Goal: Task Accomplishment & Management: Use online tool/utility

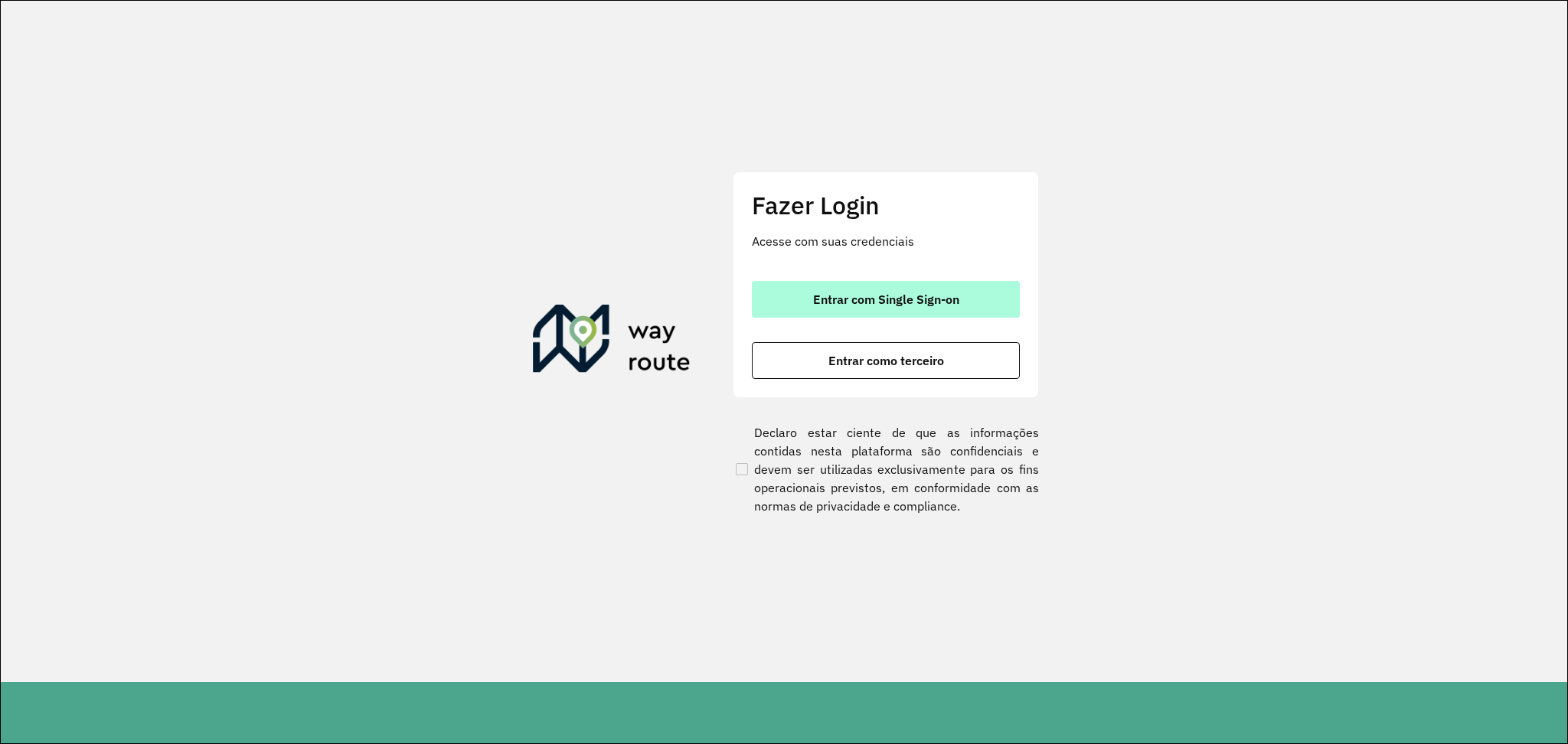
click at [915, 297] on span "Entrar com Single Sign-on" at bounding box center [886, 299] width 146 height 13
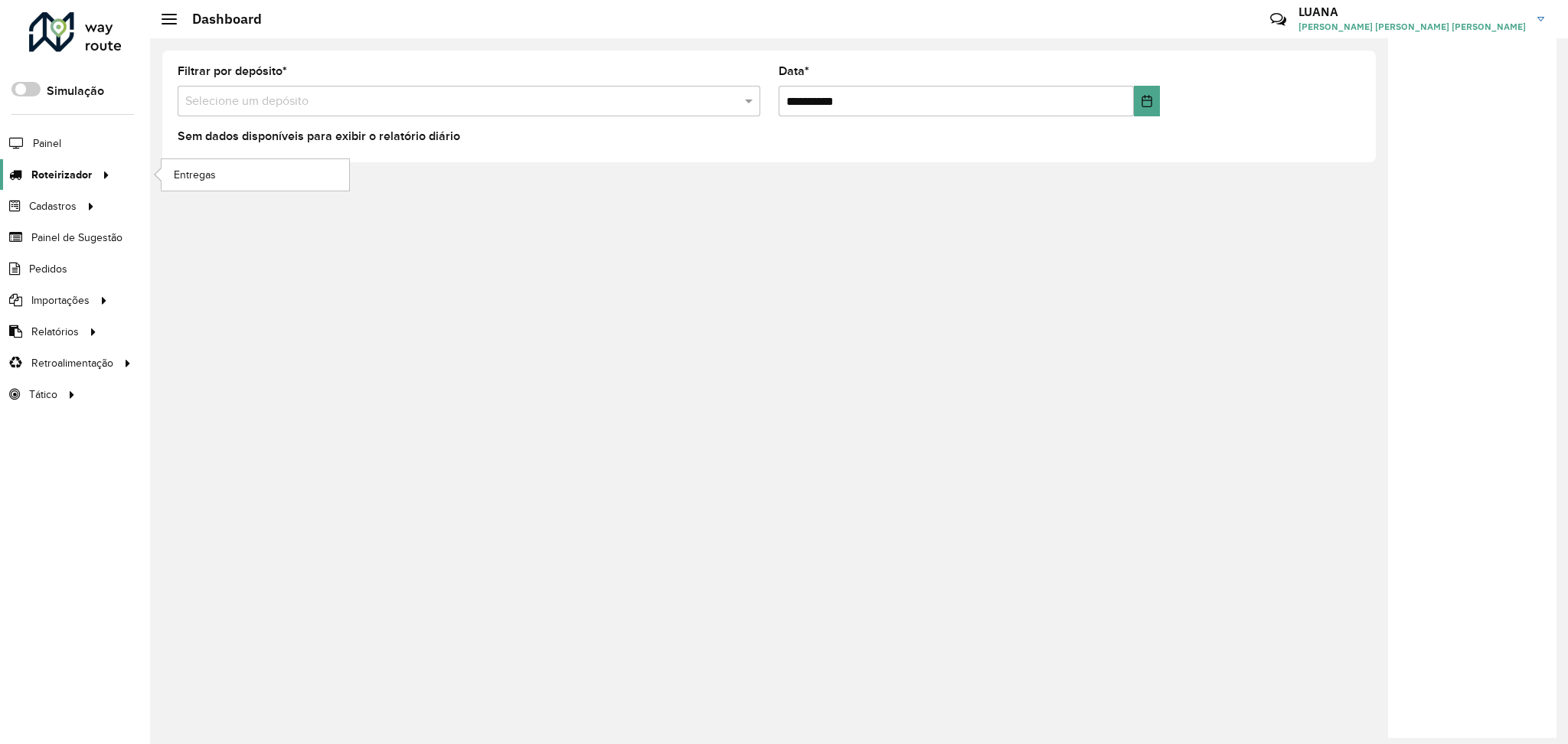
click at [58, 177] on span "Roteirizador" at bounding box center [61, 174] width 60 height 16
click at [233, 179] on link "Entregas" at bounding box center [256, 174] width 188 height 31
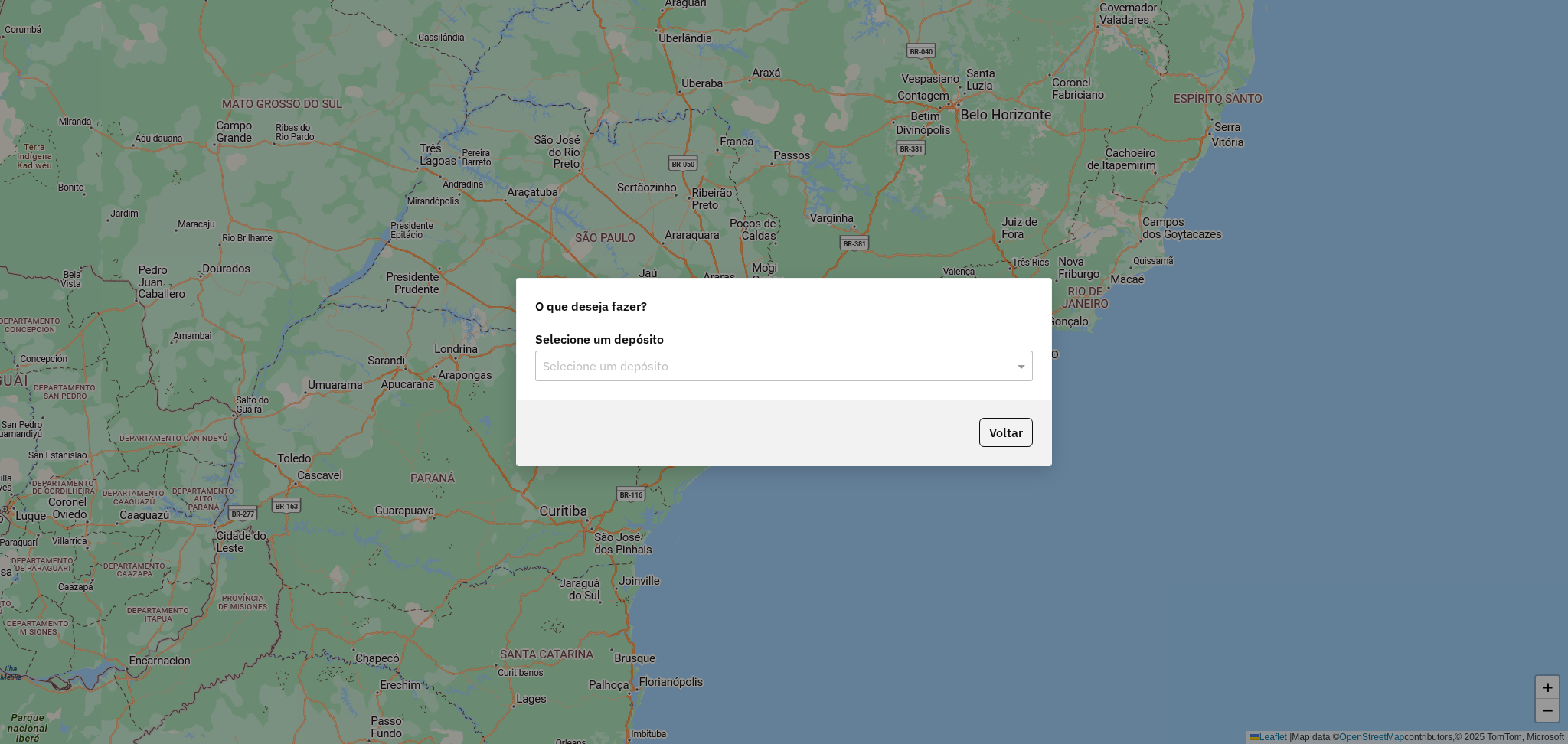
drag, startPoint x: 790, startPoint y: 357, endPoint x: 804, endPoint y: 368, distance: 17.8
click at [798, 359] on input "text" at bounding box center [769, 366] width 452 height 18
type input "*****"
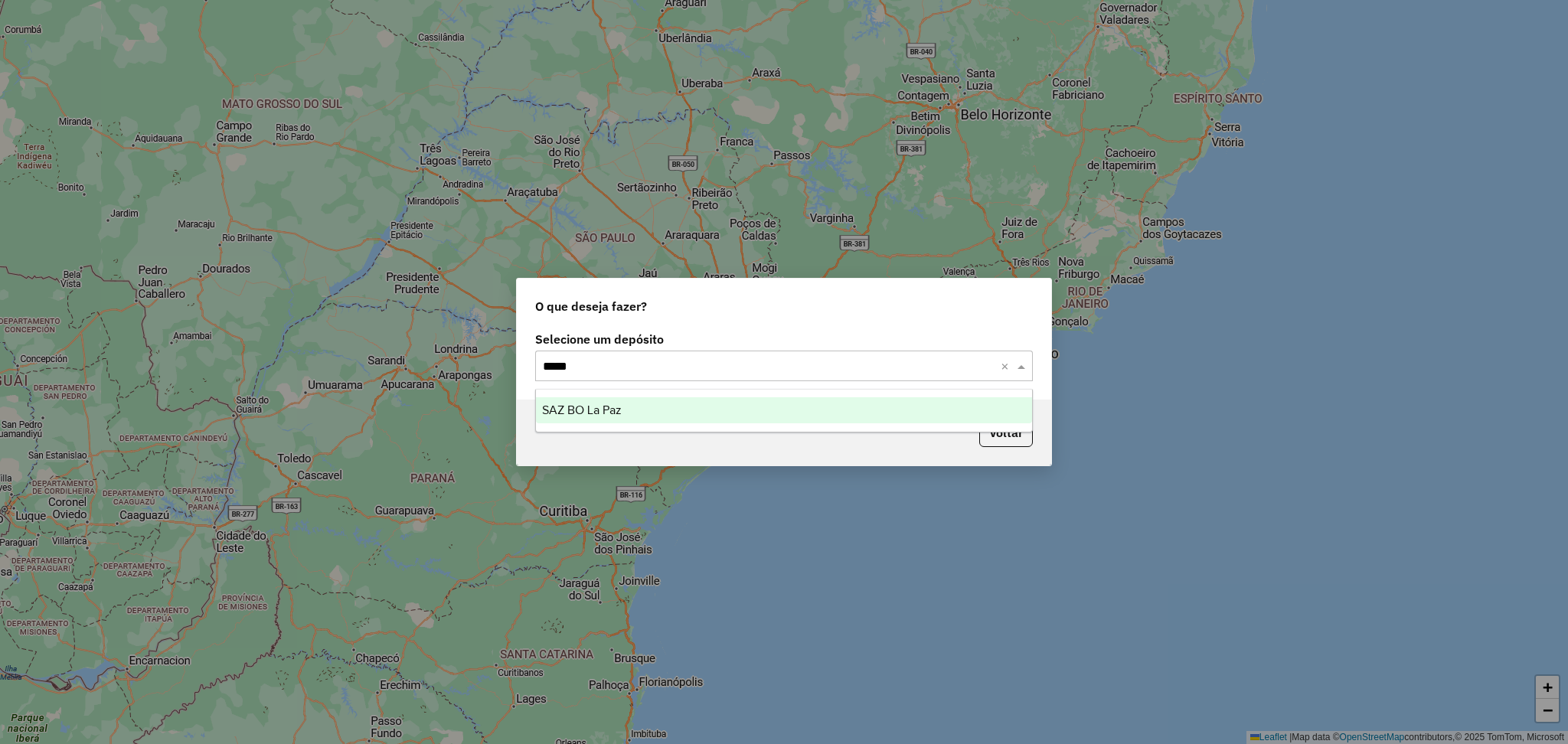
click at [877, 417] on div "SAZ BO La Paz" at bounding box center [784, 409] width 496 height 26
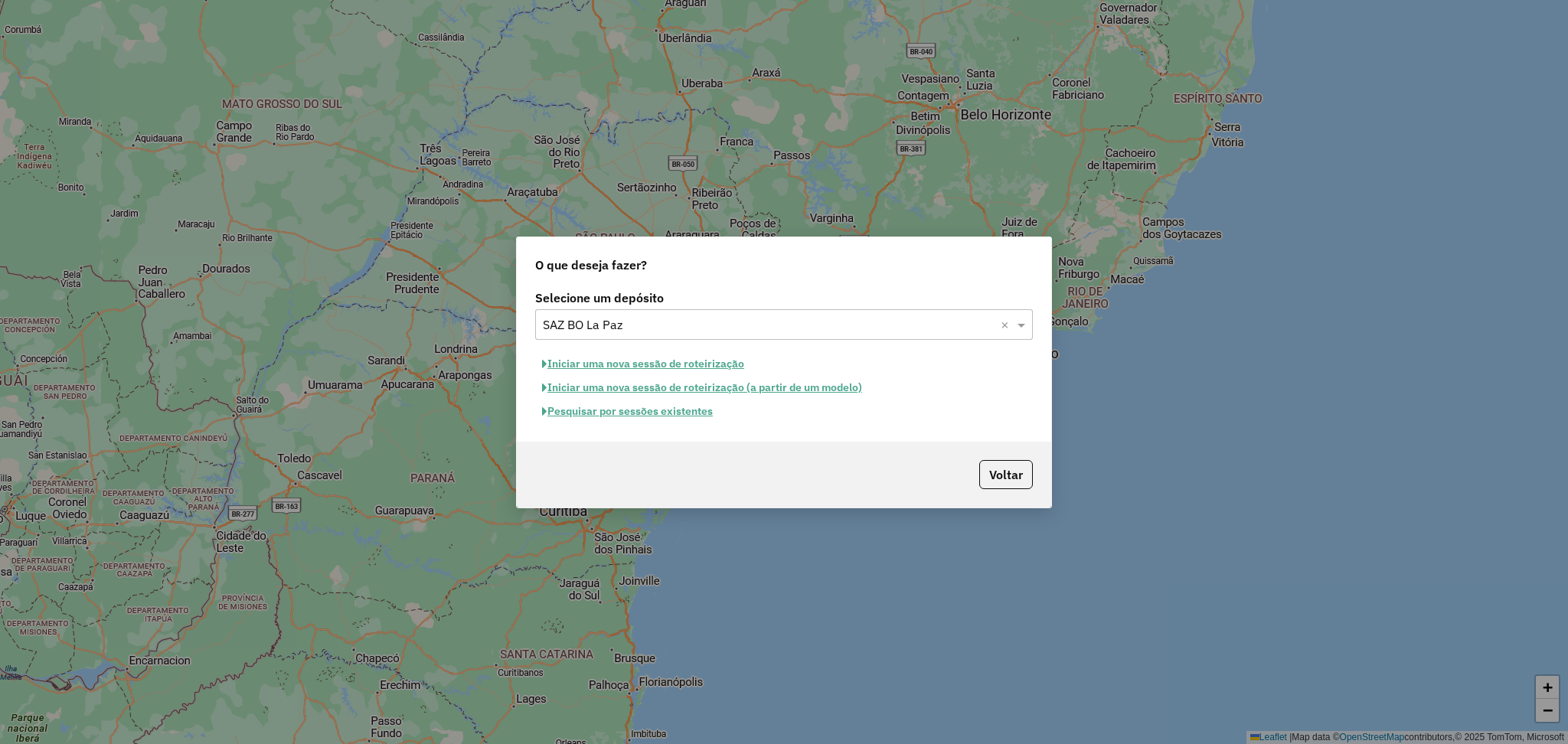
click at [705, 411] on button "Pesquisar por sessões existentes" at bounding box center [627, 411] width 185 height 24
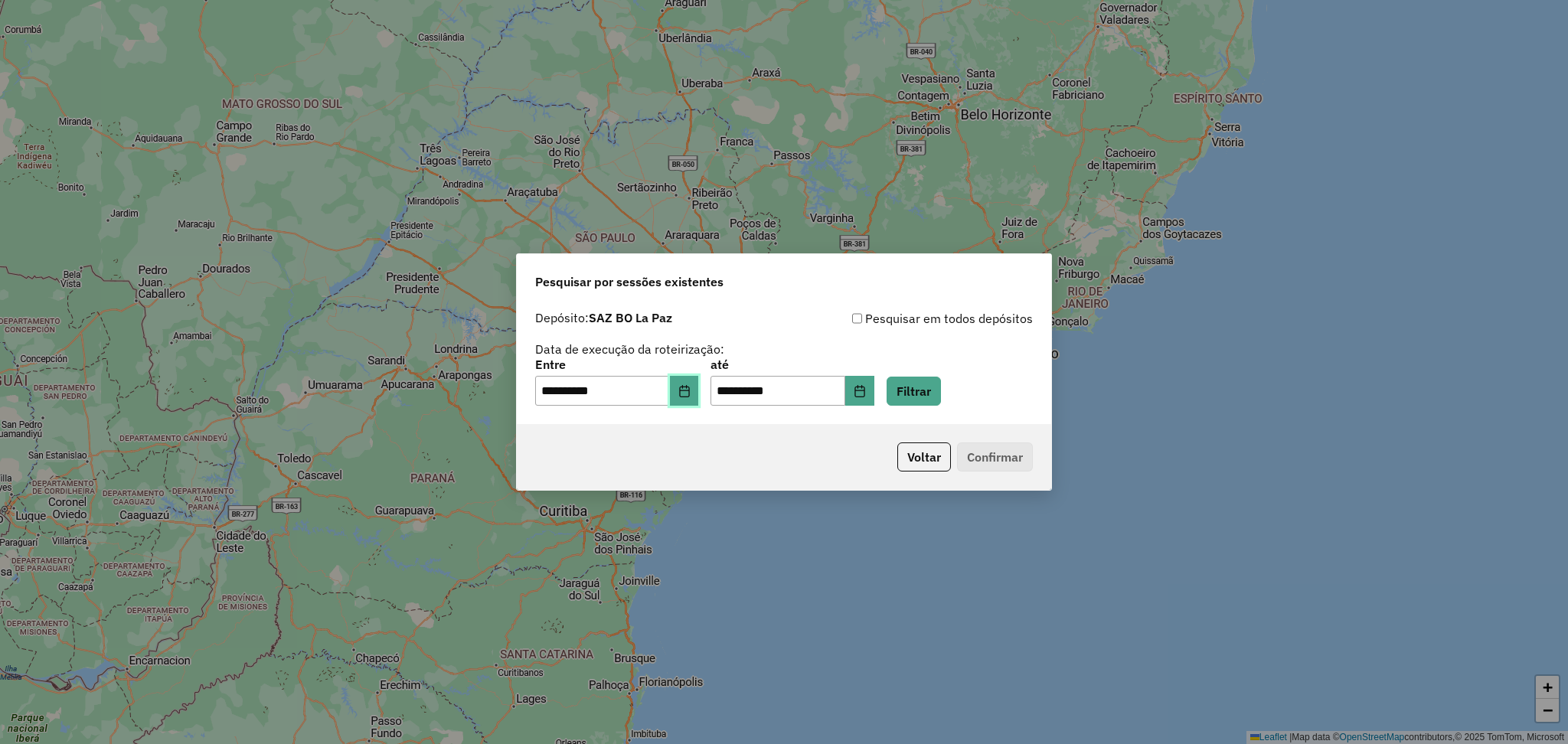
click at [689, 387] on icon "Choose Date" at bounding box center [683, 391] width 10 height 13
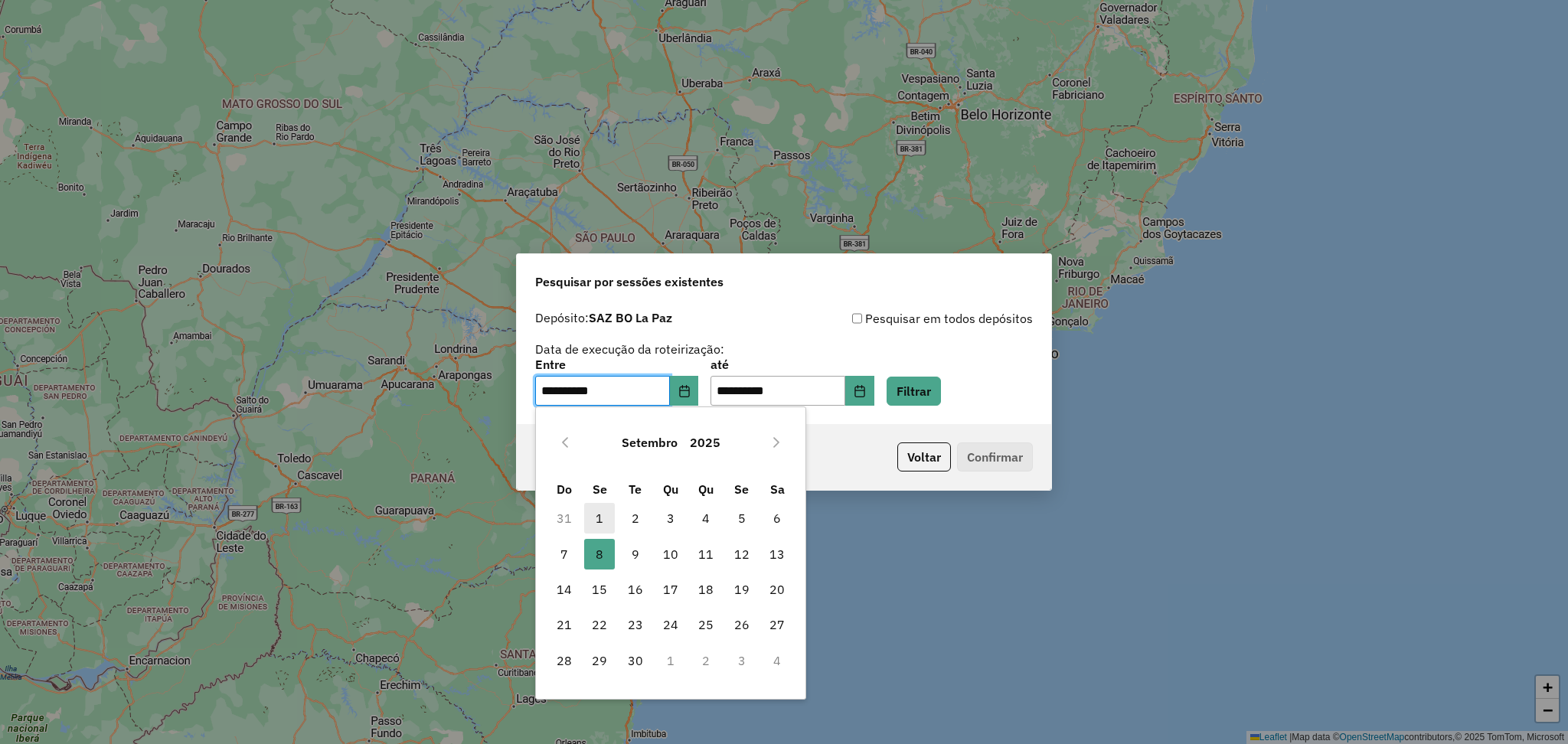
click at [607, 518] on span "1" at bounding box center [599, 519] width 31 height 31
type input "**********"
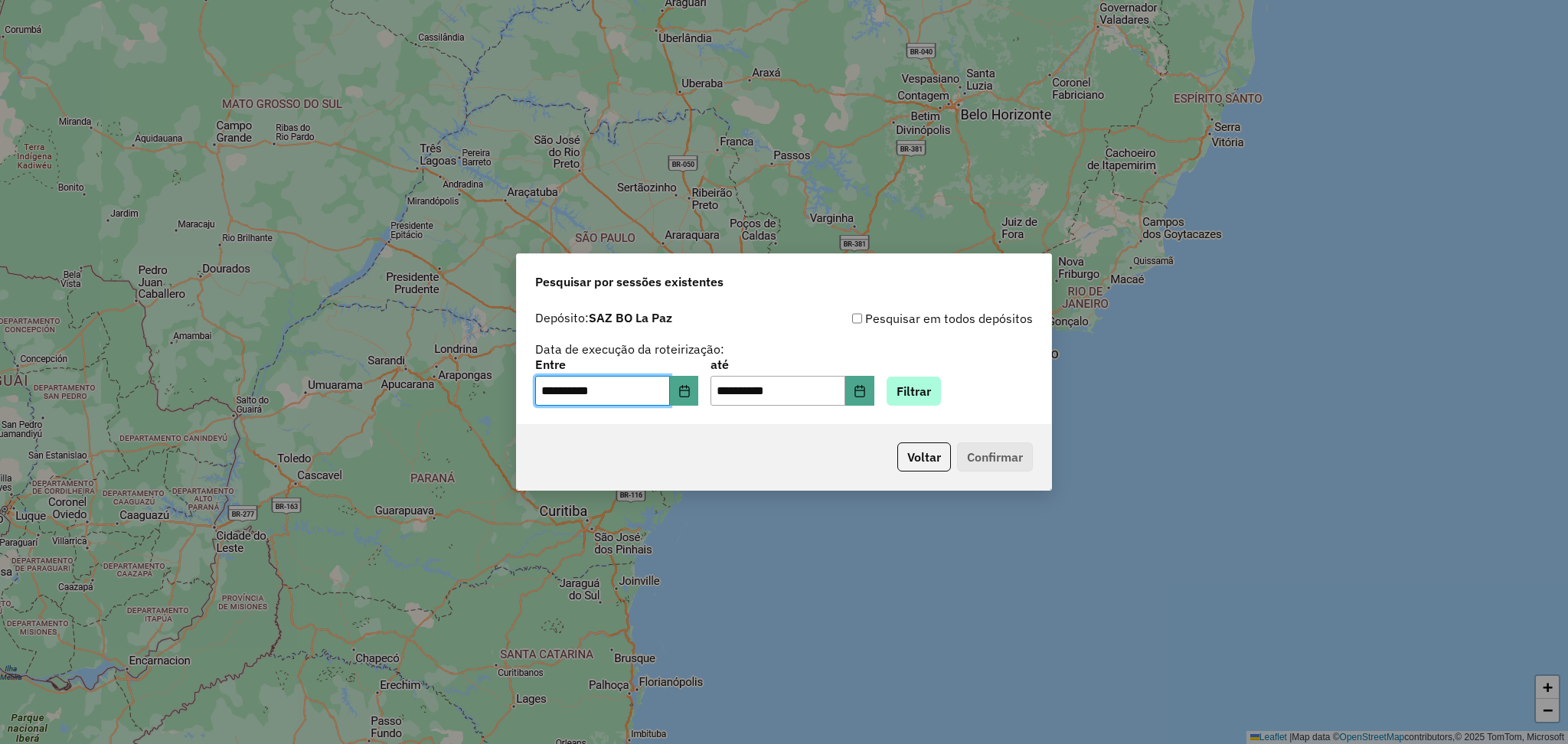
drag, startPoint x: 983, startPoint y: 379, endPoint x: 950, endPoint y: 399, distance: 38.6
click at [981, 386] on div "**********" at bounding box center [784, 382] width 498 height 47
click at [941, 400] on button "Filtrar" at bounding box center [914, 391] width 54 height 29
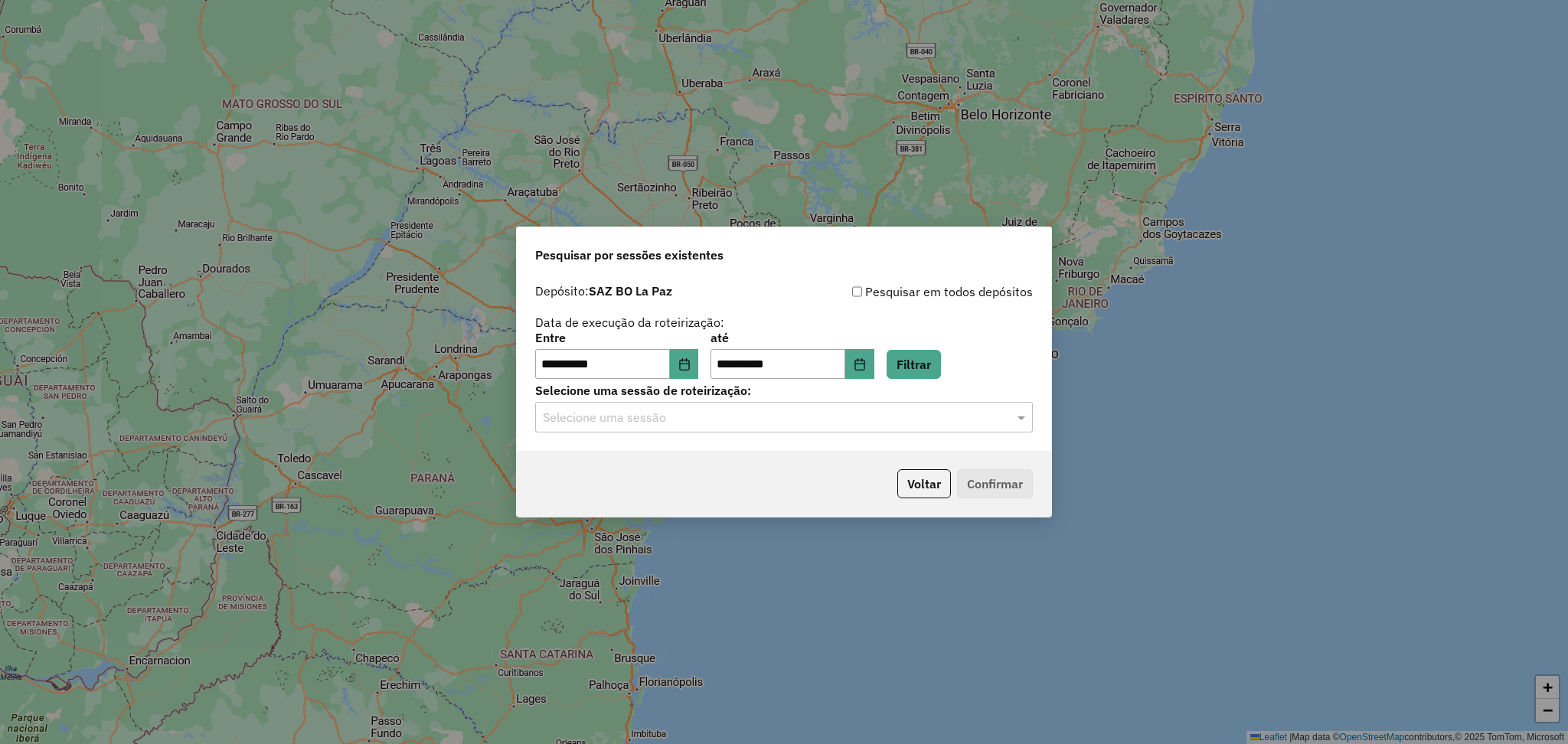
click at [906, 424] on input "text" at bounding box center [769, 417] width 452 height 18
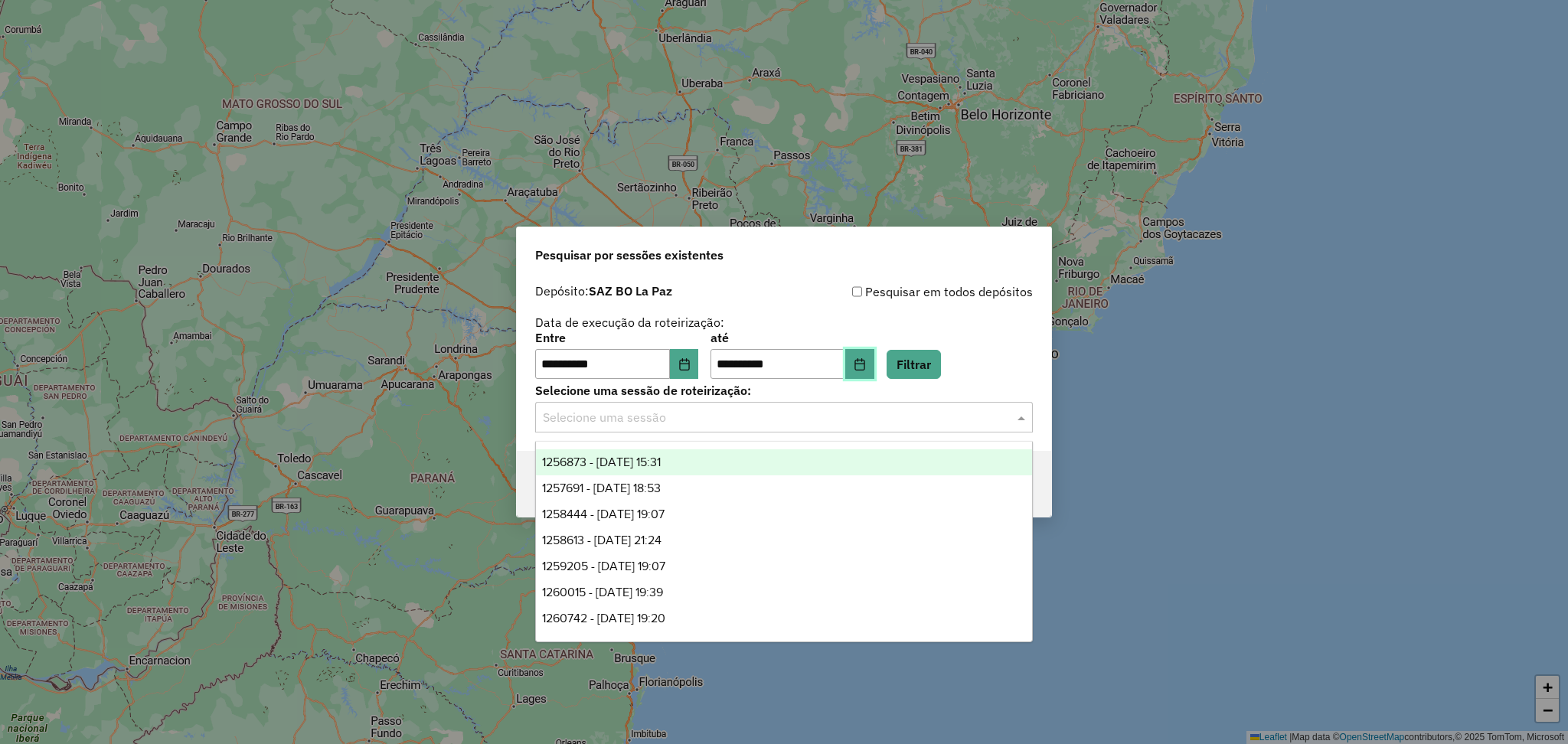
click at [865, 358] on icon "Choose Date" at bounding box center [859, 364] width 13 height 13
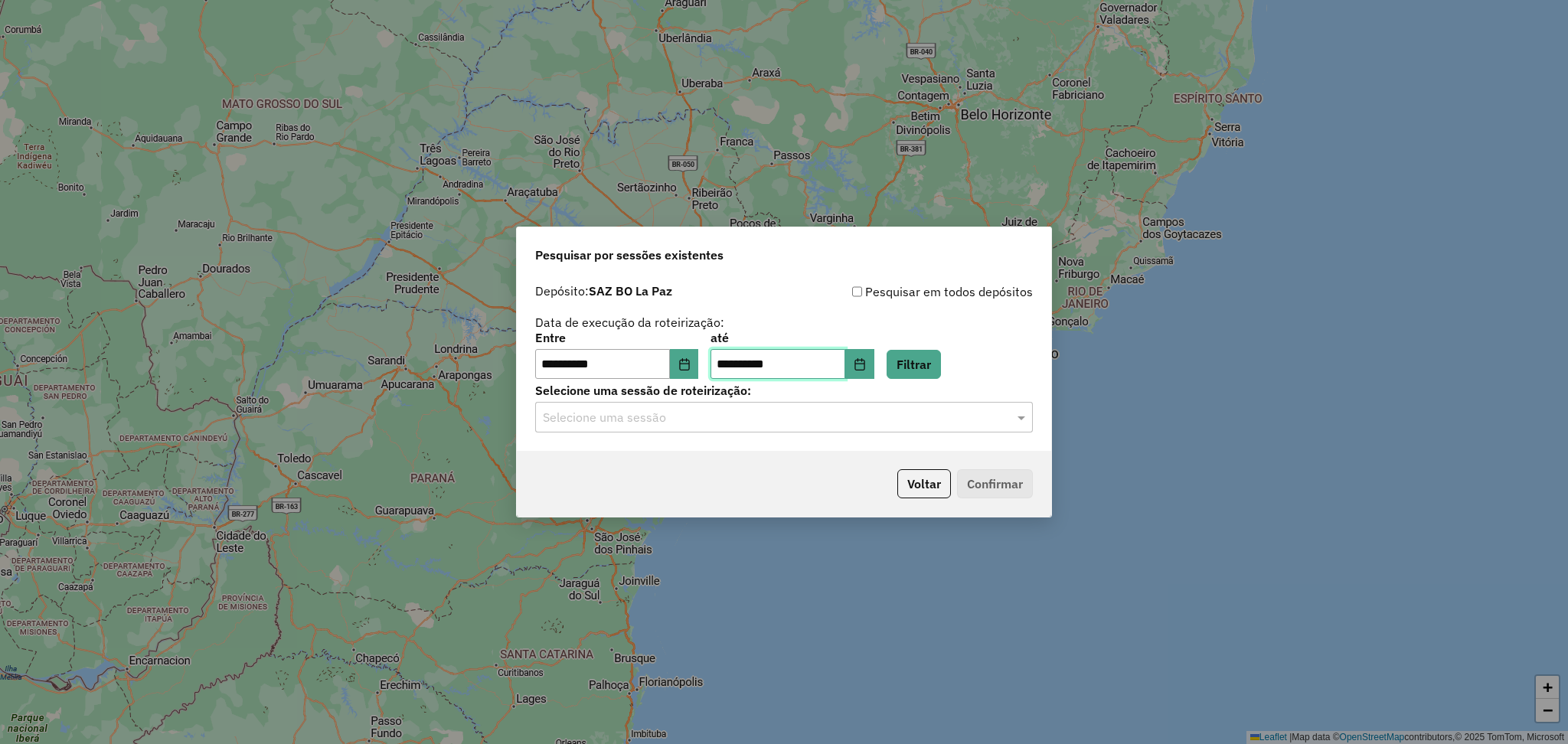
click at [683, 430] on div "Selecione uma sessão" at bounding box center [784, 417] width 498 height 31
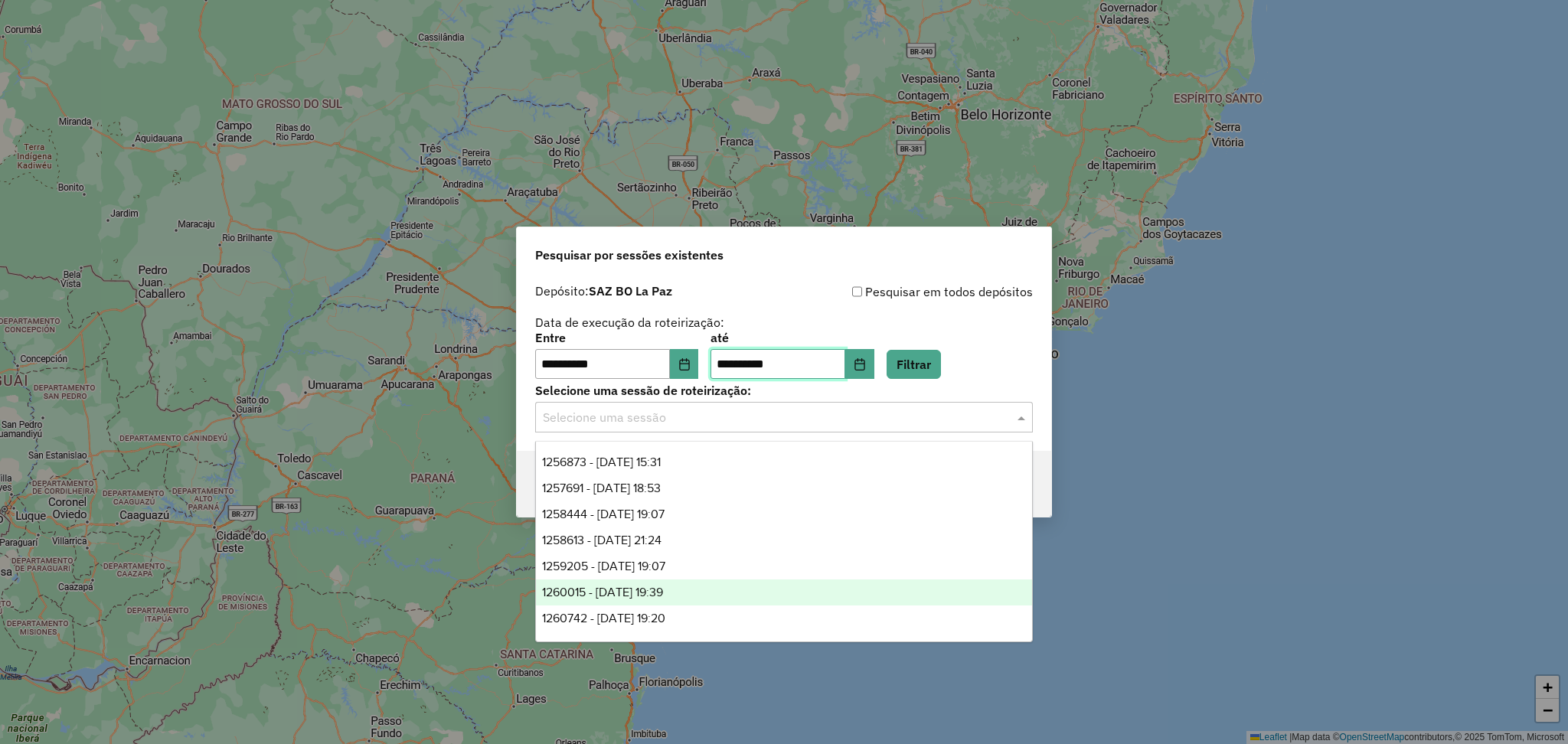
click at [698, 591] on div "1260015 - 05/09/2025 19:39" at bounding box center [784, 592] width 496 height 26
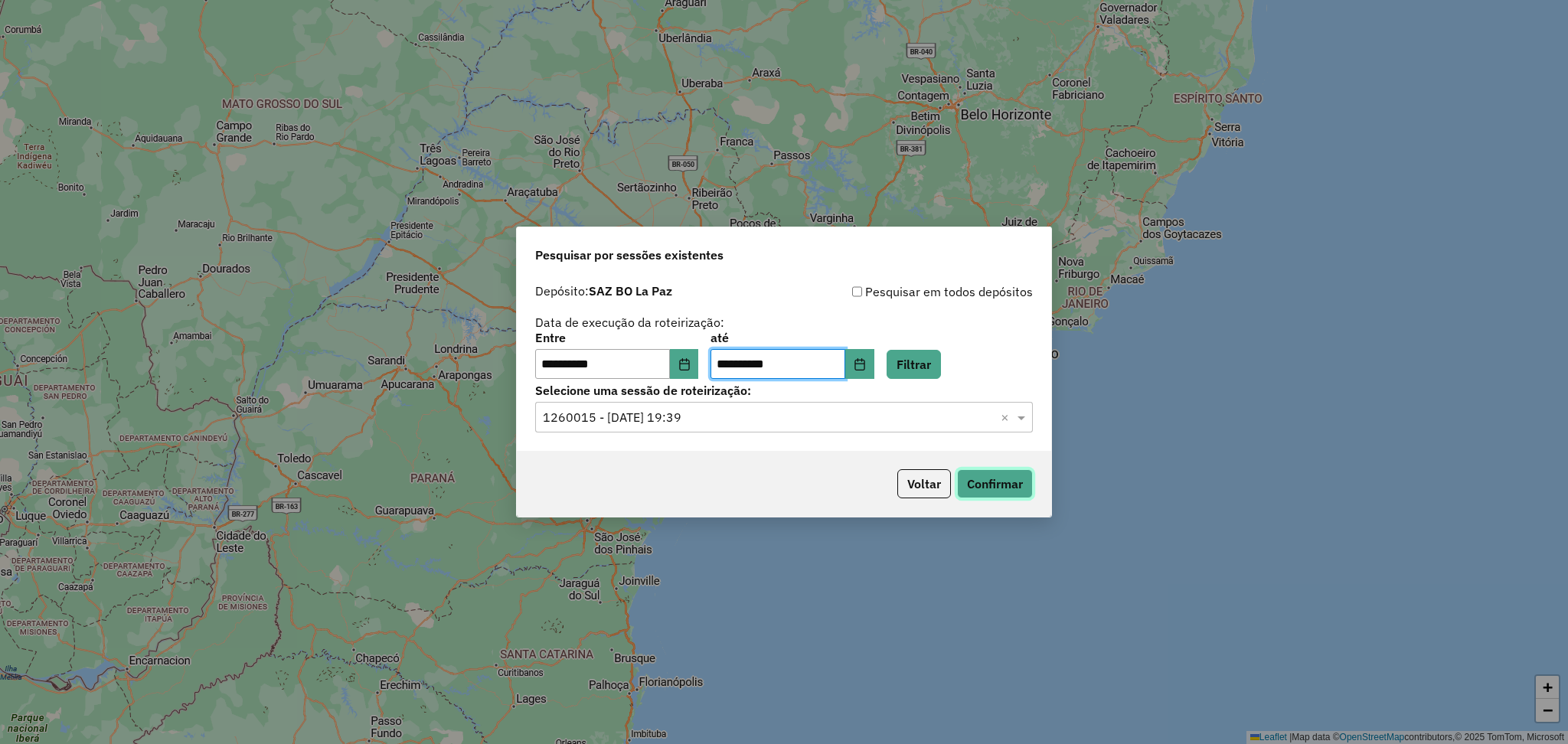
click at [988, 481] on button "Confirmar" at bounding box center [995, 484] width 75 height 29
click at [822, 419] on input "text" at bounding box center [769, 417] width 452 height 18
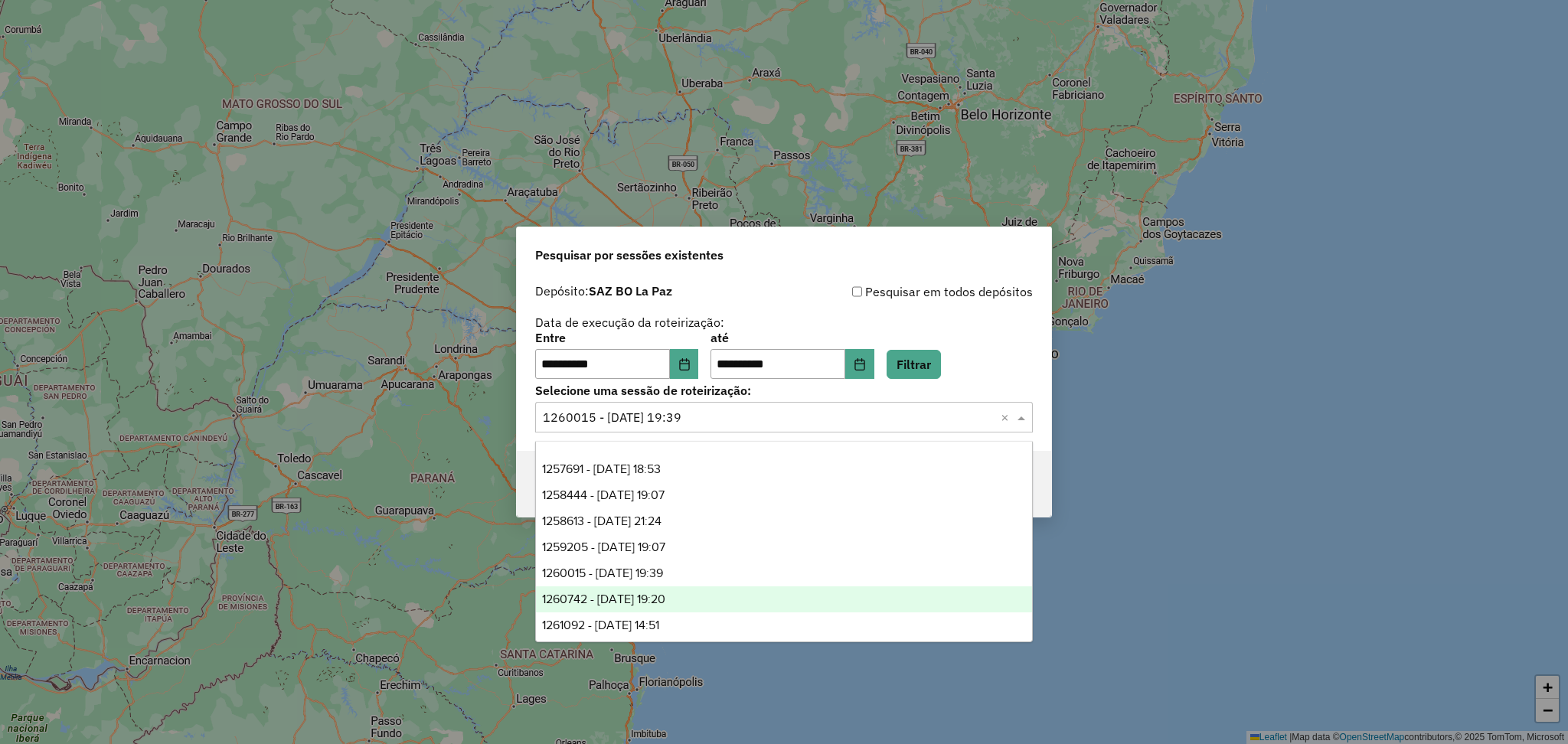
scroll to position [24, 0]
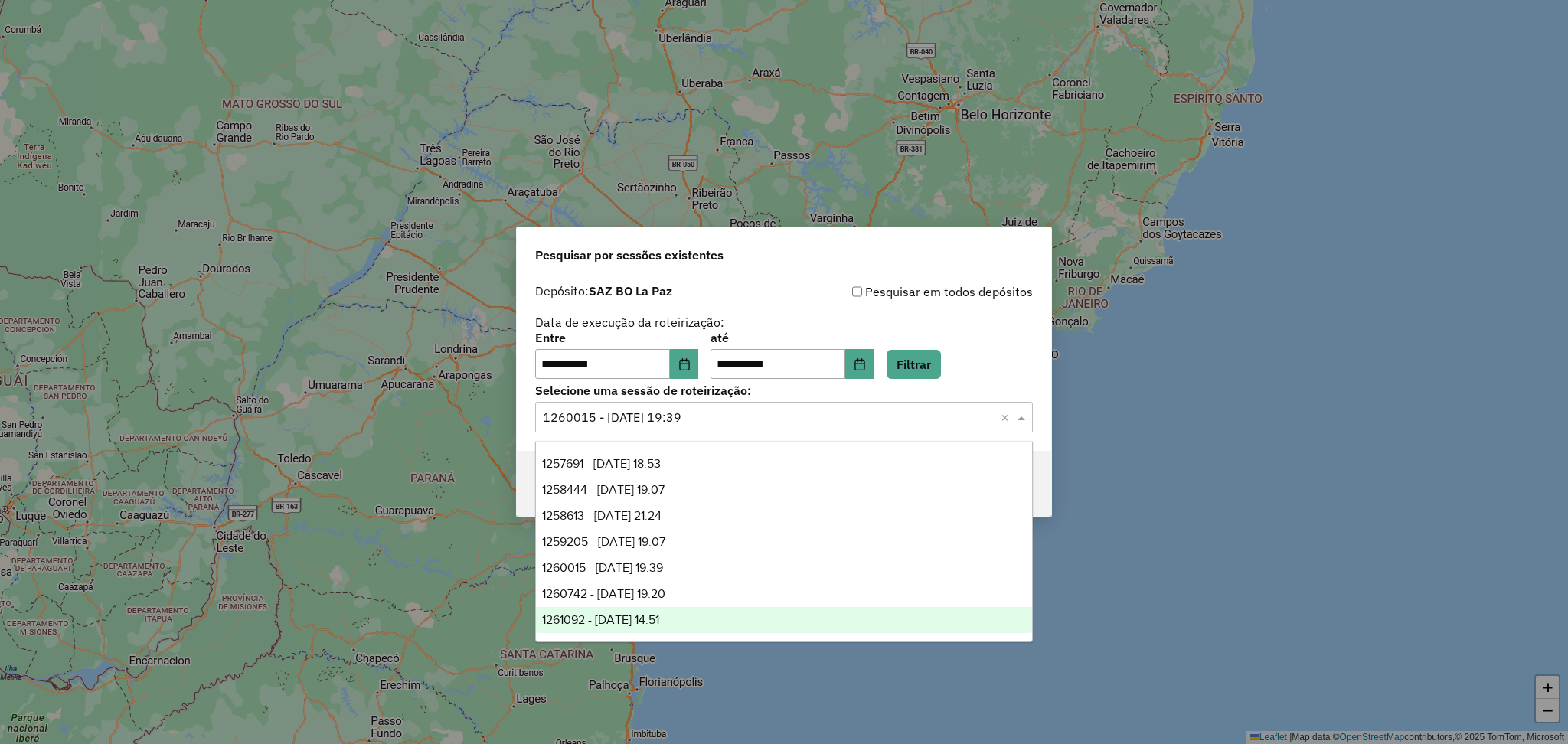
click at [731, 616] on div "1261092 - 08/09/2025 14:51" at bounding box center [784, 619] width 496 height 26
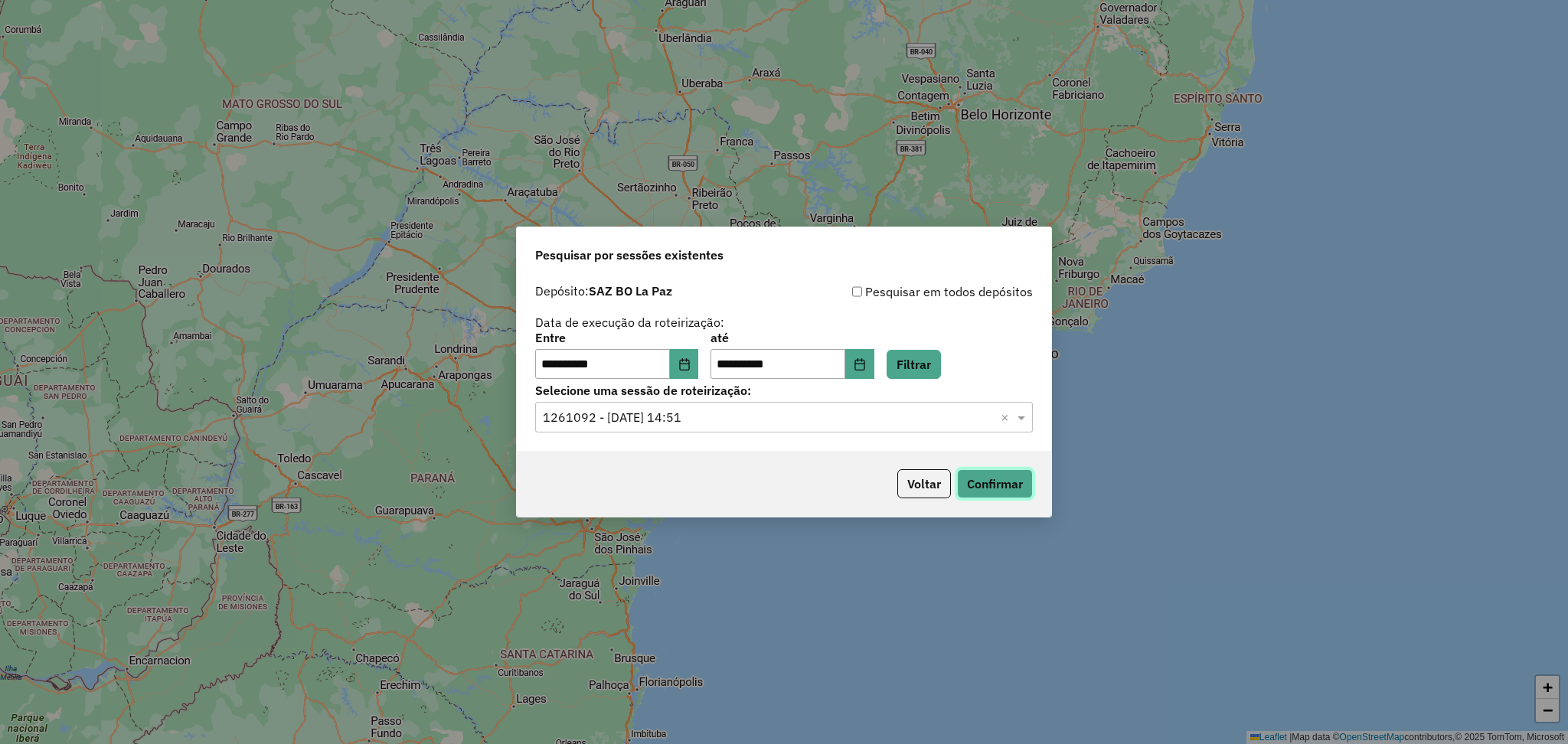
click at [1001, 484] on button "Confirmar" at bounding box center [995, 484] width 75 height 29
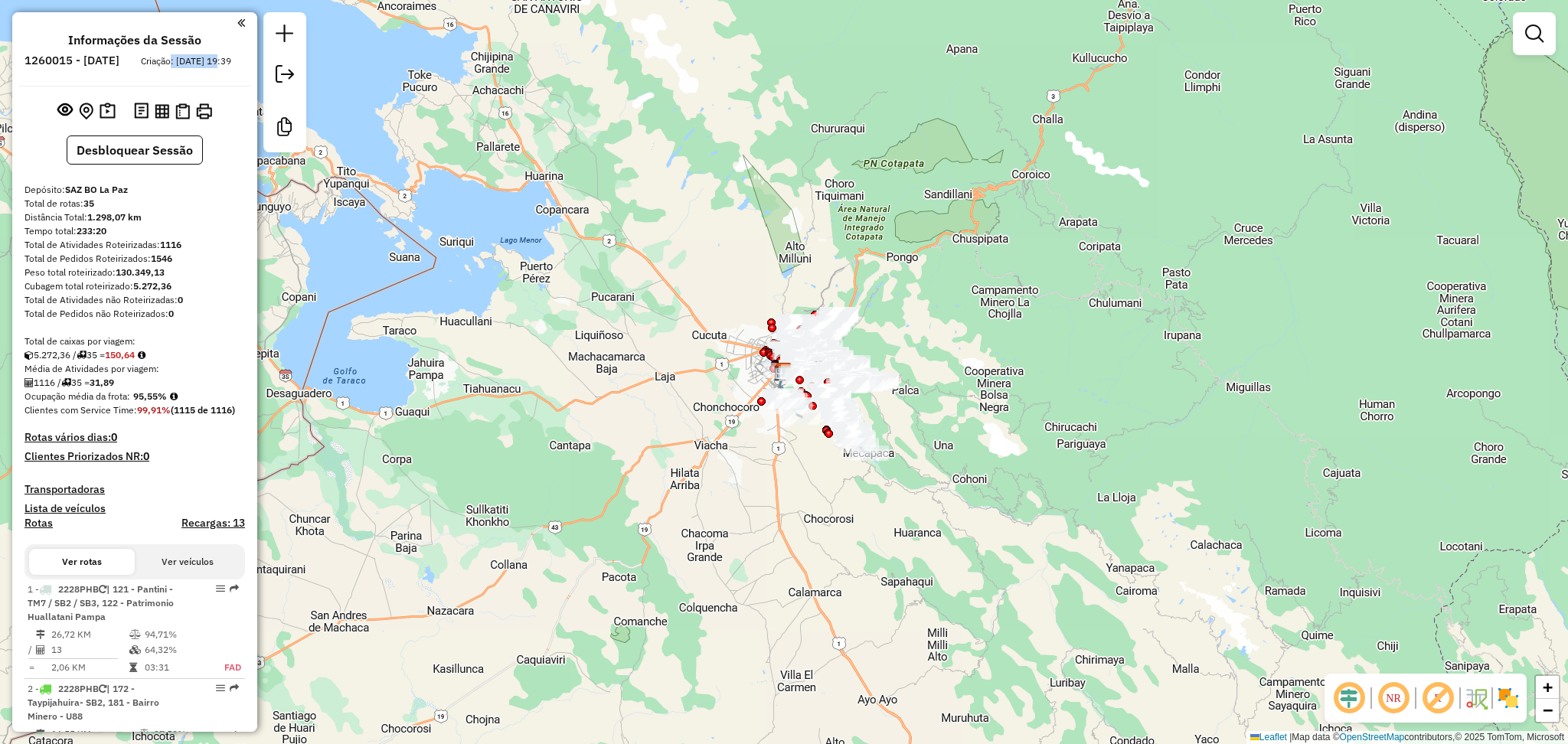
drag, startPoint x: 95, startPoint y: 83, endPoint x: 147, endPoint y: 83, distance: 52.0
click at [147, 68] on div "Criação: 04/09/2025 19:39" at bounding box center [186, 61] width 103 height 14
drag, startPoint x: 118, startPoint y: 63, endPoint x: 156, endPoint y: 60, distance: 38.1
click at [119, 60] on h6 "1260015 - 05/09/2025" at bounding box center [72, 60] width 95 height 14
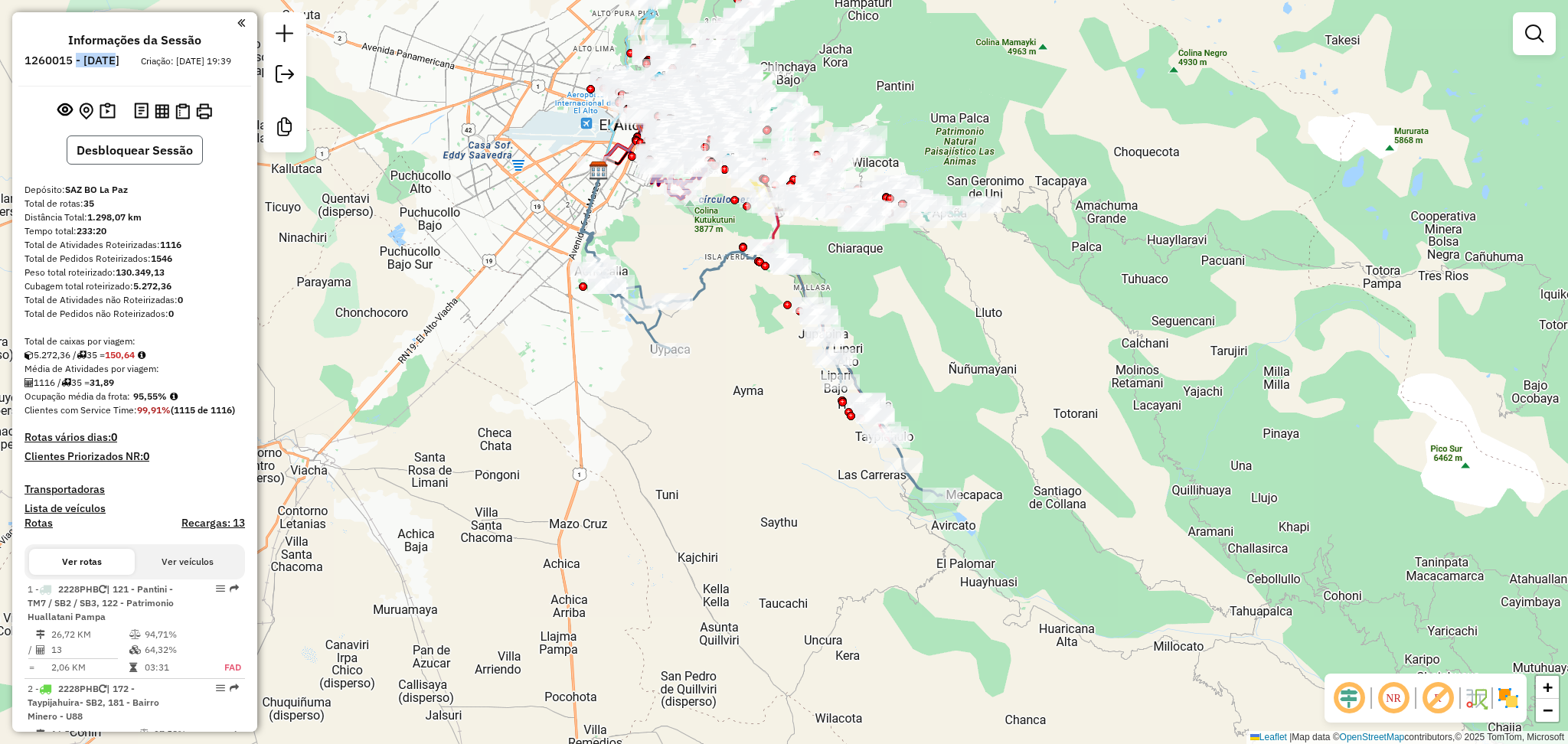
click at [131, 164] on button "Desbloquear Sessão" at bounding box center [135, 150] width 136 height 29
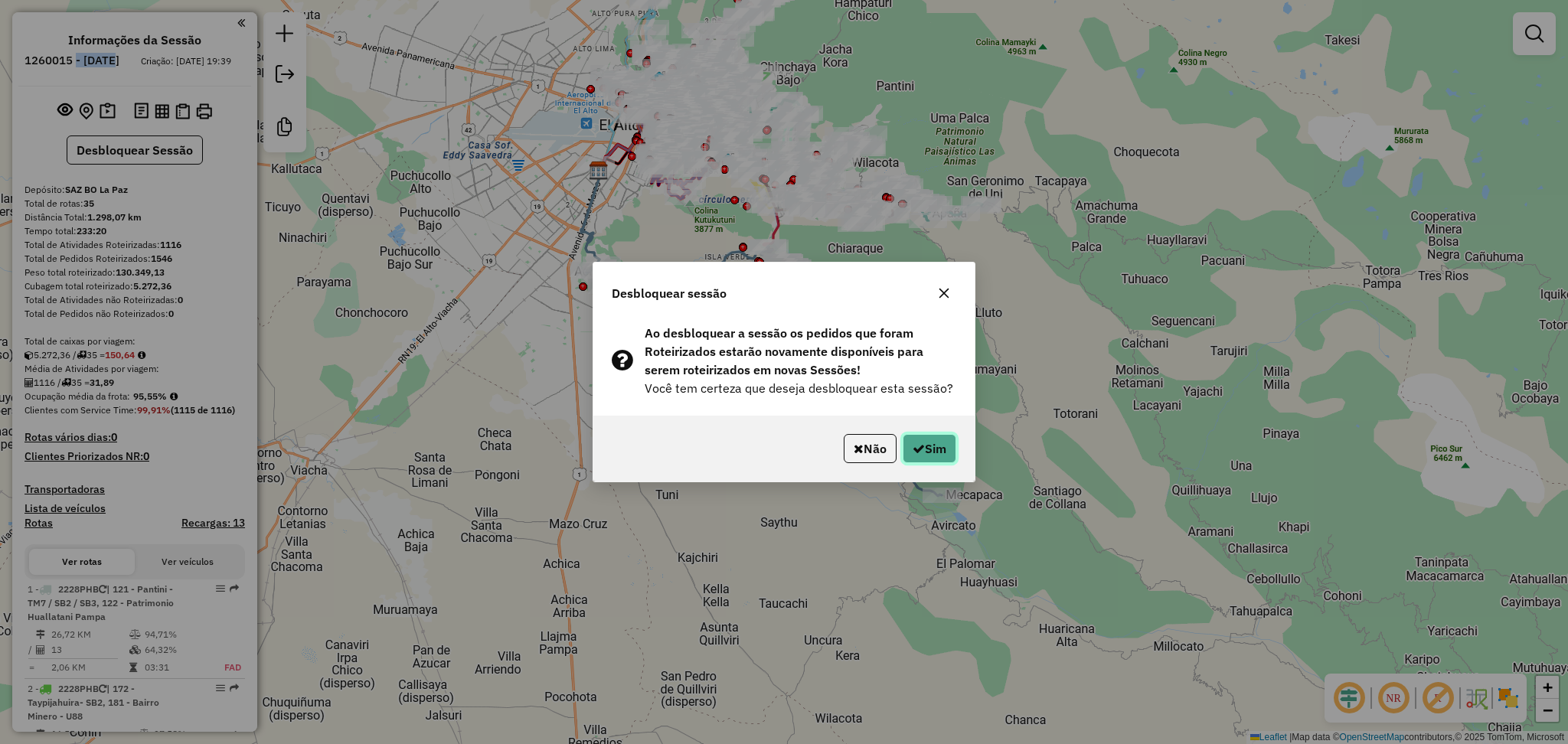
click at [932, 453] on button "Sim" at bounding box center [928, 448] width 53 height 29
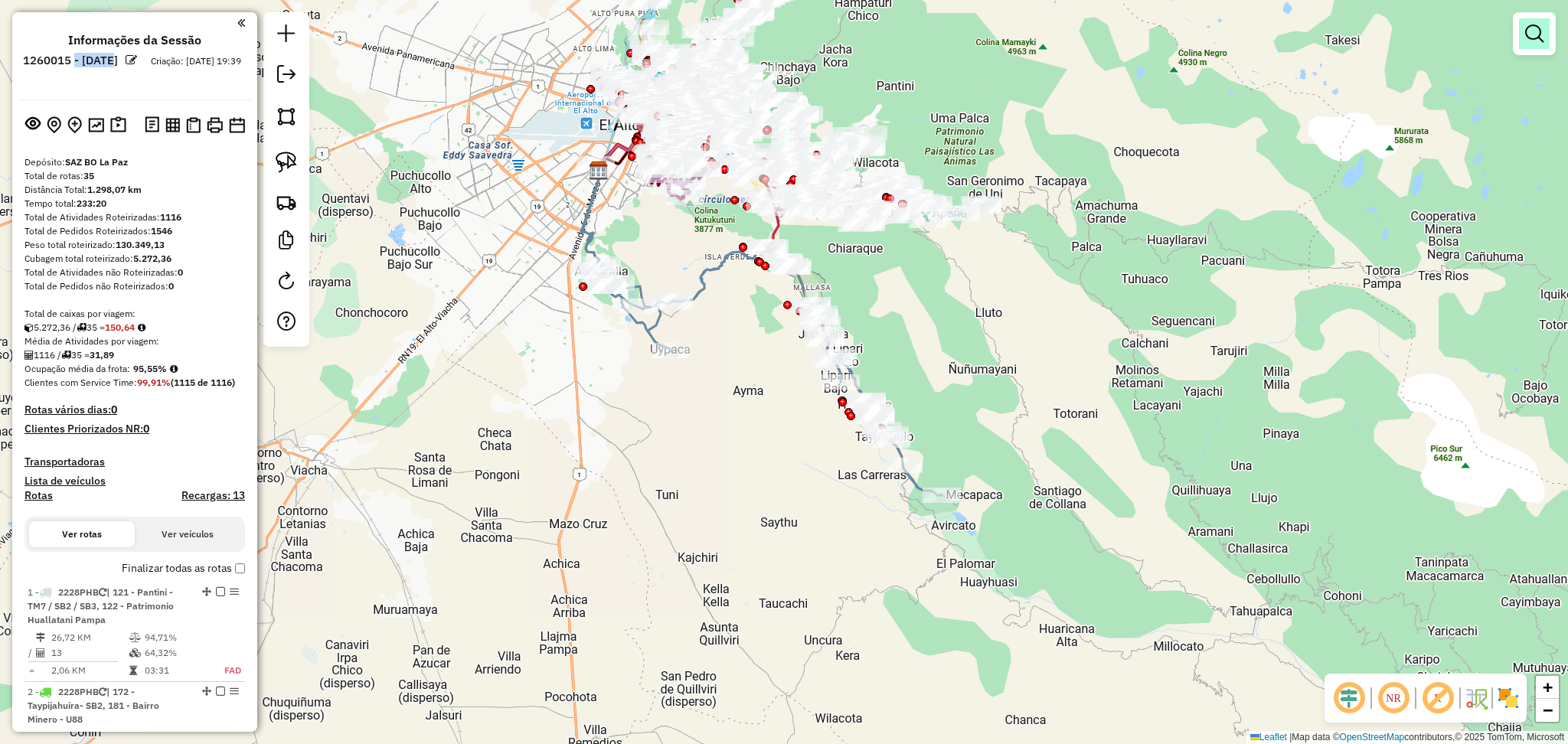
click at [1539, 38] on em at bounding box center [1533, 33] width 18 height 18
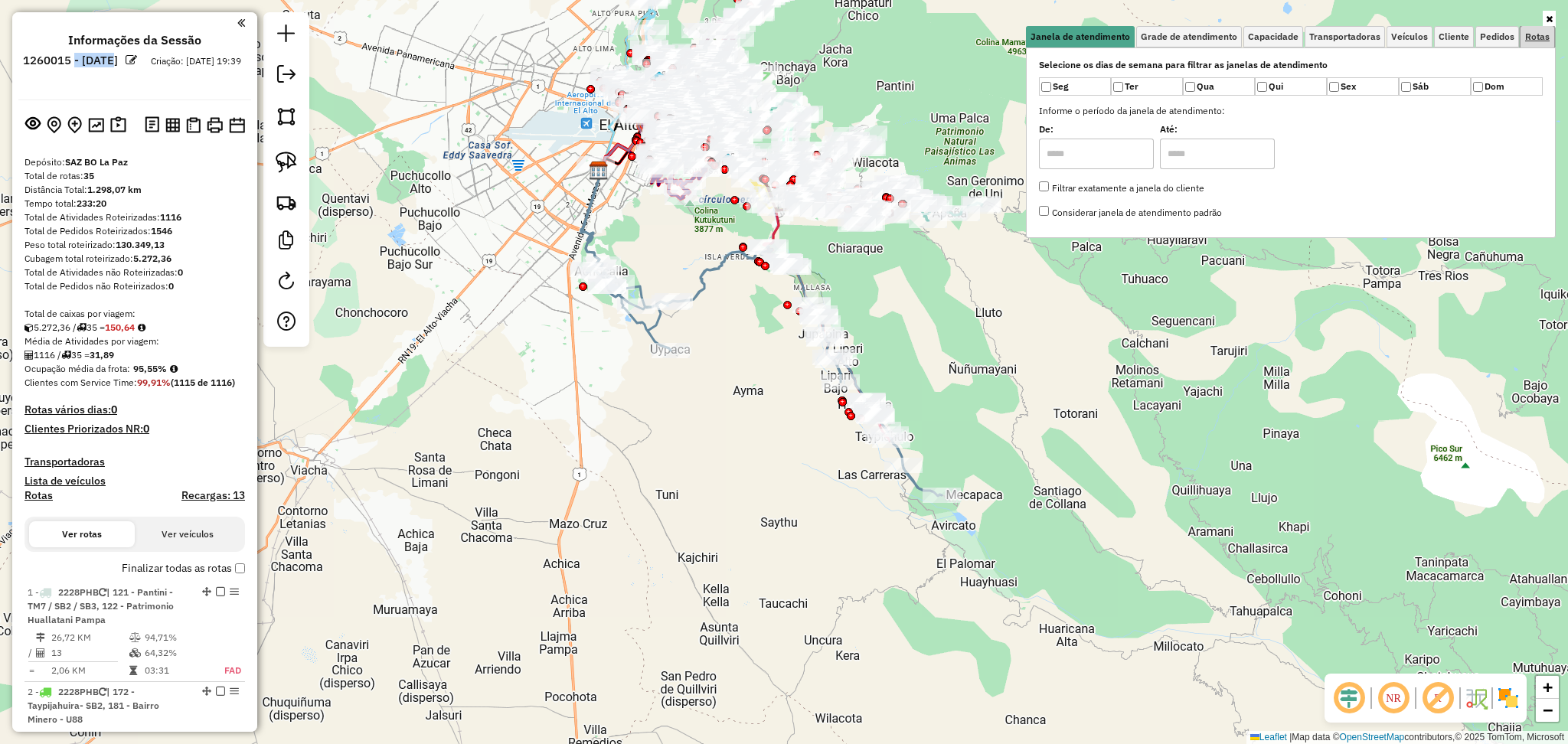
click at [1539, 45] on link "Rotas" at bounding box center [1537, 37] width 34 height 21
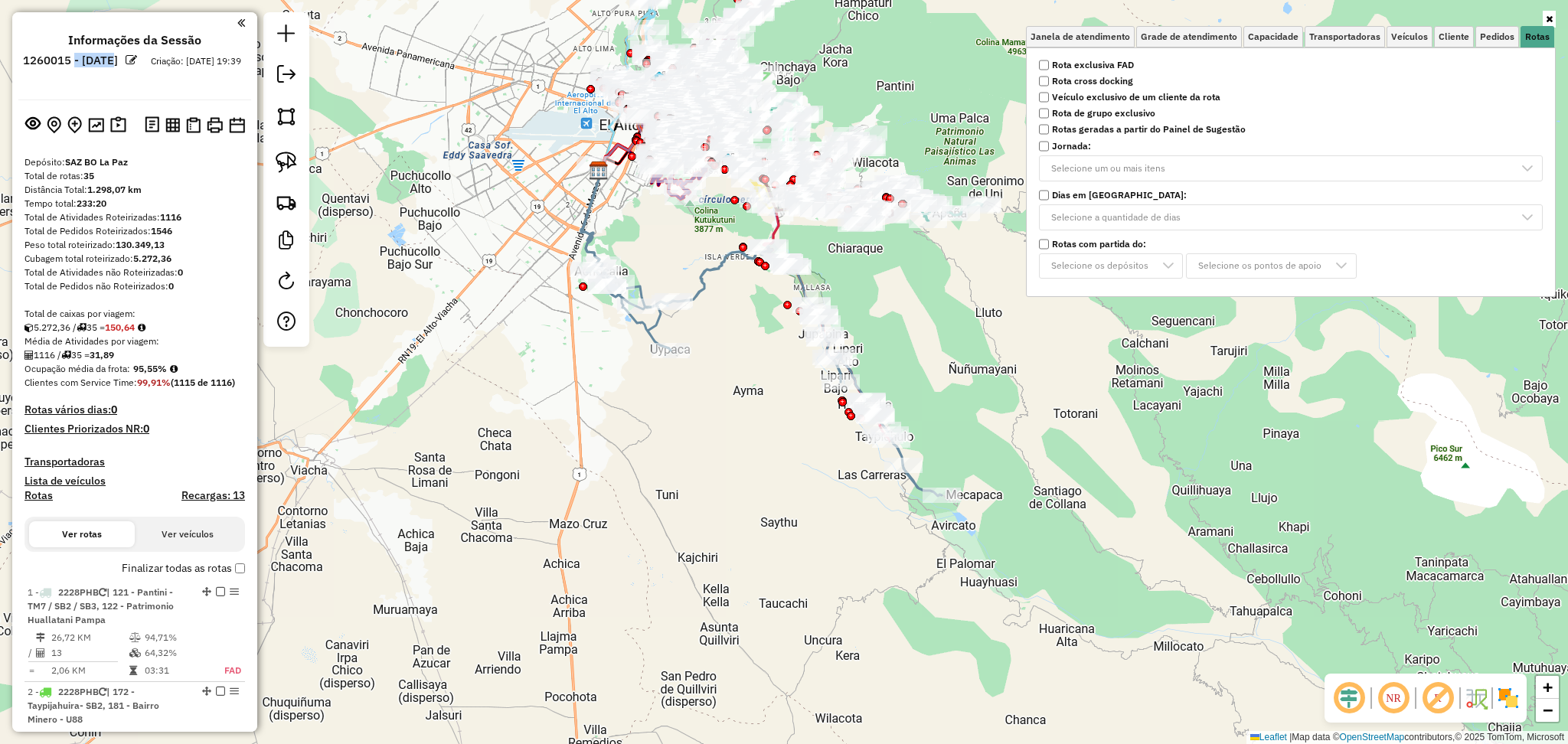
click at [1123, 64] on strong "Rota exclusiva FAD" at bounding box center [1093, 65] width 82 height 14
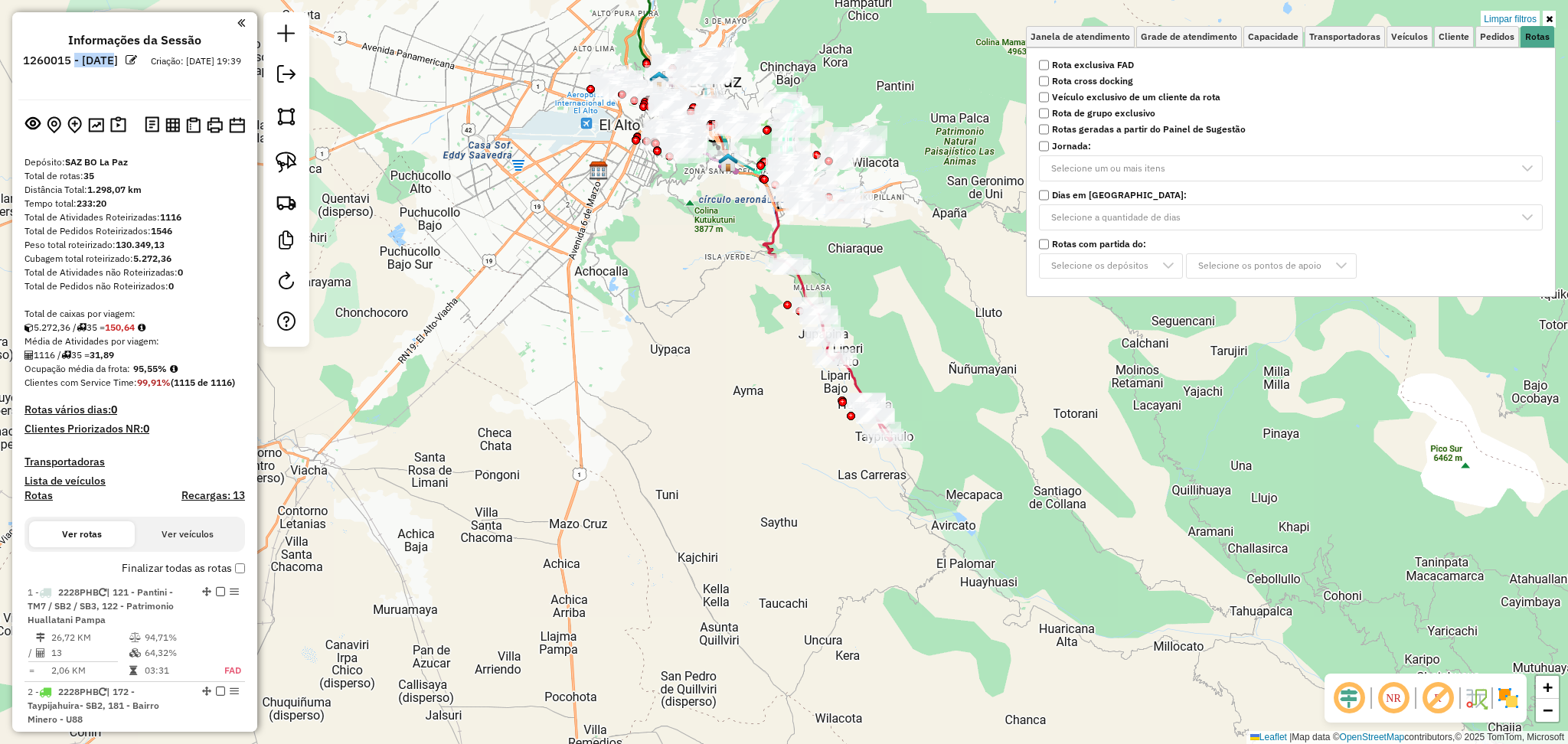
click at [607, 360] on div "Limpar filtros Janela de atendimento Grade de atendimento Capacidade Transporta…" at bounding box center [784, 372] width 1568 height 744
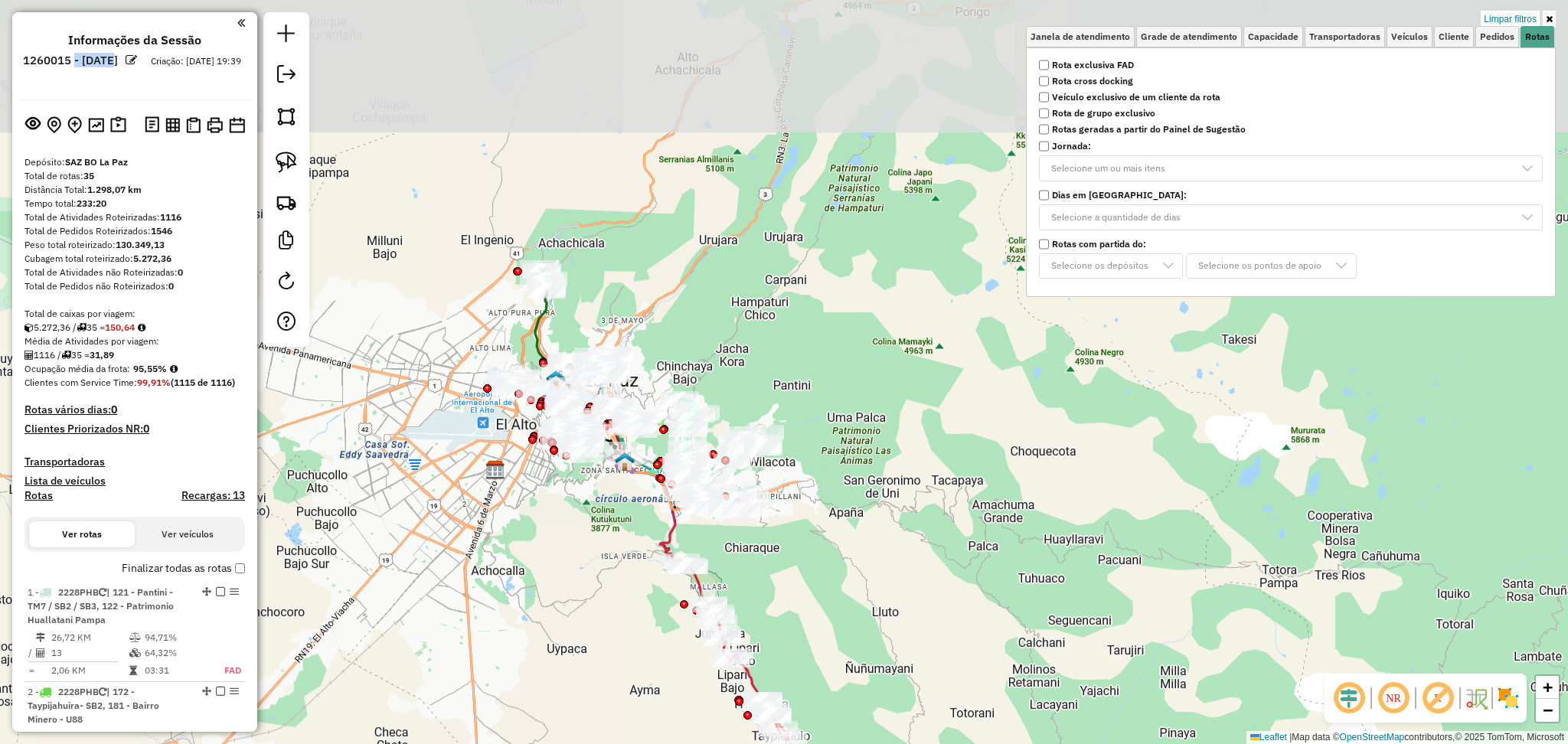
drag, startPoint x: 641, startPoint y: 259, endPoint x: 557, endPoint y: 588, distance: 339.6
click at [557, 588] on div "Limpar filtros Janela de atendimento Grade de atendimento Capacidade Transporta…" at bounding box center [784, 372] width 1568 height 744
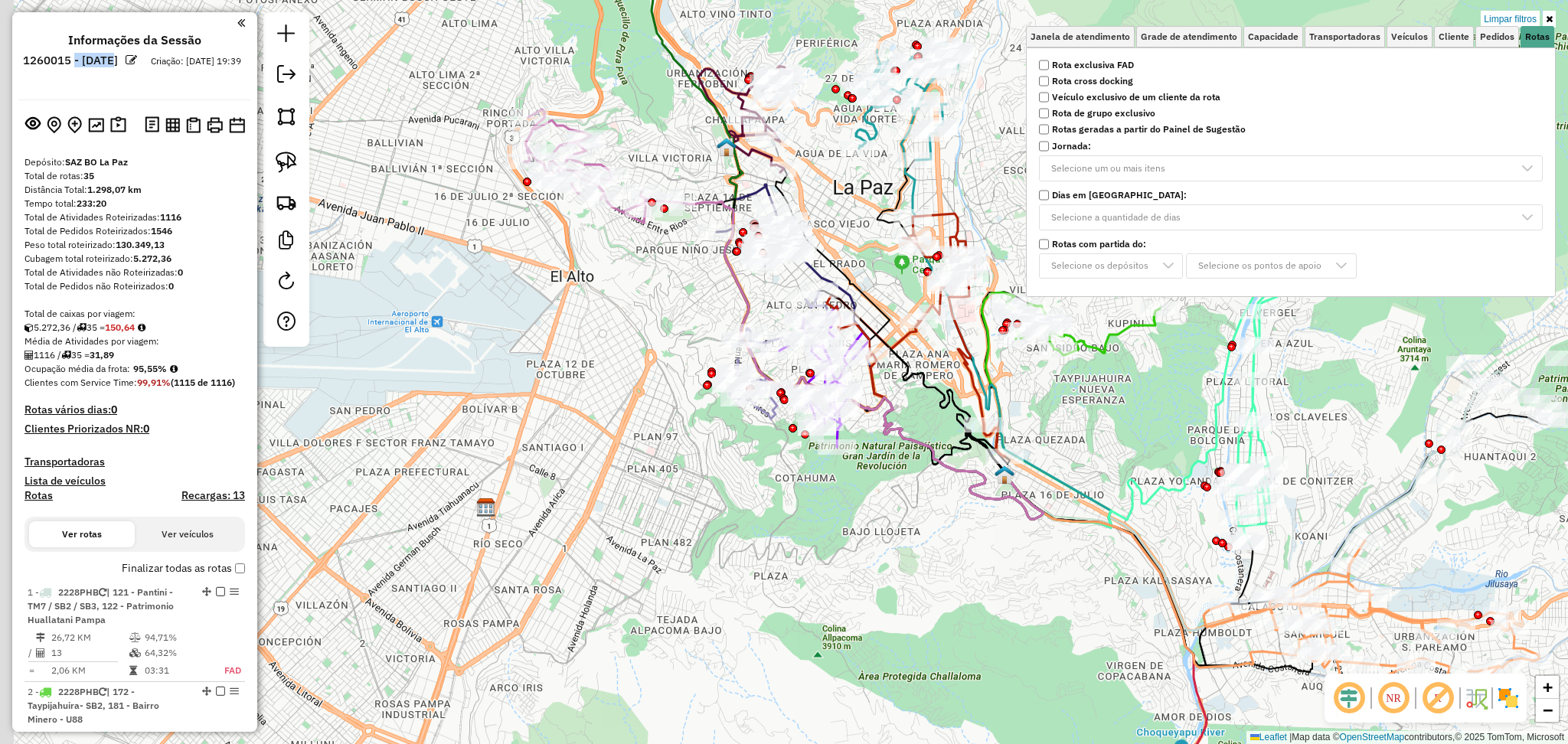
drag, startPoint x: 646, startPoint y: 589, endPoint x: 907, endPoint y: 592, distance: 261.0
click at [907, 592] on div "Limpar filtros Janela de atendimento Grade de atendimento Capacidade Transporta…" at bounding box center [784, 372] width 1568 height 744
click at [1506, 697] on img at bounding box center [1507, 698] width 24 height 24
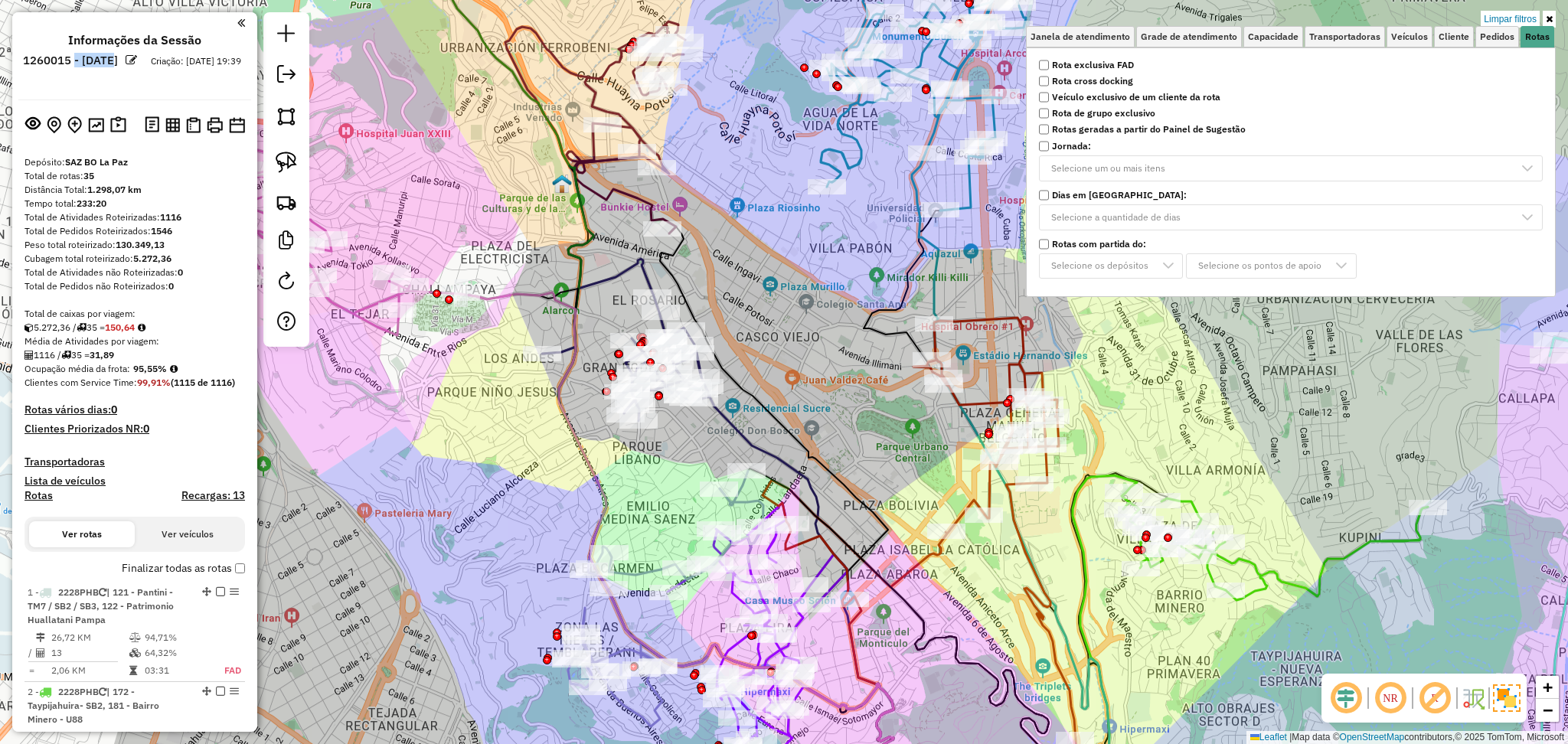
drag, startPoint x: 422, startPoint y: 464, endPoint x: 804, endPoint y: 195, distance: 467.2
click at [804, 195] on div "Limpar filtros Janela de atendimento Grade de atendimento Capacidade Transporta…" at bounding box center [784, 372] width 1568 height 744
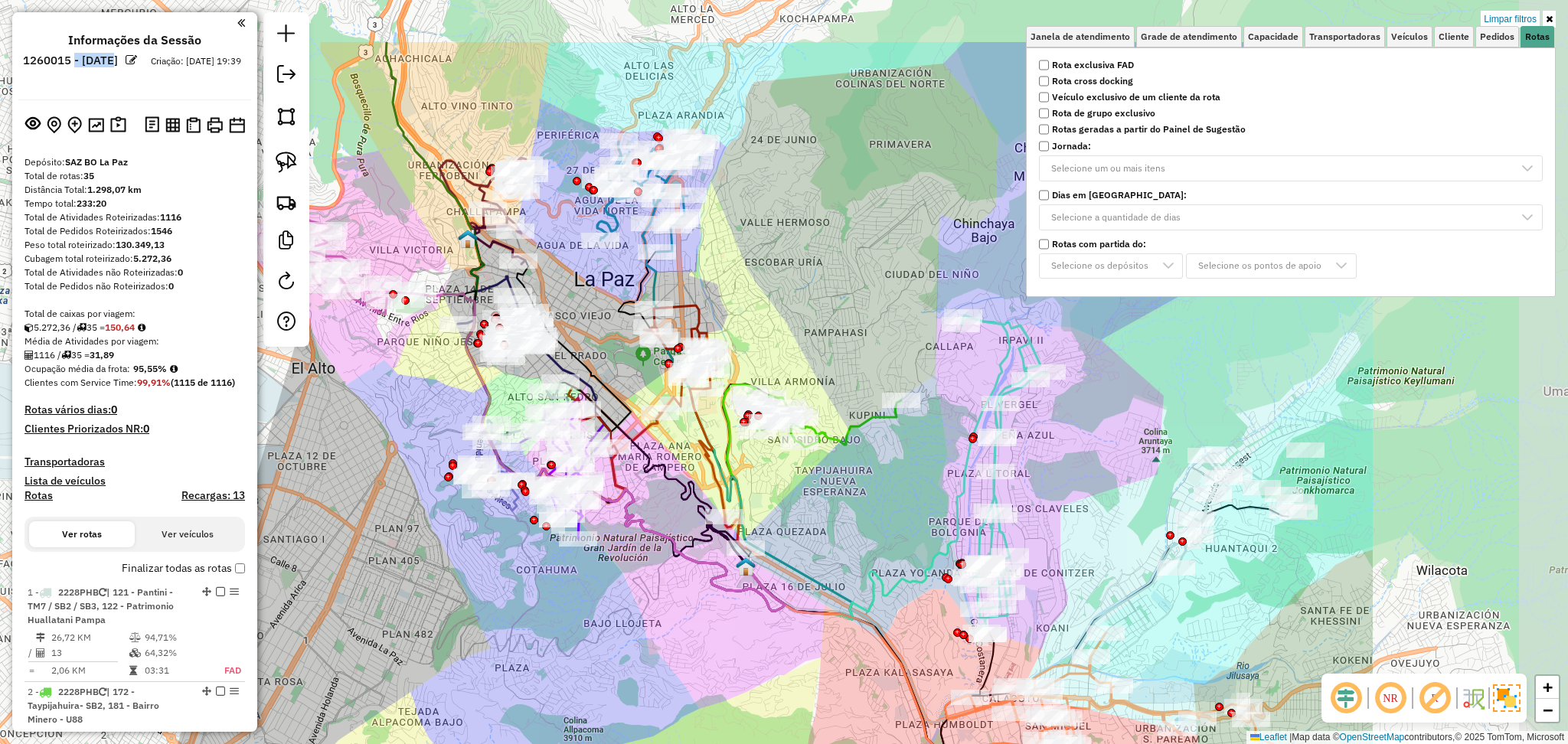
drag, startPoint x: 784, startPoint y: 470, endPoint x: 410, endPoint y: 547, distance: 381.8
click at [410, 547] on div "Limpar filtros Janela de atendimento Grade de atendimento Capacidade Transporta…" at bounding box center [784, 372] width 1568 height 744
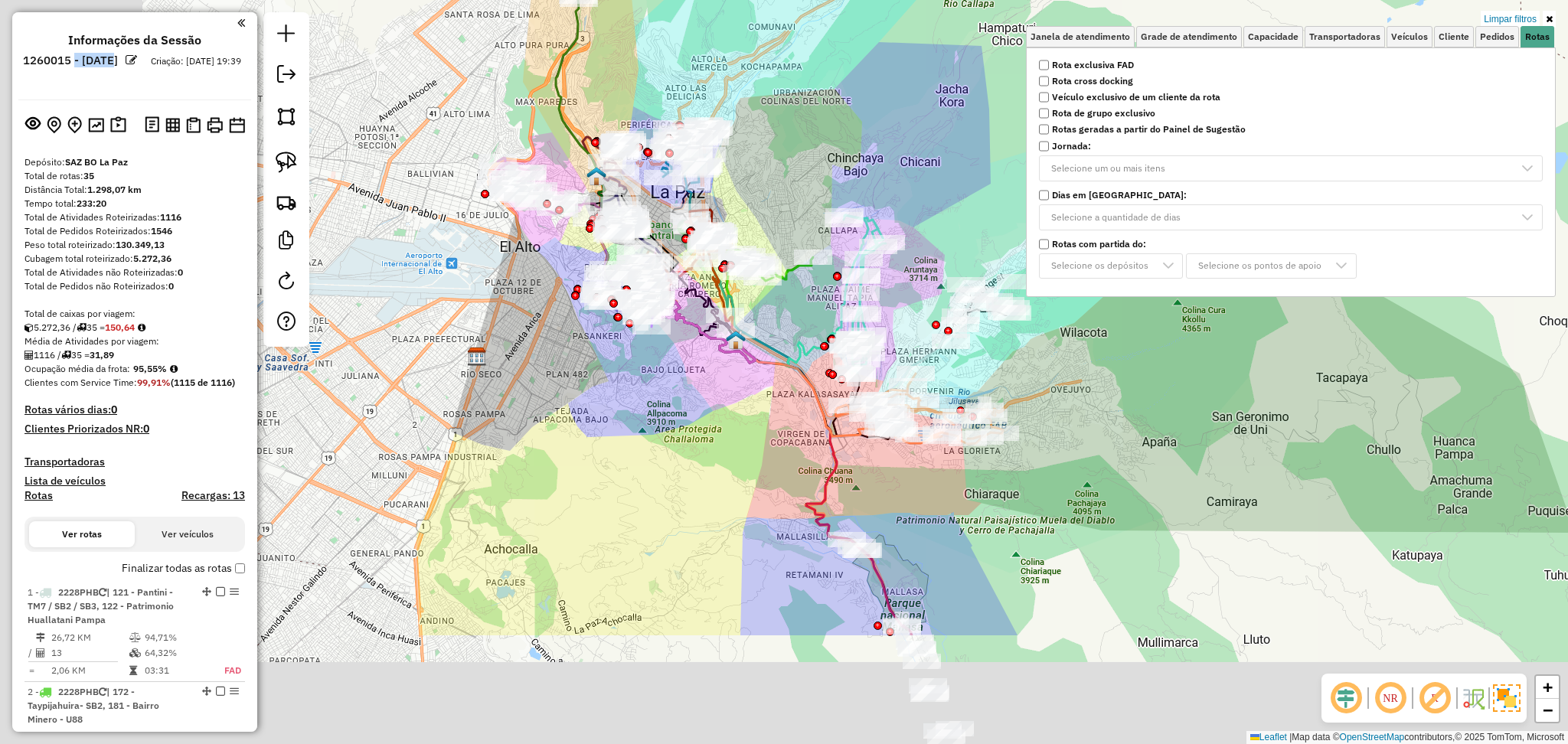
drag, startPoint x: 891, startPoint y: 701, endPoint x: 1067, endPoint y: 513, distance: 257.5
click at [1067, 513] on div "Limpar filtros Janela de atendimento Grade de atendimento Capacidade Transporta…" at bounding box center [784, 372] width 1568 height 744
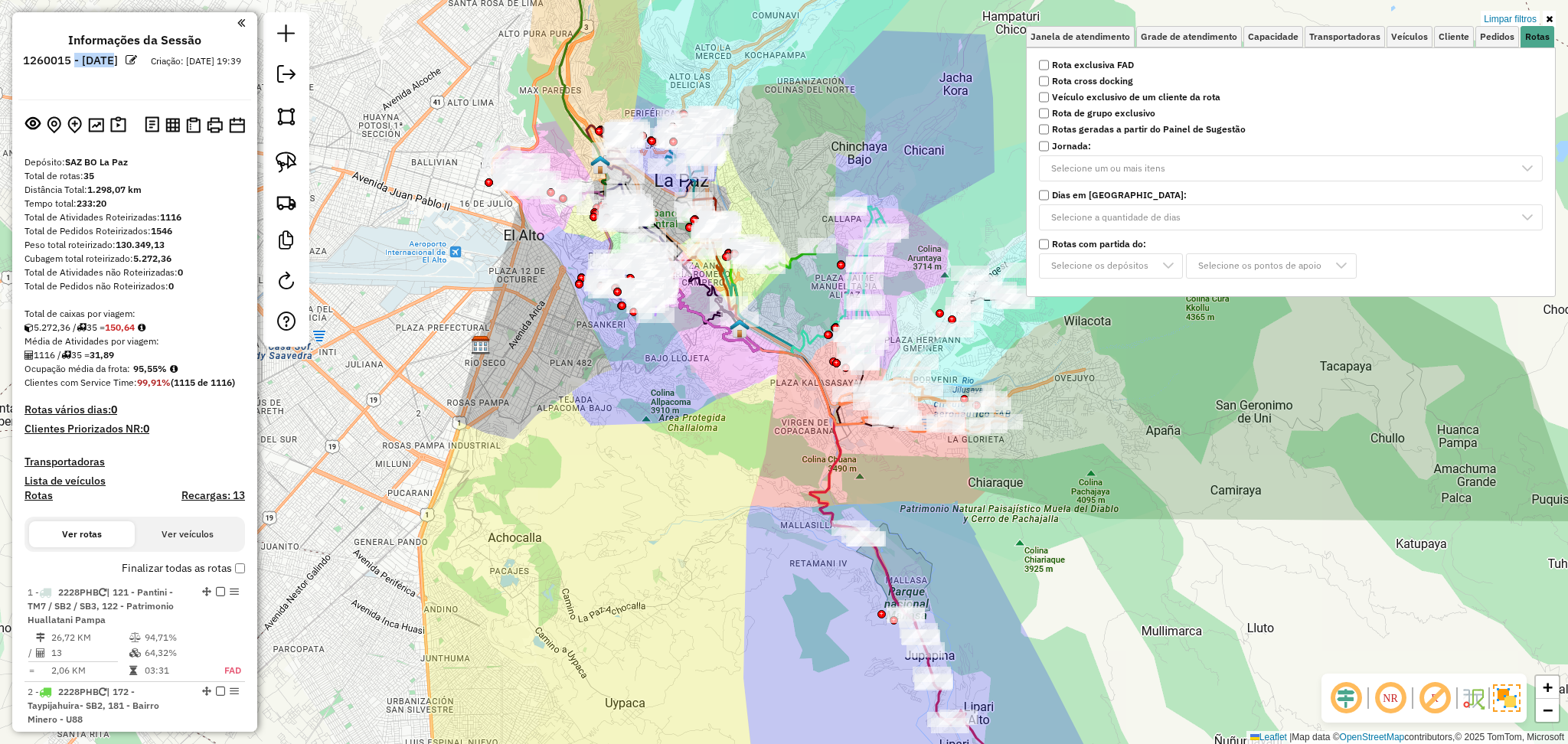
drag, startPoint x: 1099, startPoint y: 524, endPoint x: 941, endPoint y: 322, distance: 256.5
click at [941, 322] on div "Limpar filtros Janela de atendimento Grade de atendimento Capacidade Transporta…" at bounding box center [784, 372] width 1568 height 744
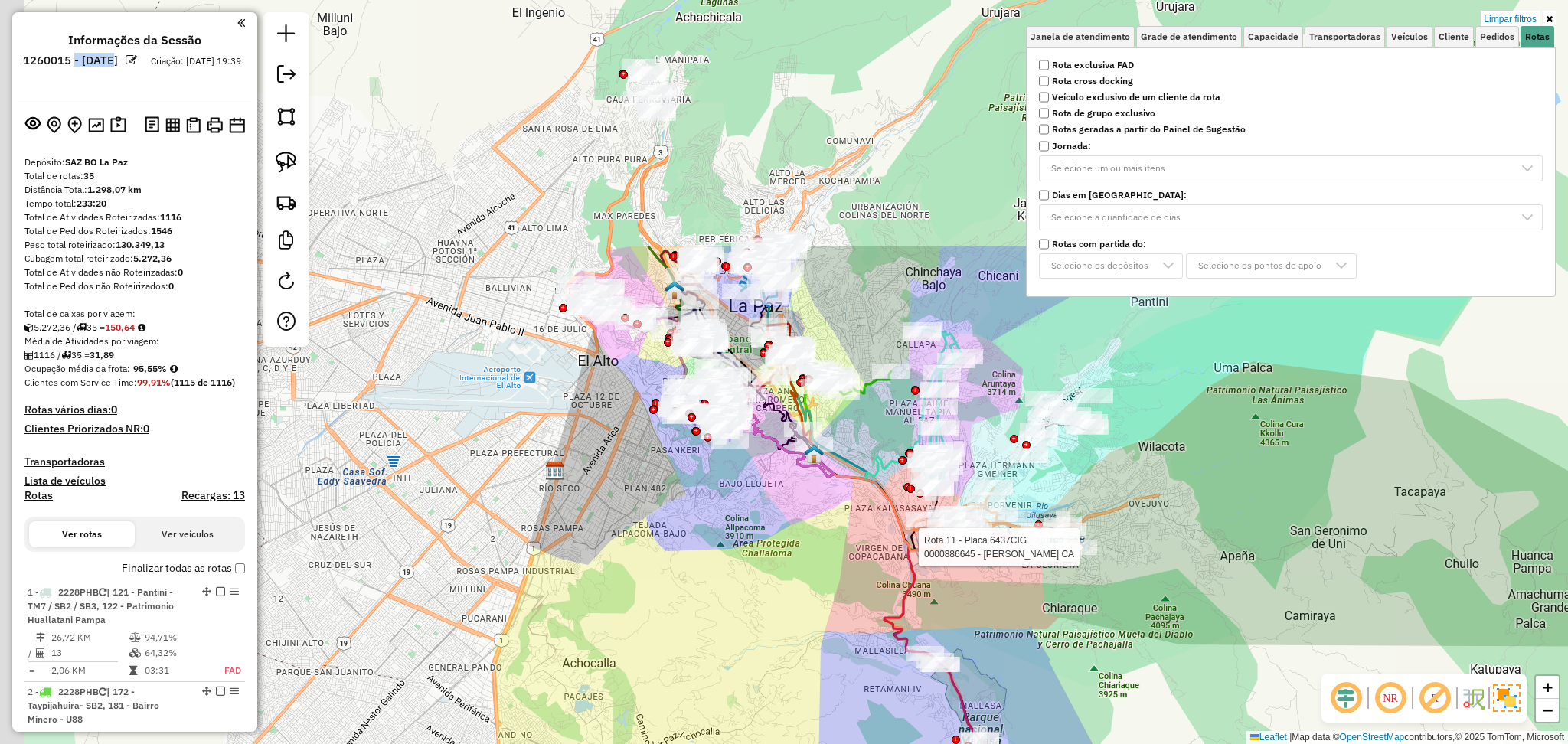
drag, startPoint x: 935, startPoint y: 386, endPoint x: 1165, endPoint y: 705, distance: 393.3
click at [1165, 707] on div "Rota 11 - Placa 6437CIG 0000886645 - LOLA DOMINGA CA Limpar filtros Janela de a…" at bounding box center [784, 372] width 1568 height 744
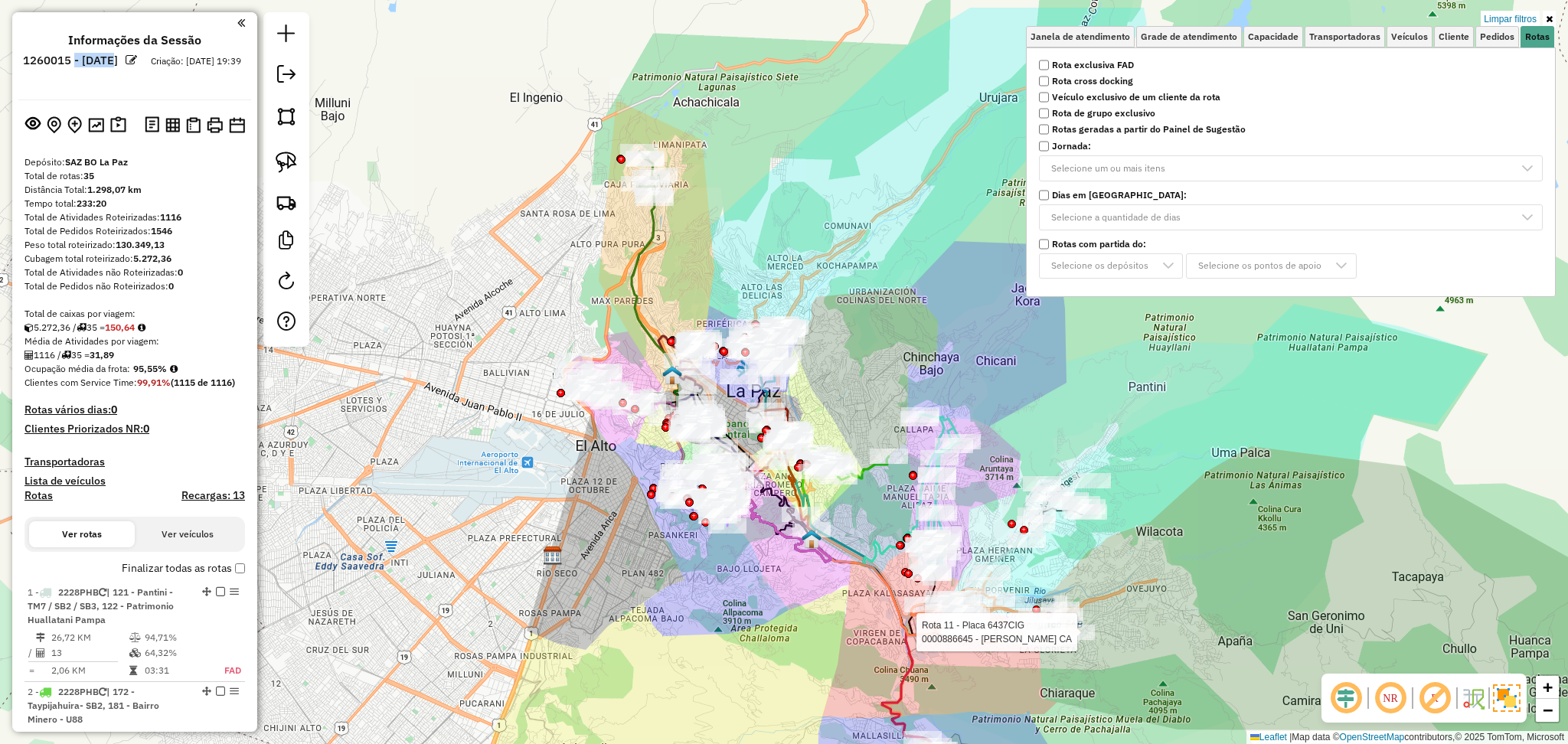
drag, startPoint x: 714, startPoint y: 163, endPoint x: 711, endPoint y: 245, distance: 82.1
click at [711, 245] on div "Rota 11 - Placa 6437CIG 0000886645 - LOLA DOMINGA CA Limpar filtros Janela de a…" at bounding box center [784, 372] width 1568 height 744
click at [657, 223] on icon at bounding box center [731, 380] width 199 height 364
select select "**********"
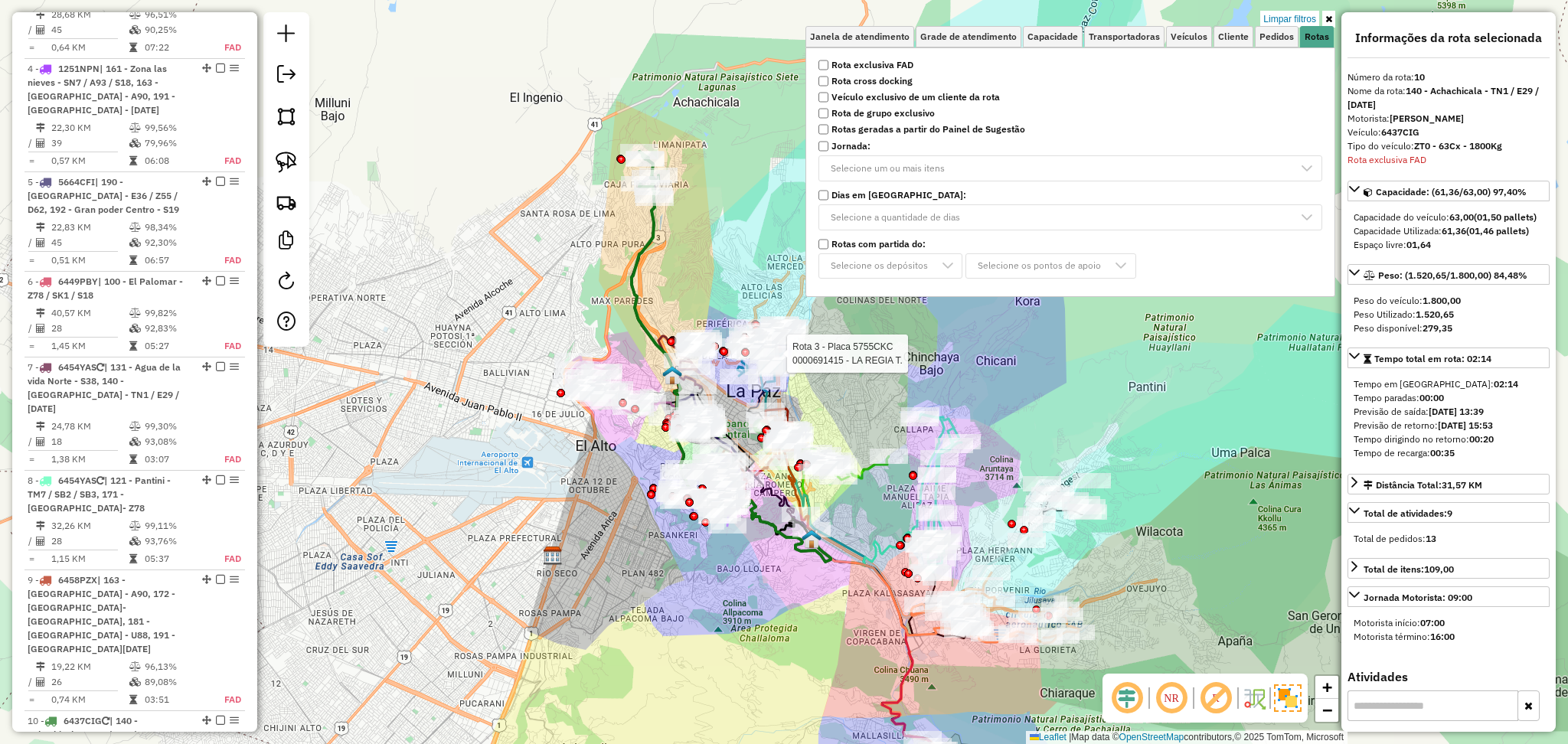
scroll to position [1259, 0]
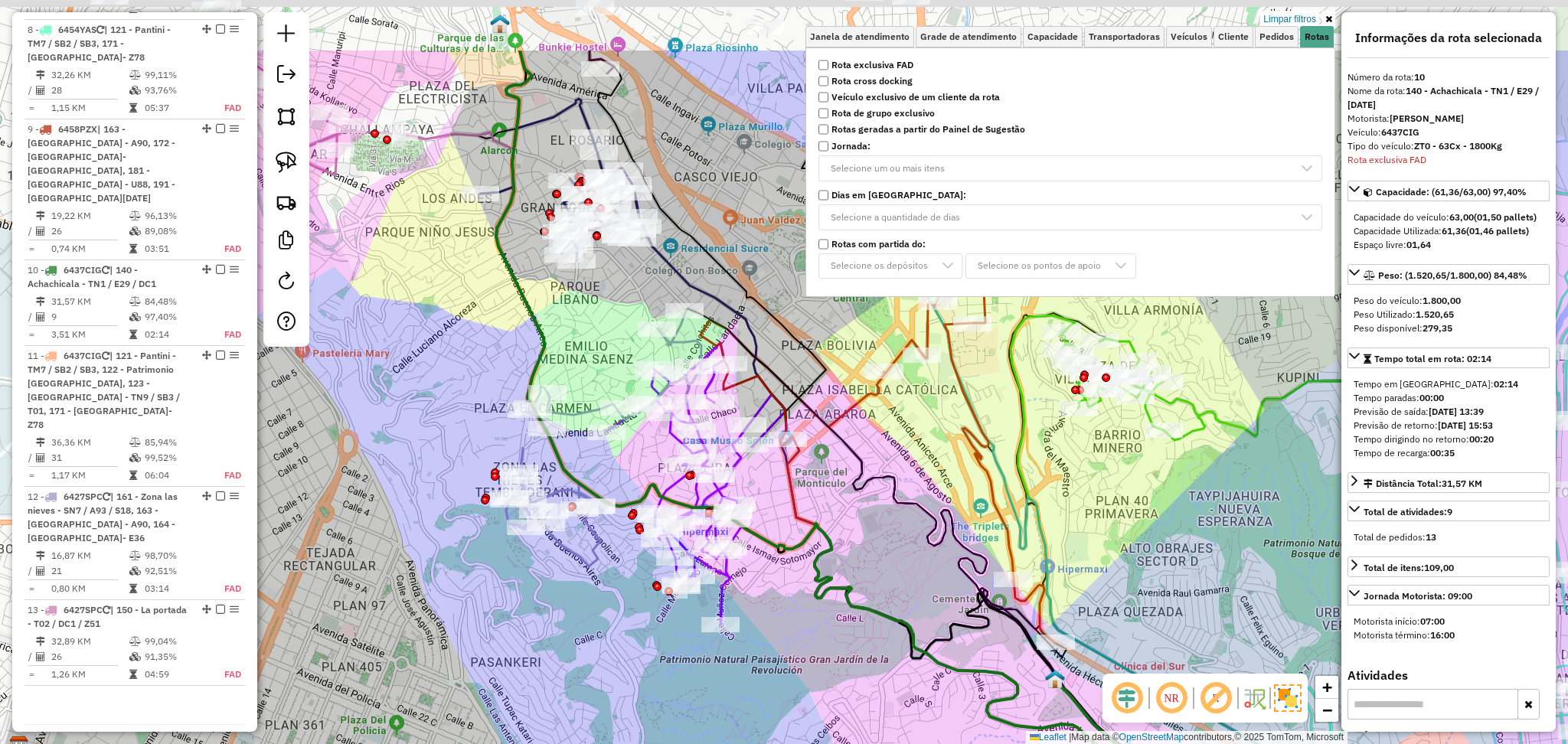
drag, startPoint x: 659, startPoint y: 208, endPoint x: 521, endPoint y: 428, distance: 259.7
click at [528, 383] on div "Limpar filtros Janela de atendimento Grade de atendimento Capacidade Transporta…" at bounding box center [784, 372] width 1568 height 744
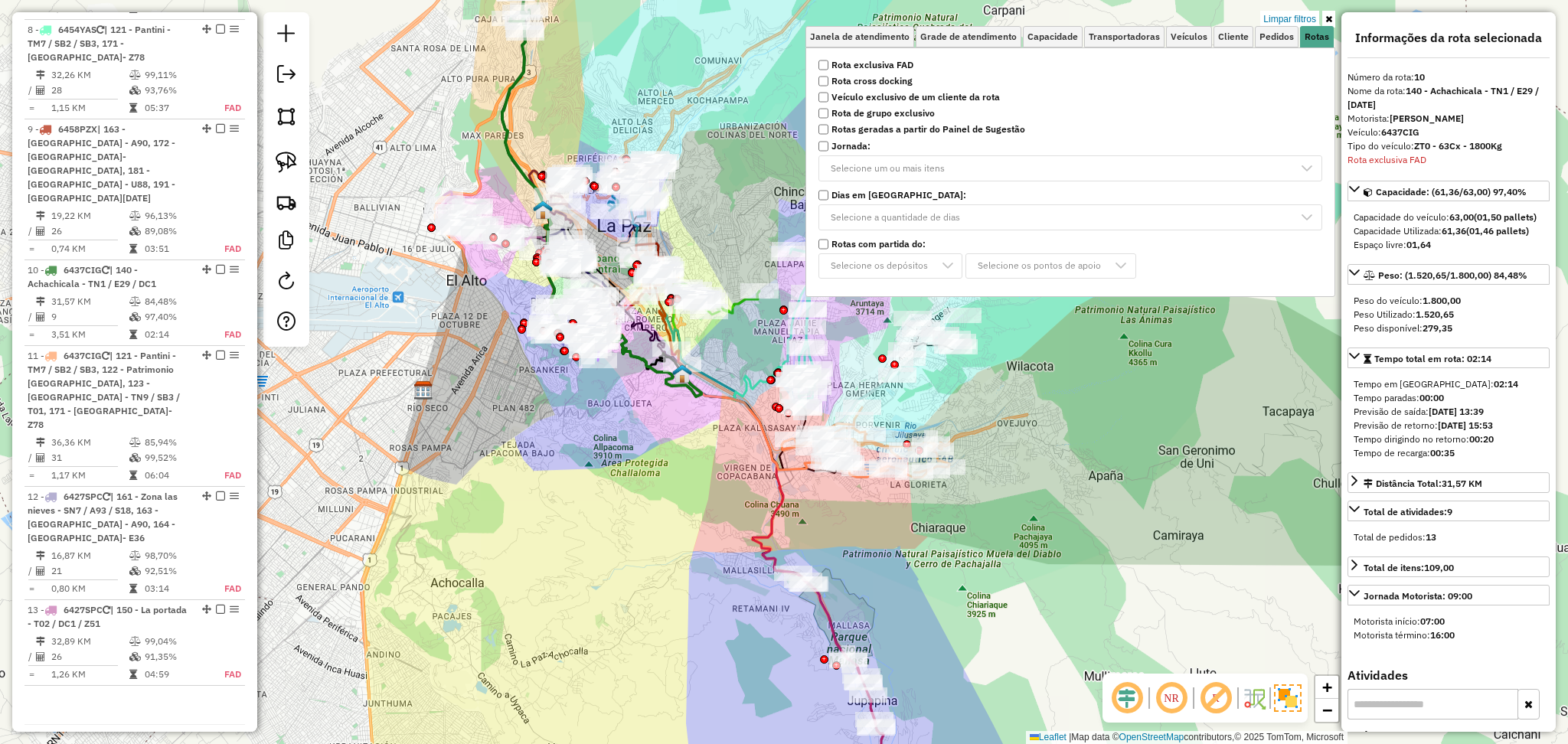
click at [505, 95] on icon at bounding box center [602, 215] width 199 height 364
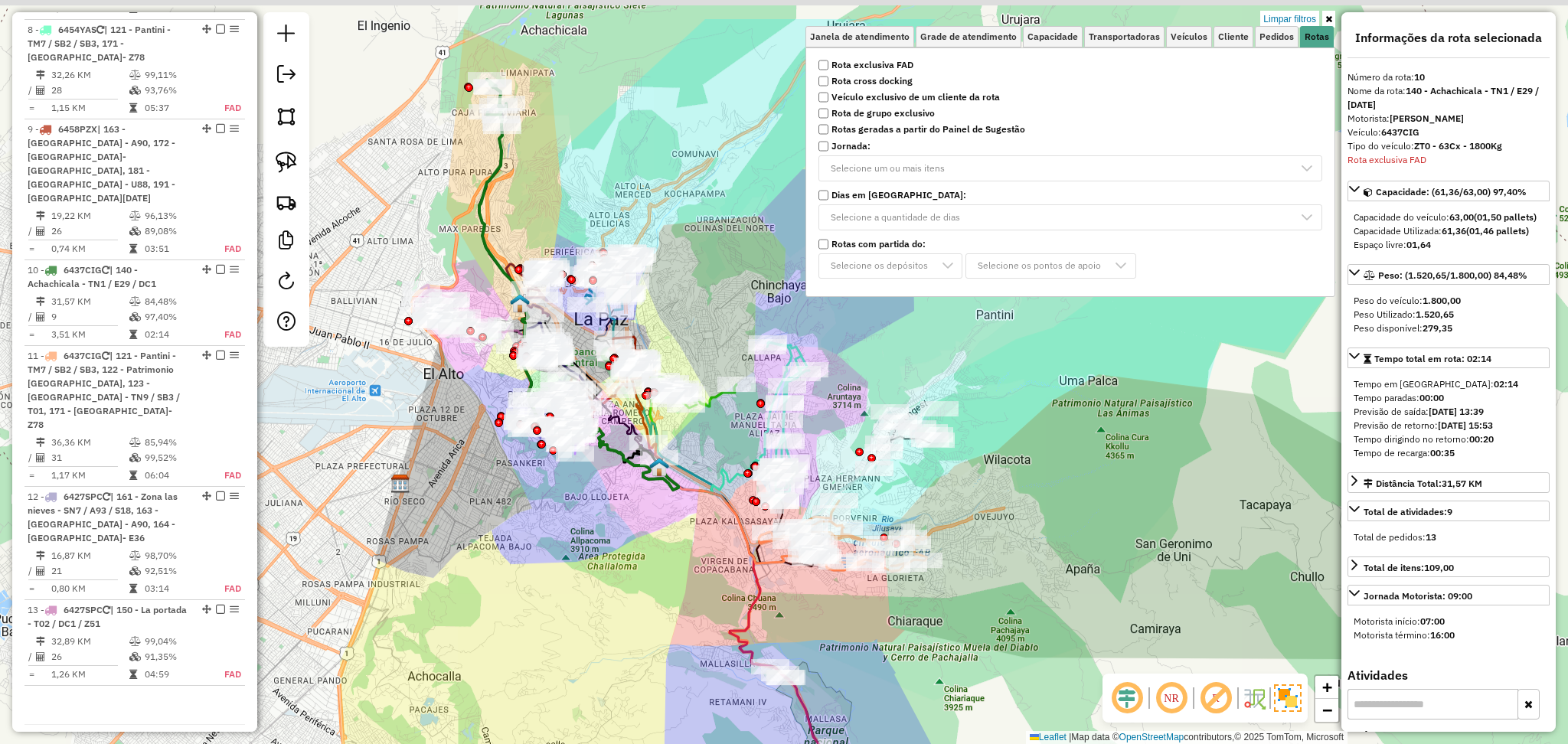
drag, startPoint x: 591, startPoint y: 76, endPoint x: 557, endPoint y: 175, distance: 104.7
click at [557, 175] on div "Limpar filtros Janela de atendimento Grade de atendimento Capacidade Transporta…" at bounding box center [784, 372] width 1568 height 744
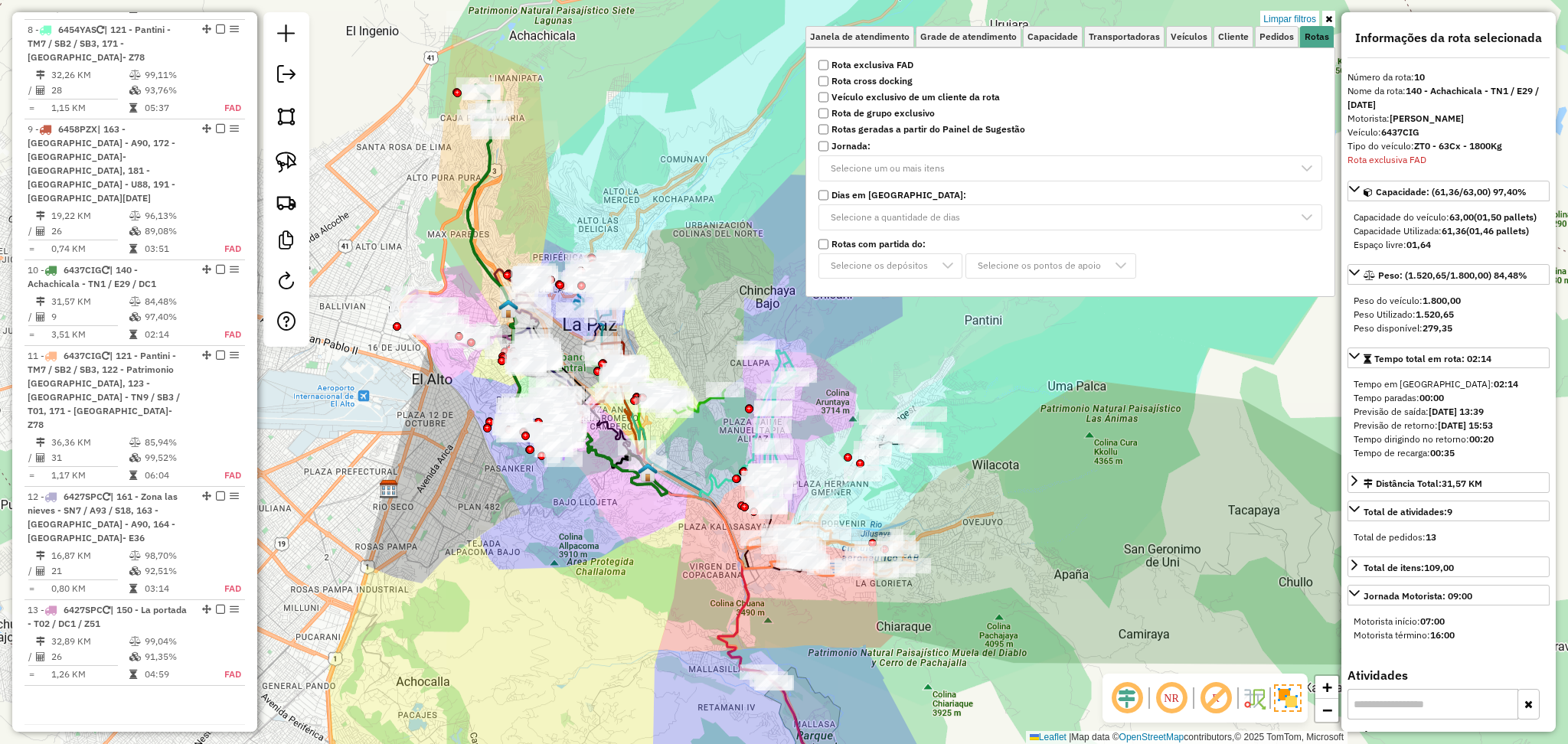
click at [1332, 22] on link at bounding box center [1328, 18] width 13 height 16
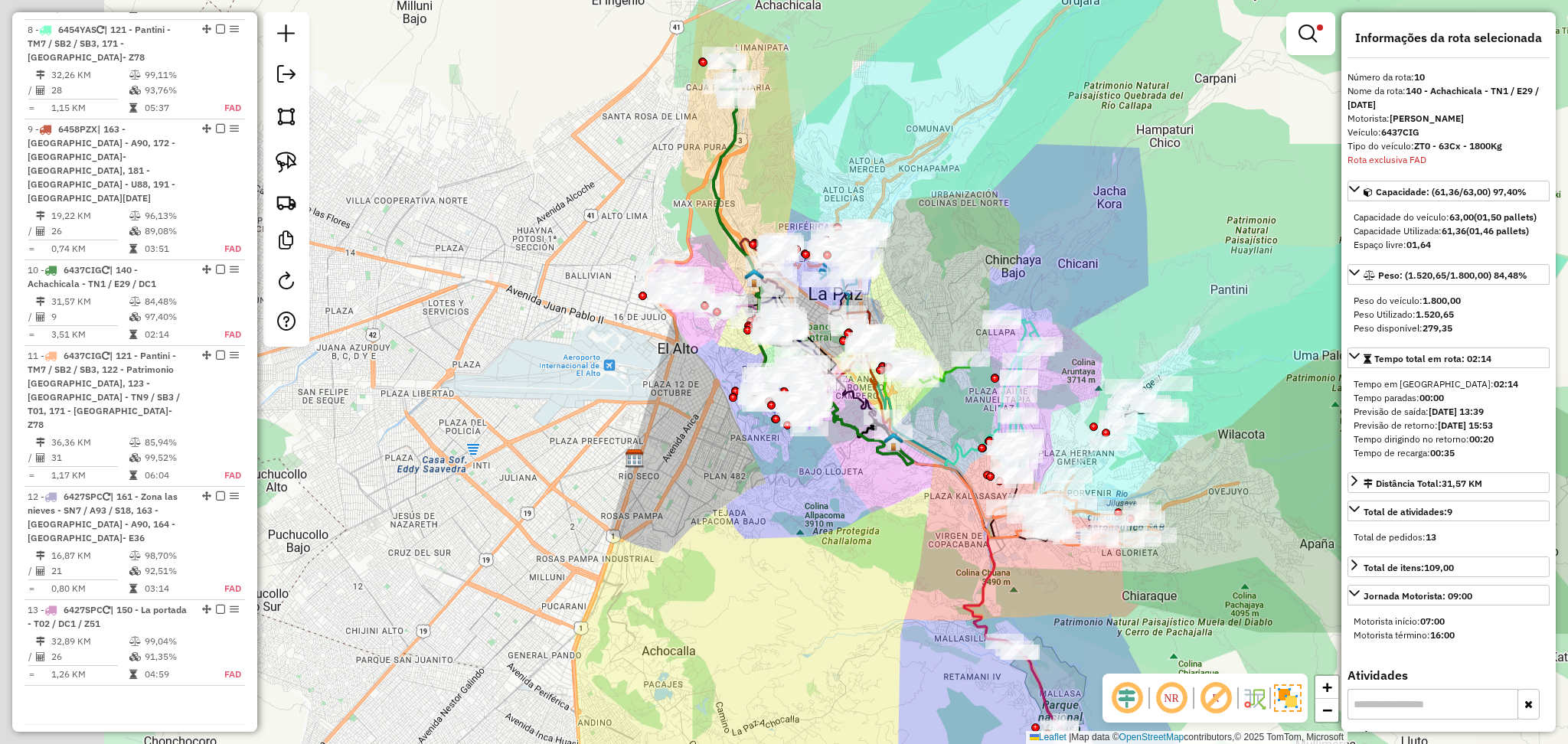
drag, startPoint x: 609, startPoint y: 542, endPoint x: 801, endPoint y: 509, distance: 194.8
click at [801, 509] on div "Limpar filtros Janela de atendimento Grade de atendimento Capacidade Transporta…" at bounding box center [784, 372] width 1568 height 744
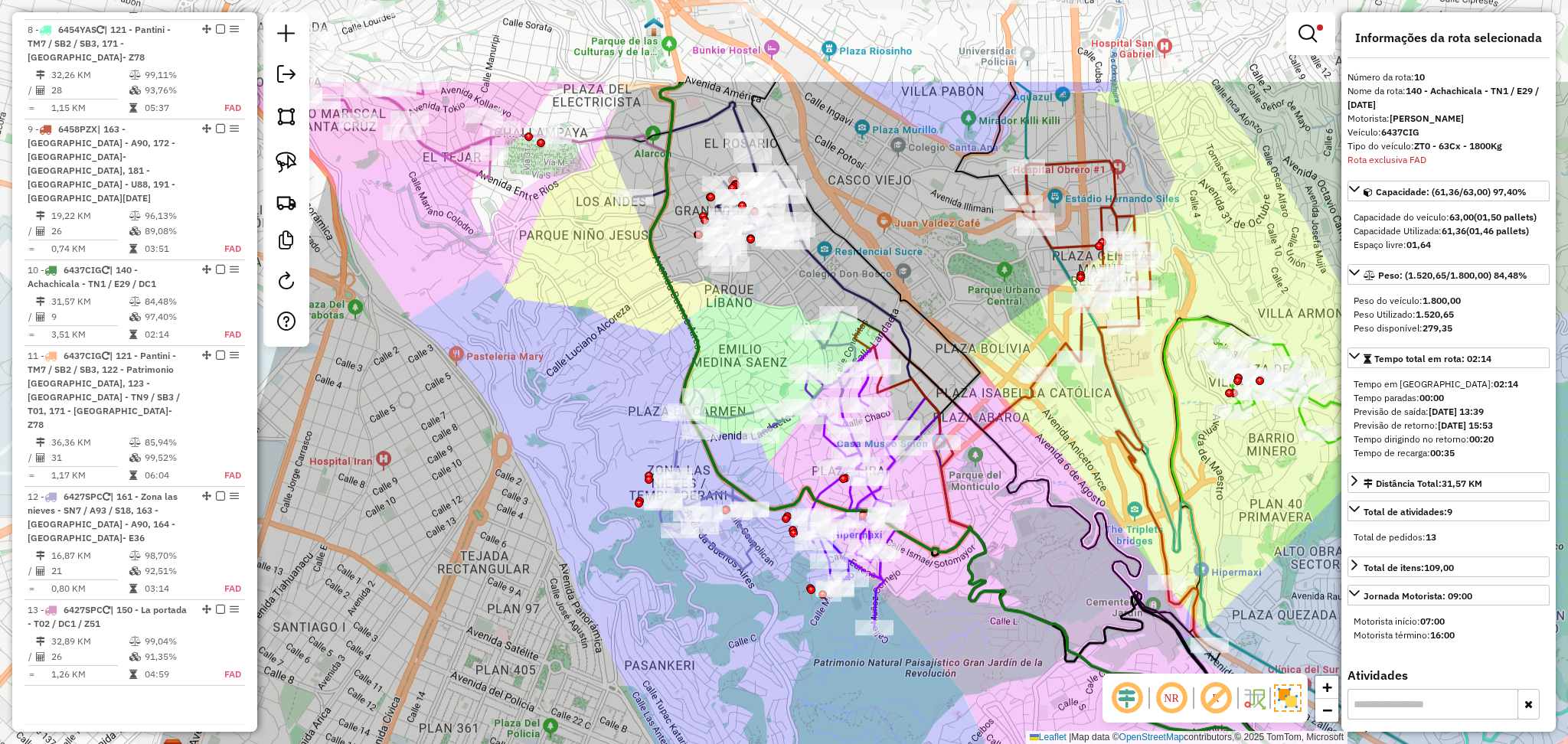
drag, startPoint x: 804, startPoint y: 495, endPoint x: 816, endPoint y: 652, distance: 157.5
click at [816, 652] on div "Limpar filtros Janela de atendimento Grade de atendimento Capacidade Transporta…" at bounding box center [784, 372] width 1568 height 744
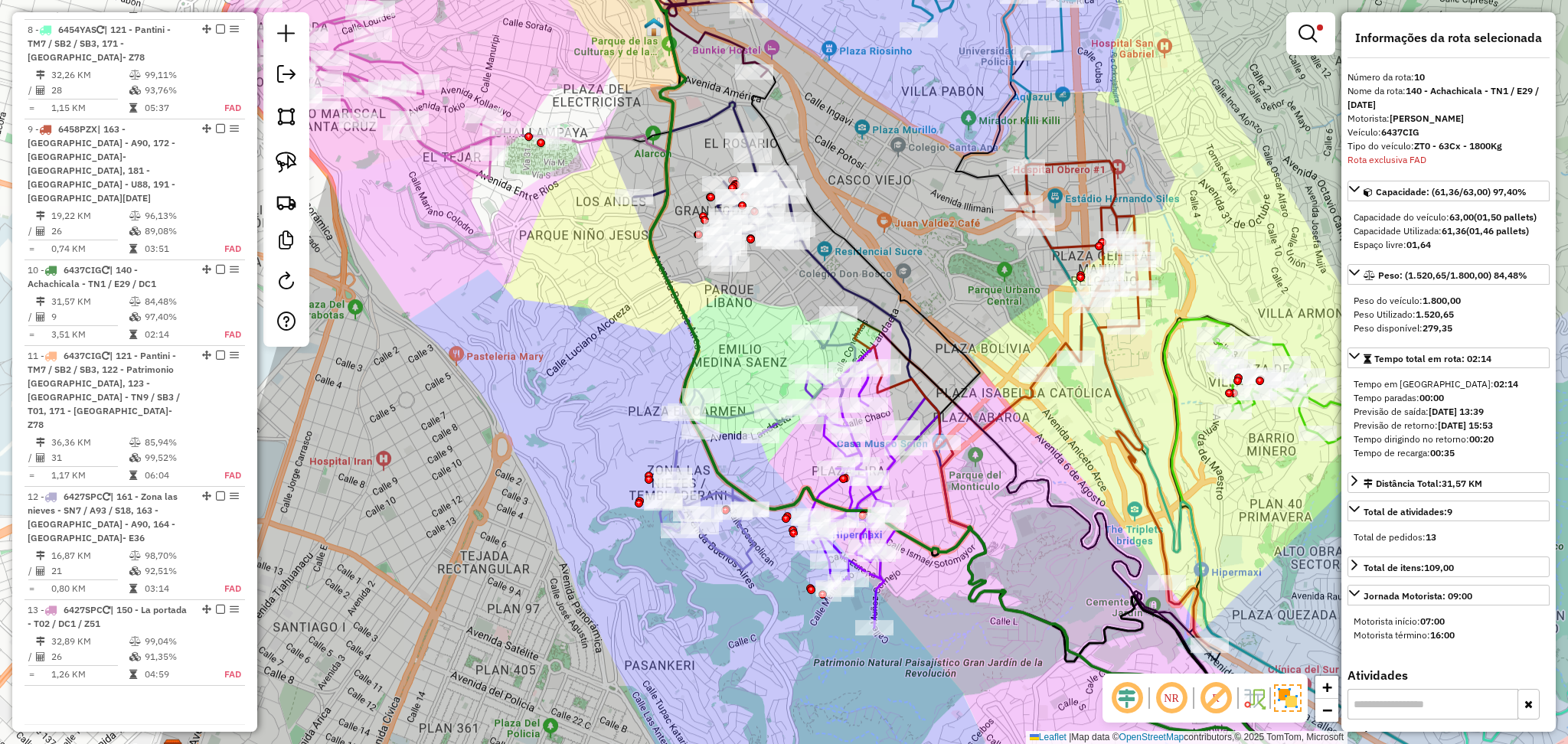
click at [656, 192] on icon at bounding box center [717, 183] width 167 height 163
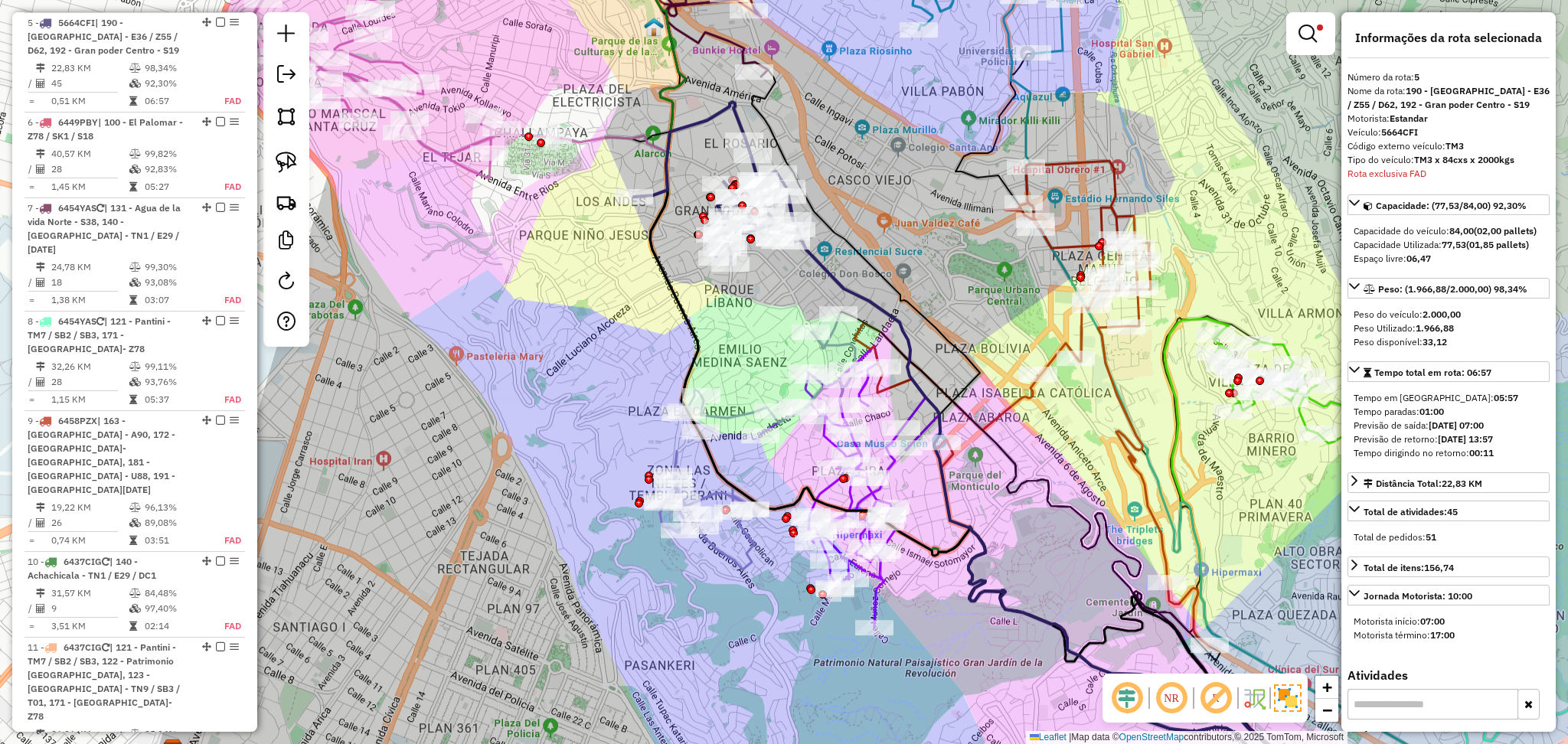
scroll to position [967, 0]
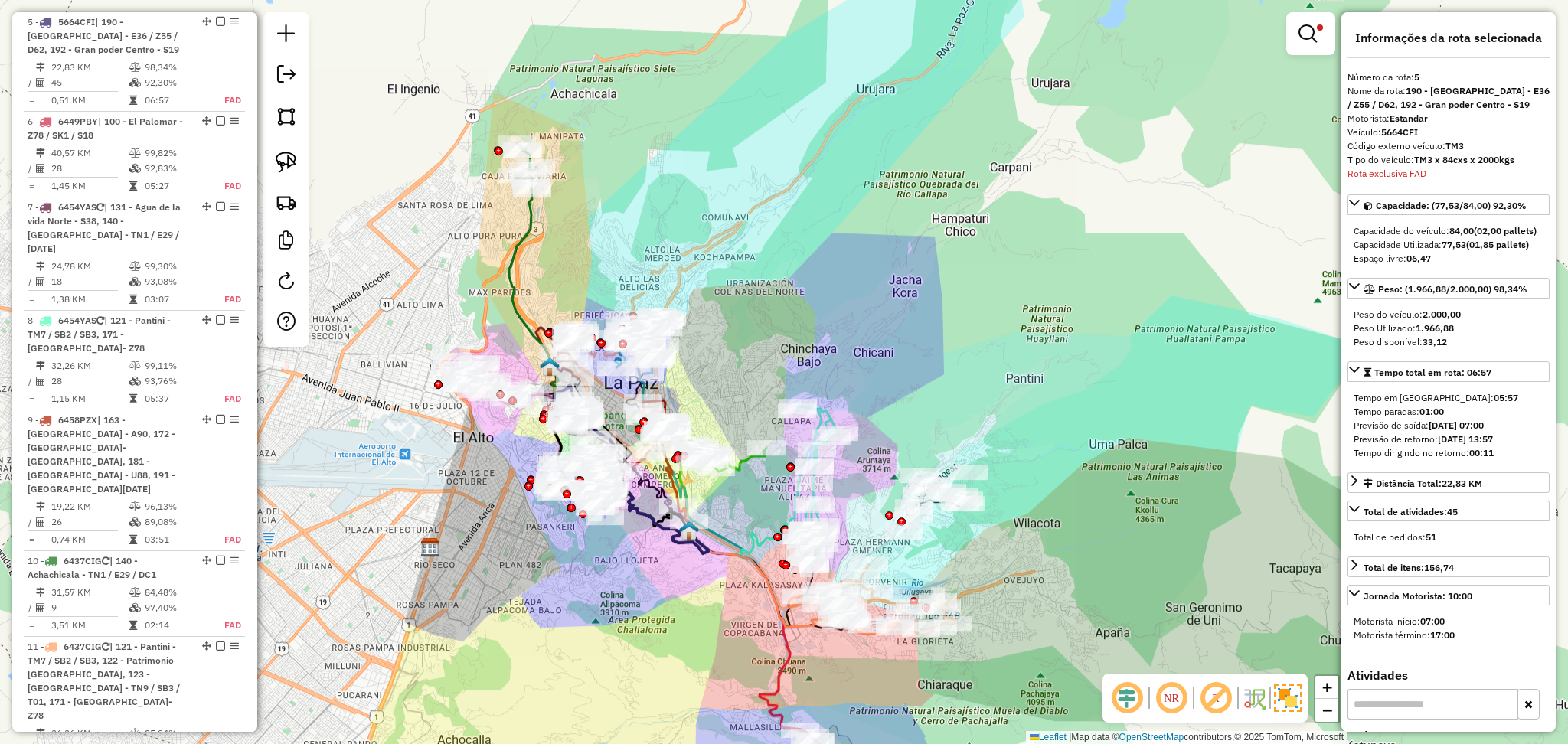
click at [529, 214] on icon at bounding box center [609, 372] width 199 height 364
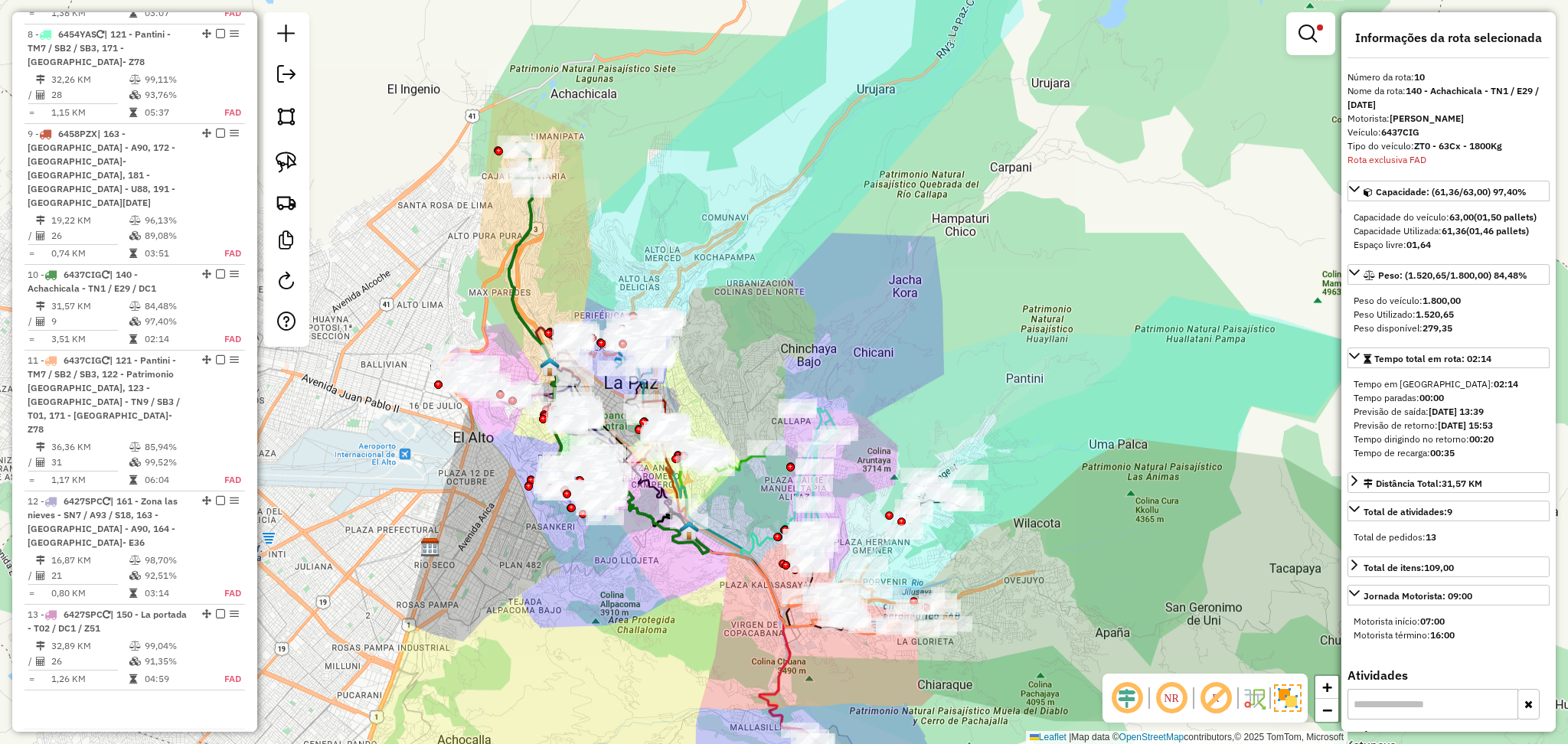
scroll to position [1259, 0]
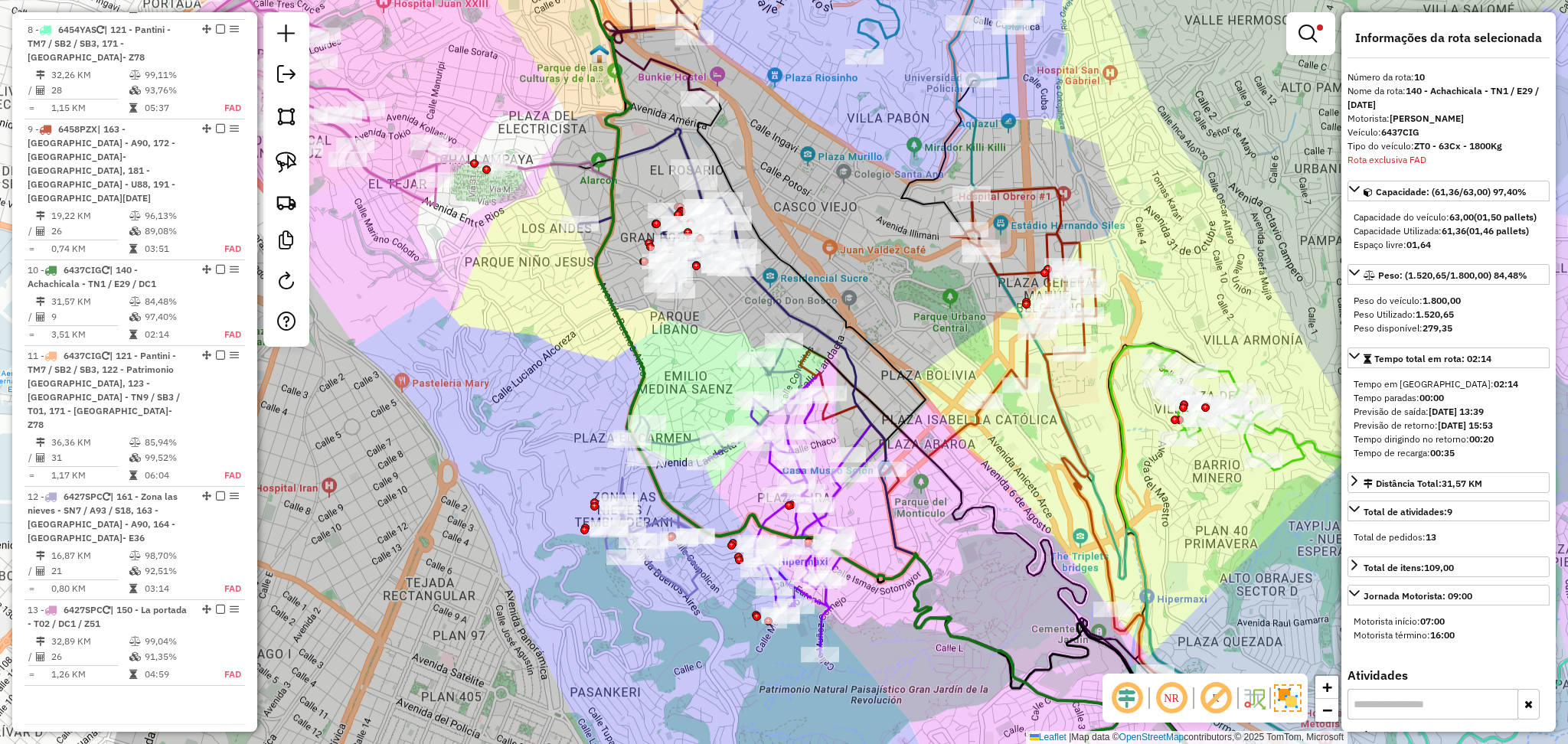
click at [634, 151] on icon at bounding box center [663, 210] width 167 height 163
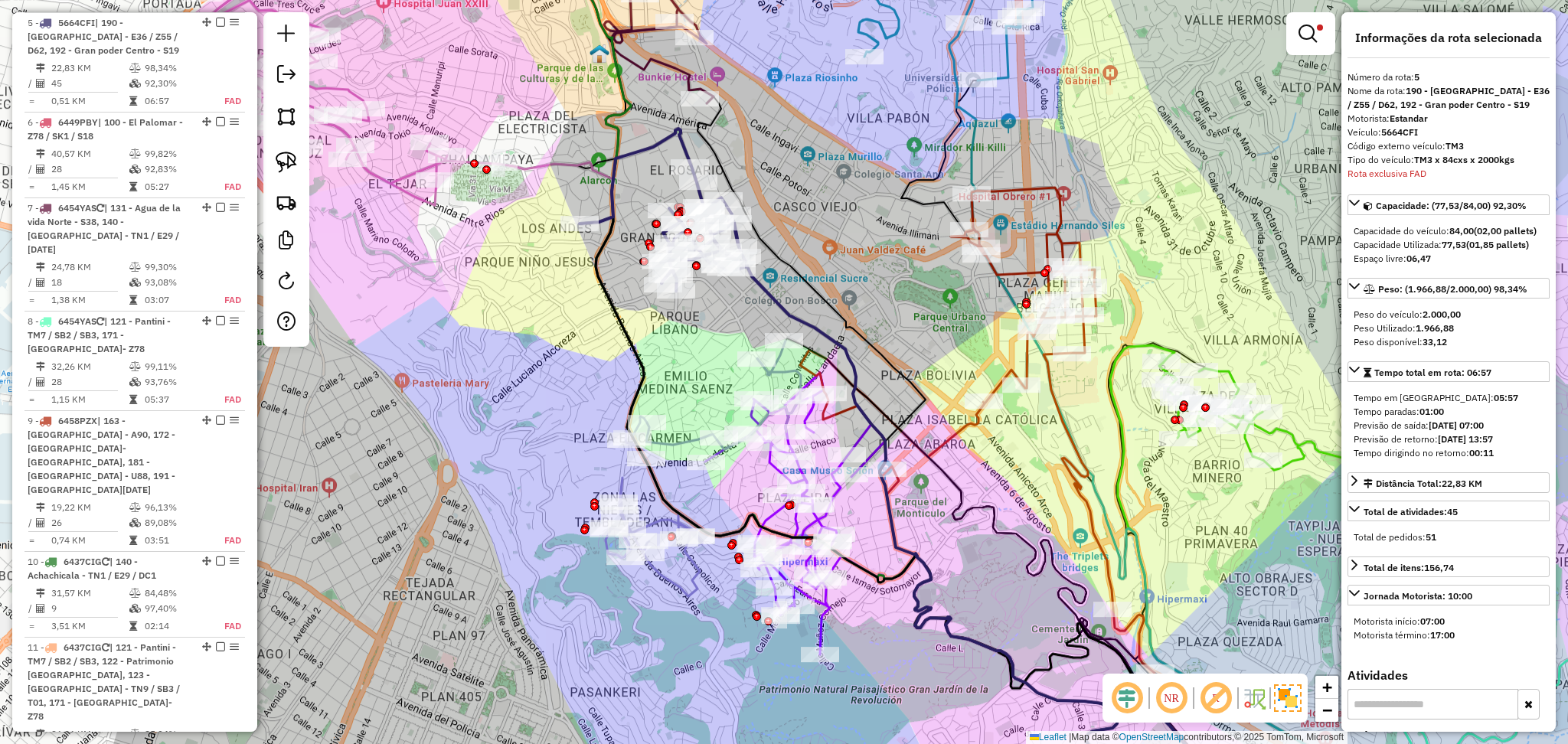
scroll to position [967, 0]
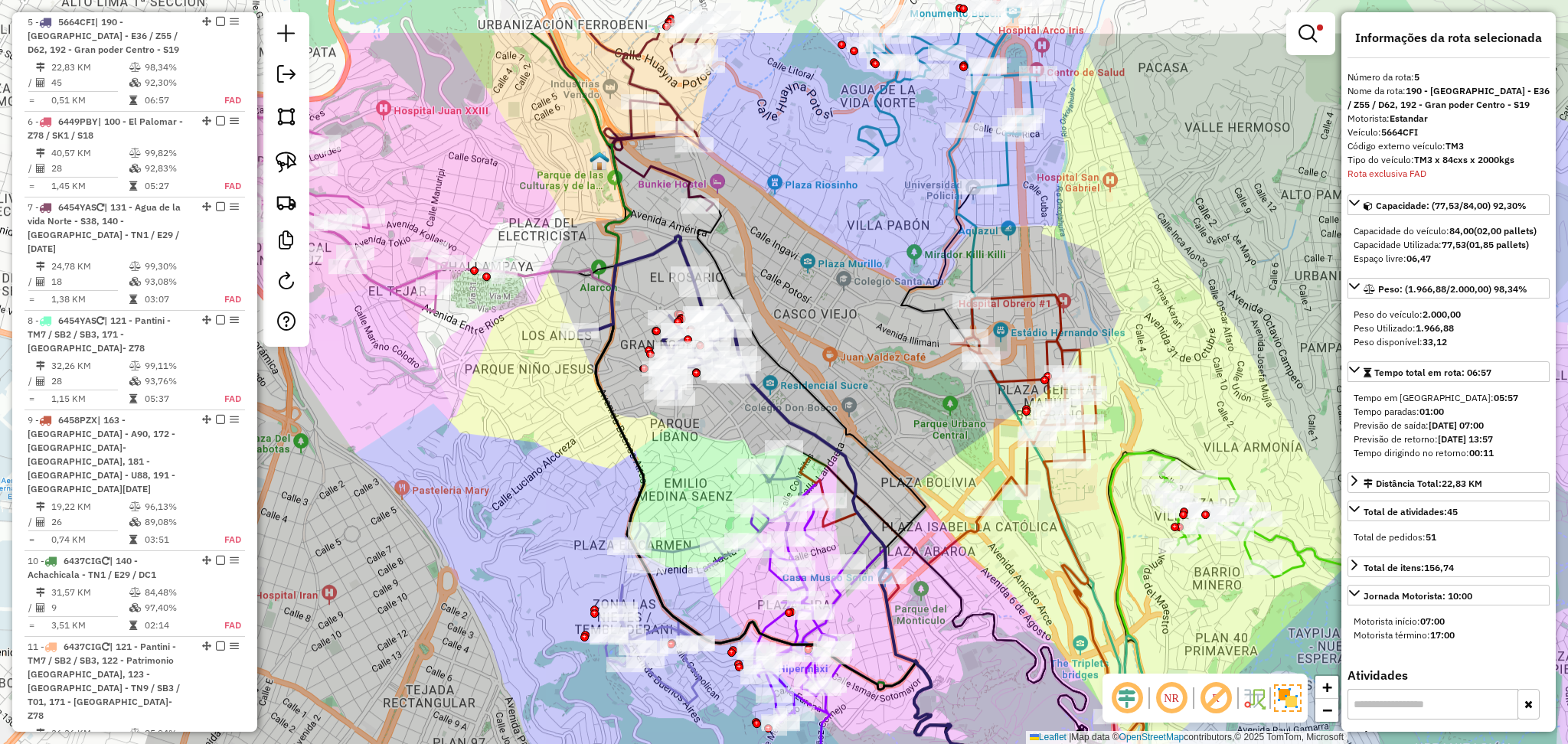
drag, startPoint x: 691, startPoint y: 413, endPoint x: 691, endPoint y: 526, distance: 113.0
click at [691, 526] on div "Limpar filtros Janela de atendimento Grade de atendimento Capacidade Transporta…" at bounding box center [784, 372] width 1568 height 744
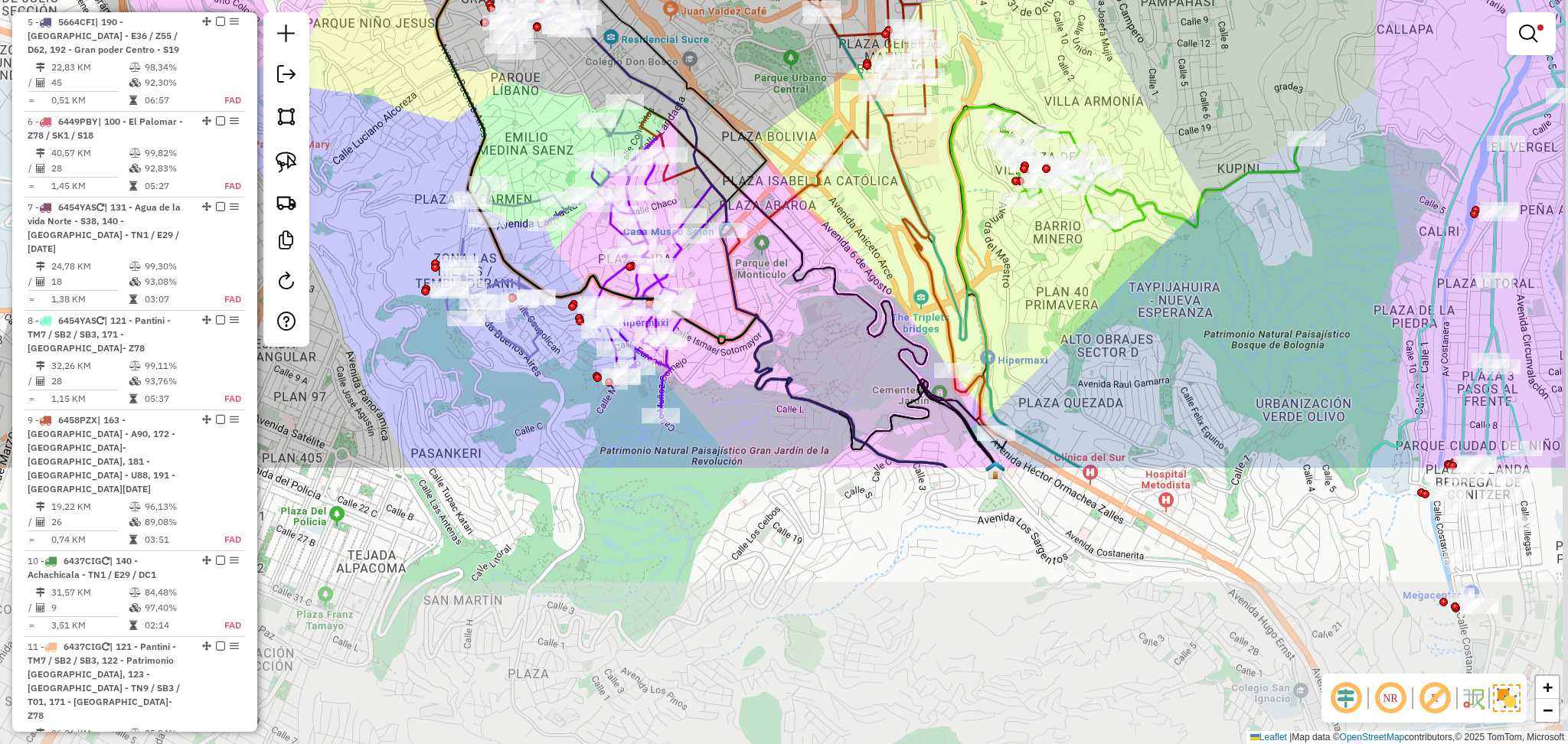
drag, startPoint x: 941, startPoint y: 587, endPoint x: 798, endPoint y: 271, distance: 346.9
click at [798, 271] on icon at bounding box center [811, 283] width 370 height 368
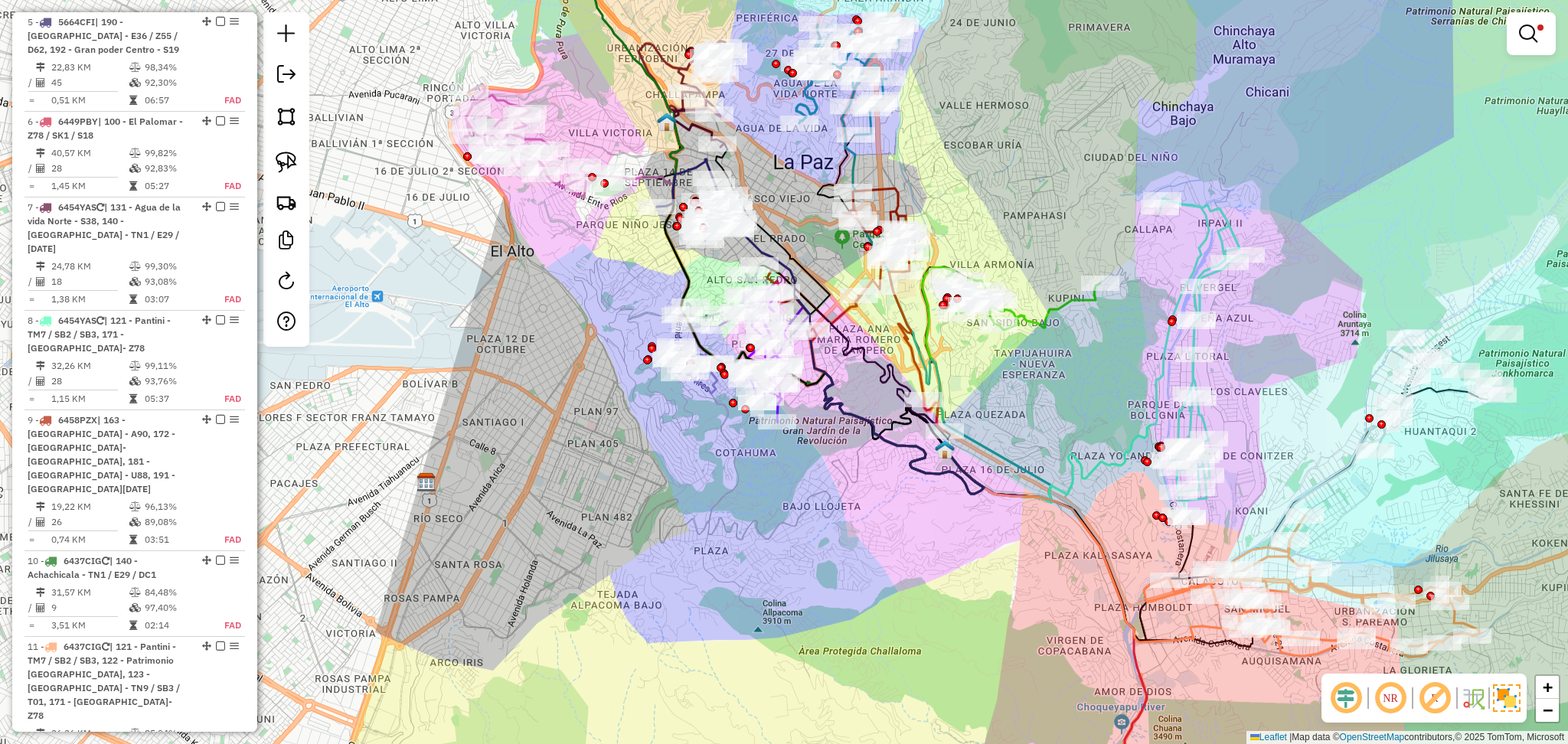
click at [1224, 216] on icon at bounding box center [1203, 357] width 85 height 318
select select "**********"
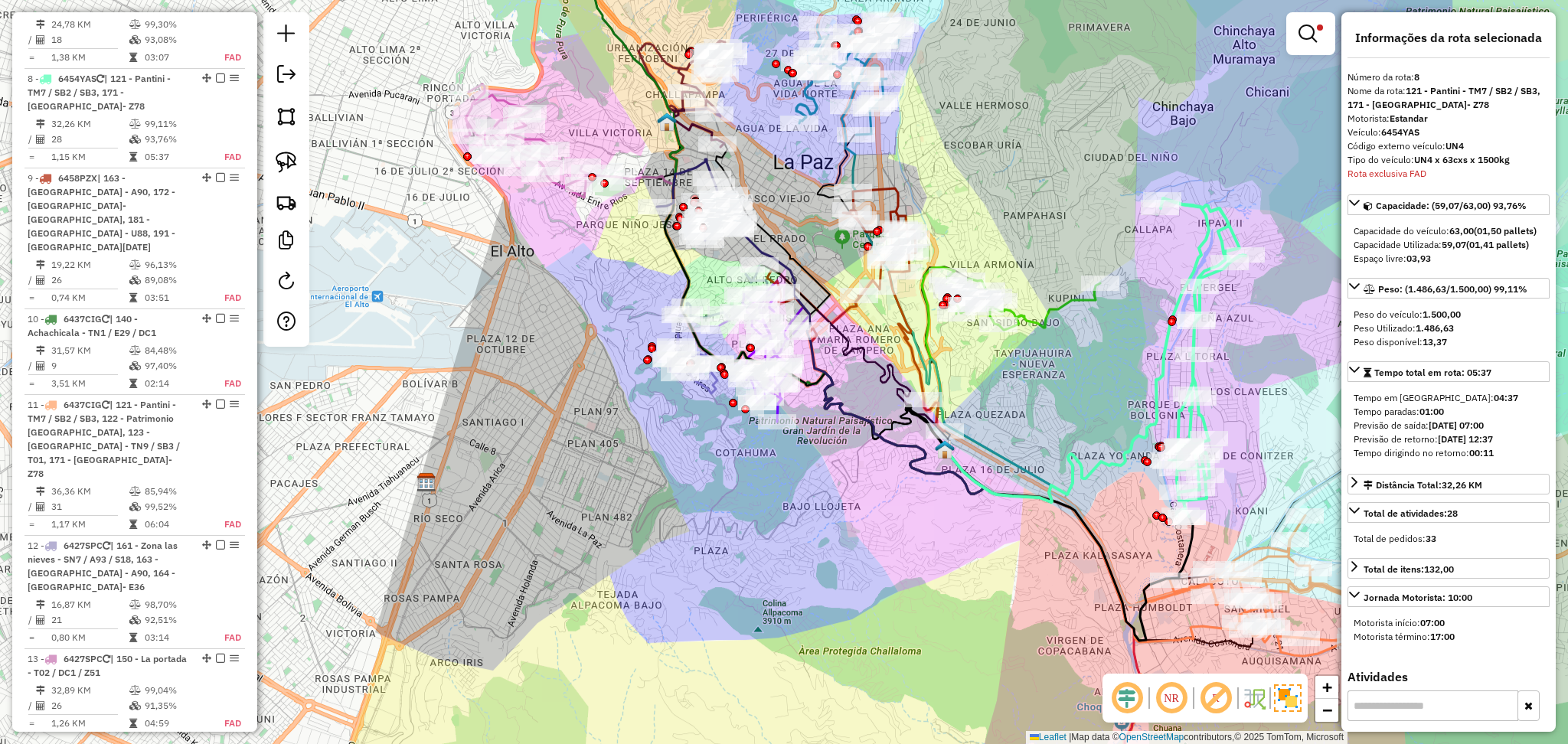
scroll to position [1253, 0]
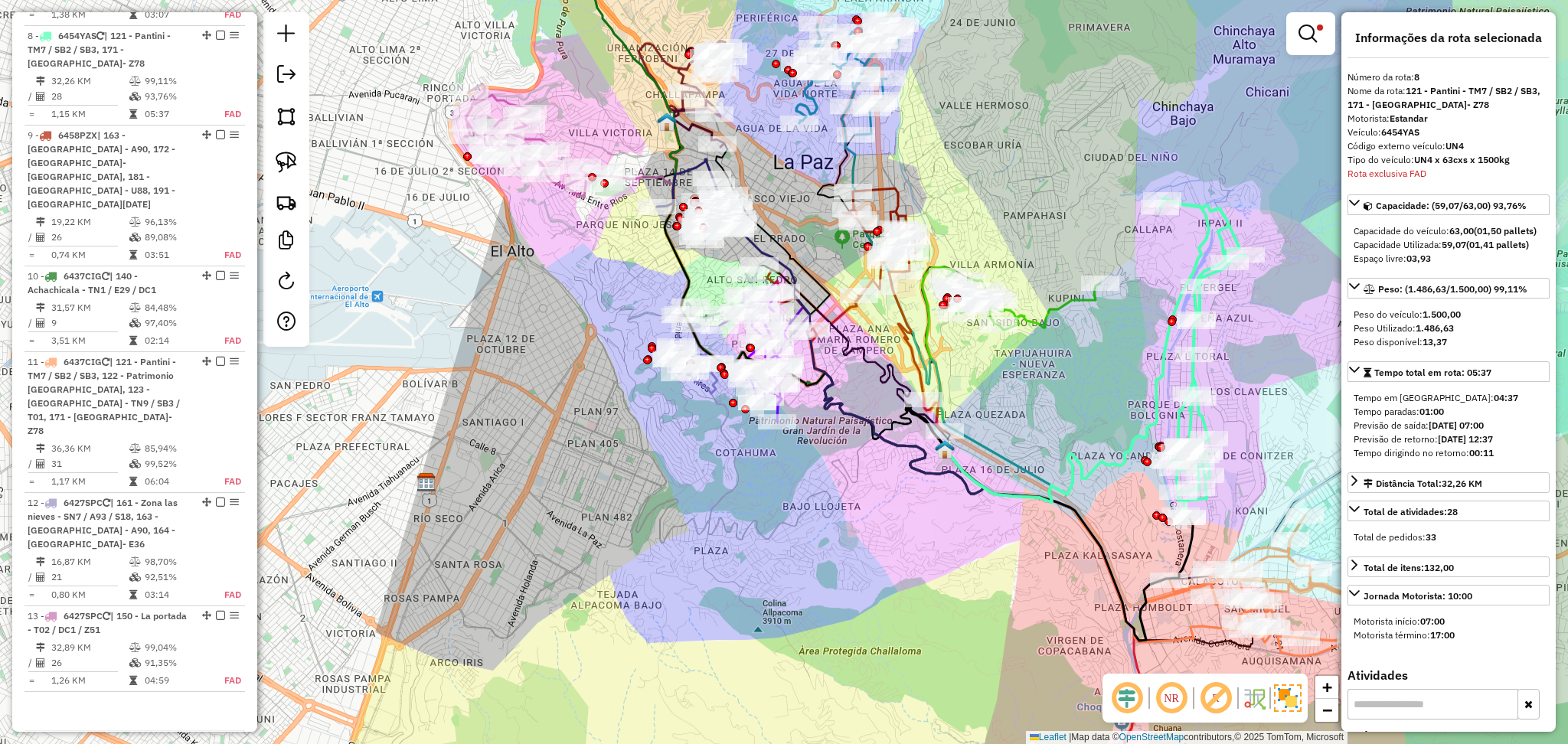
click at [693, 168] on icon at bounding box center [699, 199] width 83 height 81
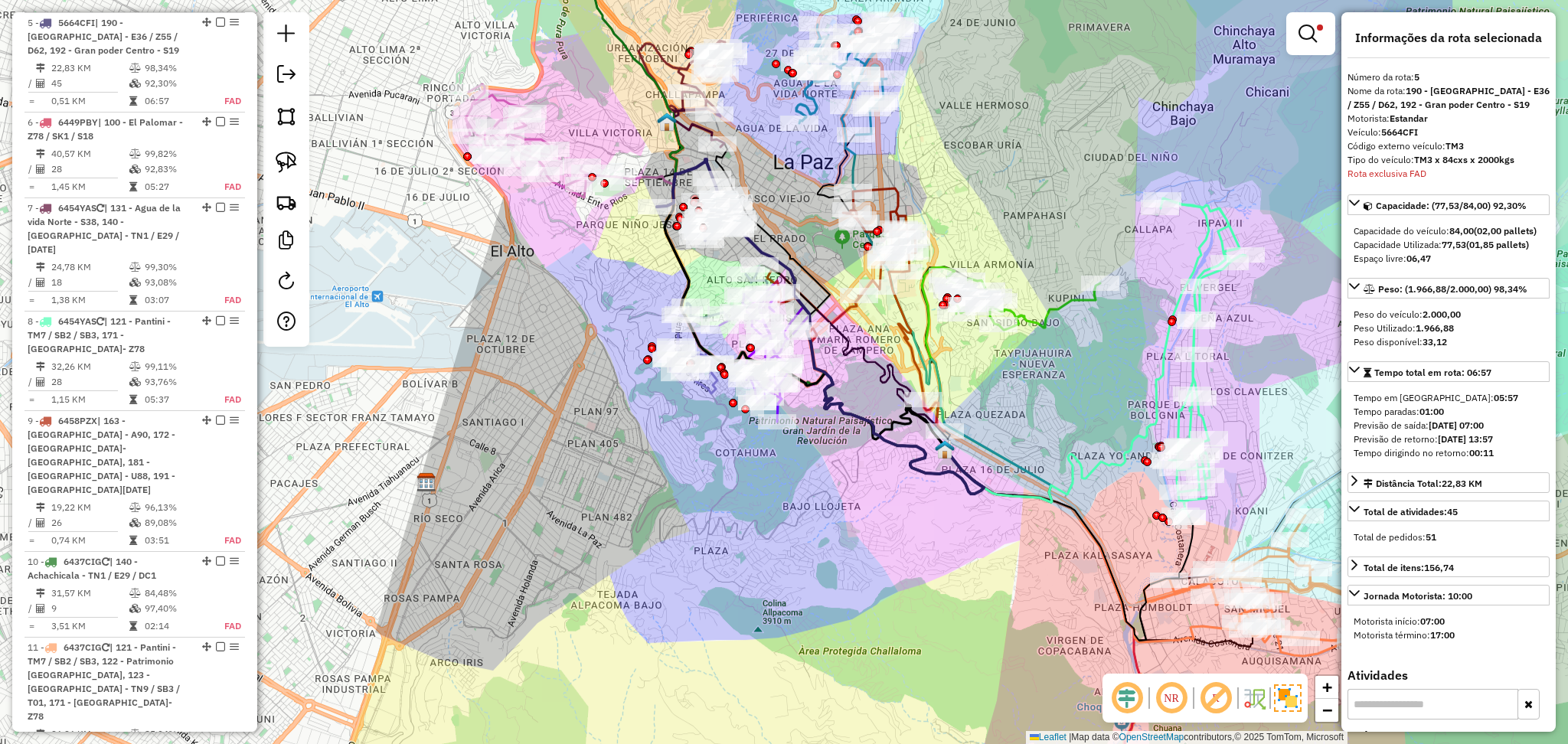
scroll to position [967, 0]
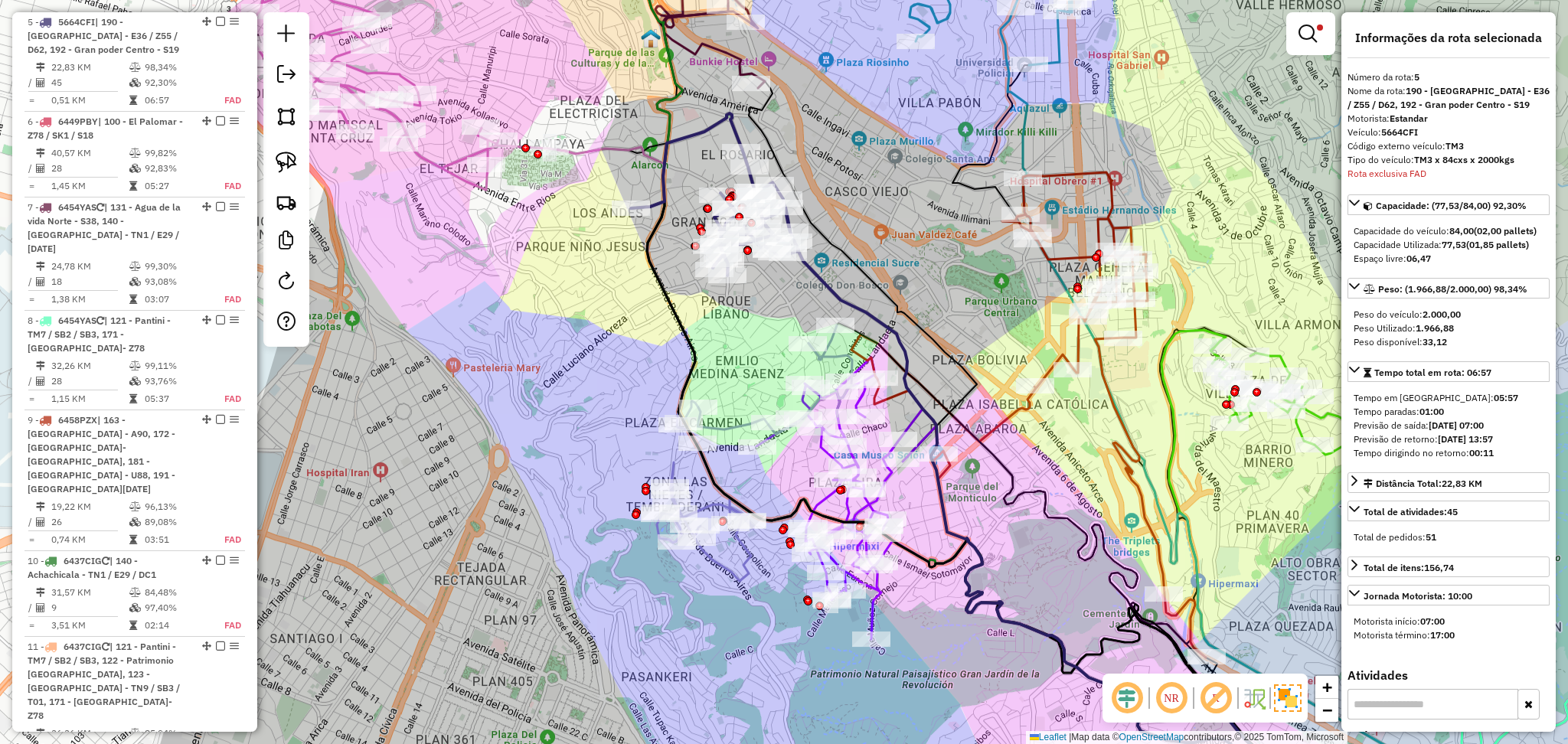
click at [712, 128] on icon at bounding box center [714, 194] width 167 height 163
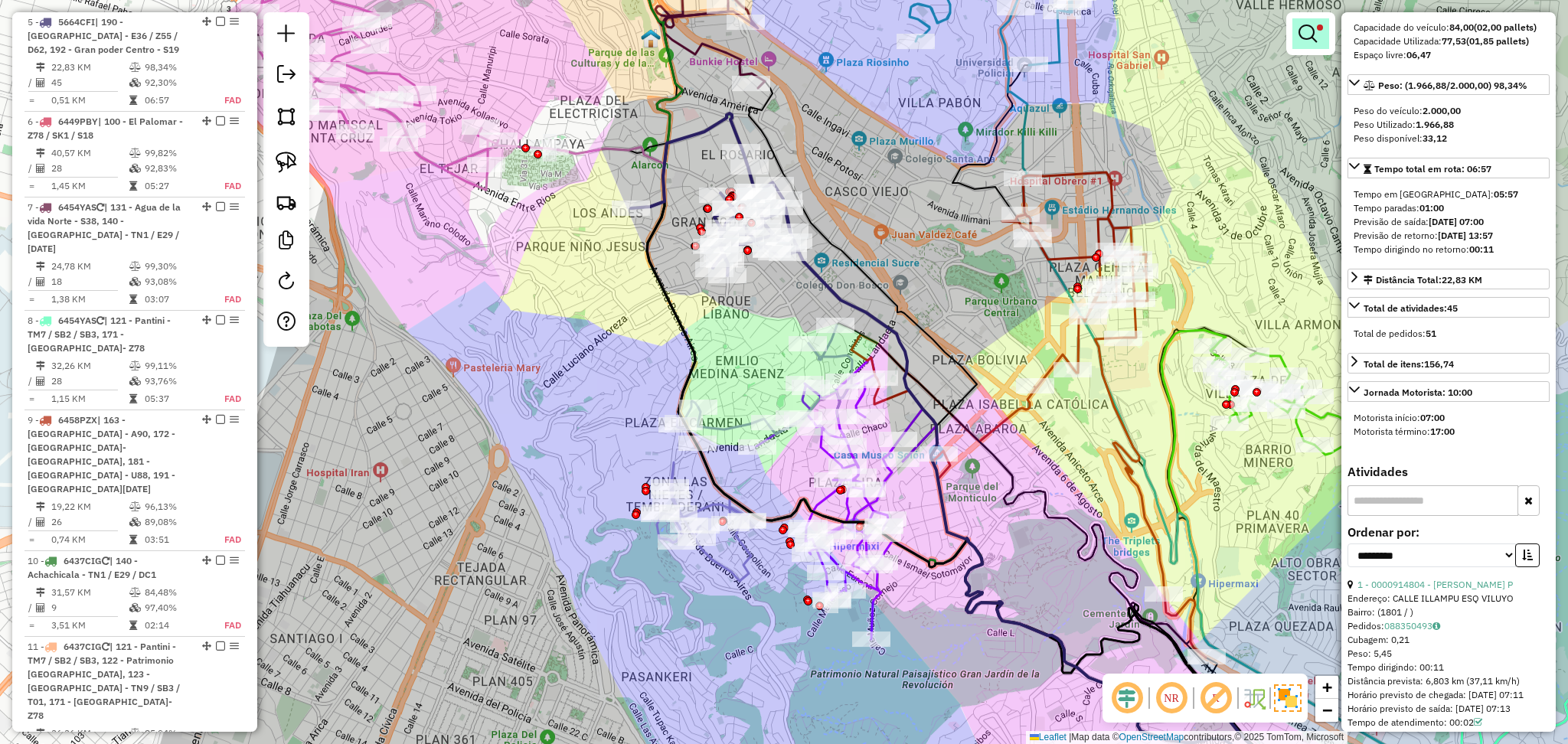
click at [1327, 39] on link at bounding box center [1311, 34] width 37 height 31
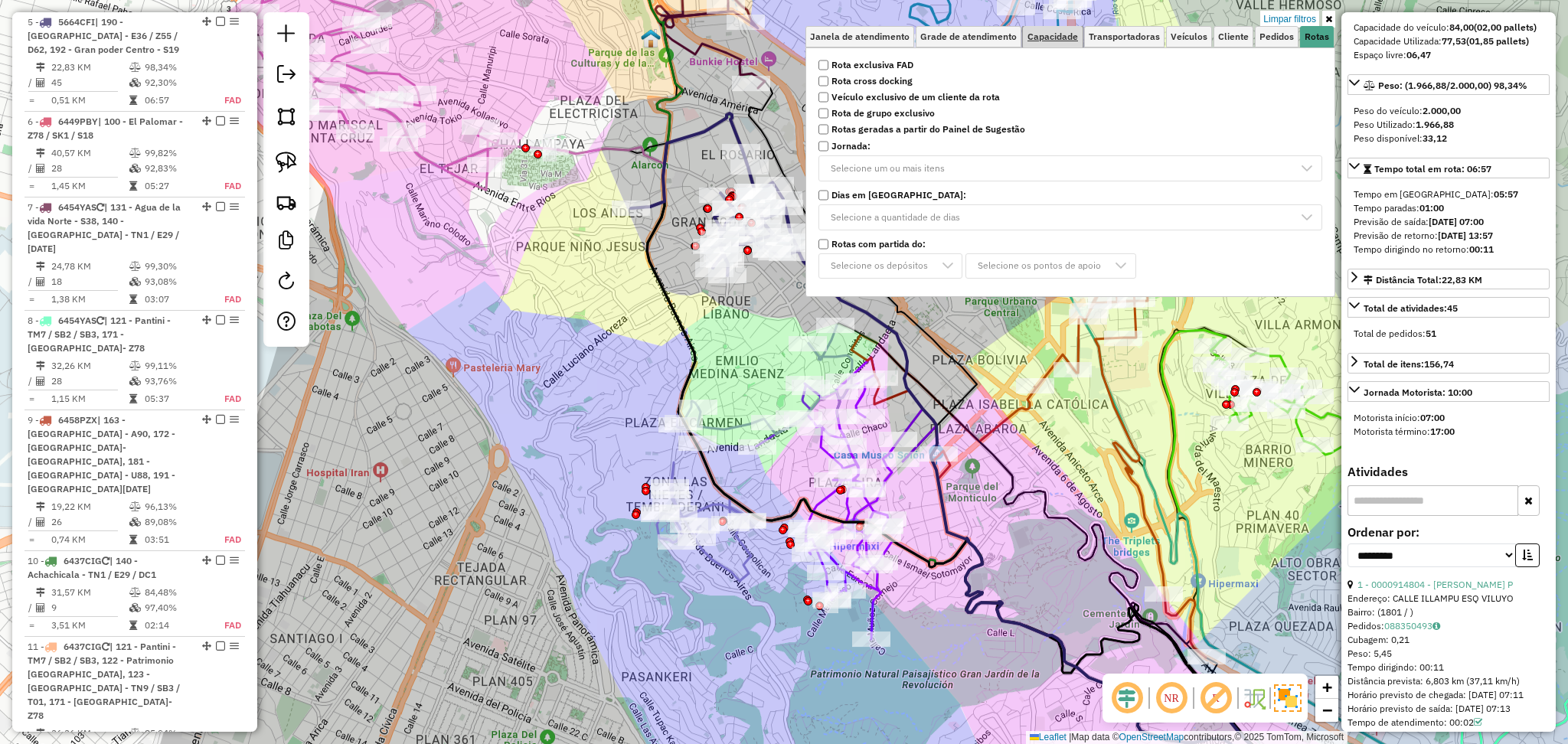
click at [1059, 32] on span "Capacidade" at bounding box center [1052, 36] width 50 height 9
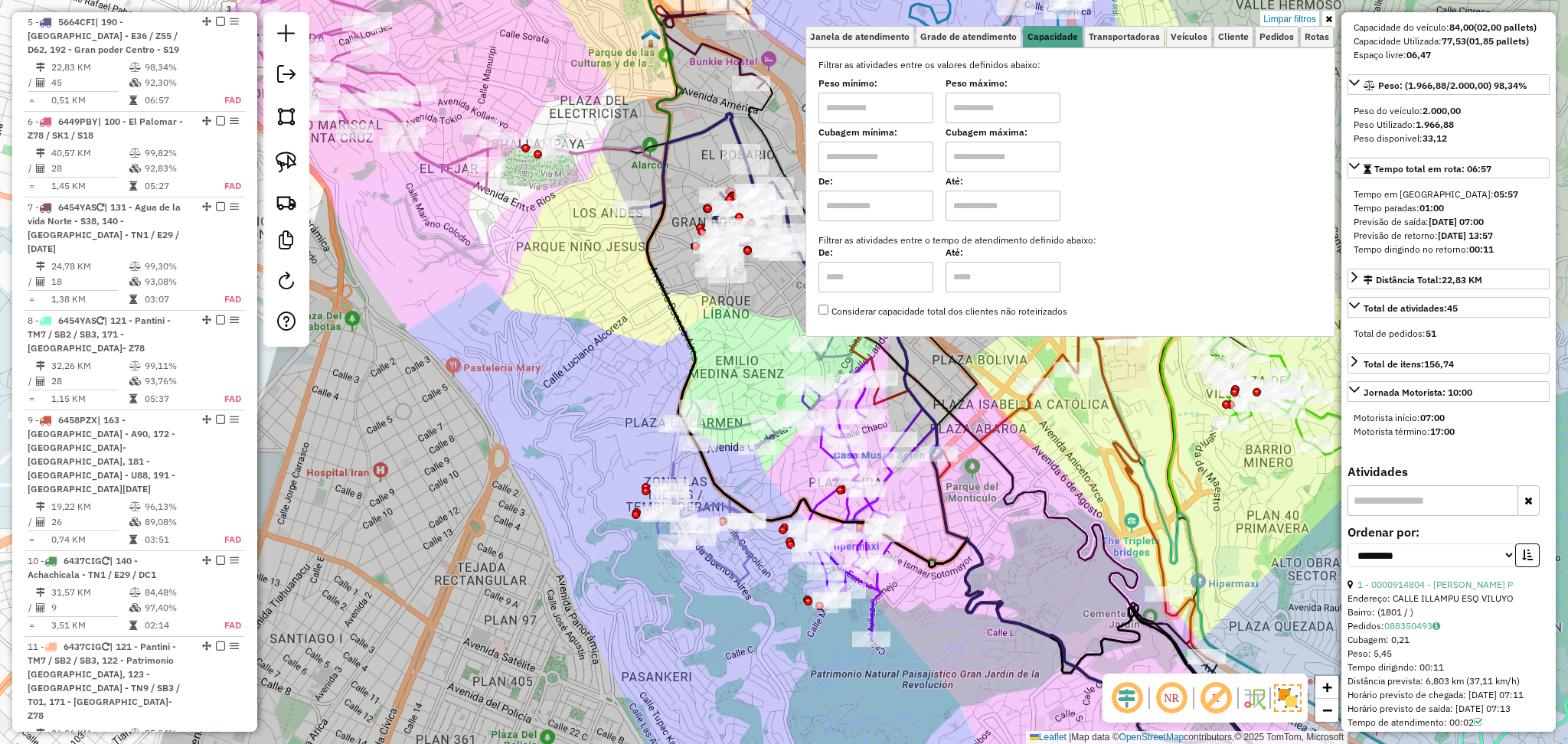
click at [884, 155] on input "text" at bounding box center [875, 157] width 115 height 31
type input "****"
click at [981, 168] on input "text" at bounding box center [1003, 157] width 115 height 31
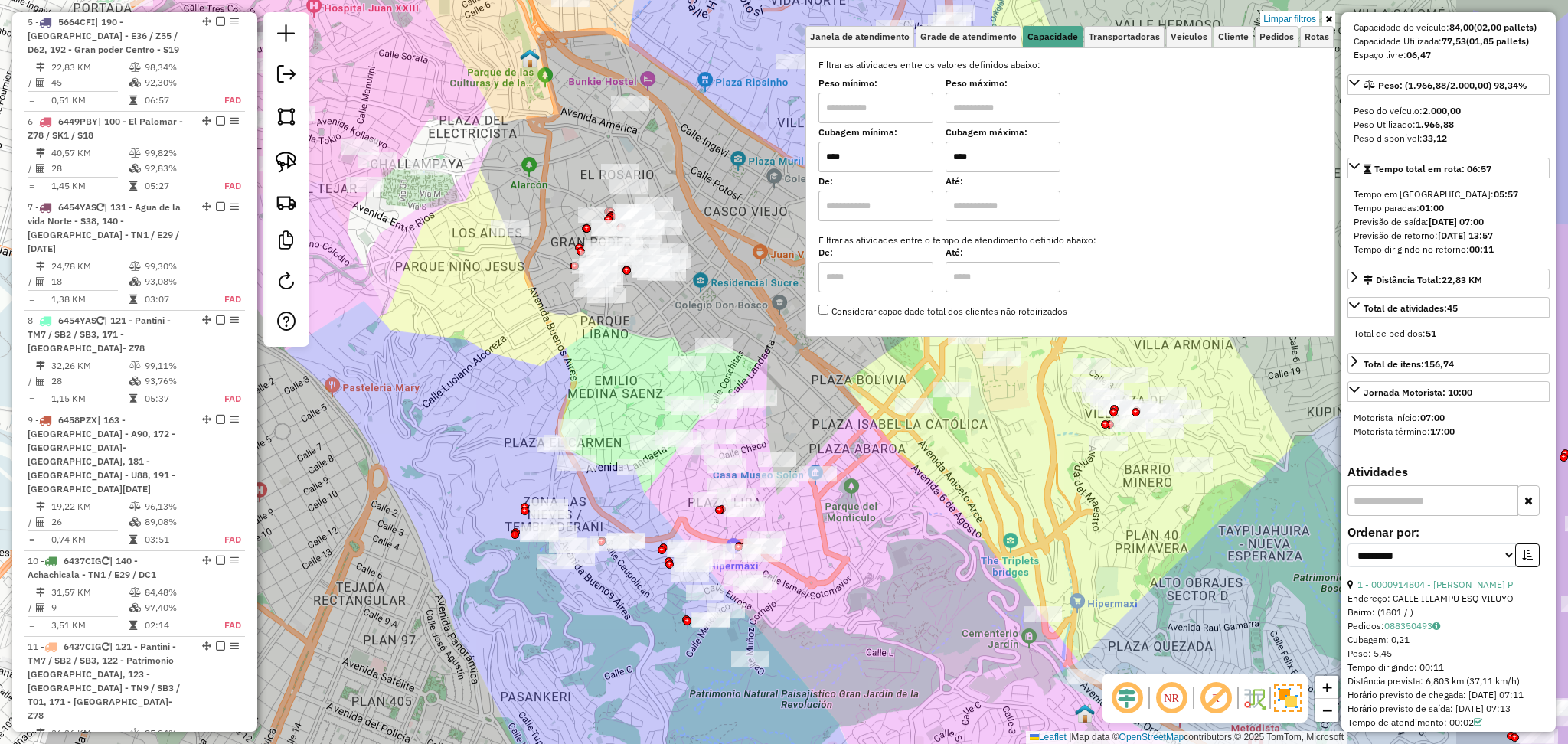
drag, startPoint x: 711, startPoint y: 163, endPoint x: 574, endPoint y: 209, distance: 144.5
click at [574, 209] on div "Limpar filtros Janela de atendimento Grade de atendimento Capacidade Transporta…" at bounding box center [784, 372] width 1568 height 744
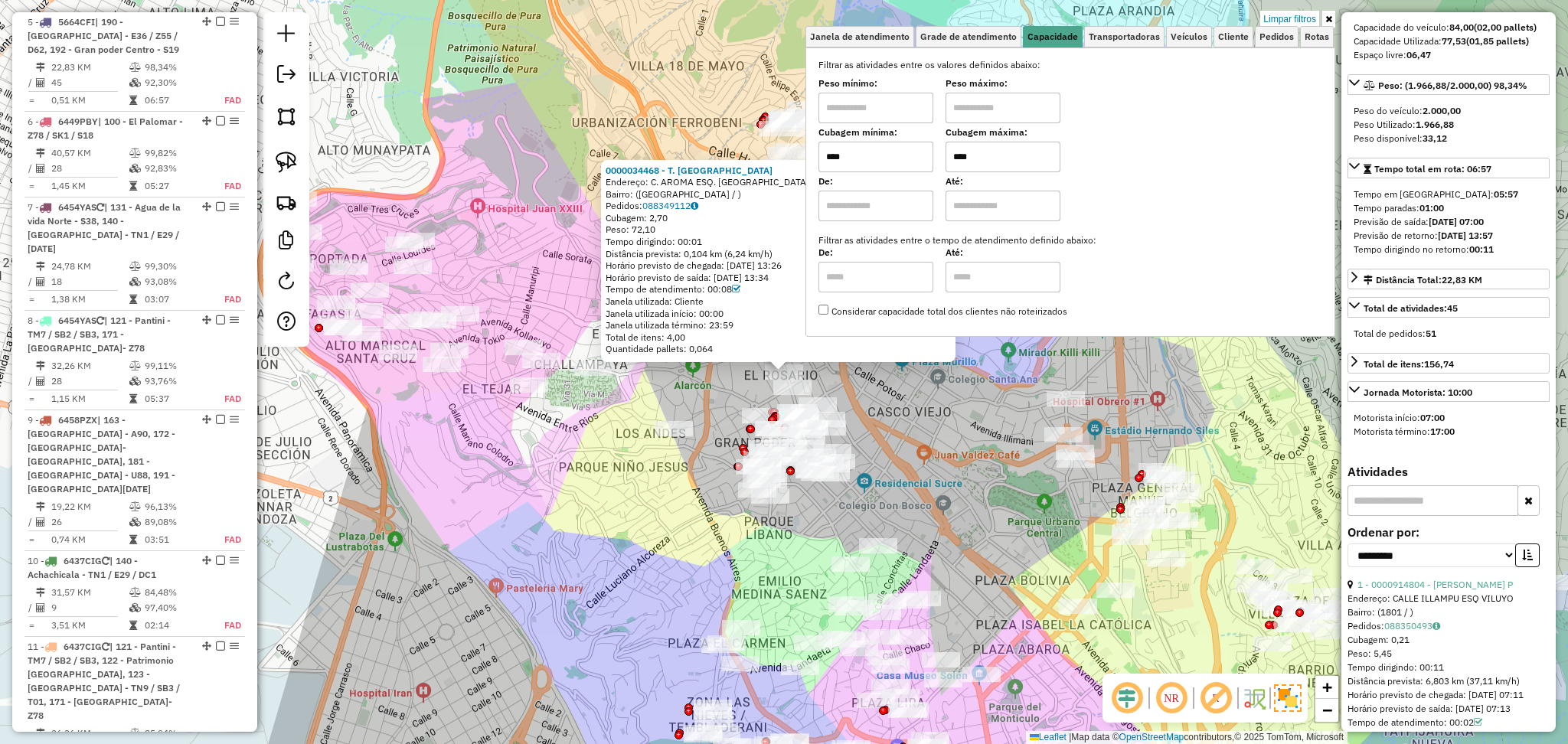
click at [993, 153] on input "****" at bounding box center [1003, 157] width 115 height 31
click at [994, 153] on input "****" at bounding box center [1003, 157] width 115 height 31
type input "*****"
click at [913, 428] on div "0000034468 - T. Maricruz Endereço: C. AROMA ESQ. ILLAMPU Bairro: (LA PAZ / ) Pe…" at bounding box center [784, 372] width 1568 height 744
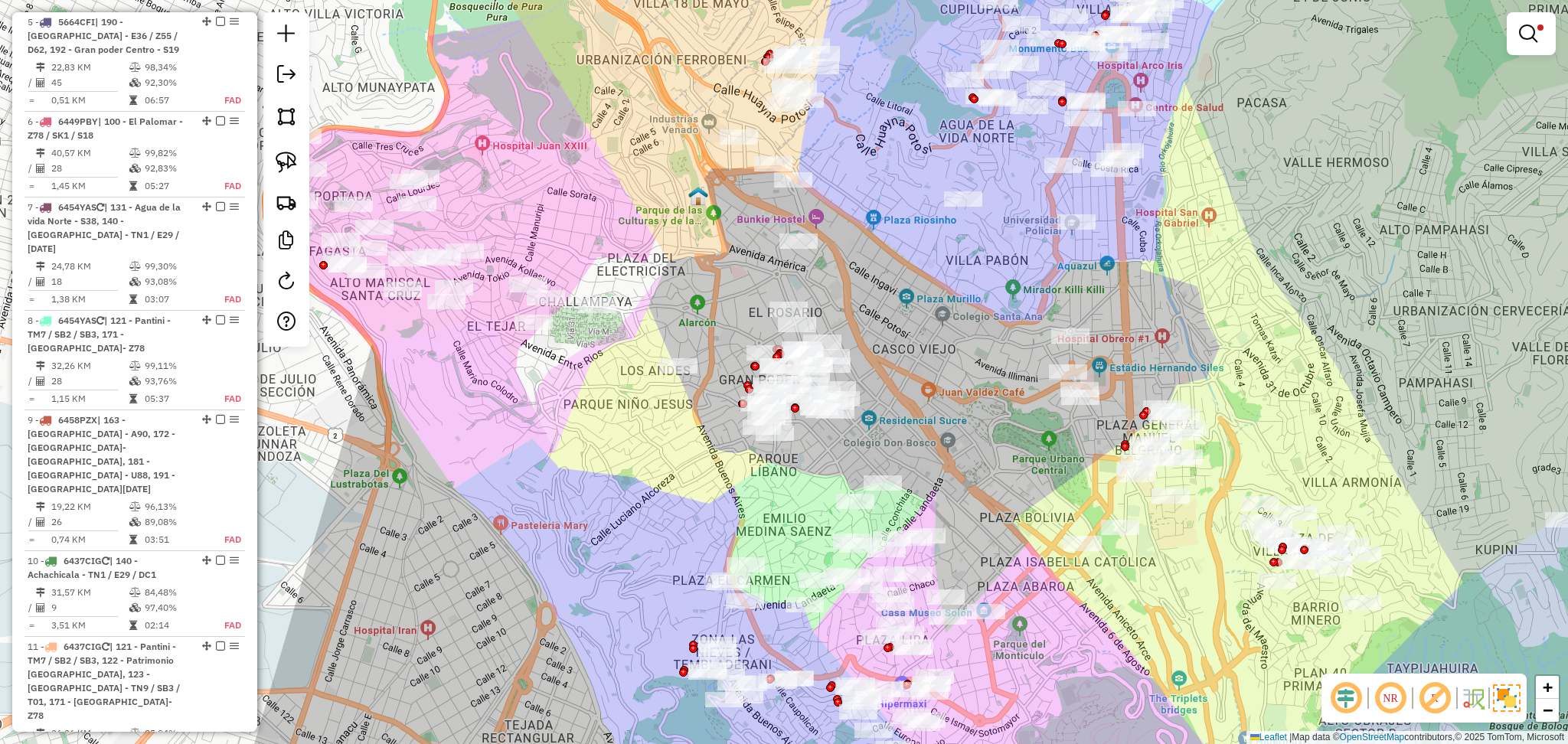
drag, startPoint x: 894, startPoint y: 393, endPoint x: 899, endPoint y: 331, distance: 62.2
click at [899, 331] on div "Limpar filtros Janela de atendimento Grade de atendimento Capacidade Transporta…" at bounding box center [784, 372] width 1568 height 744
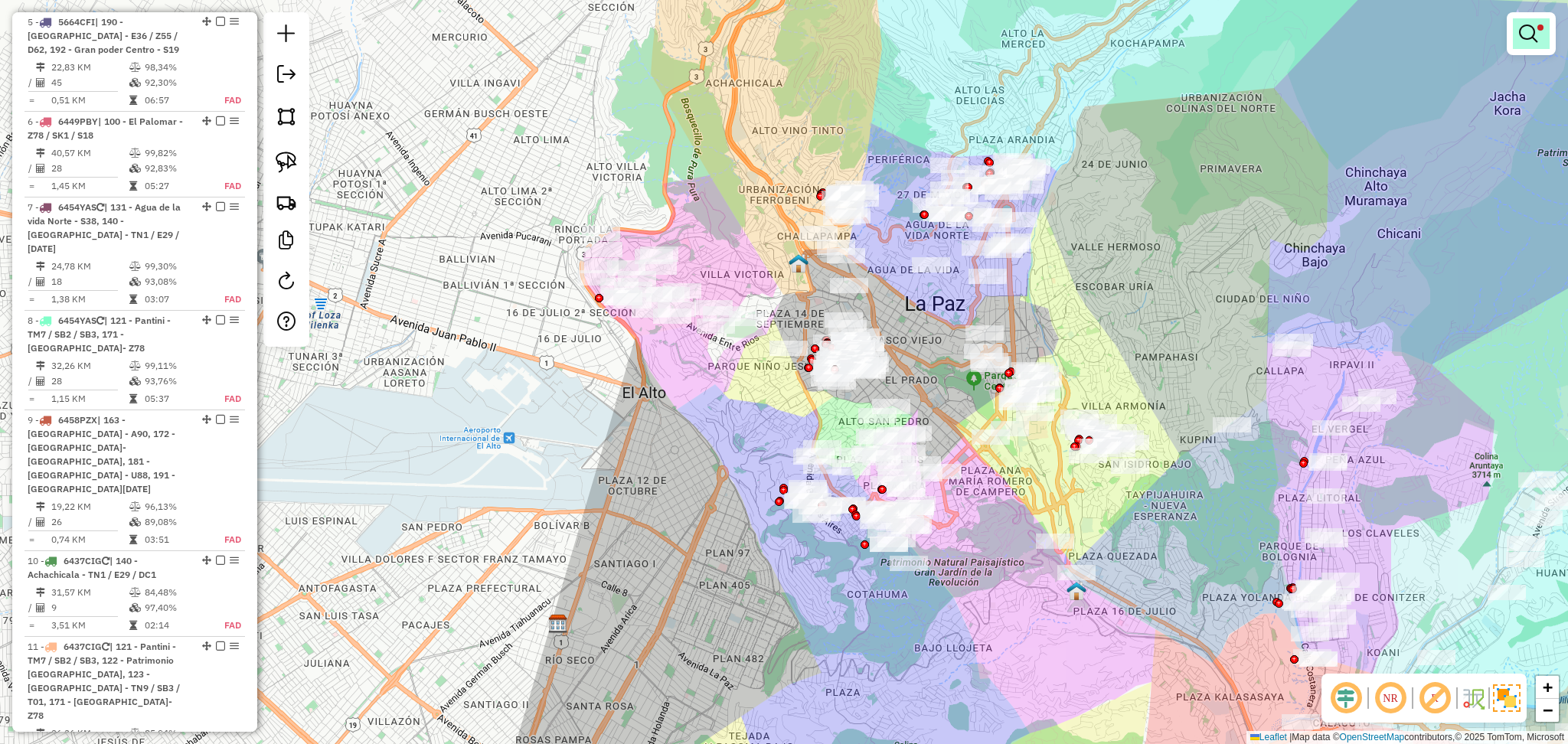
click at [1535, 31] on em at bounding box center [1527, 33] width 18 height 18
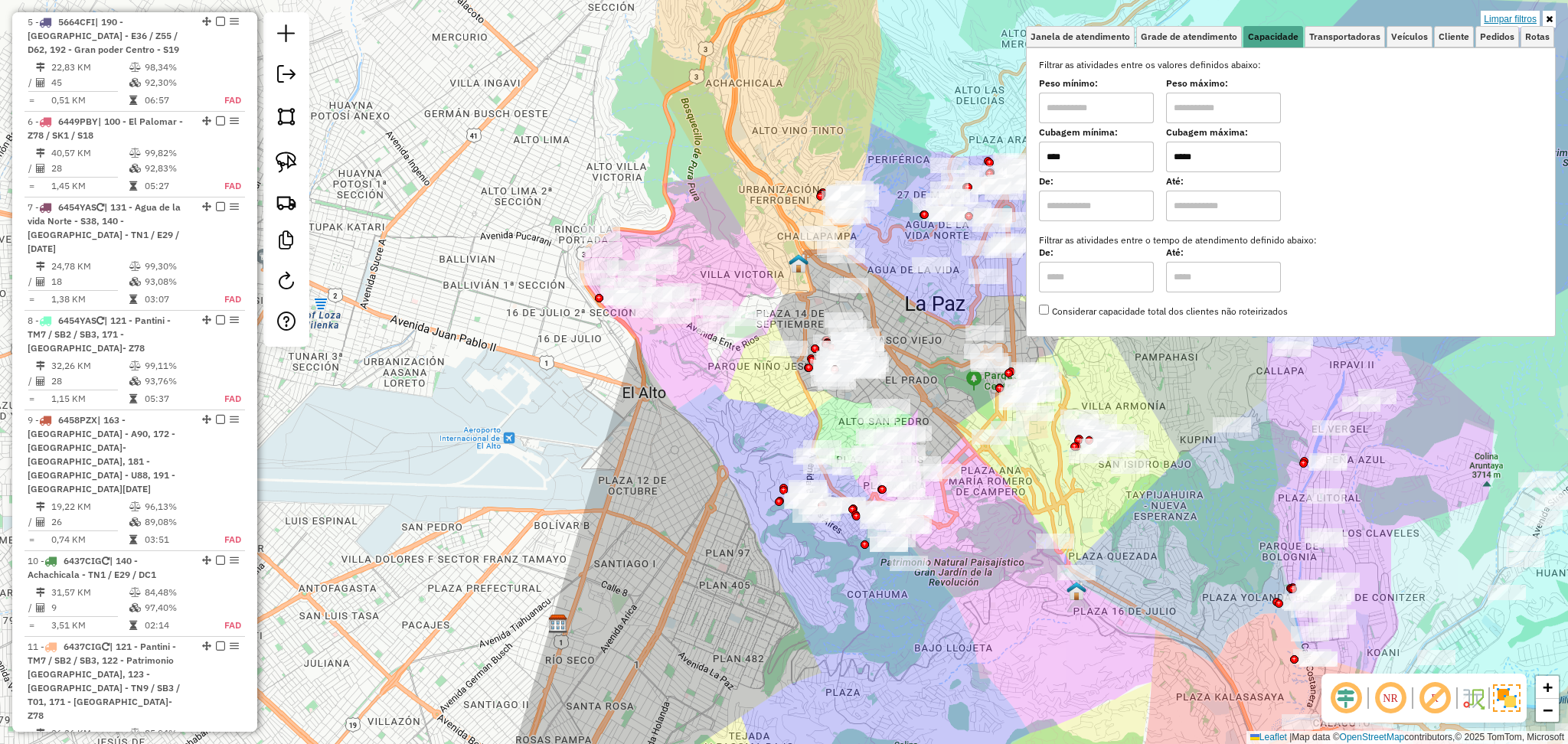
click at [1524, 16] on link "Limpar filtros" at bounding box center [1509, 18] width 59 height 16
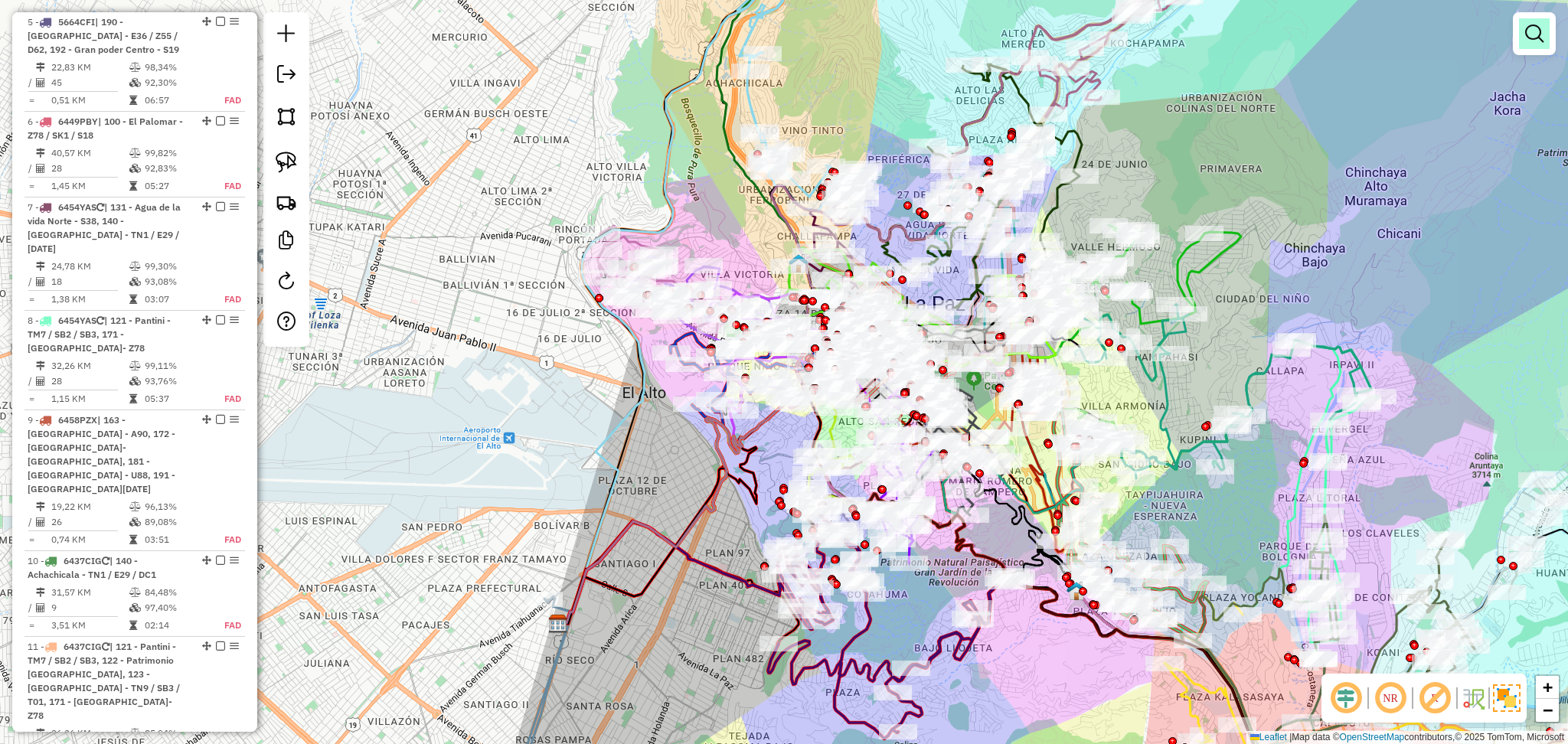
click at [1529, 35] on em at bounding box center [1533, 33] width 18 height 18
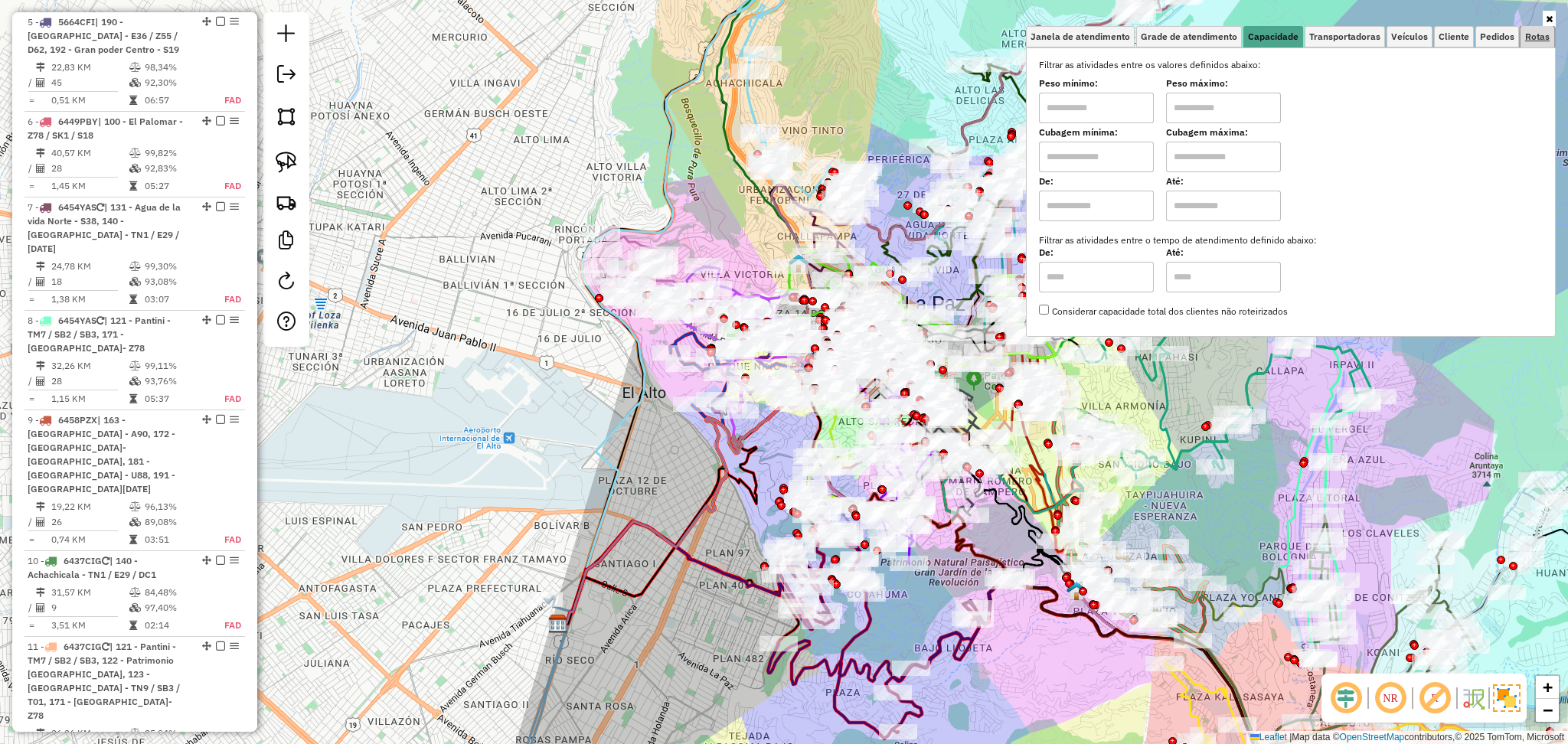
click at [1532, 39] on span "Rotas" at bounding box center [1536, 36] width 24 height 9
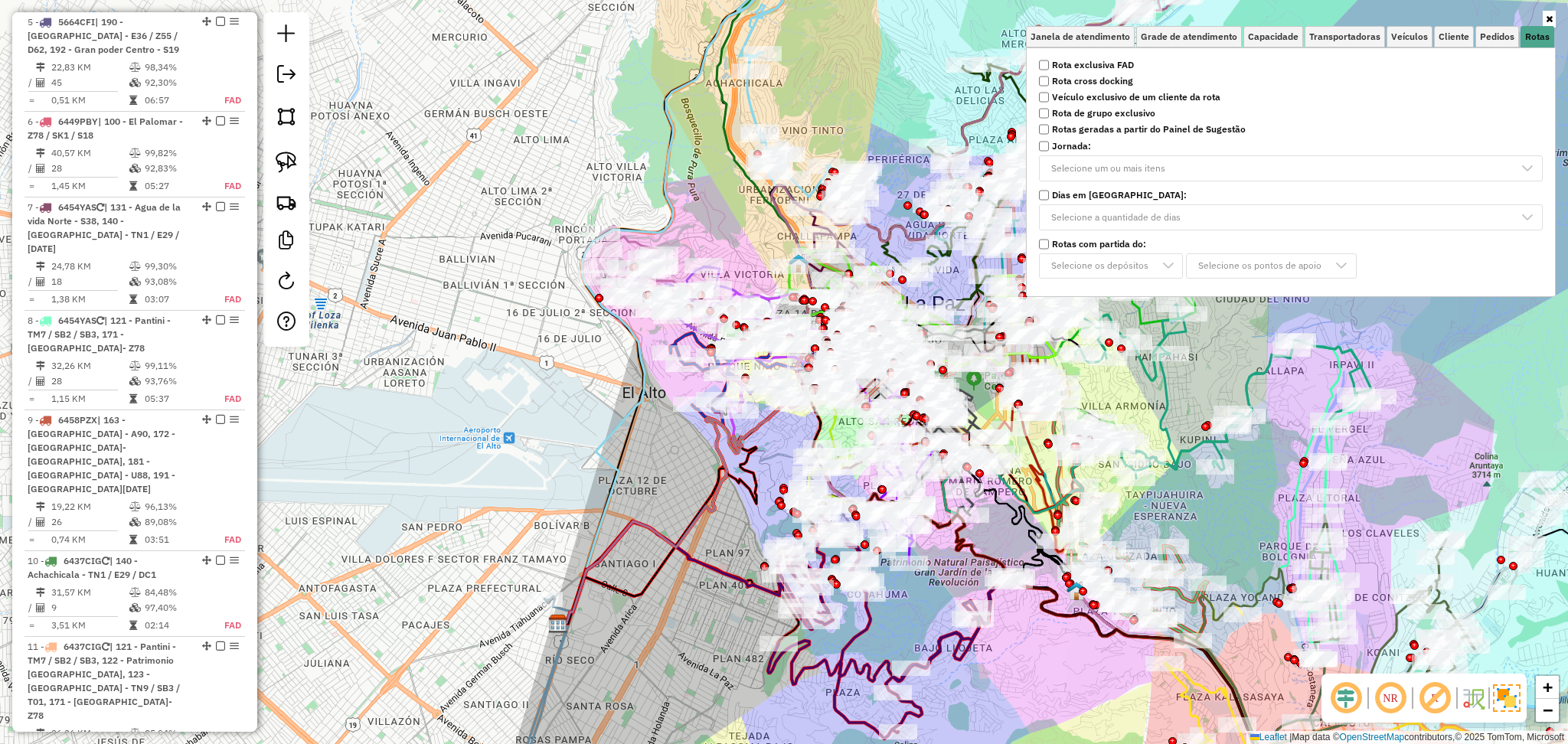
click at [1112, 68] on strong "Rota exclusiva FAD" at bounding box center [1093, 65] width 82 height 14
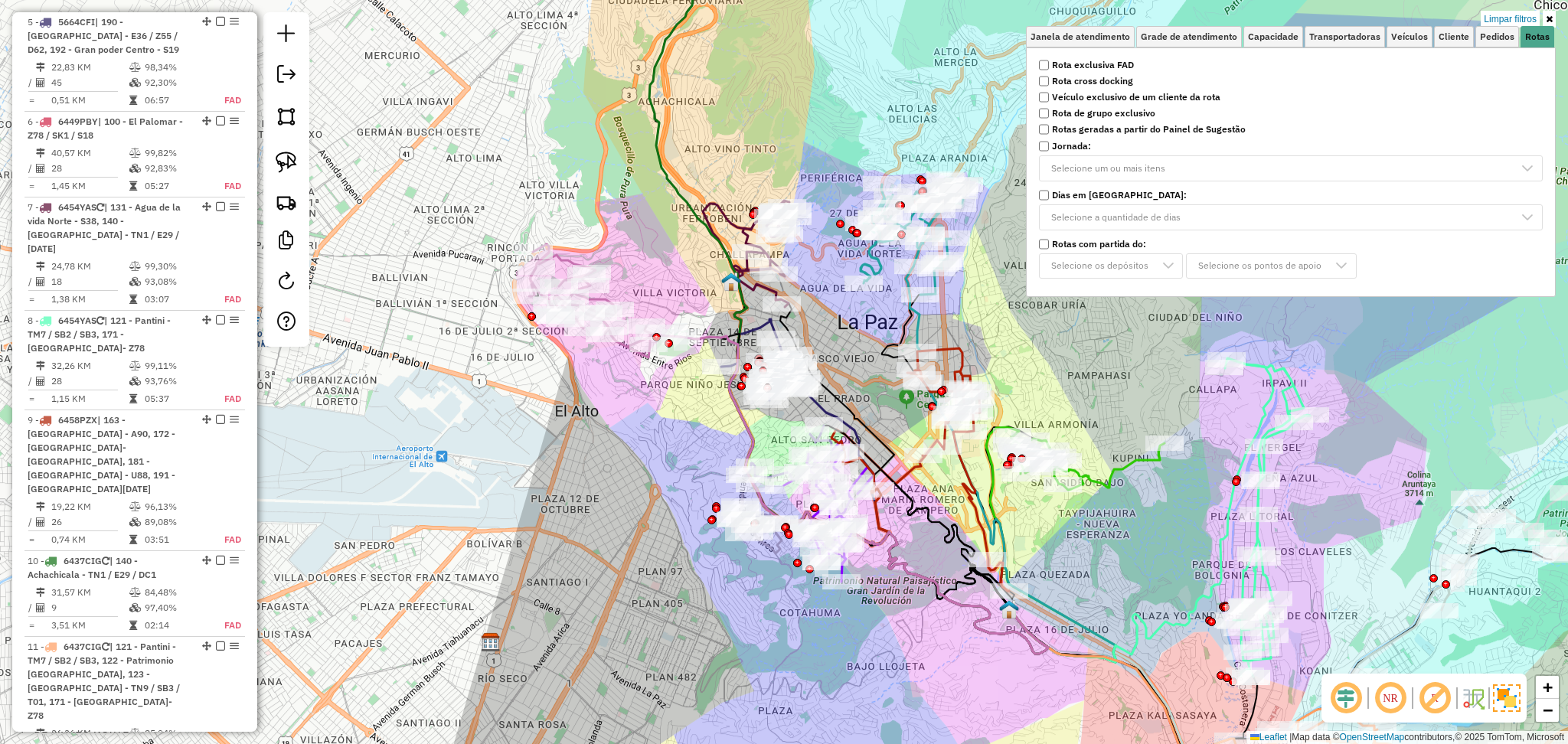
drag, startPoint x: 916, startPoint y: 591, endPoint x: 870, endPoint y: 605, distance: 48.1
click at [870, 605] on div "Limpar filtros Janela de atendimento Grade de atendimento Capacidade Transporta…" at bounding box center [784, 372] width 1568 height 744
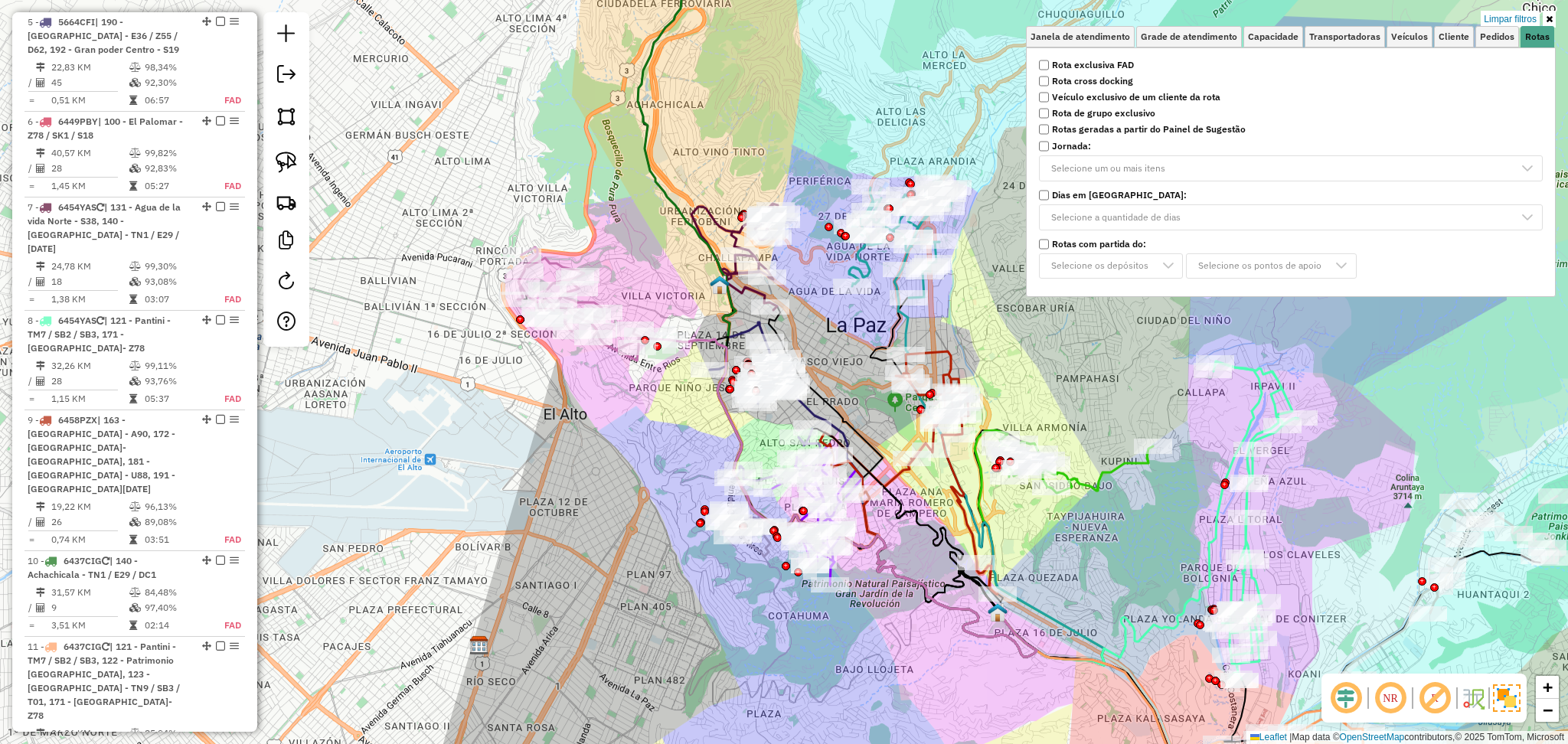
click at [540, 190] on div "Limpar filtros Janela de atendimento Grade de atendimento Capacidade Transporta…" at bounding box center [784, 372] width 1568 height 744
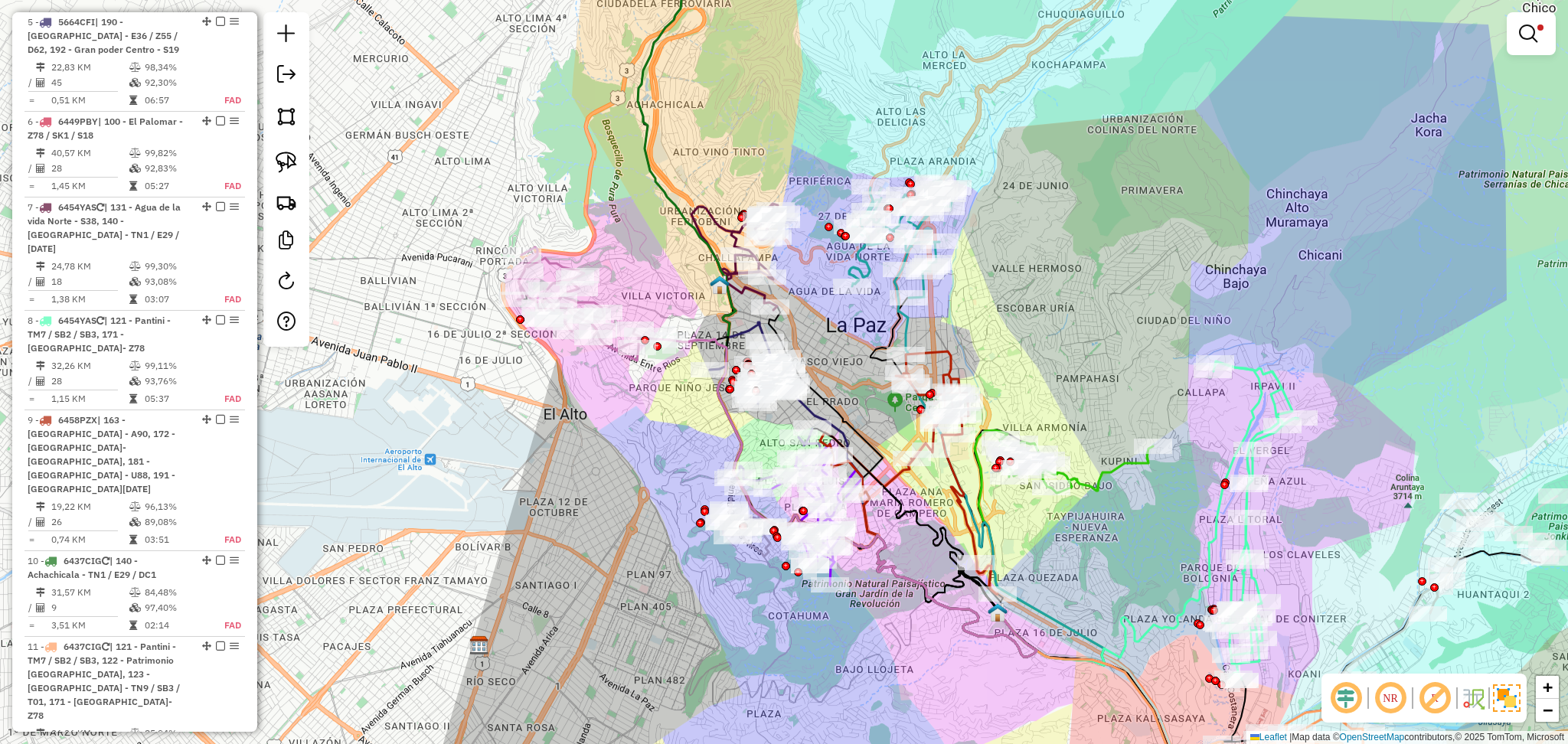
click at [863, 258] on icon at bounding box center [900, 239] width 104 height 117
select select "**********"
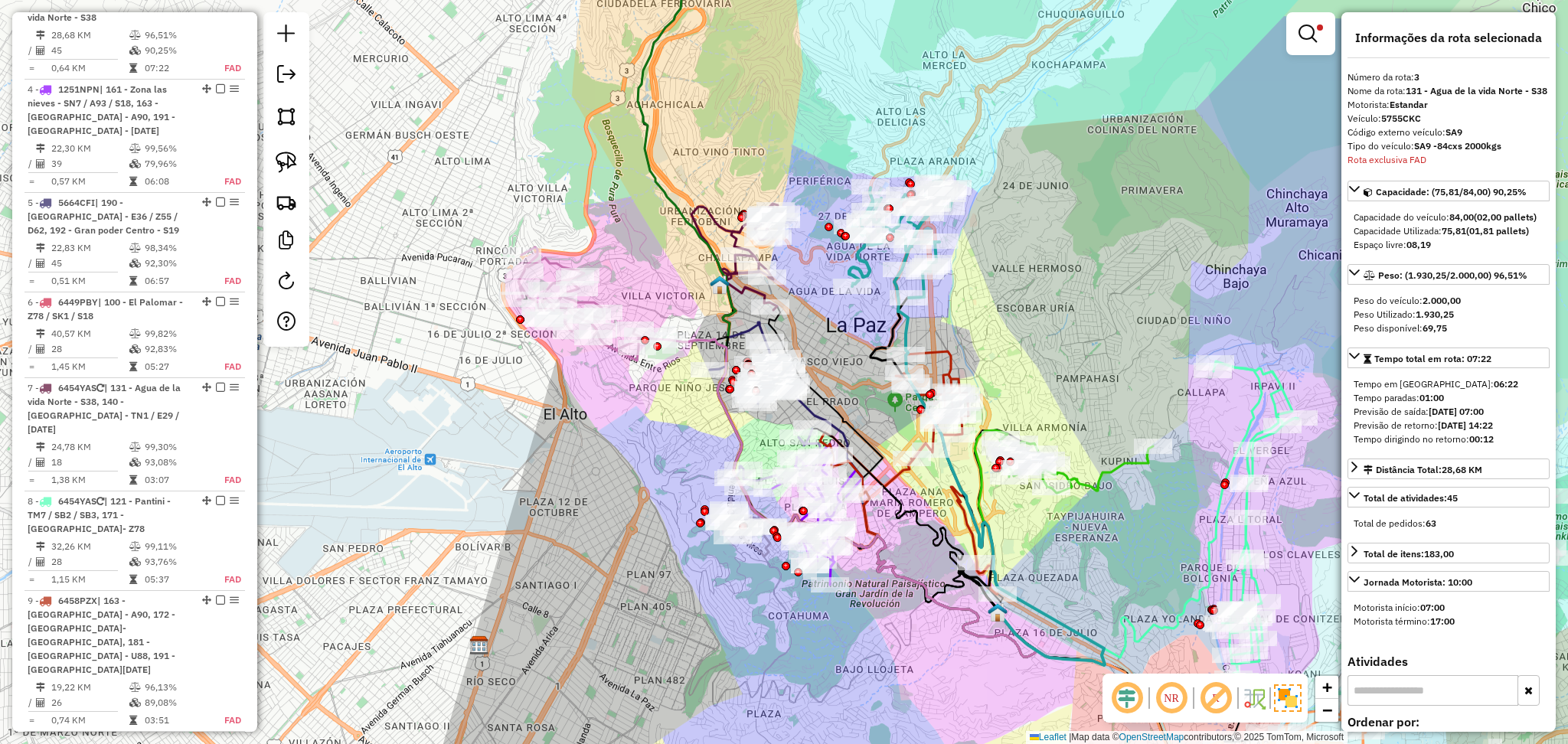
scroll to position [768, 0]
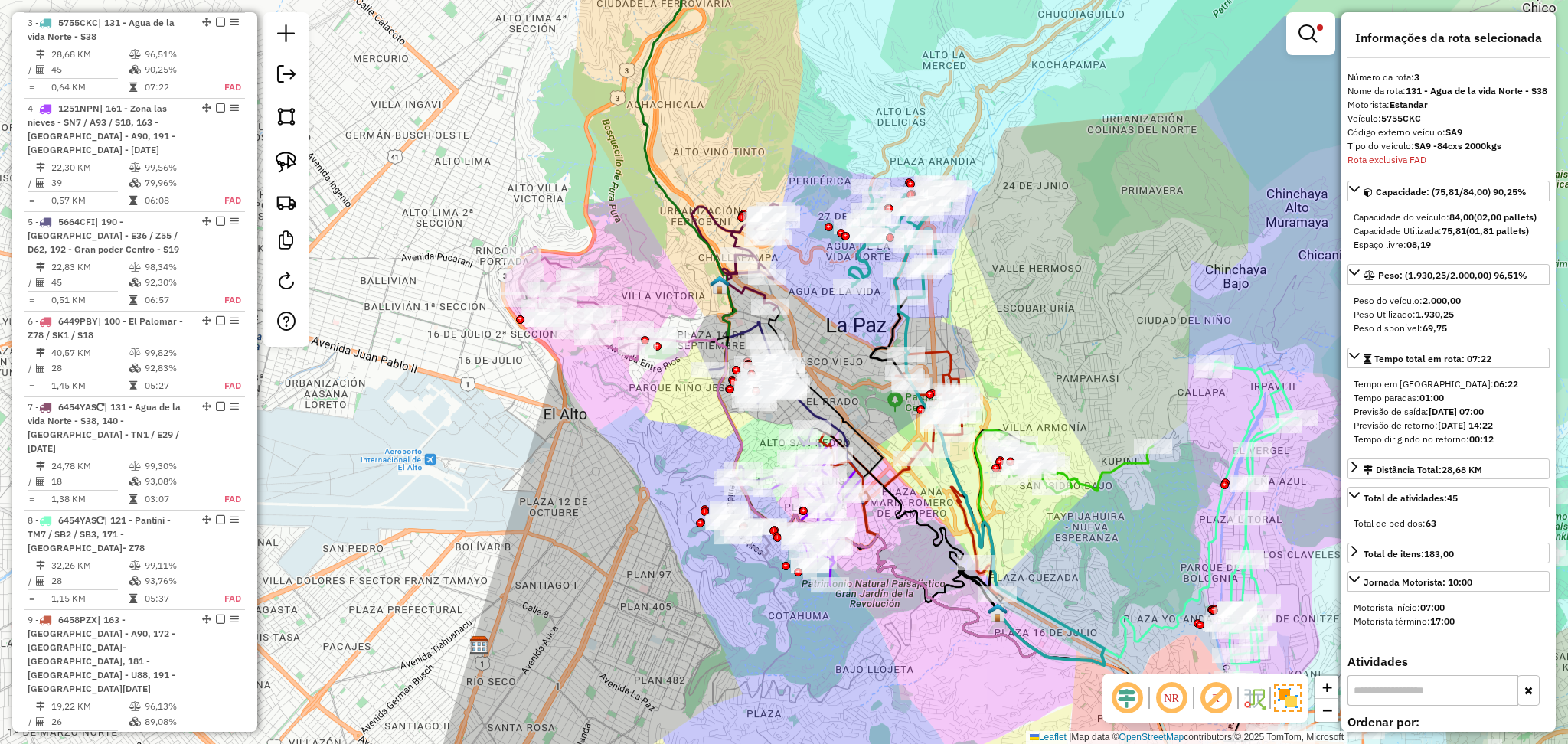
click at [952, 360] on icon at bounding box center [908, 472] width 177 height 243
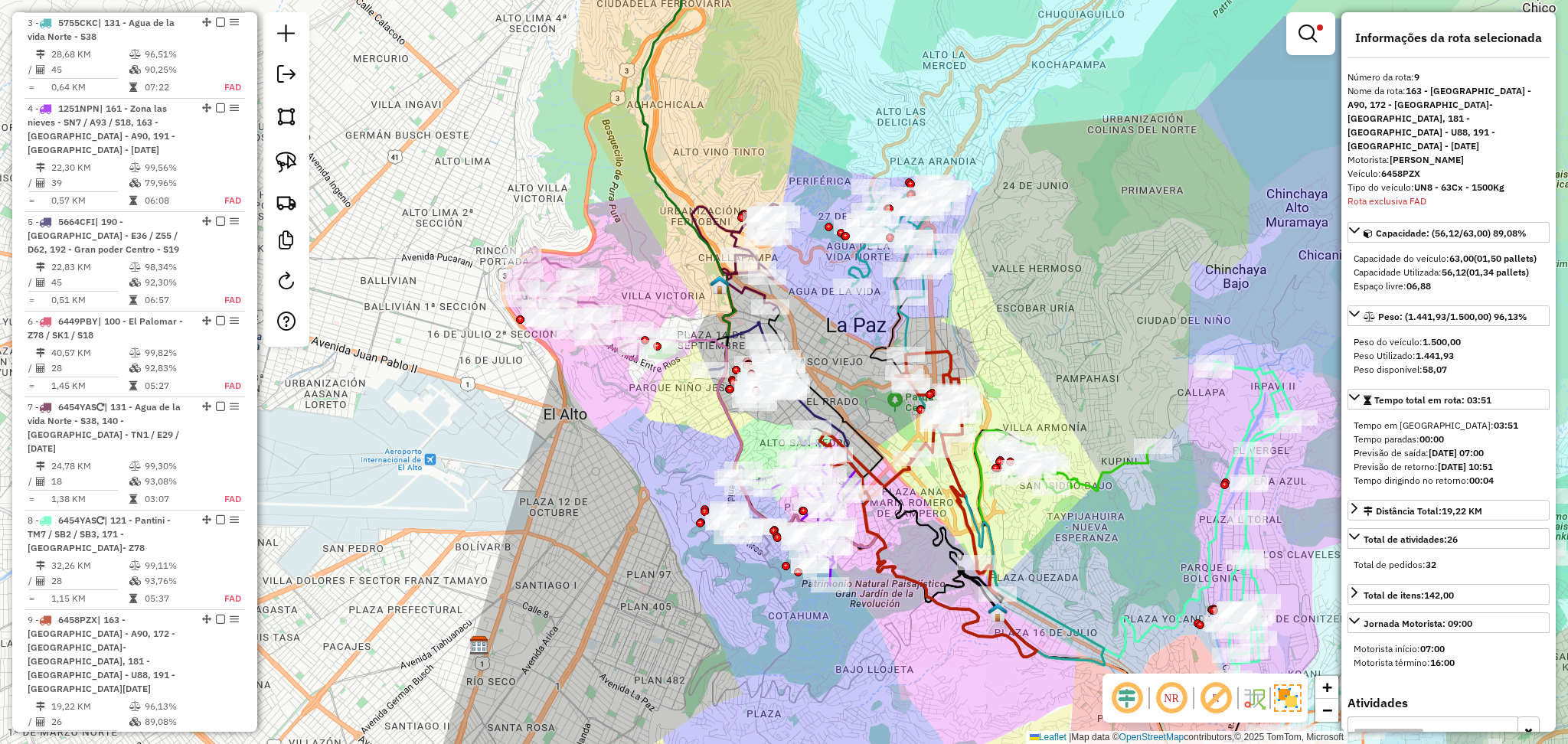
scroll to position [1259, 0]
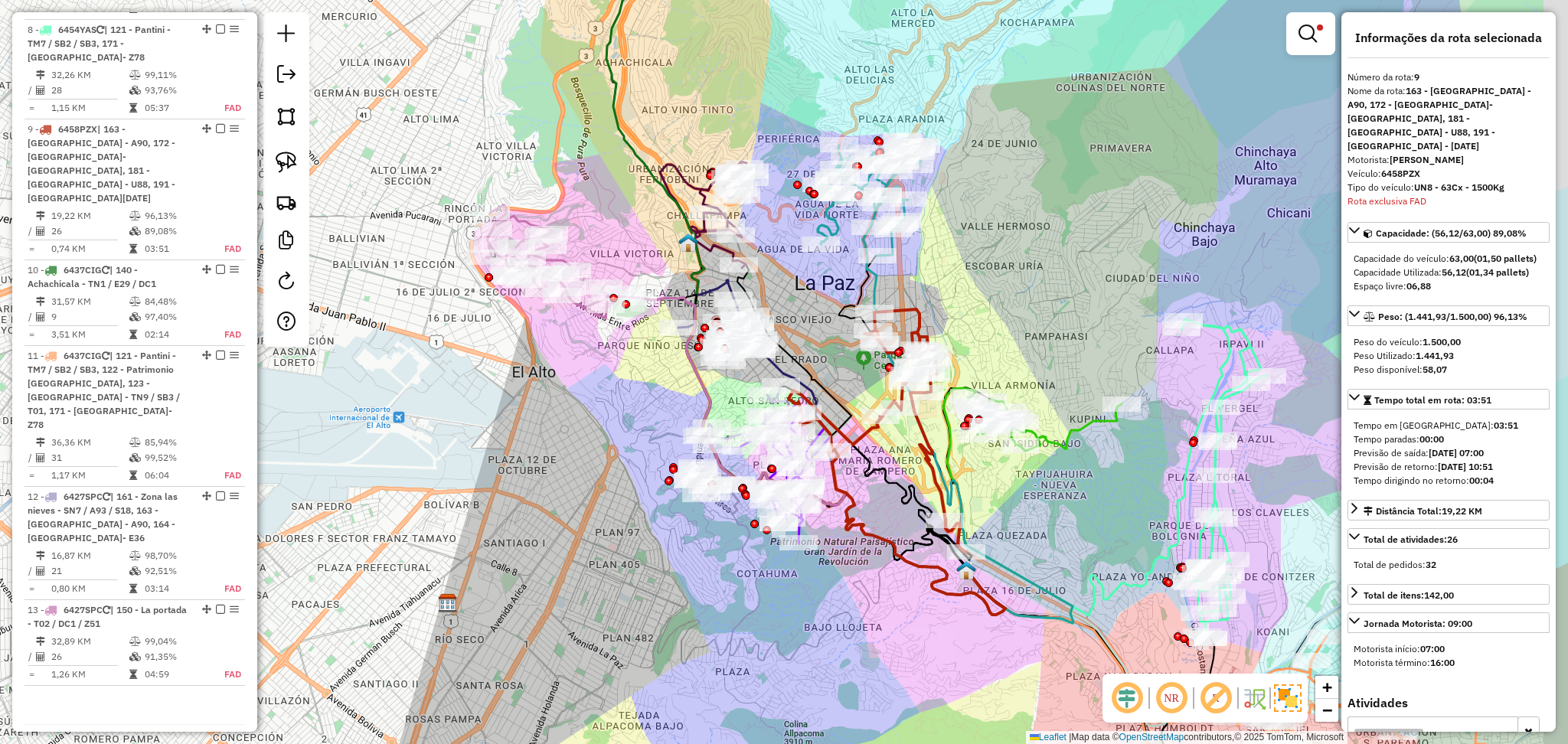
drag, startPoint x: 1183, startPoint y: 261, endPoint x: 862, endPoint y: -16, distance: 424.0
click at [862, 0] on html "Aplicando filtros Pop-up bloqueado! Seu navegador bloqueou automáticamente a ab…" at bounding box center [784, 372] width 1568 height 744
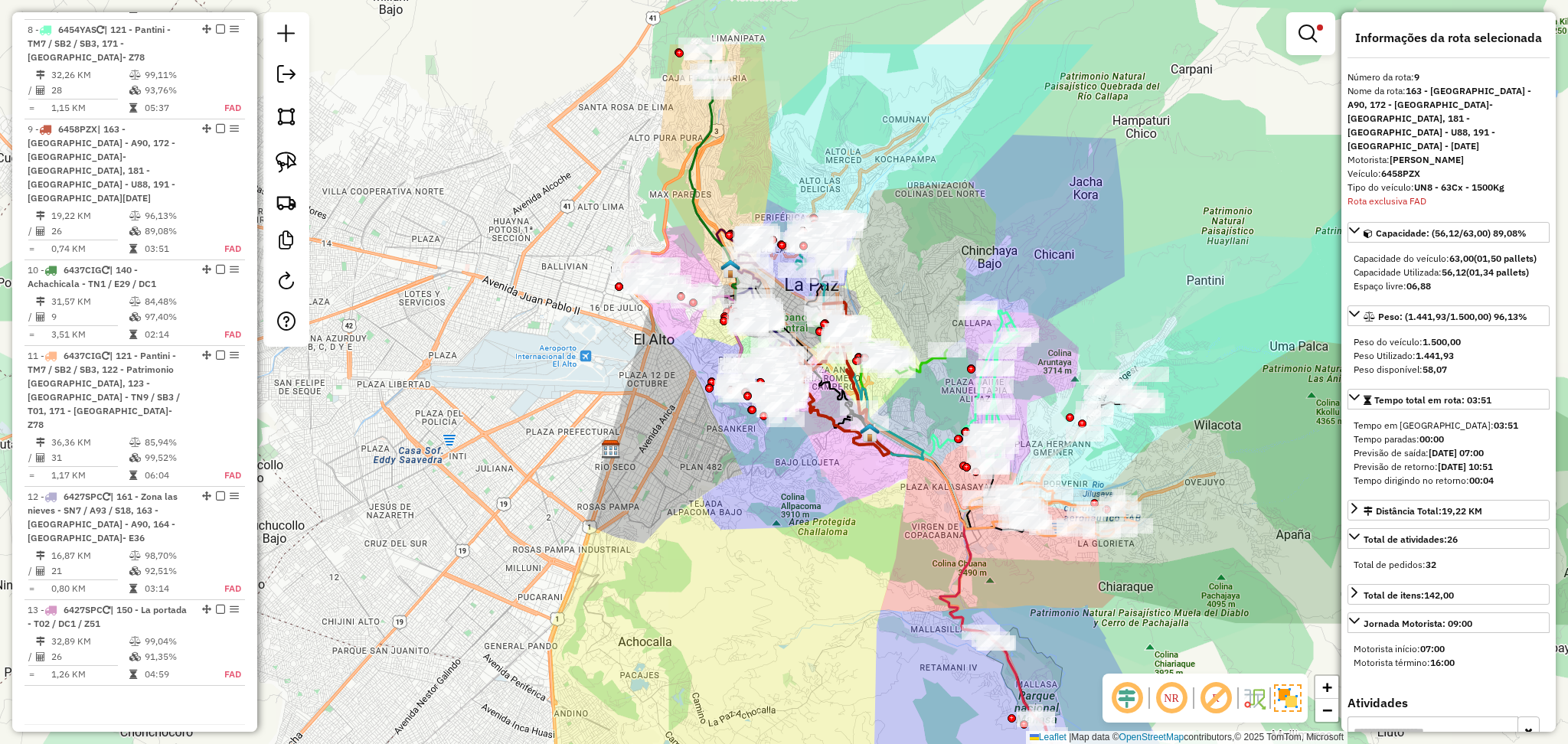
drag, startPoint x: 734, startPoint y: 369, endPoint x: 810, endPoint y: 488, distance: 141.2
click at [810, 488] on div "Limpar filtros Janela de atendimento Grade de atendimento Capacidade Transporta…" at bounding box center [784, 372] width 1568 height 744
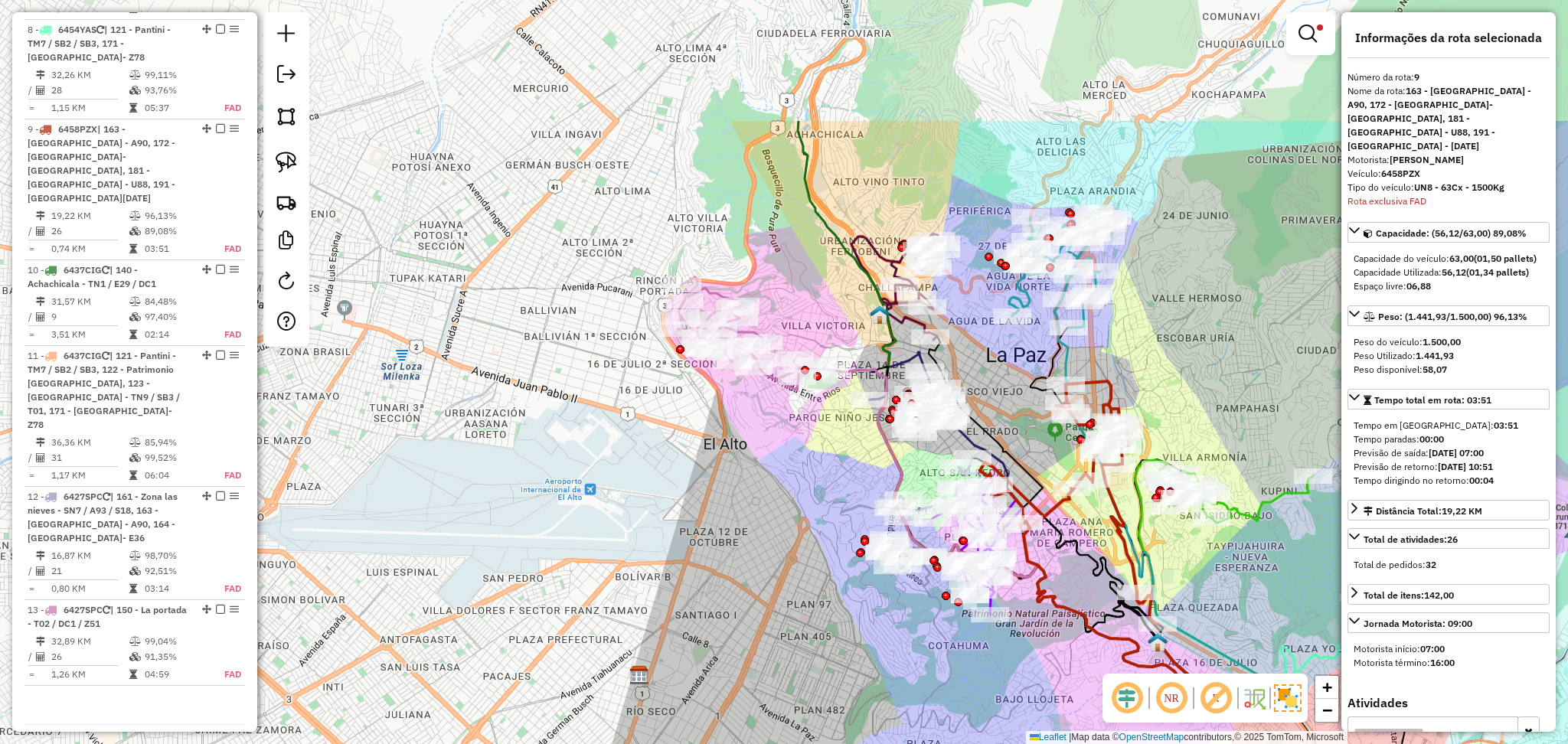
drag, startPoint x: 789, startPoint y: 141, endPoint x: 998, endPoint y: 349, distance: 294.9
click at [998, 349] on div "Limpar filtros Janela de atendimento Grade de atendimento Capacidade Transporta…" at bounding box center [784, 372] width 1568 height 744
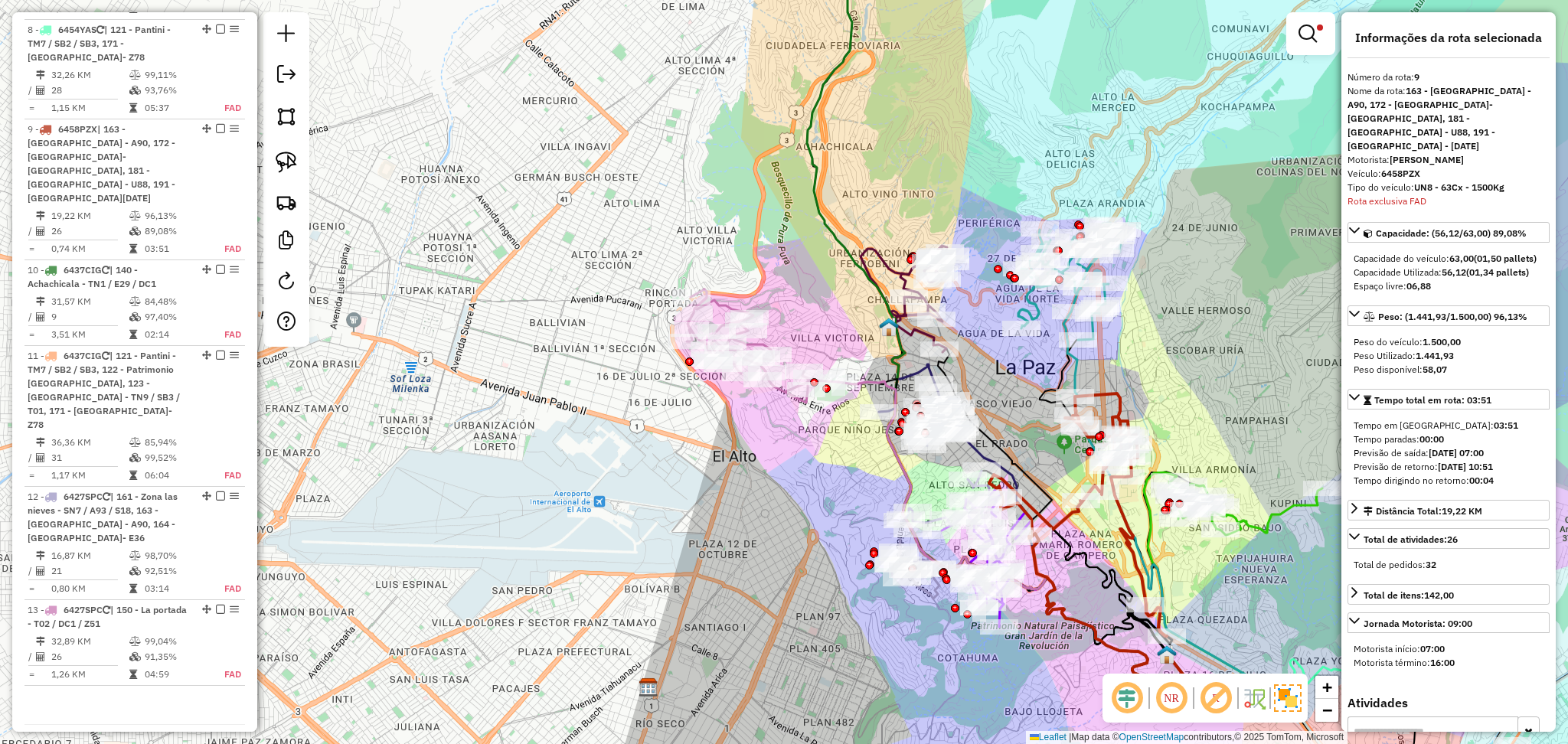
click at [898, 274] on icon at bounding box center [905, 299] width 90 height 106
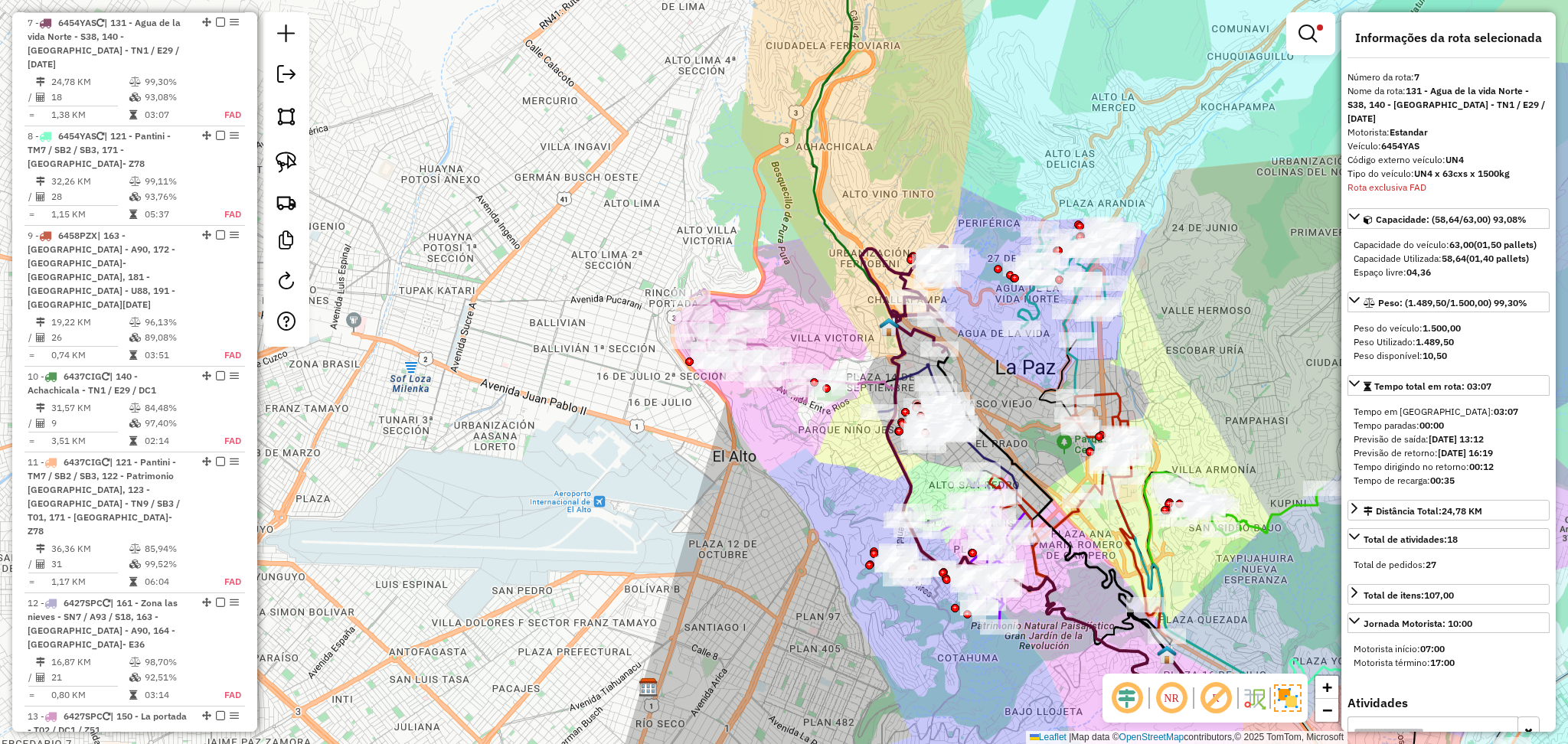
scroll to position [1153, 0]
drag, startPoint x: 798, startPoint y: 195, endPoint x: 808, endPoint y: 356, distance: 161.3
click at [808, 356] on div "Limpar filtros Janela de atendimento Grade de atendimento Capacidade Transporta…" at bounding box center [784, 372] width 1568 height 744
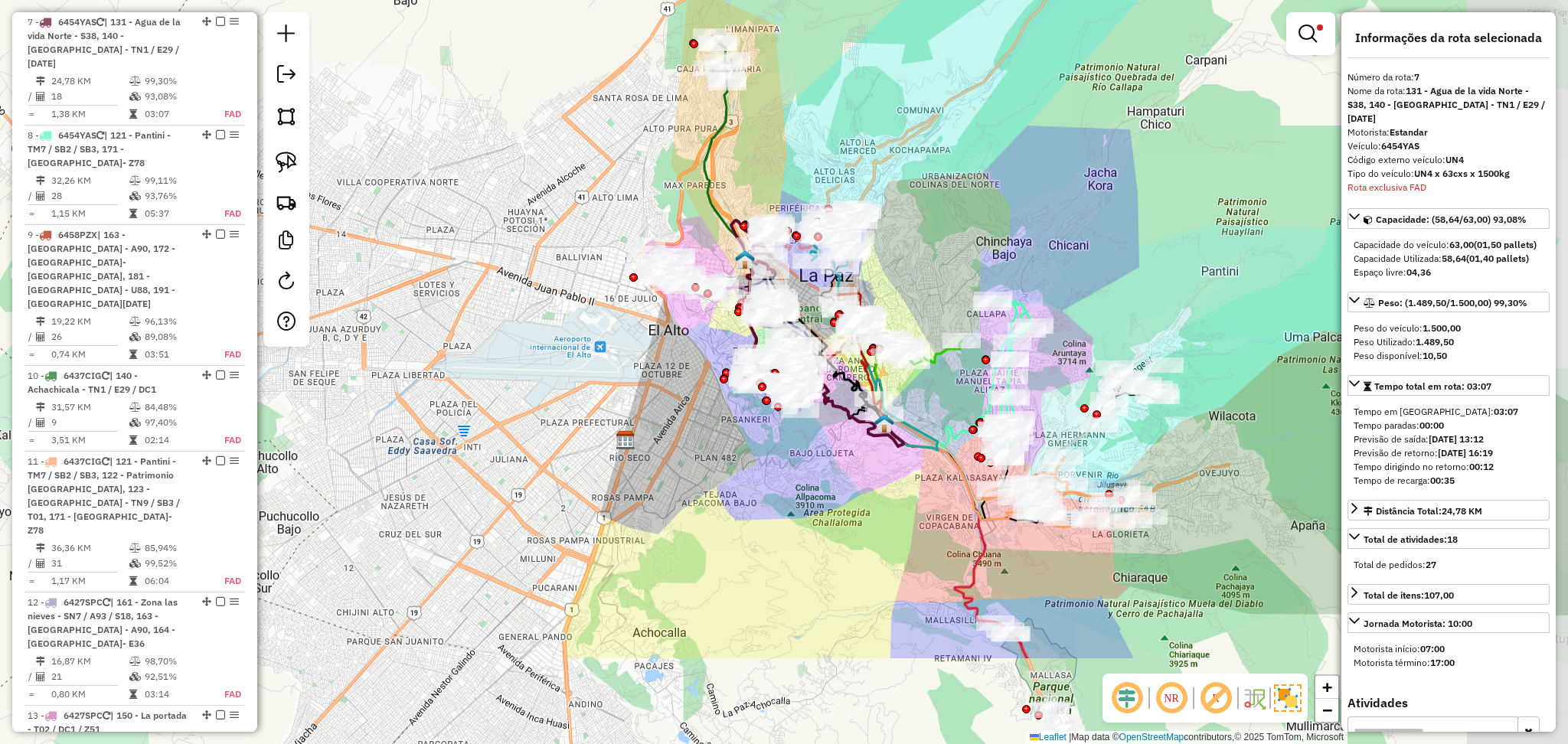
drag, startPoint x: 1092, startPoint y: 381, endPoint x: 975, endPoint y: 211, distance: 206.4
click at [984, 195] on div "Limpar filtros Janela de atendimento Grade de atendimento Capacidade Transporta…" at bounding box center [784, 372] width 1568 height 744
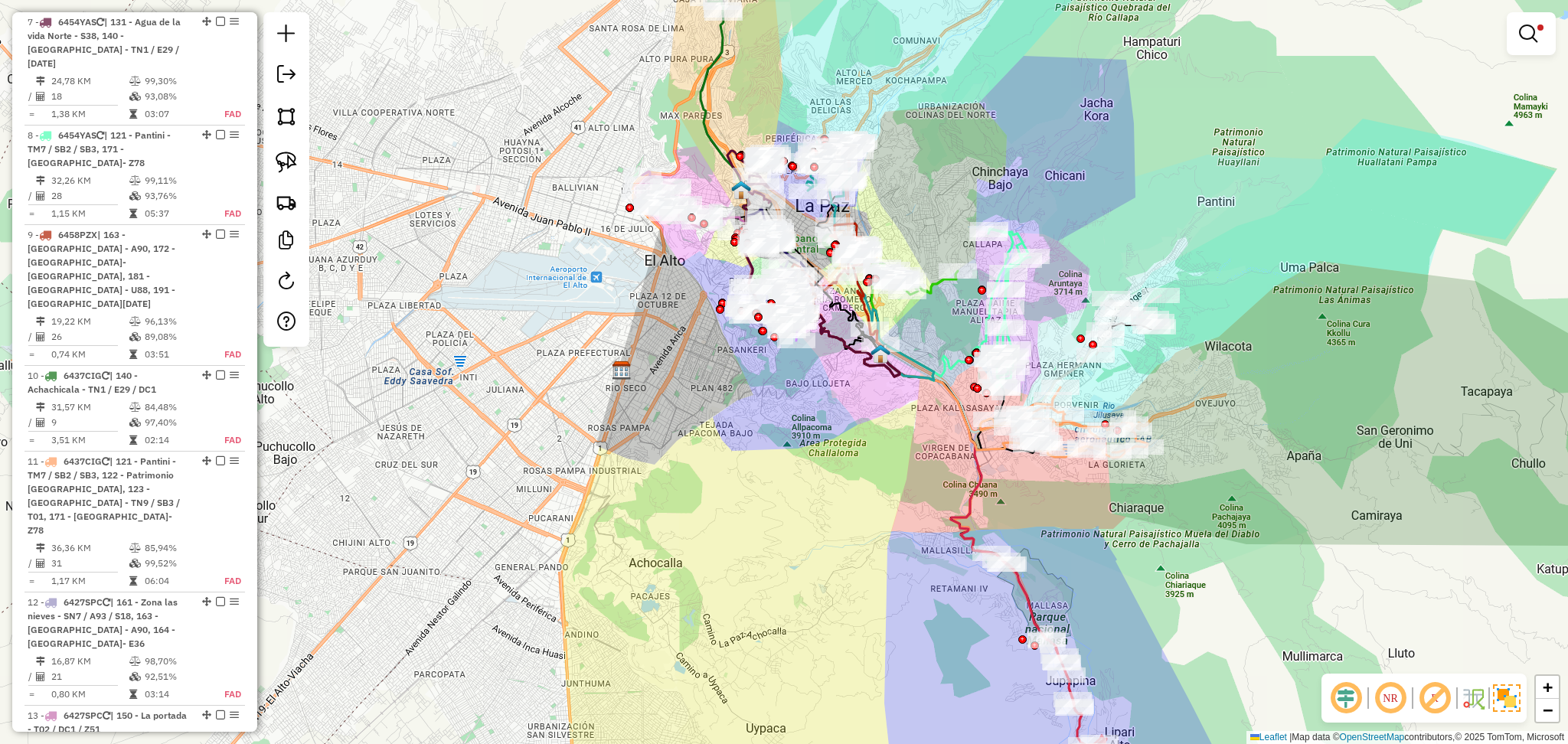
drag, startPoint x: 1072, startPoint y: 587, endPoint x: 1072, endPoint y: 543, distance: 44.0
click at [1072, 543] on div "Limpar filtros Janela de atendimento Grade de atendimento Capacidade Transporta…" at bounding box center [784, 372] width 1568 height 744
click at [854, 433] on div "Limpar filtros Janela de atendimento Grade de atendimento Capacidade Transporta…" at bounding box center [784, 372] width 1568 height 744
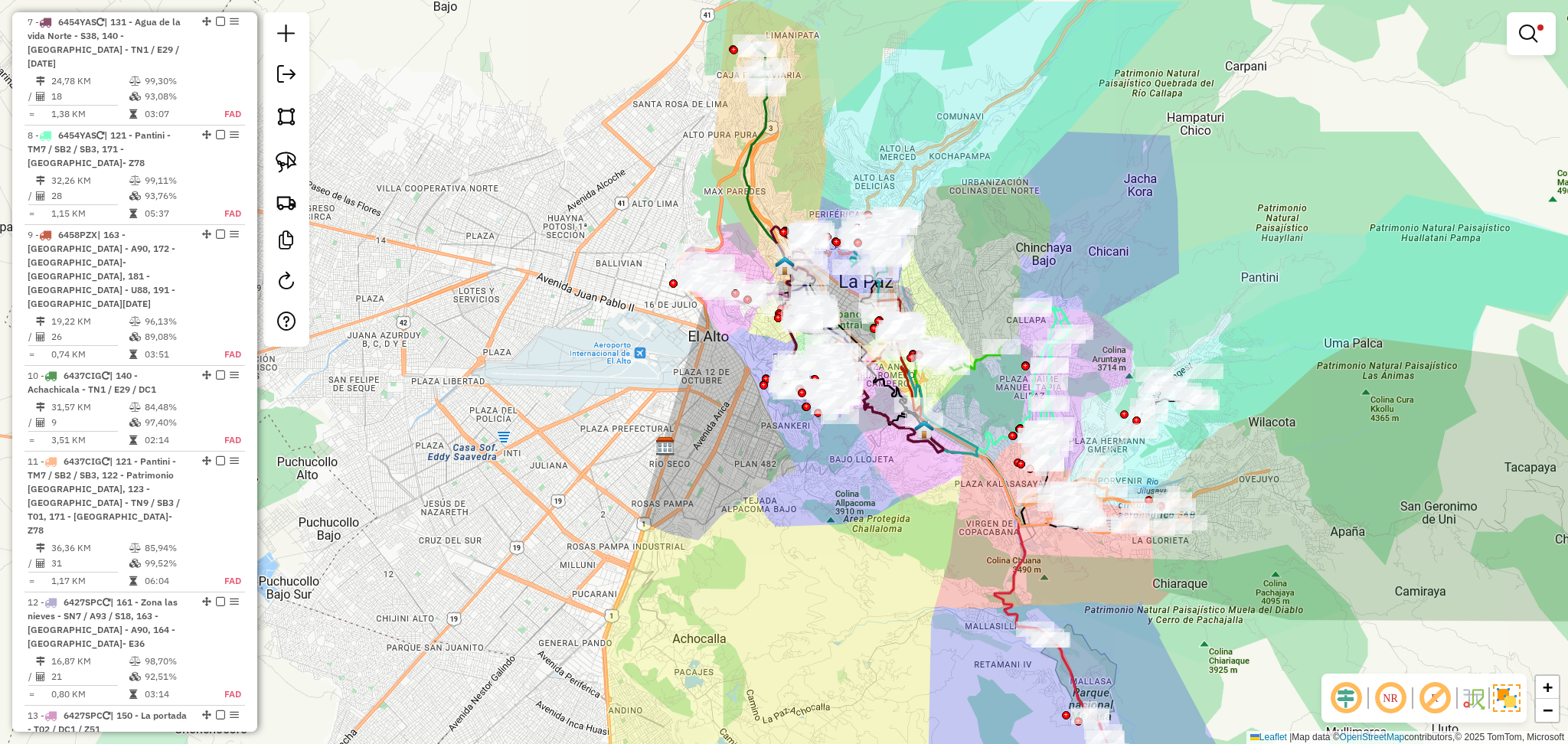
drag, startPoint x: 858, startPoint y: 530, endPoint x: 885, endPoint y: 571, distance: 49.1
click at [885, 571] on div "Limpar filtros Janela de atendimento Grade de atendimento Capacidade Transporta…" at bounding box center [784, 372] width 1568 height 744
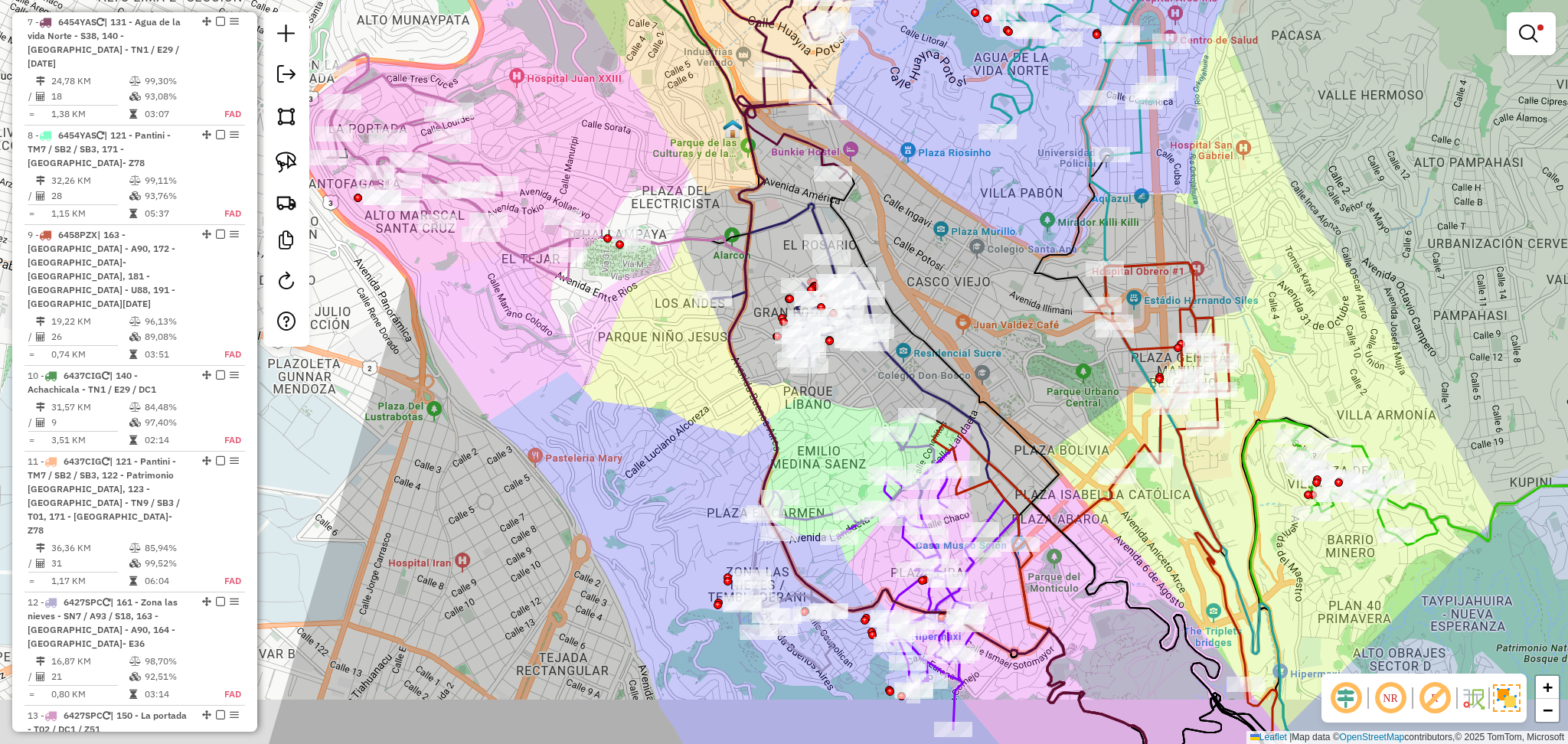
drag, startPoint x: 980, startPoint y: 330, endPoint x: 896, endPoint y: 279, distance: 98.3
click at [896, 279] on div "Limpar filtros Janela de atendimento Grade de atendimento Capacidade Transporta…" at bounding box center [784, 372] width 1568 height 744
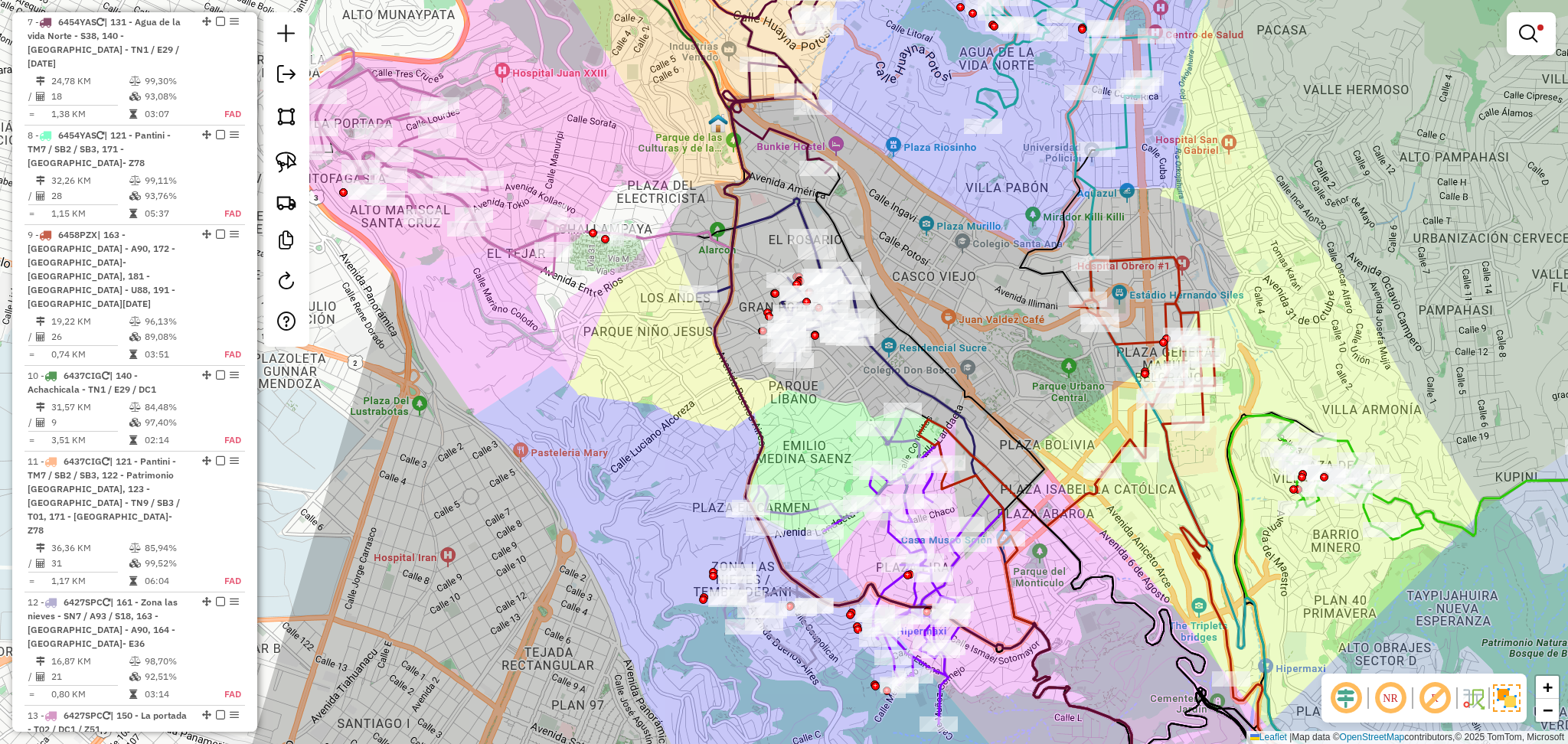
drag, startPoint x: 982, startPoint y: 298, endPoint x: 906, endPoint y: 261, distance: 84.5
click at [906, 261] on div "Limpar filtros Janela de atendimento Grade de atendimento Capacidade Transporta…" at bounding box center [784, 372] width 1568 height 744
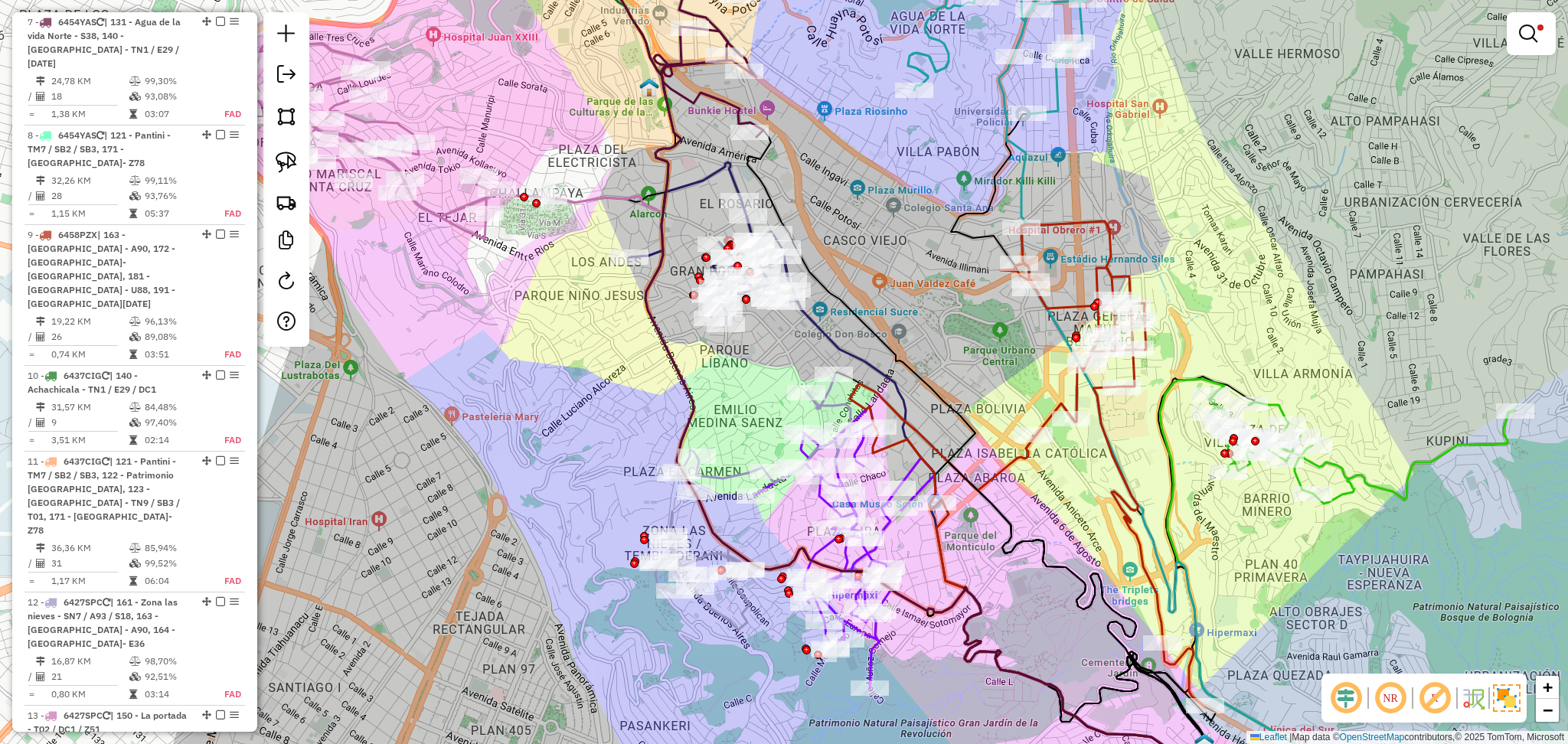
click at [441, 283] on div "Limpar filtros Janela de atendimento Grade de atendimento Capacidade Transporta…" at bounding box center [784, 372] width 1568 height 744
click at [702, 174] on icon at bounding box center [712, 244] width 167 height 163
select select "**********"
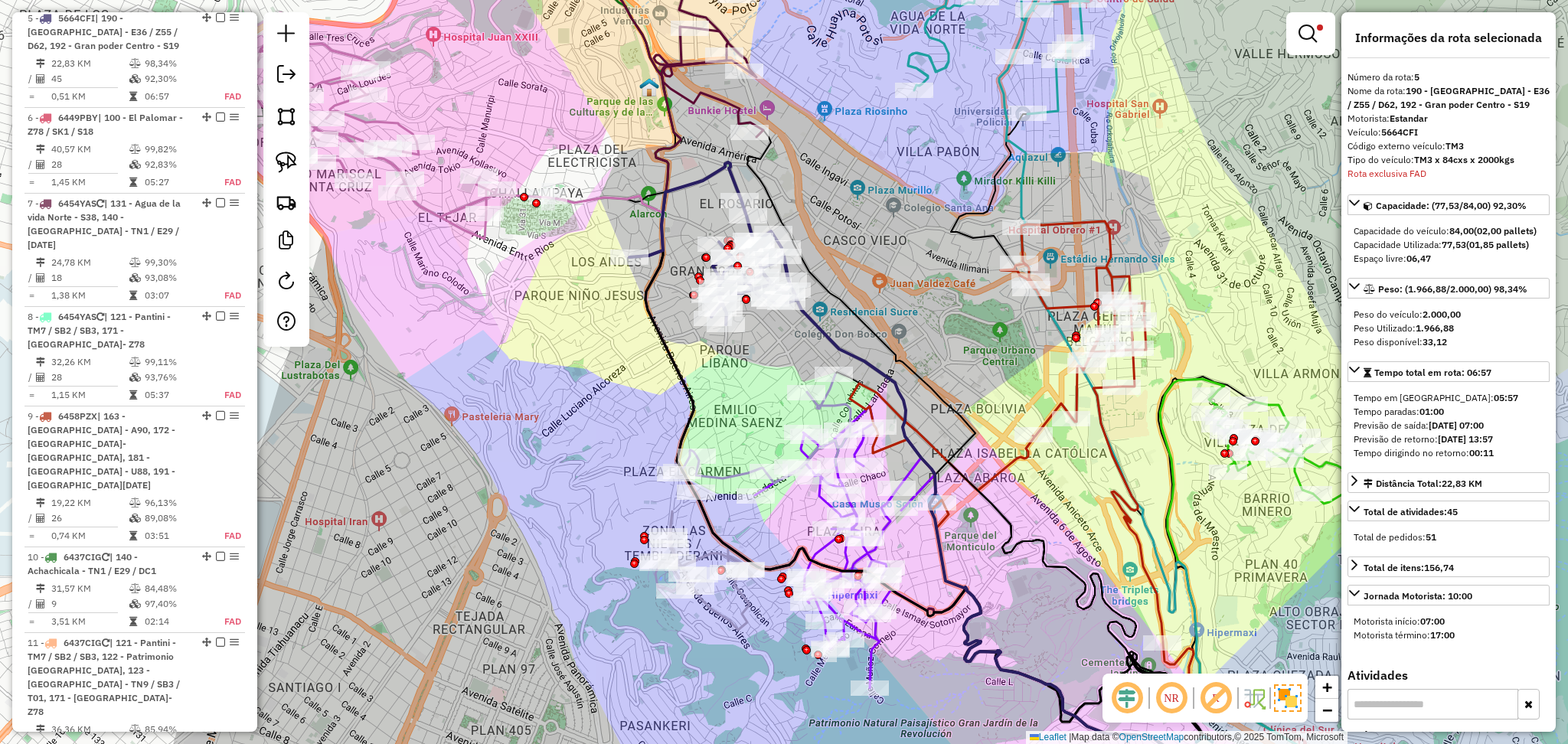
scroll to position [967, 0]
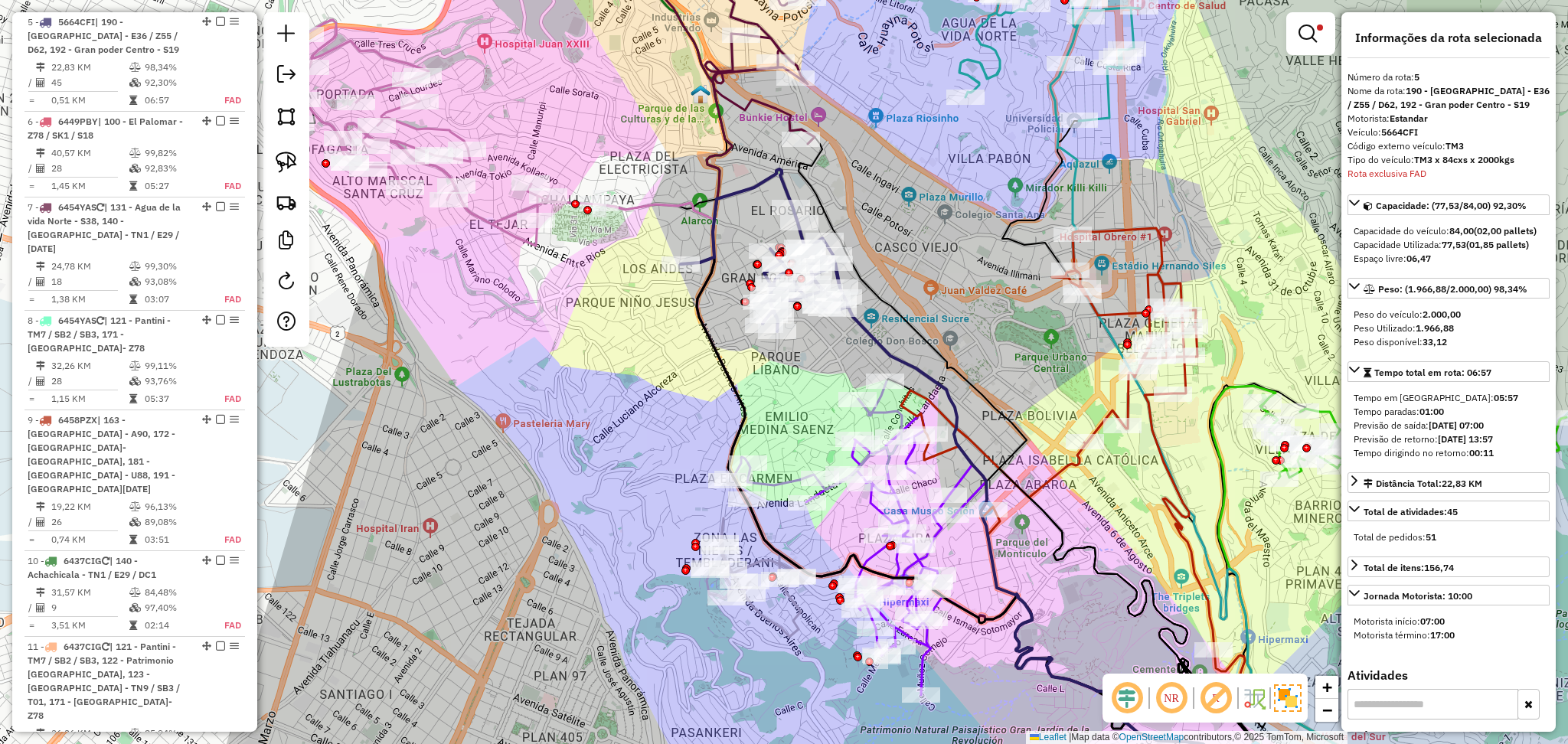
drag, startPoint x: 886, startPoint y: 191, endPoint x: 937, endPoint y: 197, distance: 51.4
click at [937, 197] on div "Limpar filtros Janela de atendimento Grade de atendimento Capacidade Transporta…" at bounding box center [784, 372] width 1568 height 744
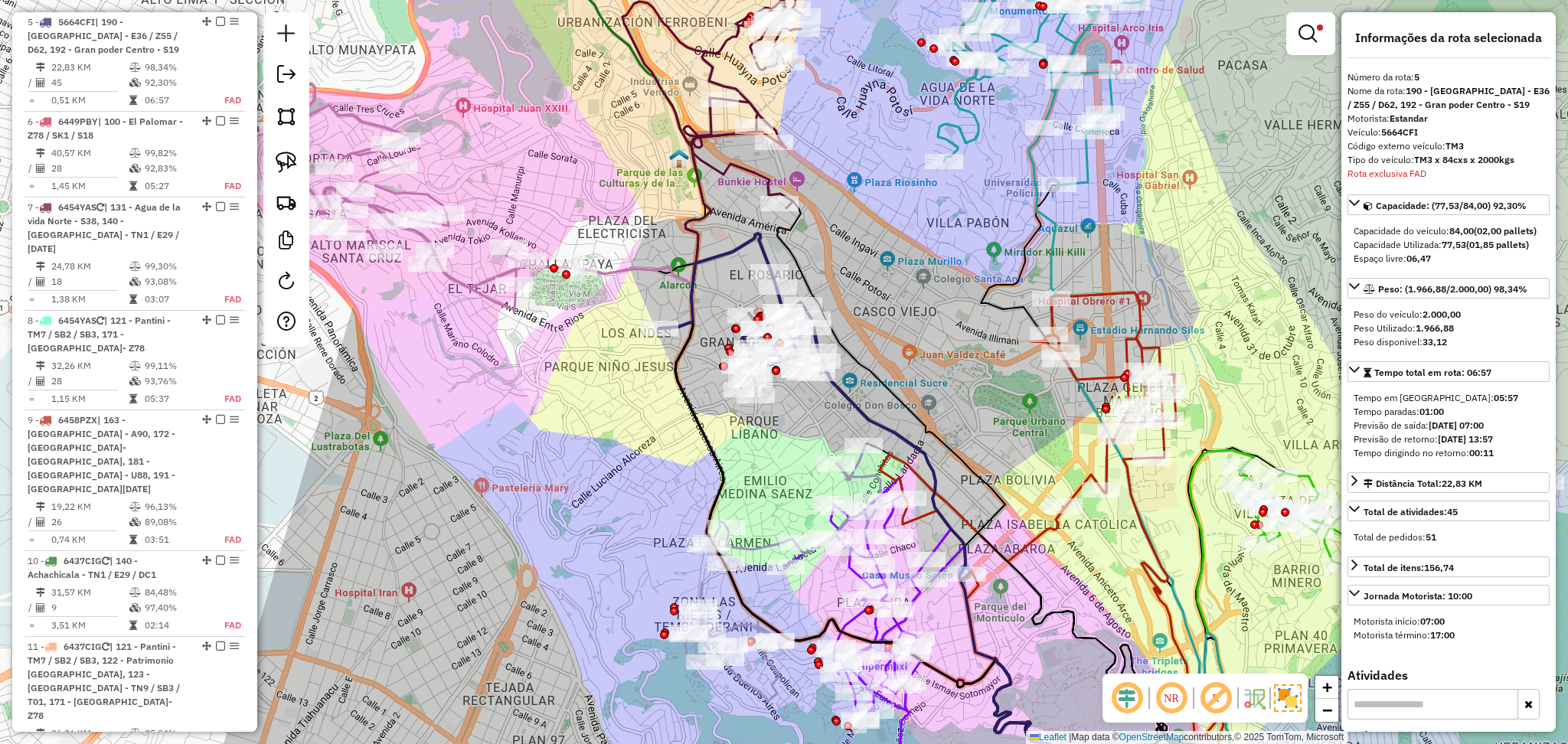
drag, startPoint x: 675, startPoint y: 193, endPoint x: 672, endPoint y: 218, distance: 25.2
click at [659, 236] on div "Limpar filtros Janela de atendimento Grade de atendimento Capacidade Transporta…" at bounding box center [784, 372] width 1568 height 744
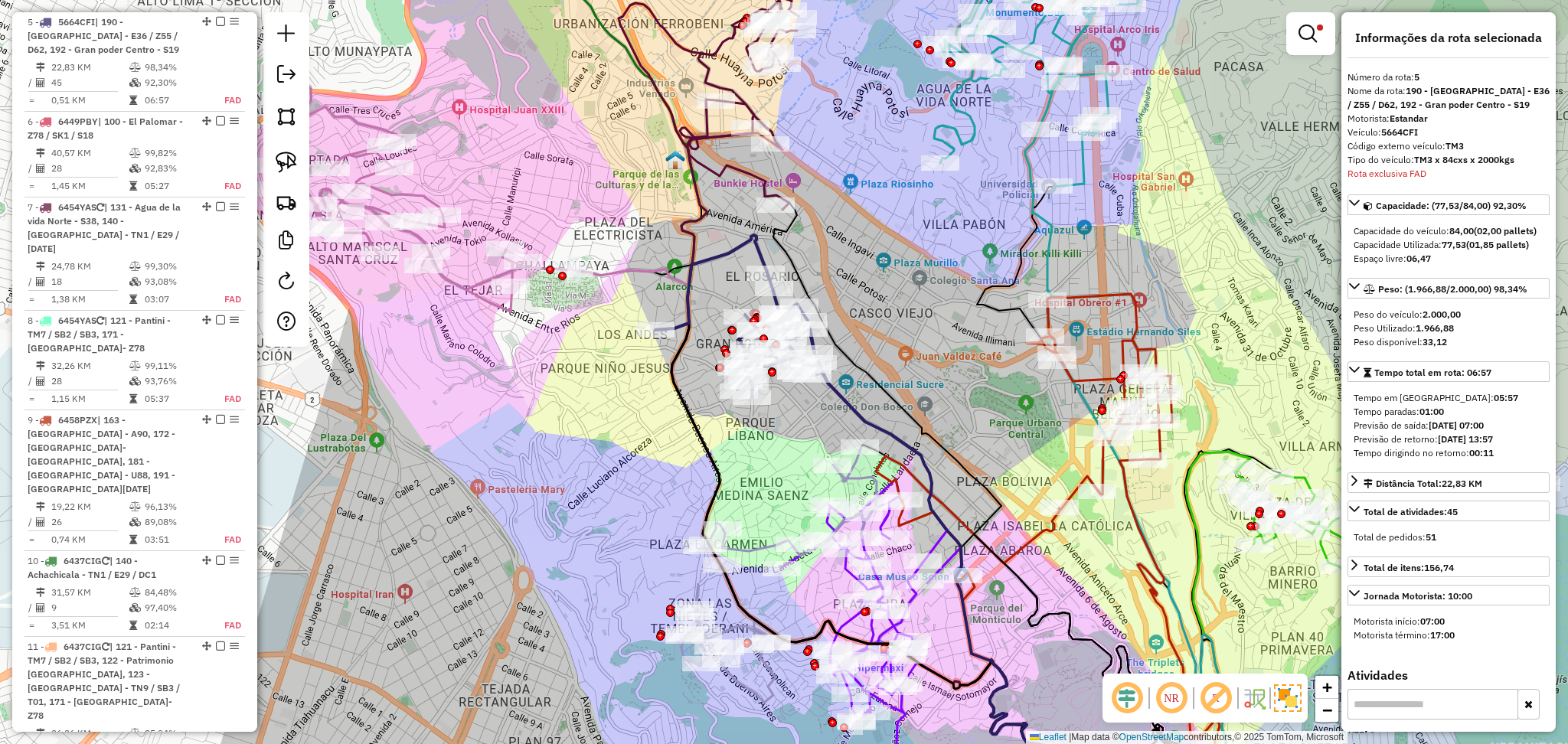
click at [715, 165] on icon at bounding box center [709, 104] width 180 height 212
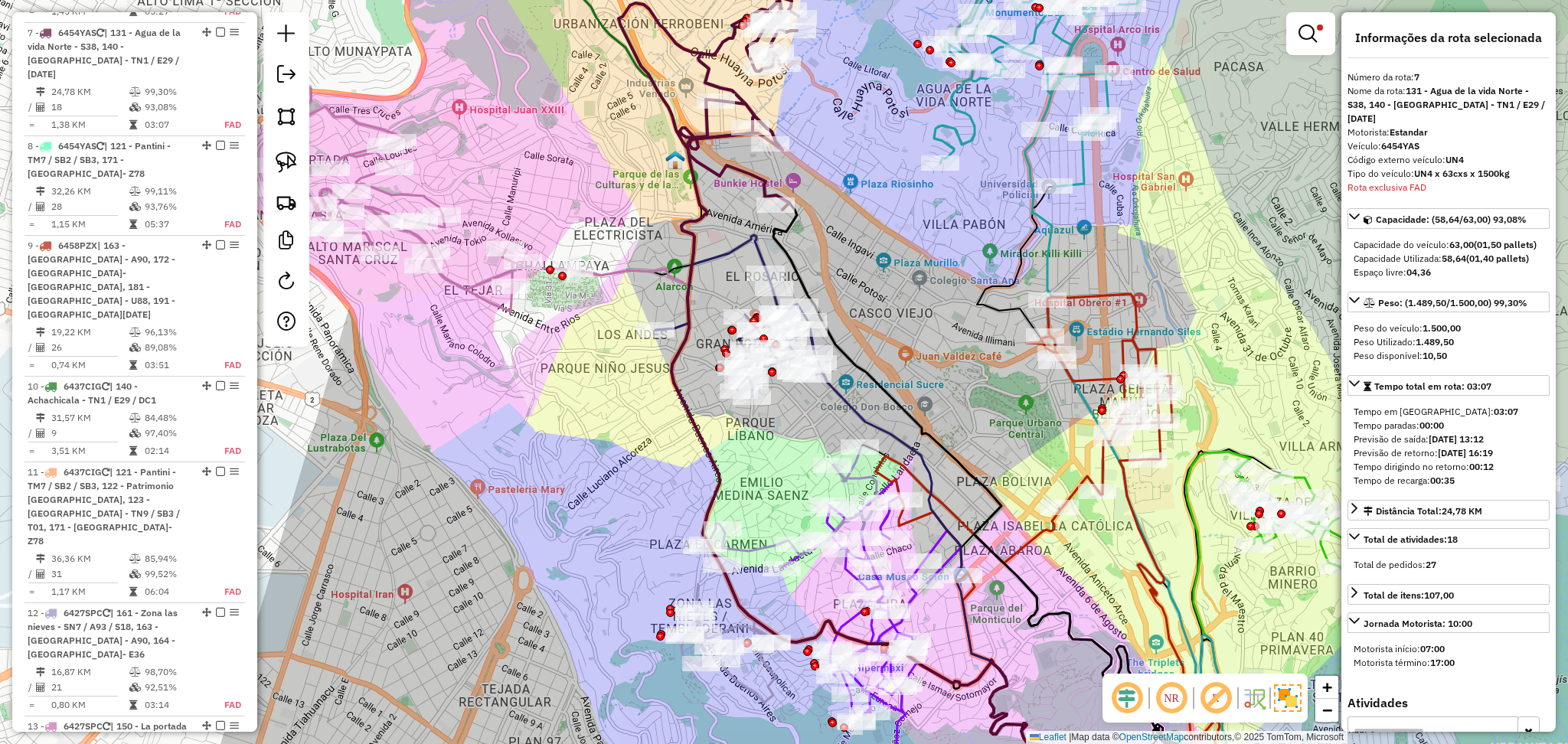
scroll to position [1153, 0]
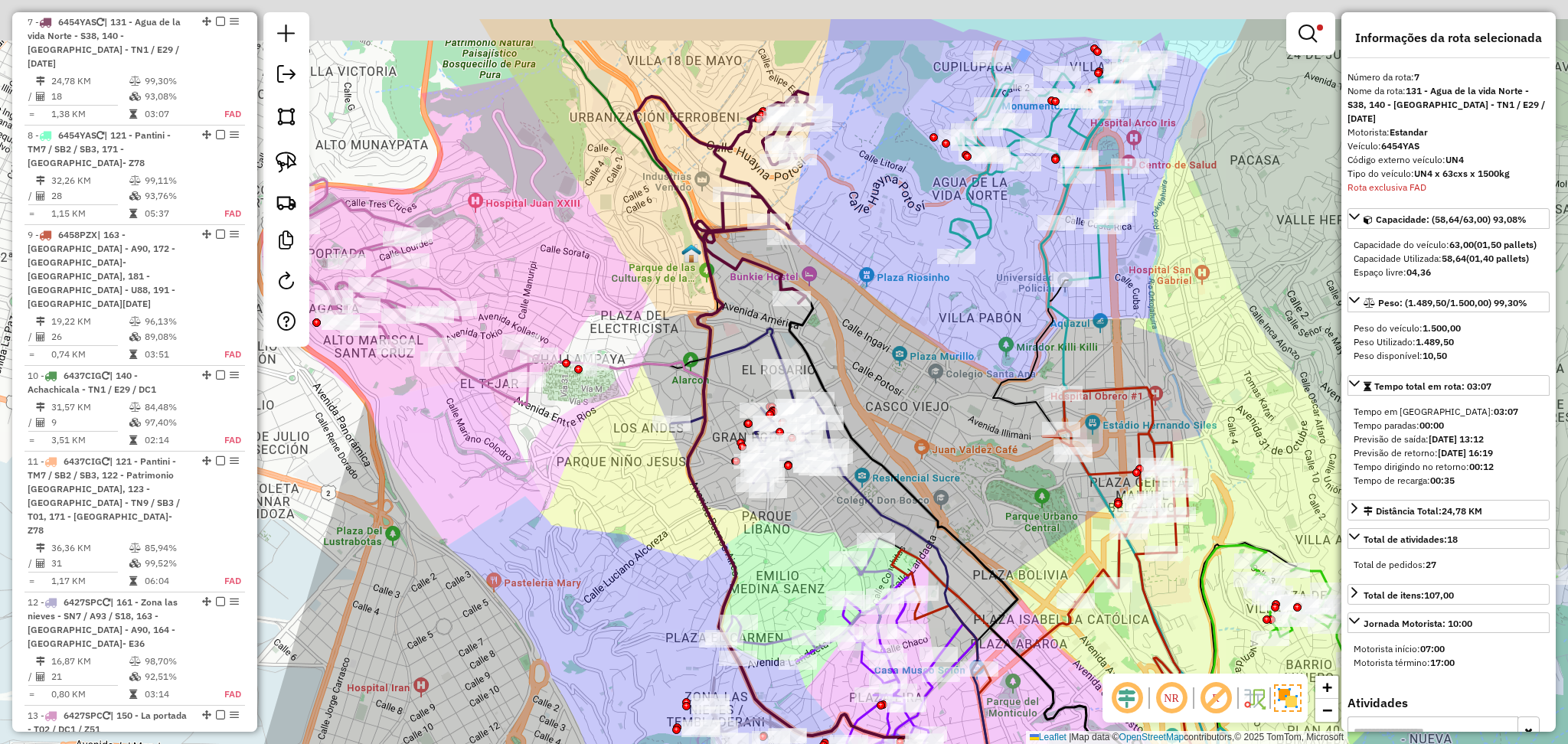
drag, startPoint x: 846, startPoint y: 122, endPoint x: 861, endPoint y: 215, distance: 94.2
click at [861, 215] on div "Limpar filtros Janela de atendimento Grade de atendimento Capacidade Transporta…" at bounding box center [784, 372] width 1568 height 744
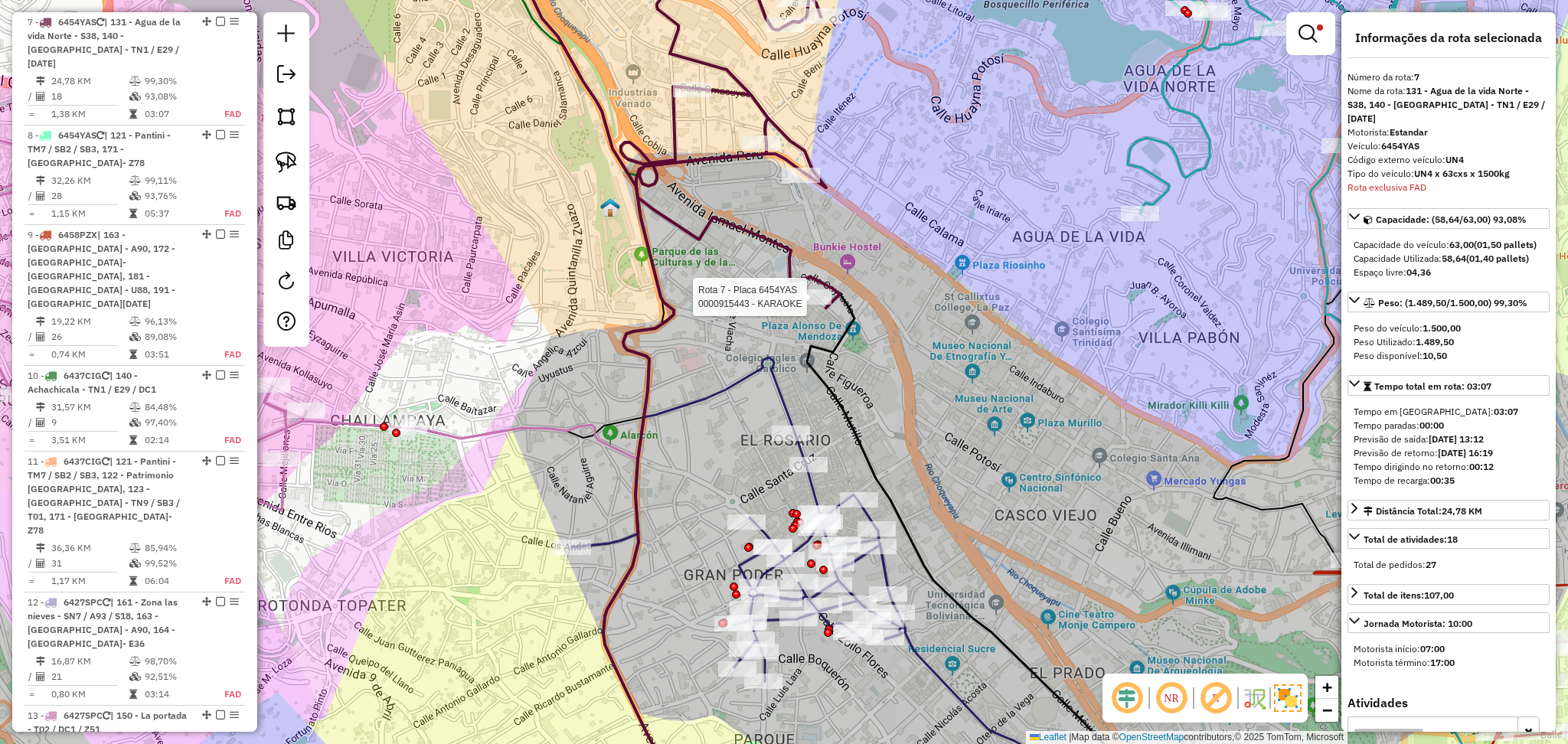
click at [814, 287] on icon at bounding box center [675, 116] width 357 height 382
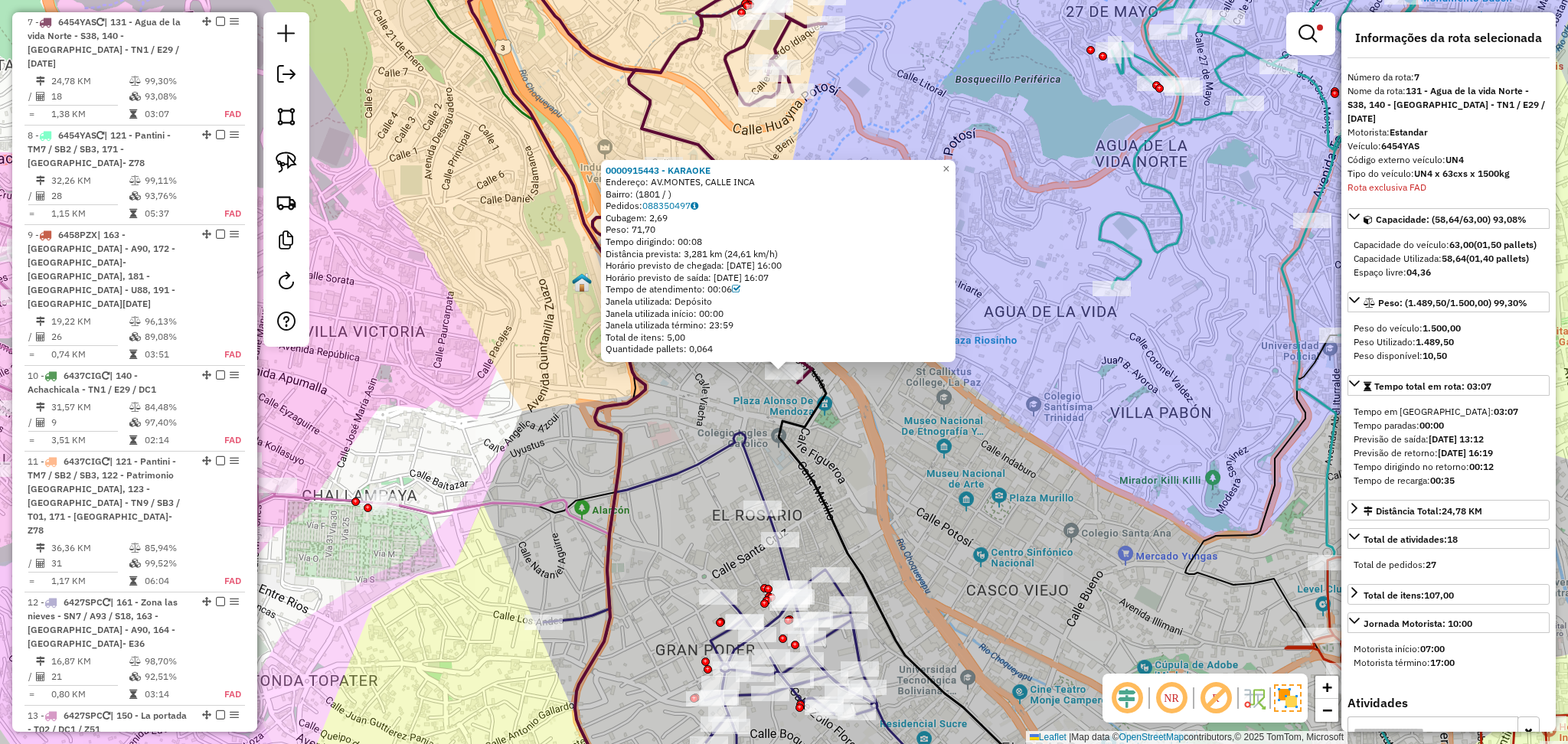
click at [902, 88] on div "0000915443 - KARAOKE Endereço: AV.MONTES, CALLE INCA Bairro: (1801 / ) Pedidos:…" at bounding box center [784, 372] width 1568 height 744
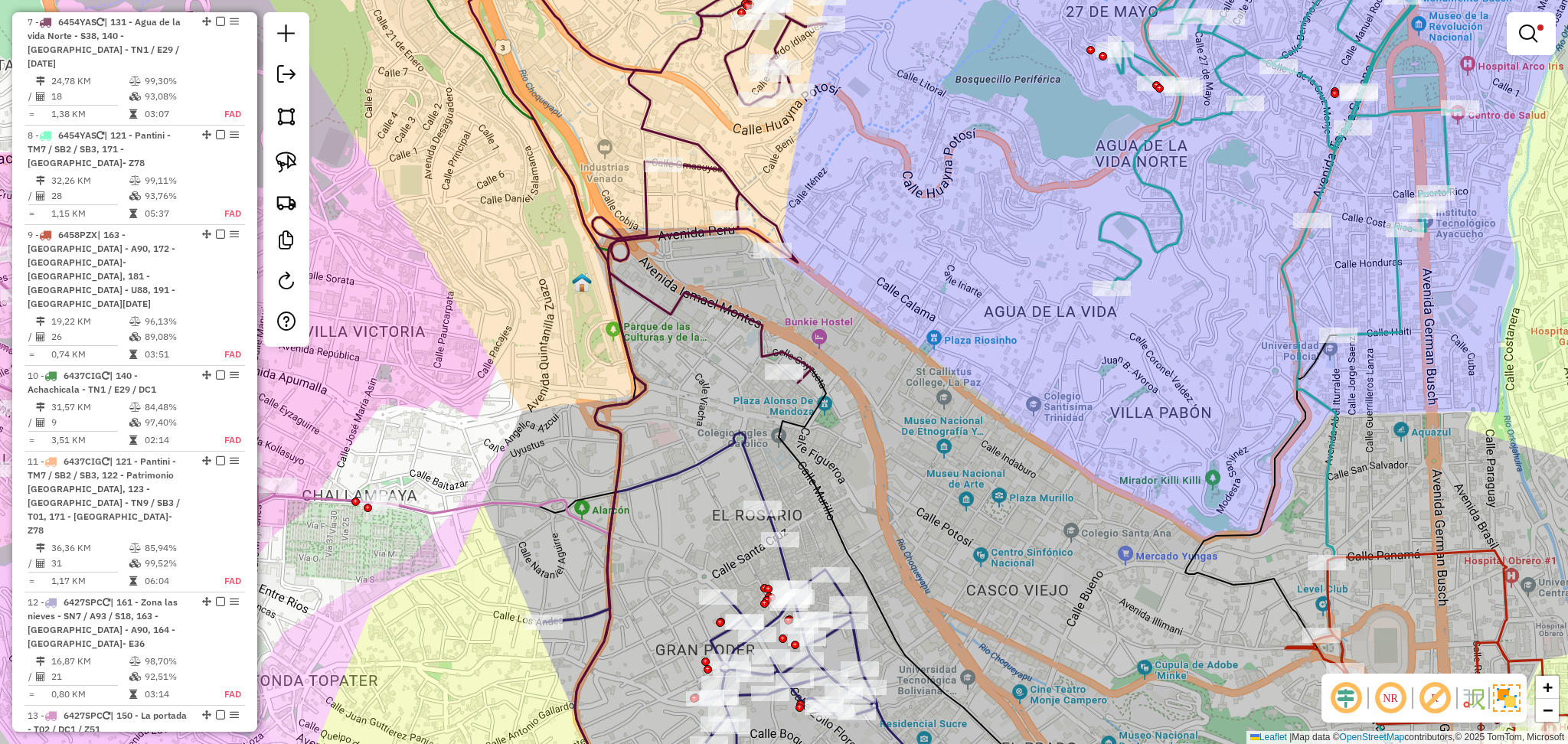
click at [736, 187] on icon at bounding box center [648, 170] width 360 height 426
select select "**********"
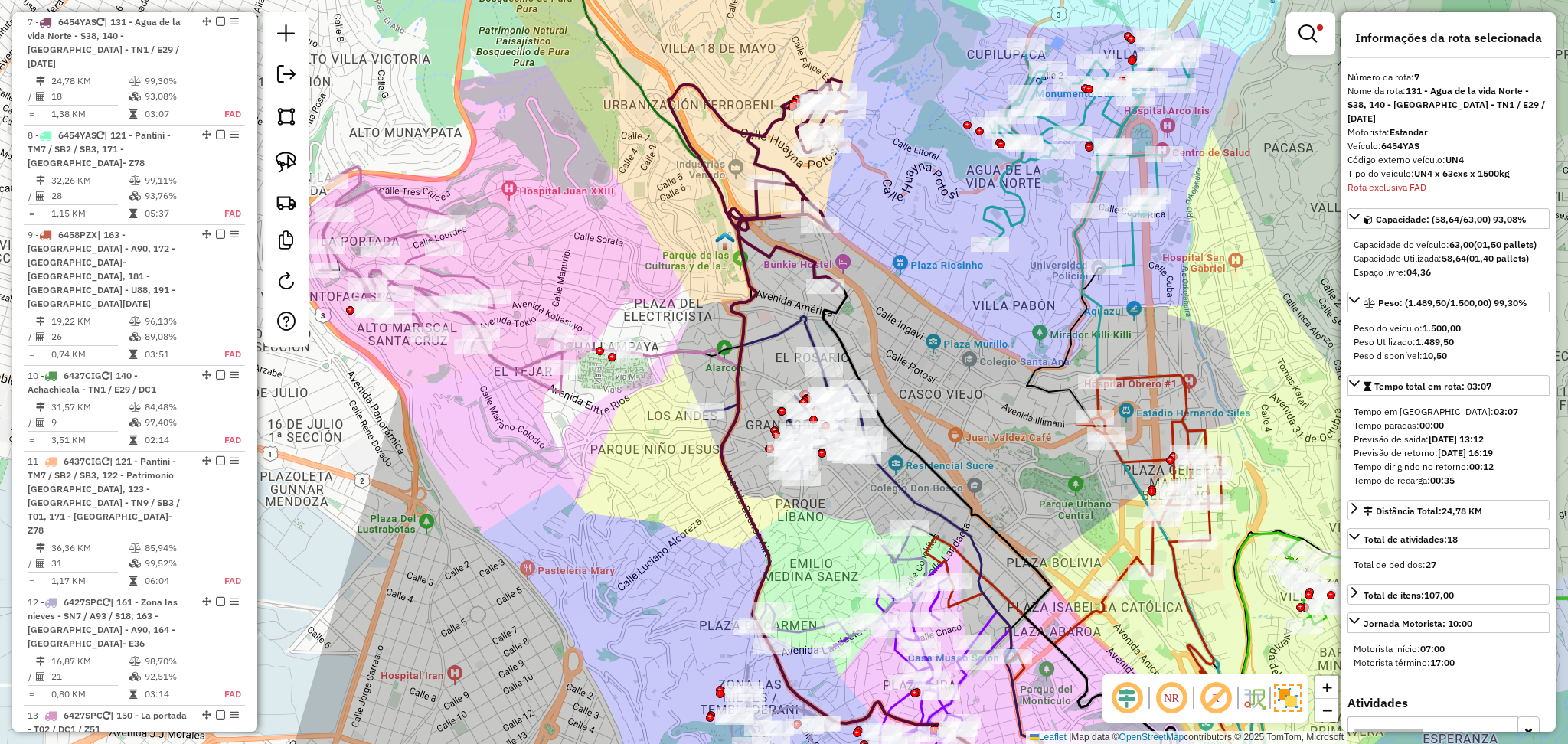
click at [955, 429] on div "Limpar filtros Janela de atendimento Grade de atendimento Capacidade Transporta…" at bounding box center [784, 372] width 1568 height 744
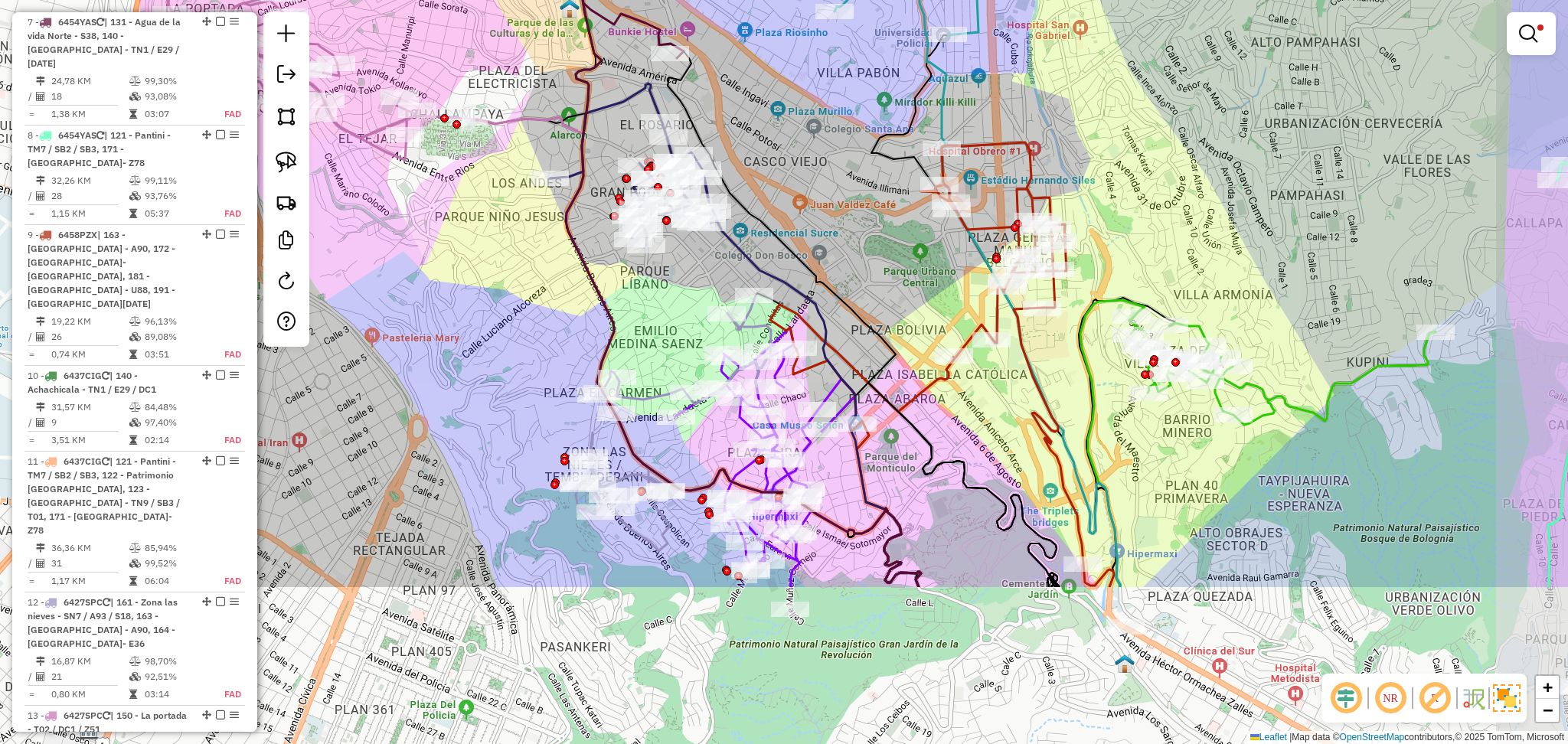
drag, startPoint x: 923, startPoint y: 419, endPoint x: 768, endPoint y: 189, distance: 277.4
click at [768, 189] on div "Limpar filtros Janela de atendimento Grade de atendimento Capacidade Transporta…" at bounding box center [784, 372] width 1568 height 744
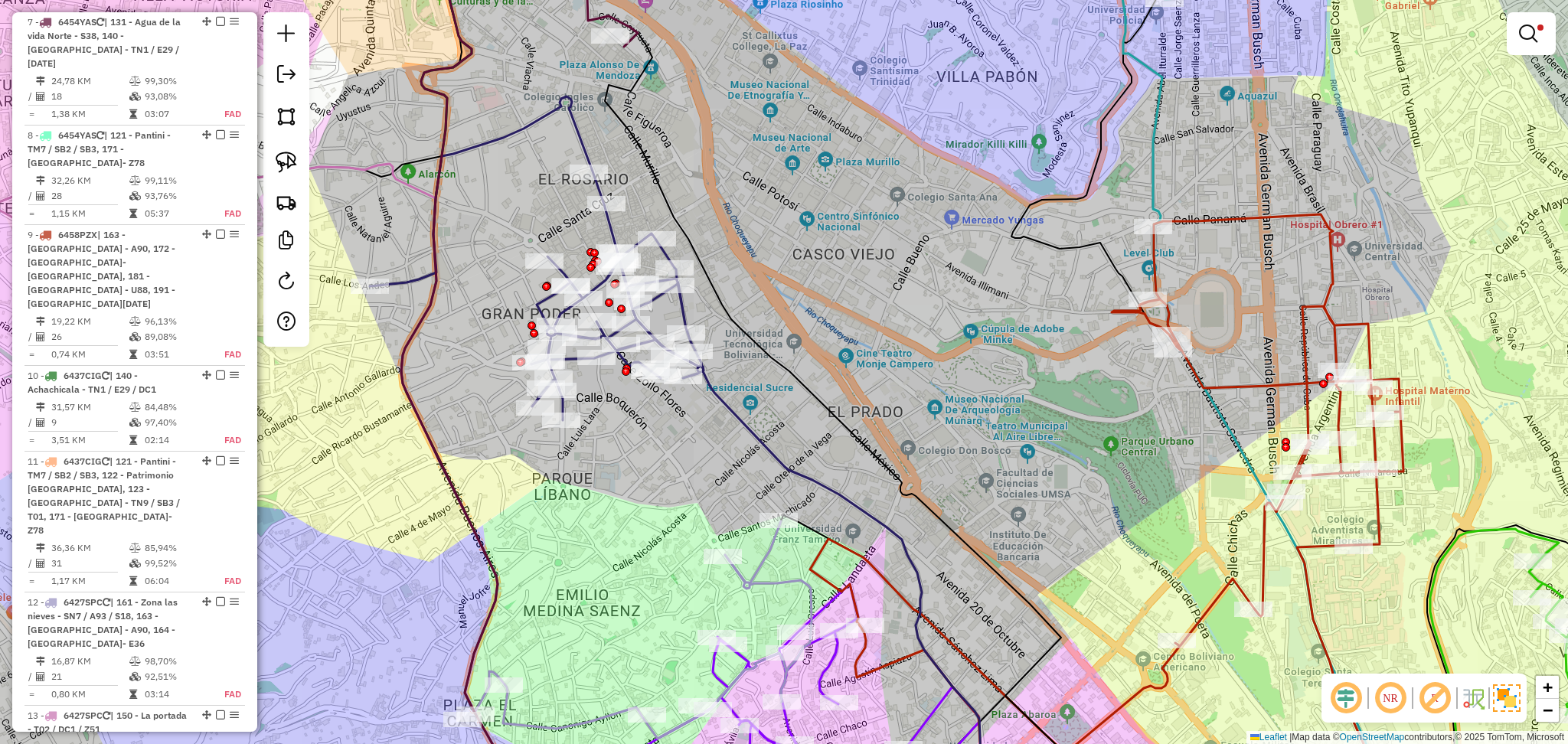
drag, startPoint x: 810, startPoint y: 137, endPoint x: 775, endPoint y: 165, distance: 44.8
click at [775, 165] on div "Limpar filtros Janela de atendimento Grade de atendimento Capacidade Transporta…" at bounding box center [784, 372] width 1568 height 744
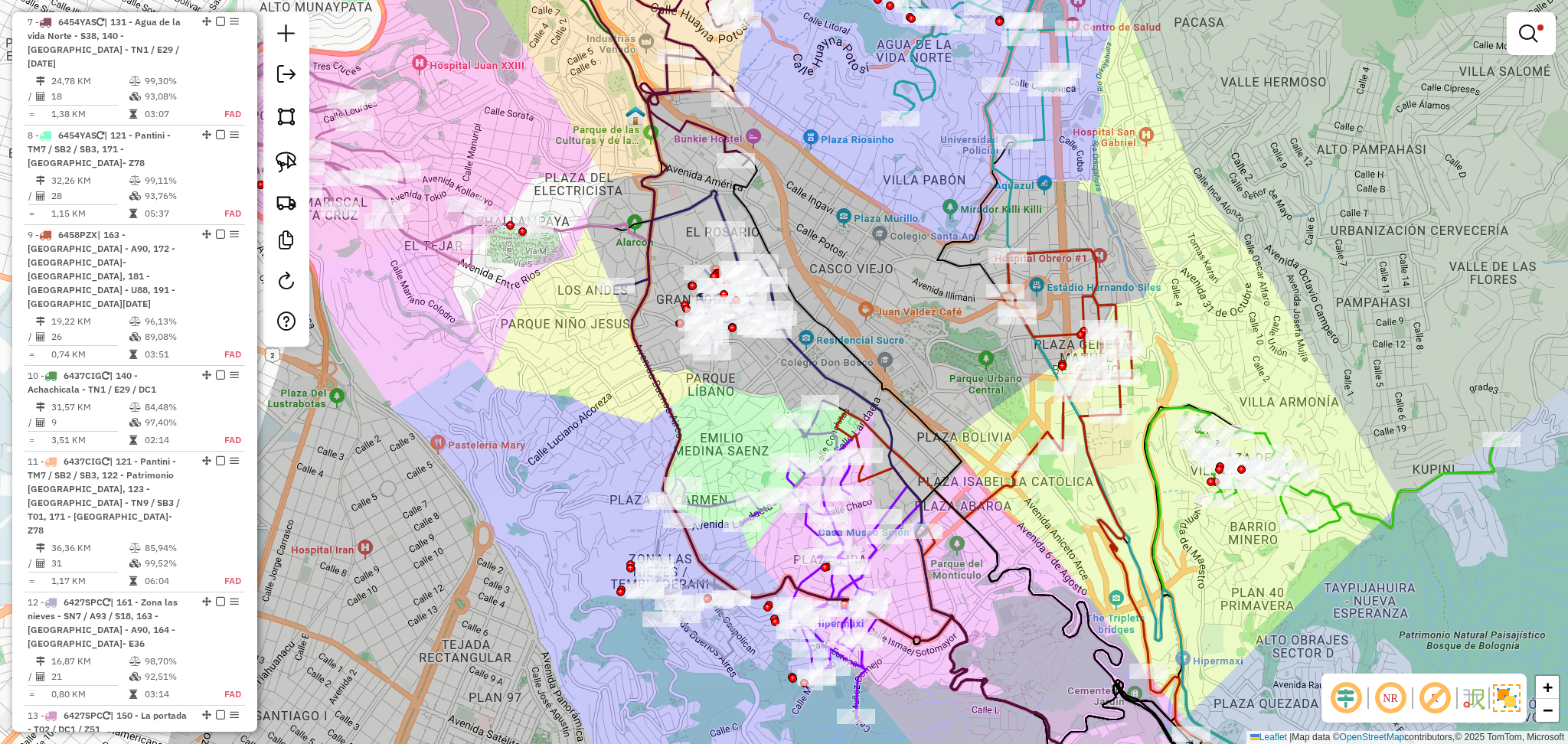
drag, startPoint x: 826, startPoint y: 363, endPoint x: 858, endPoint y: 331, distance: 45.3
click at [858, 331] on div "Limpar filtros Janela de atendimento Grade de atendimento Capacidade Transporta…" at bounding box center [784, 372] width 1568 height 744
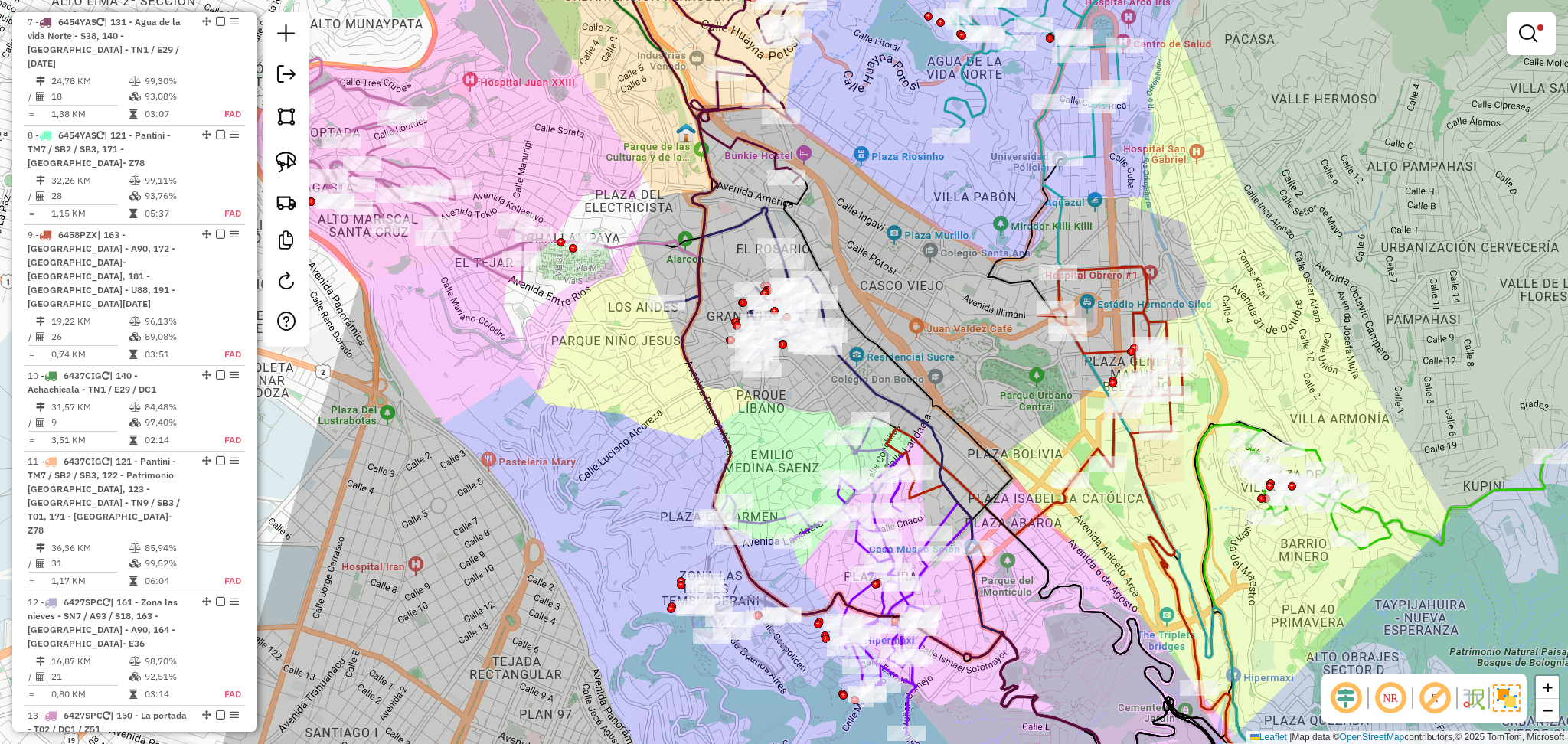
drag, startPoint x: 1027, startPoint y: 583, endPoint x: 1072, endPoint y: 602, distance: 48.8
click at [1075, 601] on icon at bounding box center [1013, 481] width 459 height 611
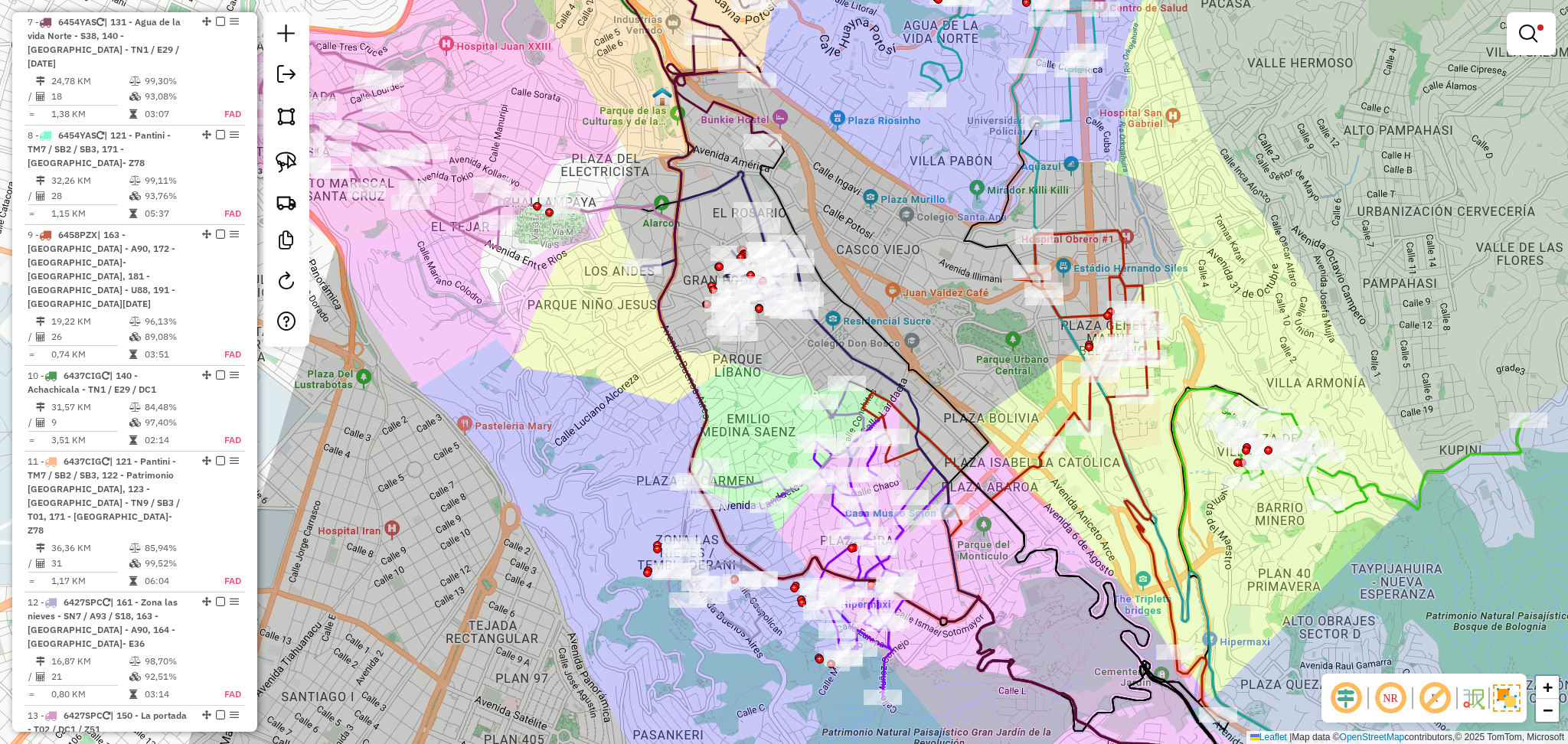
drag, startPoint x: 1177, startPoint y: 477, endPoint x: 1154, endPoint y: 440, distance: 43.6
click at [1154, 440] on div "Limpar filtros Janela de atendimento Grade de atendimento Capacidade Transporta…" at bounding box center [784, 372] width 1568 height 744
click at [1082, 308] on icon at bounding box center [1040, 472] width 354 height 485
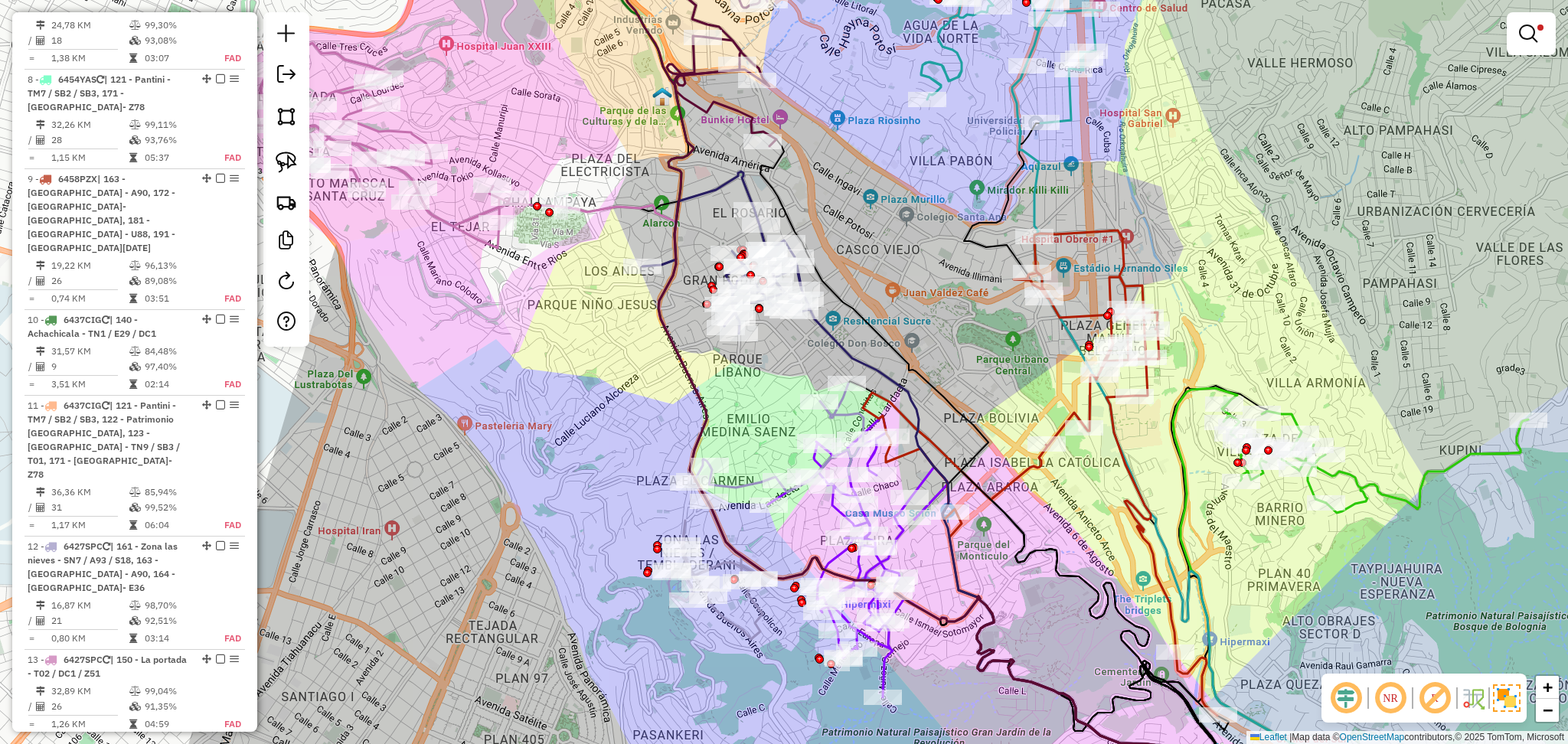
select select "**********"
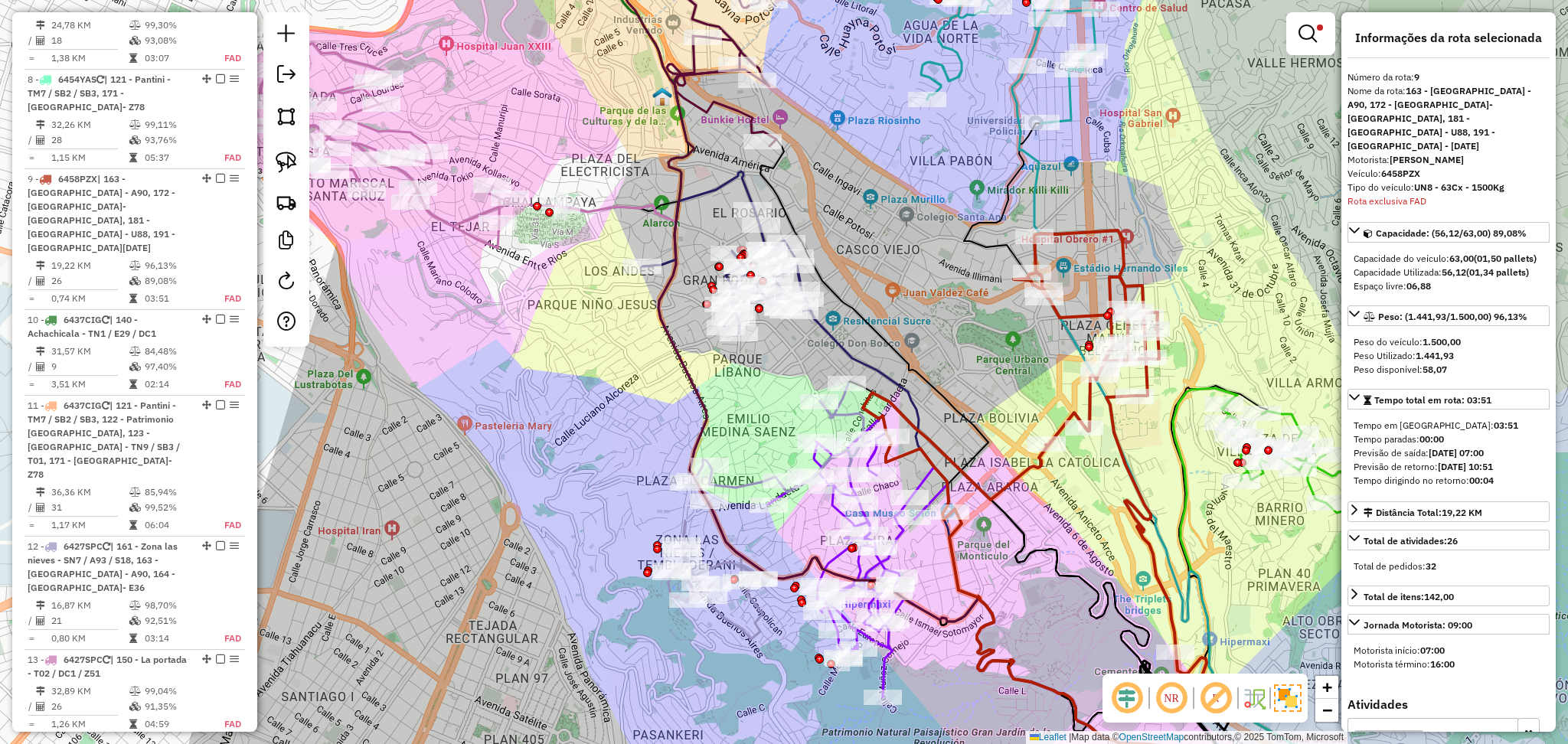
scroll to position [1259, 0]
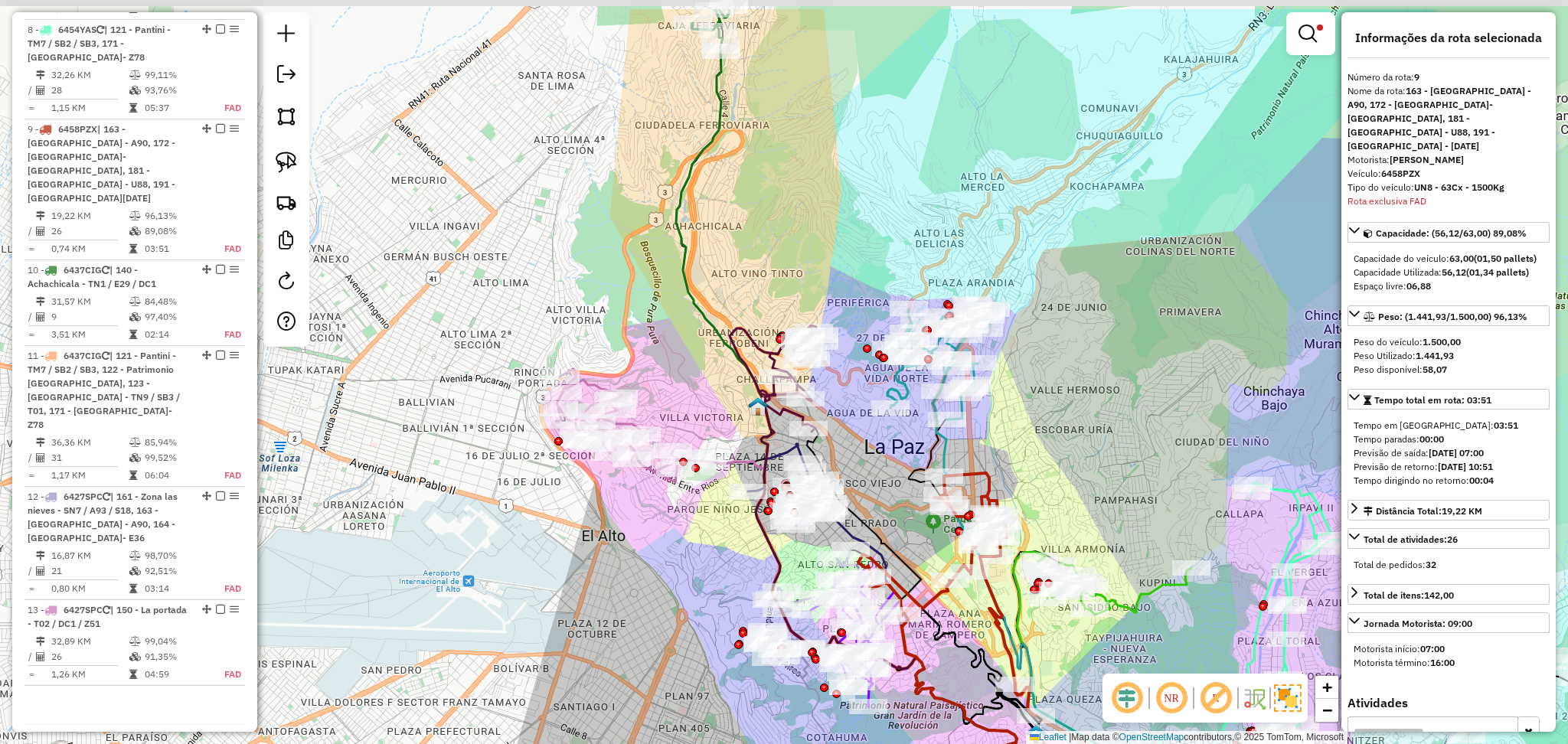
drag, startPoint x: 1192, startPoint y: 385, endPoint x: 1086, endPoint y: 468, distance: 134.6
click at [1086, 468] on div "Limpar filtros Janela de atendimento Grade de atendimento Capacidade Transporta…" at bounding box center [784, 372] width 1568 height 744
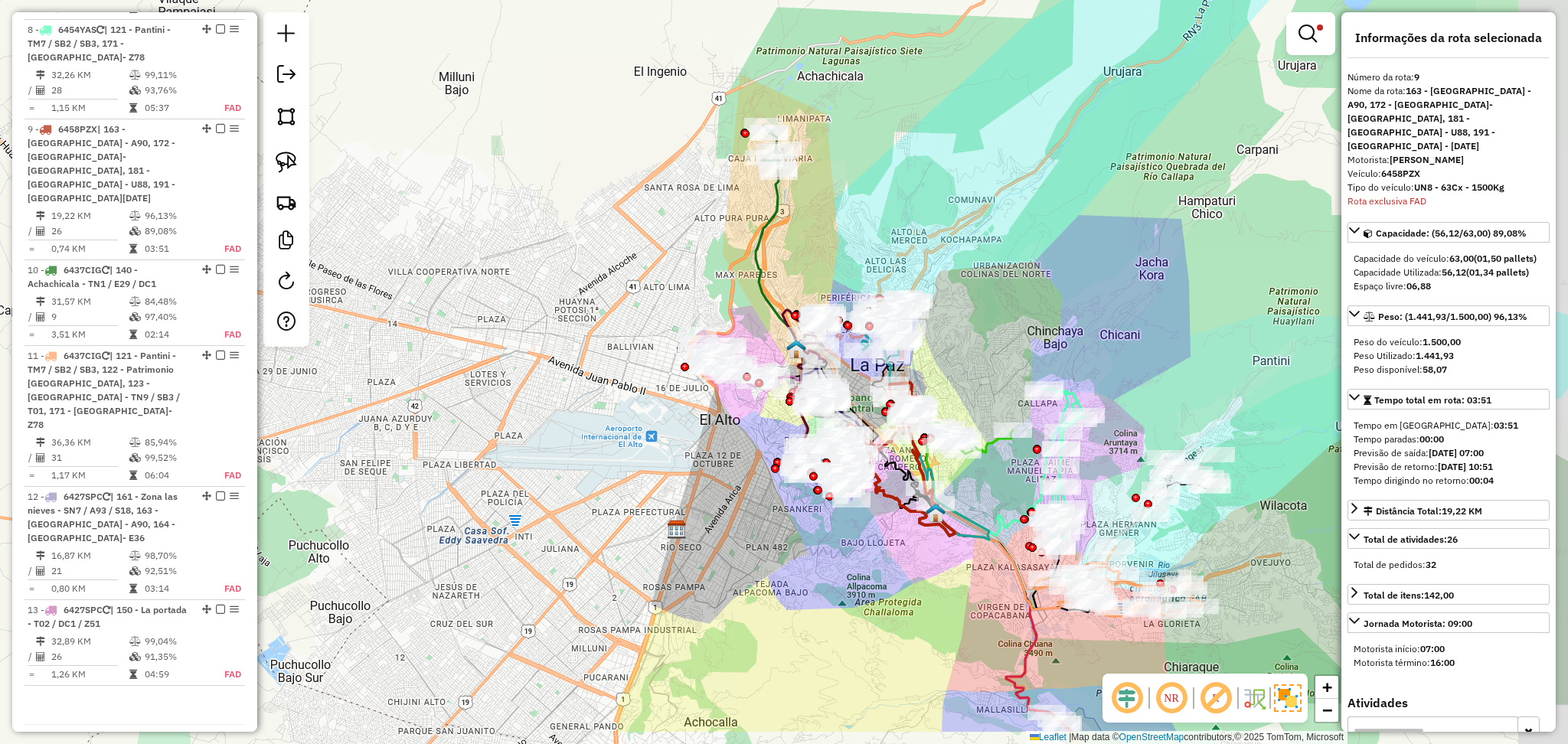
drag, startPoint x: 1093, startPoint y: 430, endPoint x: 968, endPoint y: 342, distance: 152.9
click at [968, 342] on div "Limpar filtros Janela de atendimento Grade de atendimento Capacidade Transporta…" at bounding box center [784, 372] width 1568 height 744
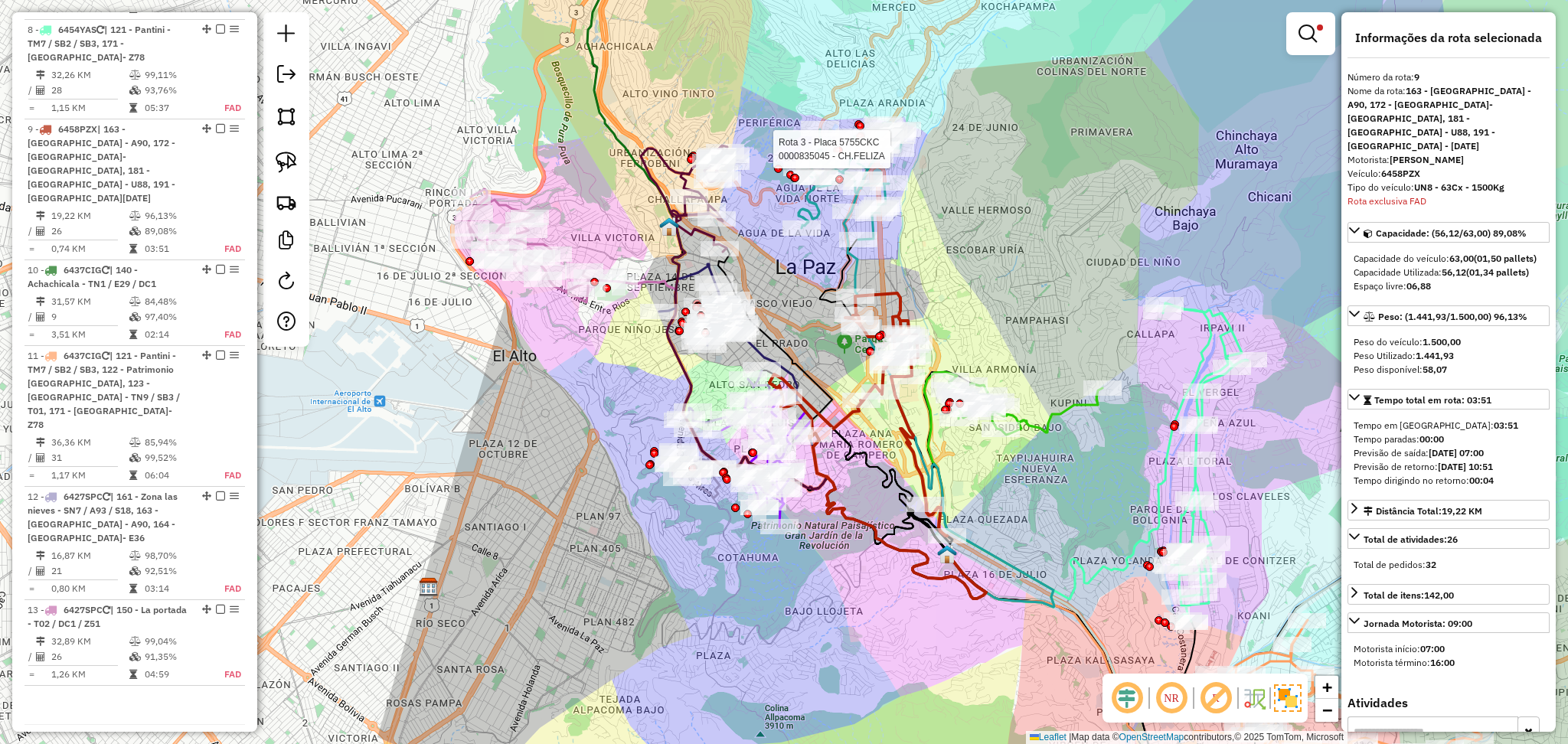
drag, startPoint x: 868, startPoint y: 624, endPoint x: 839, endPoint y: 607, distance: 33.6
click at [839, 607] on div "Rota 3 - Placa 5755CKC 0000835045 - CH.FELIZA Limpar filtros Janela de atendime…" at bounding box center [784, 372] width 1568 height 744
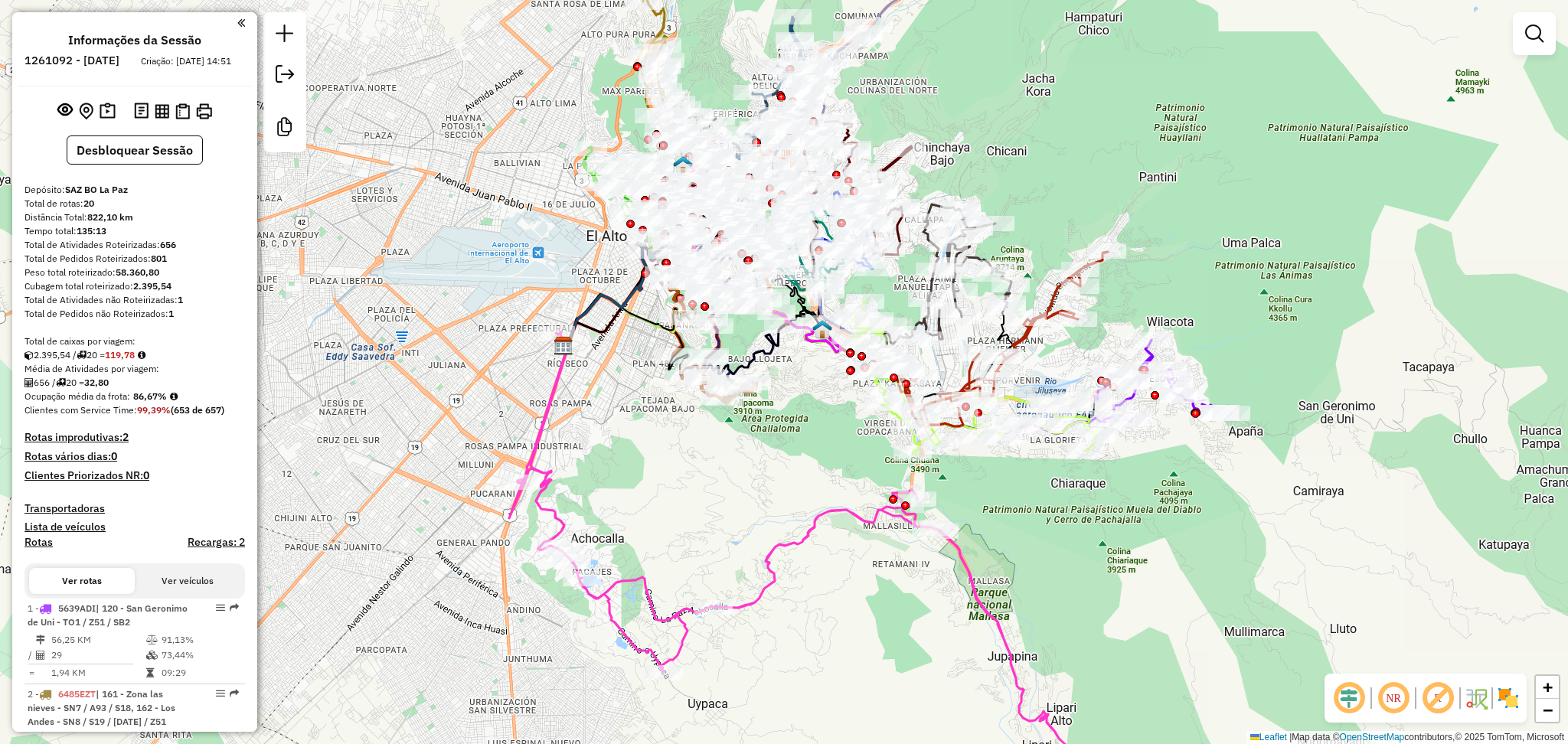
click at [1514, 696] on img at bounding box center [1507, 698] width 24 height 24
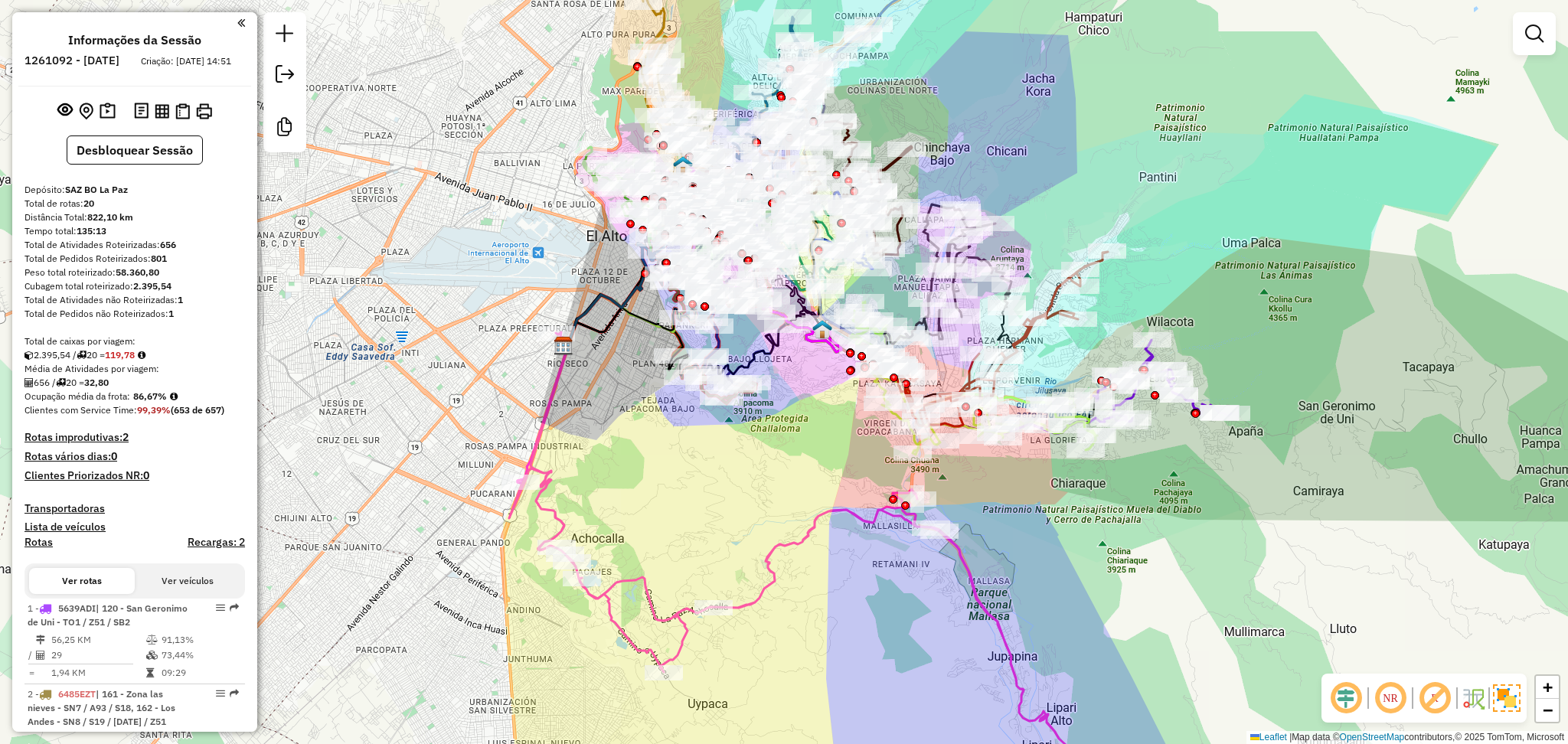
drag, startPoint x: 181, startPoint y: 258, endPoint x: 152, endPoint y: 268, distance: 30.7
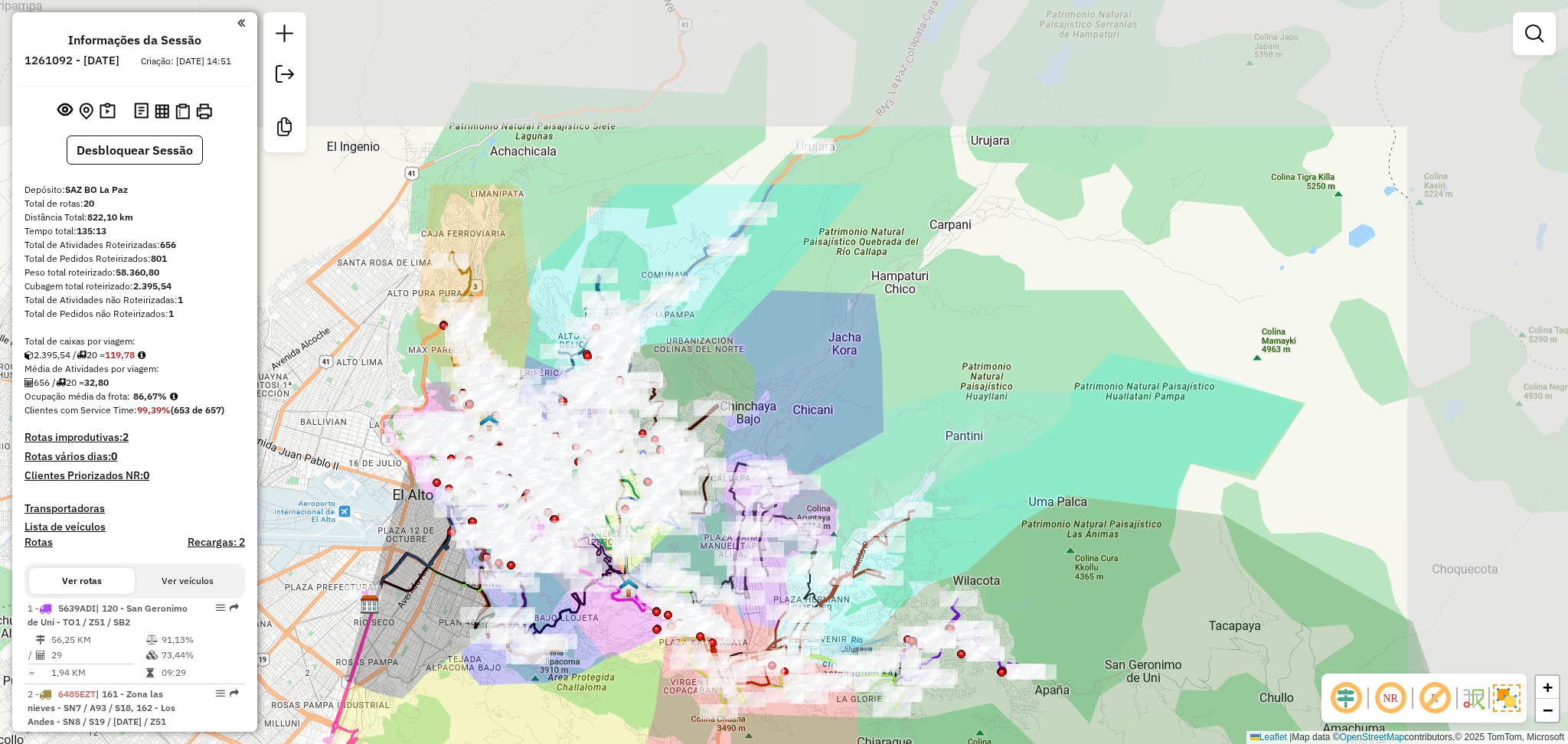
drag, startPoint x: 1103, startPoint y: 124, endPoint x: 919, endPoint y: 357, distance: 296.9
click at [919, 357] on div "Janela de atendimento Grade de atendimento Capacidade Transportadoras Veículos …" at bounding box center [784, 372] width 1568 height 744
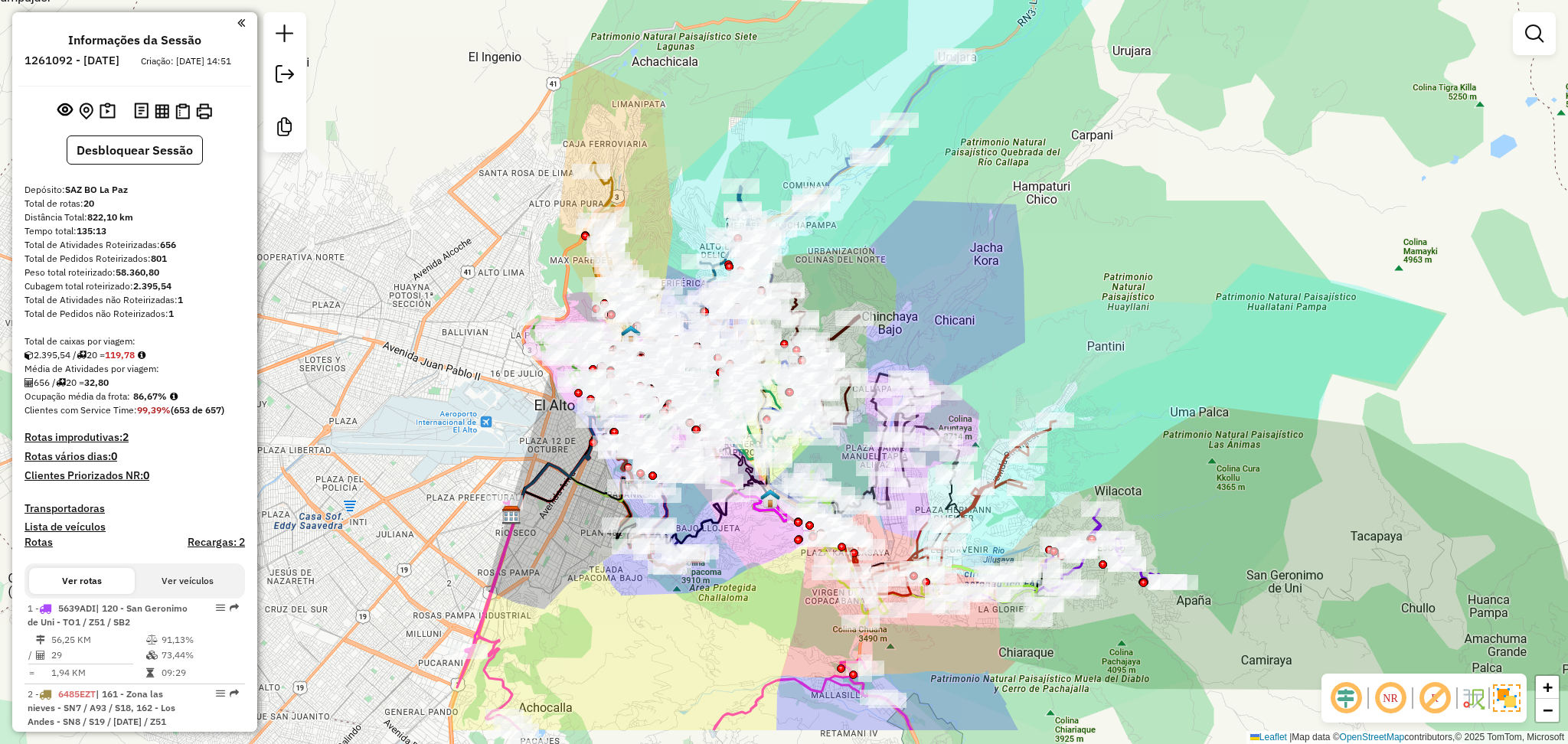
drag, startPoint x: 804, startPoint y: 319, endPoint x: 986, endPoint y: 202, distance: 216.4
click at [986, 202] on div "Janela de atendimento Grade de atendimento Capacidade Transportadoras Veículos …" at bounding box center [784, 372] width 1568 height 744
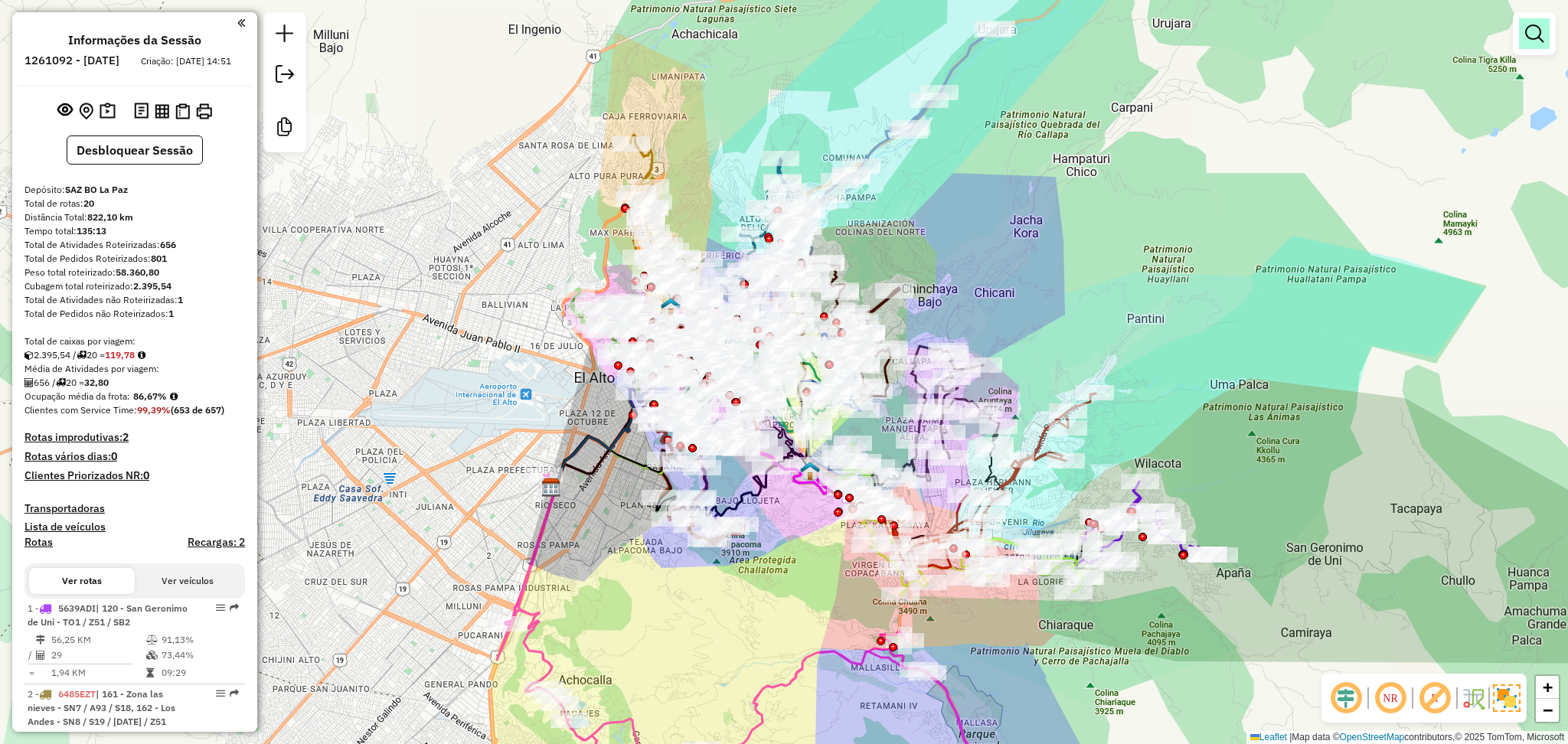
click at [1529, 27] on em at bounding box center [1533, 33] width 18 height 18
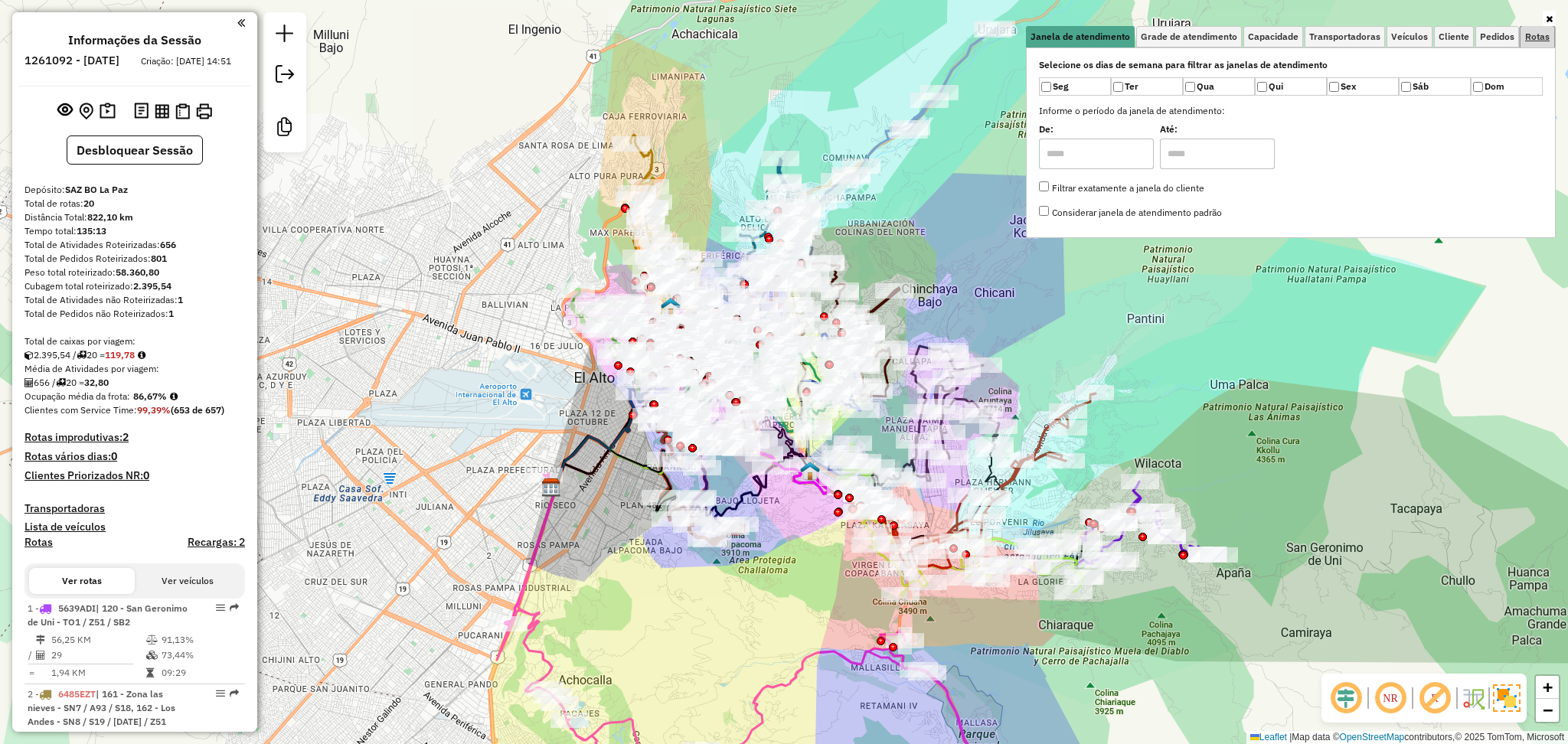
click at [1541, 36] on span "Rotas" at bounding box center [1536, 36] width 24 height 9
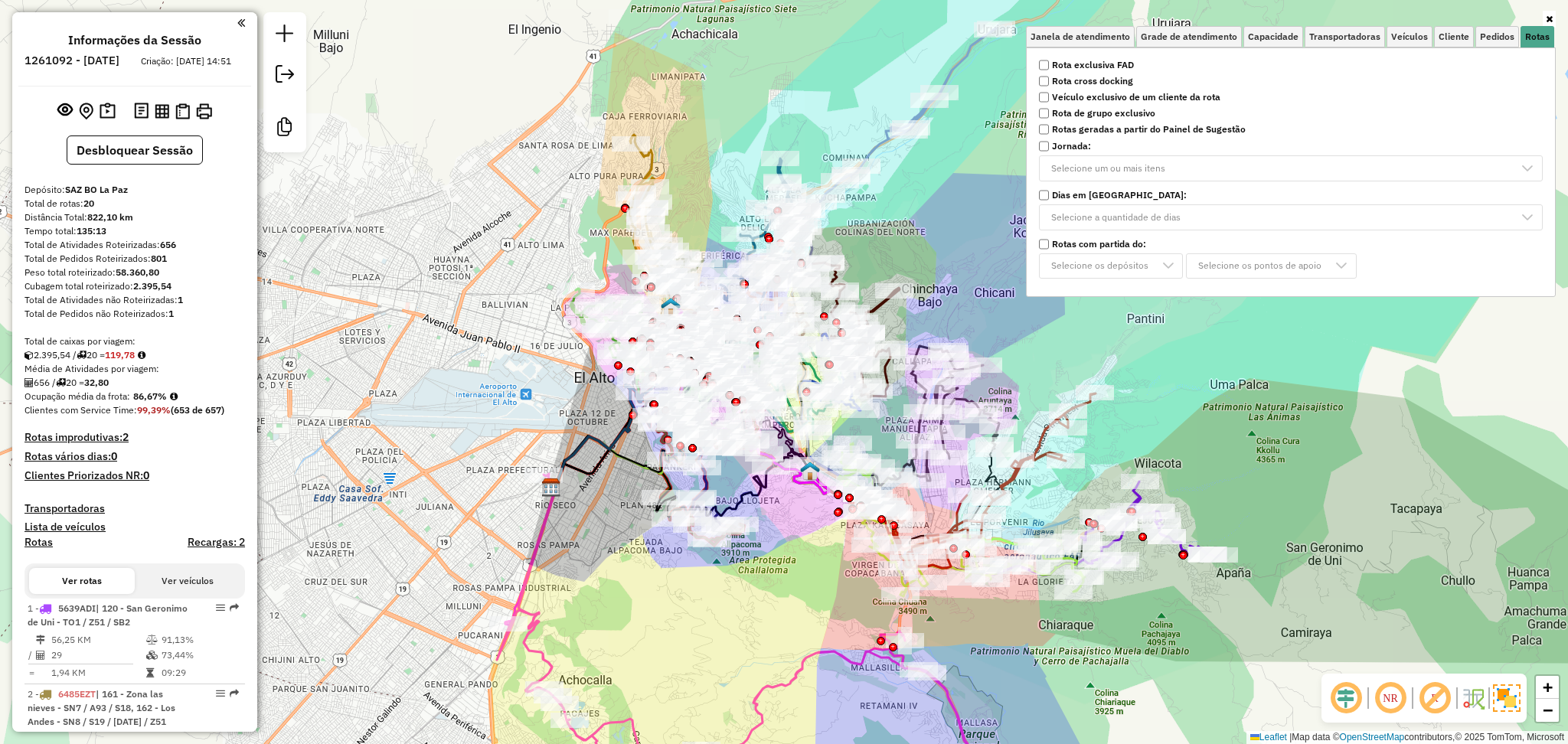
click at [1118, 66] on strong "Rota exclusiva FAD" at bounding box center [1093, 65] width 82 height 14
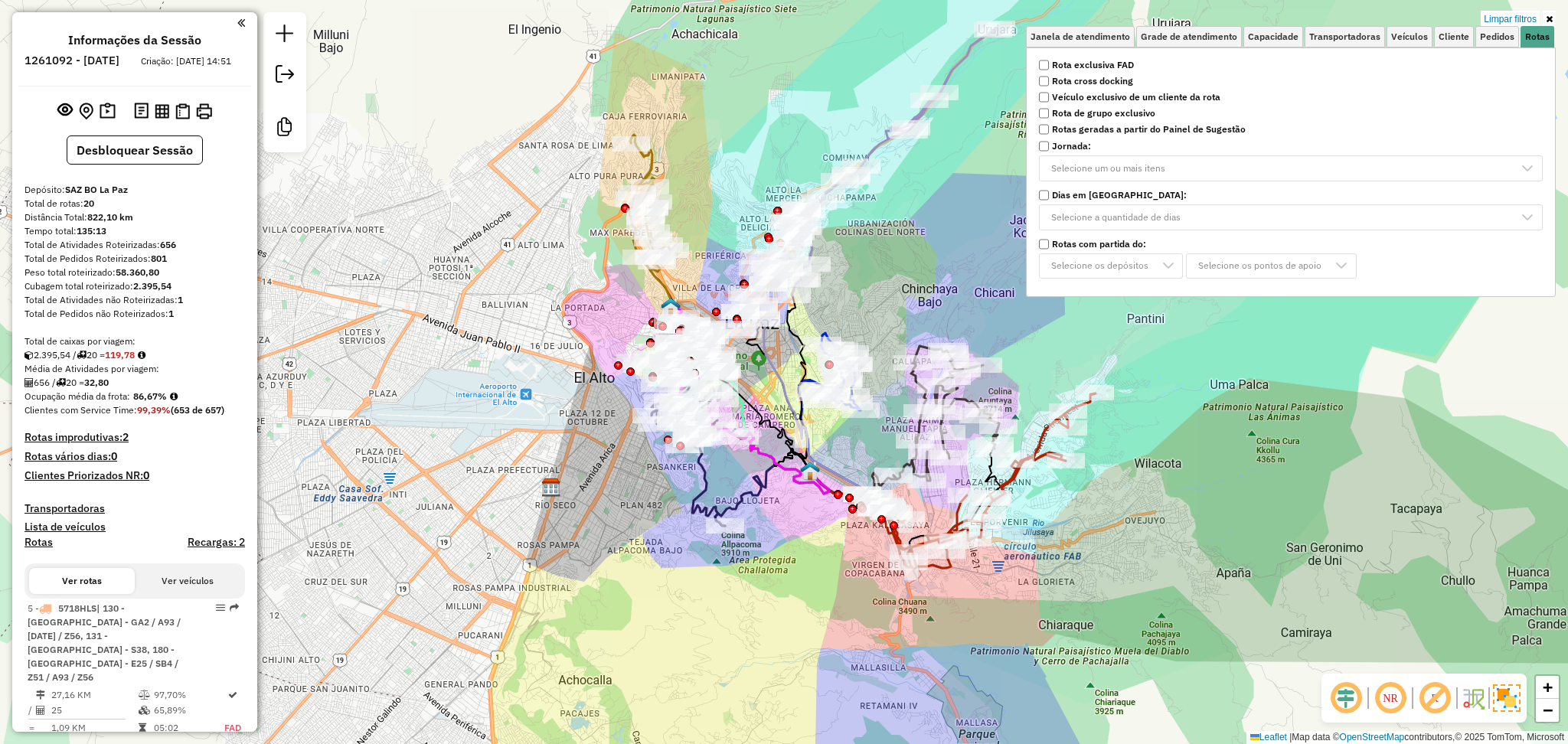
click at [748, 636] on div "Limpar filtros Janela de atendimento Grade de atendimento Capacidade Transporta…" at bounding box center [784, 372] width 1568 height 744
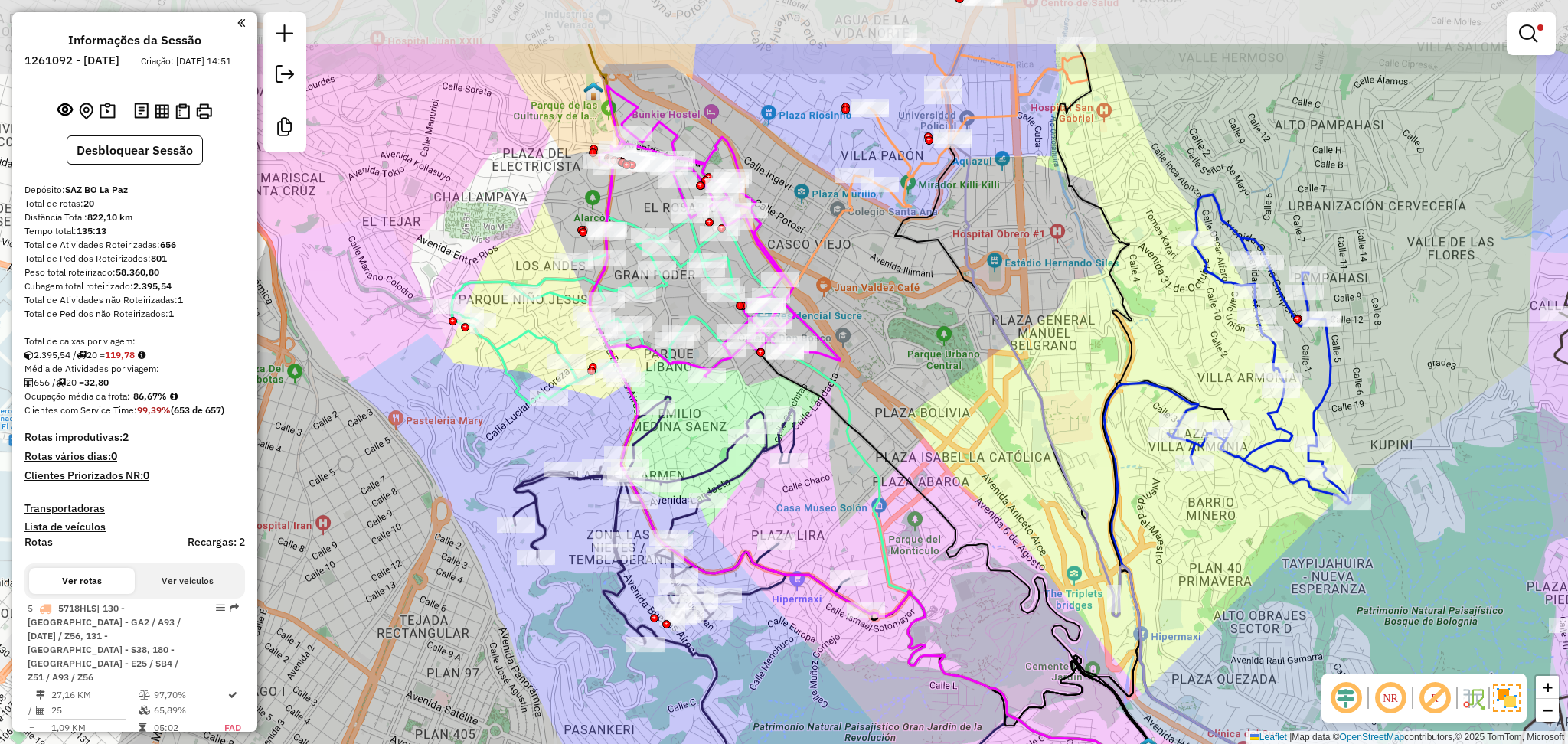
drag, startPoint x: 803, startPoint y: 251, endPoint x: 905, endPoint y: 377, distance: 162.1
click at [905, 377] on div "Limpar filtros Janela de atendimento Grade de atendimento Capacidade Transporta…" at bounding box center [784, 372] width 1568 height 744
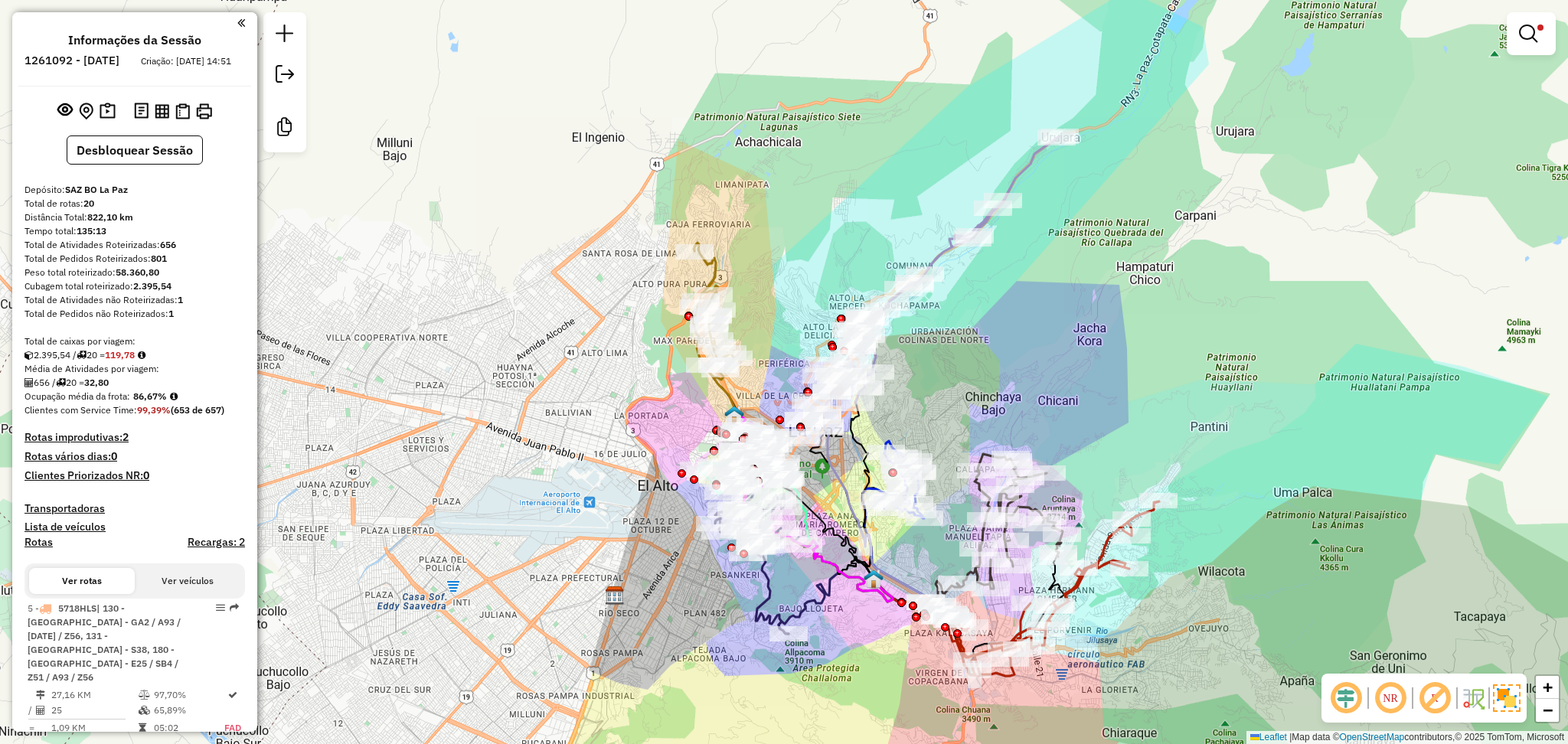
click at [1019, 174] on icon at bounding box center [940, 275] width 237 height 277
select select "**********"
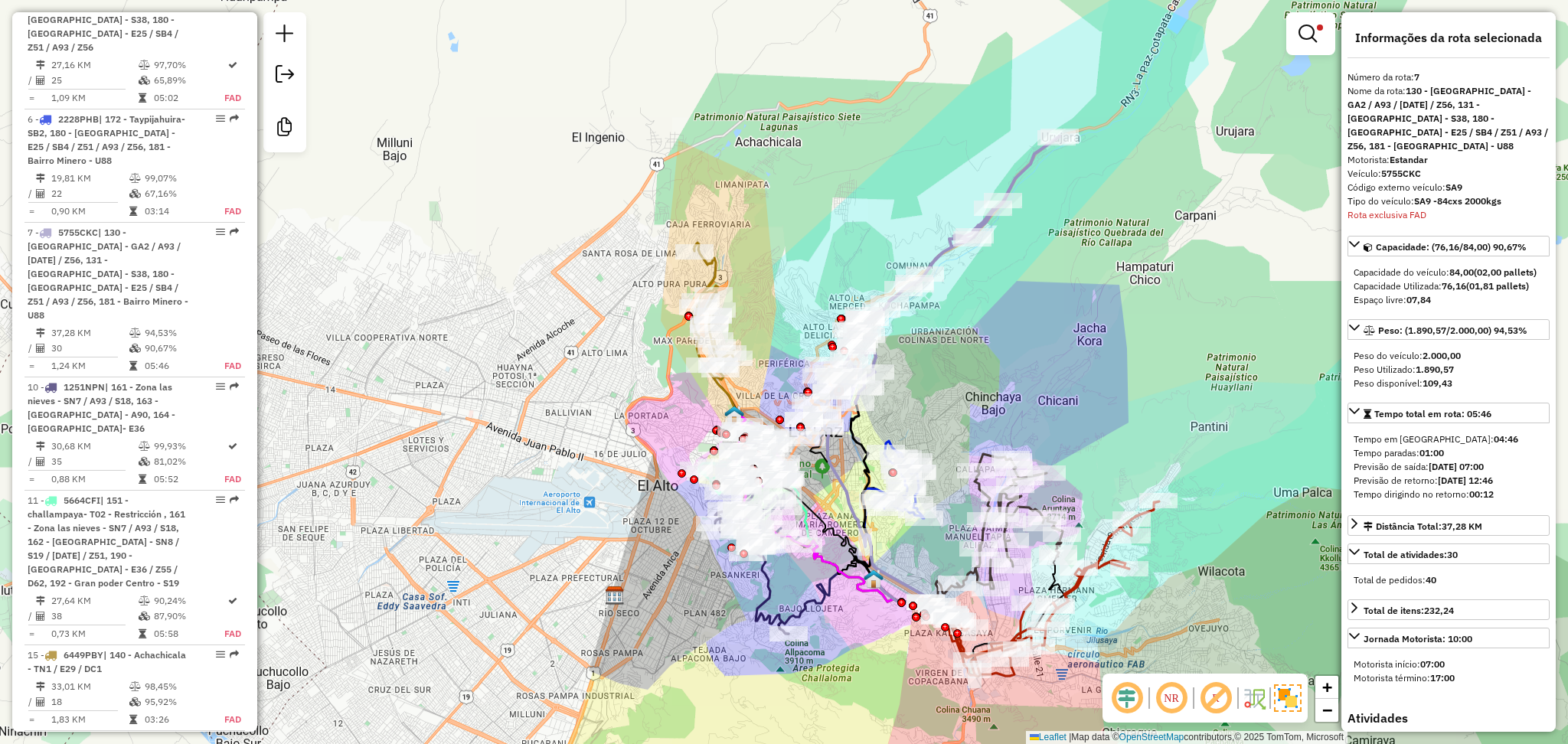
scroll to position [840, 0]
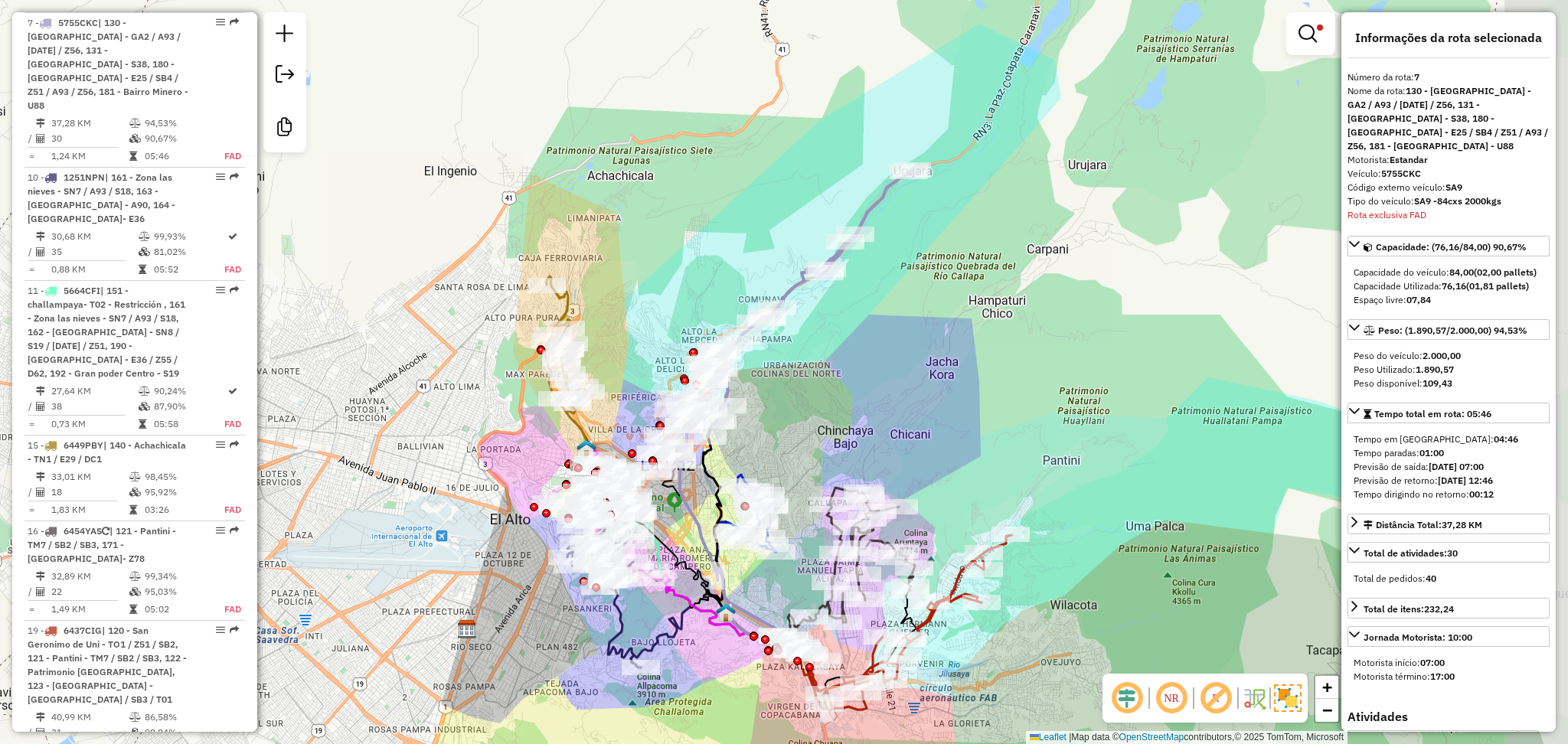
drag, startPoint x: 1086, startPoint y: 257, endPoint x: 939, endPoint y: 291, distance: 150.9
click at [939, 291] on div "Limpar filtros Janela de atendimento Grade de atendimento Capacidade Transporta…" at bounding box center [784, 372] width 1568 height 744
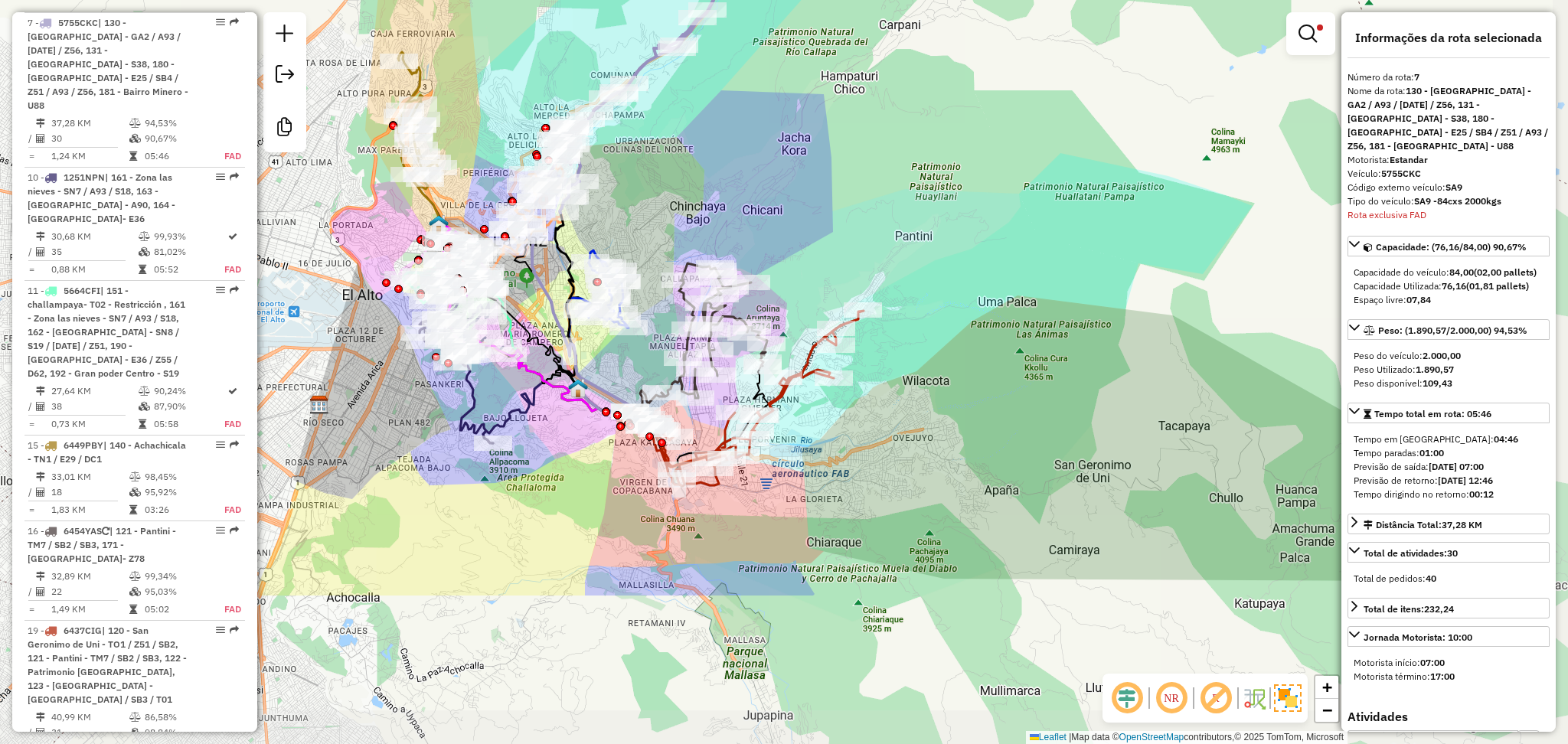
drag, startPoint x: 995, startPoint y: 450, endPoint x: 847, endPoint y: 225, distance: 269.3
click at [847, 225] on div "Limpar filtros Janela de atendimento Grade de atendimento Capacidade Transporta…" at bounding box center [784, 372] width 1568 height 744
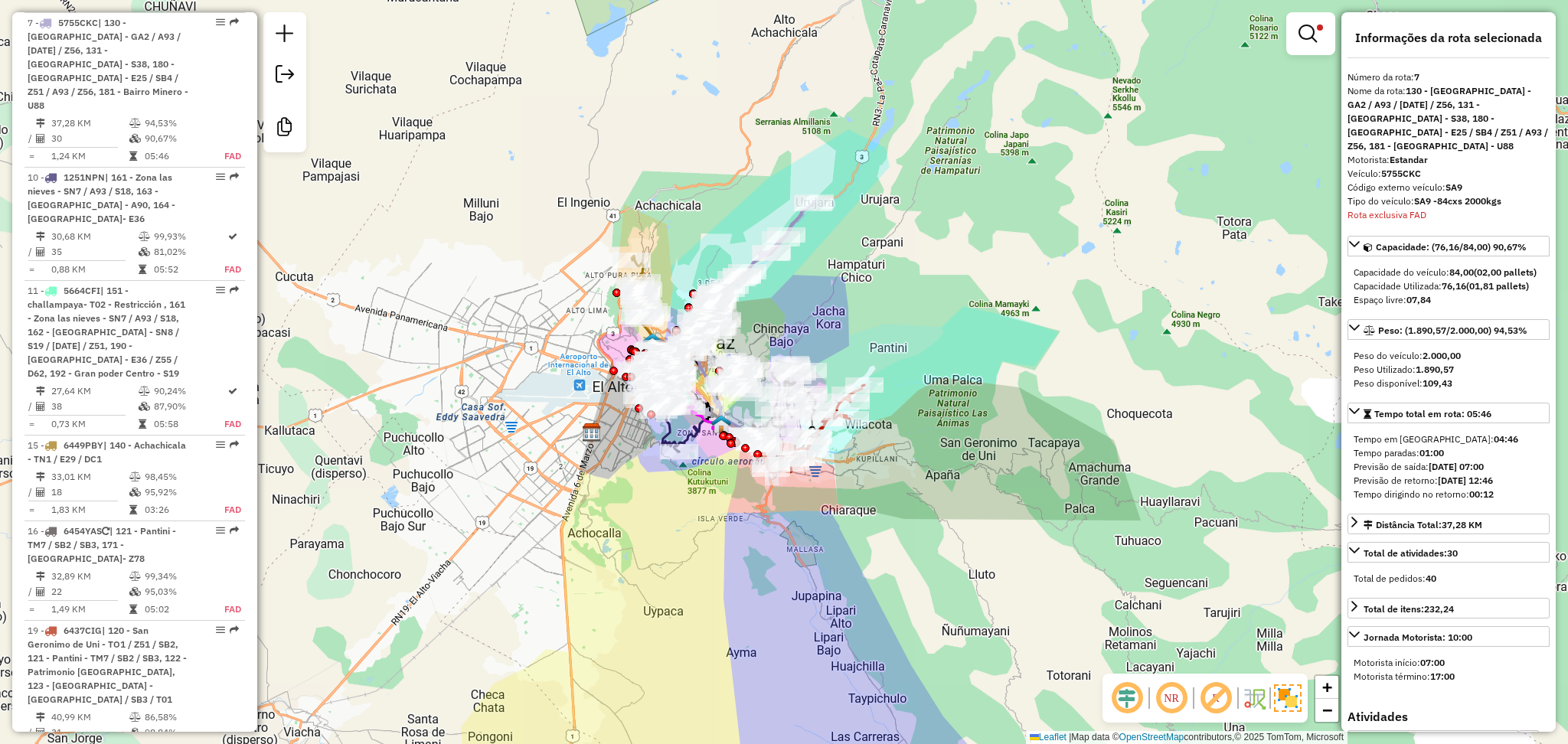
drag, startPoint x: 815, startPoint y: 640, endPoint x: 814, endPoint y: 613, distance: 27.0
click at [814, 613] on div "Limpar filtros Janela de atendimento Grade de atendimento Capacidade Transporta…" at bounding box center [784, 372] width 1568 height 744
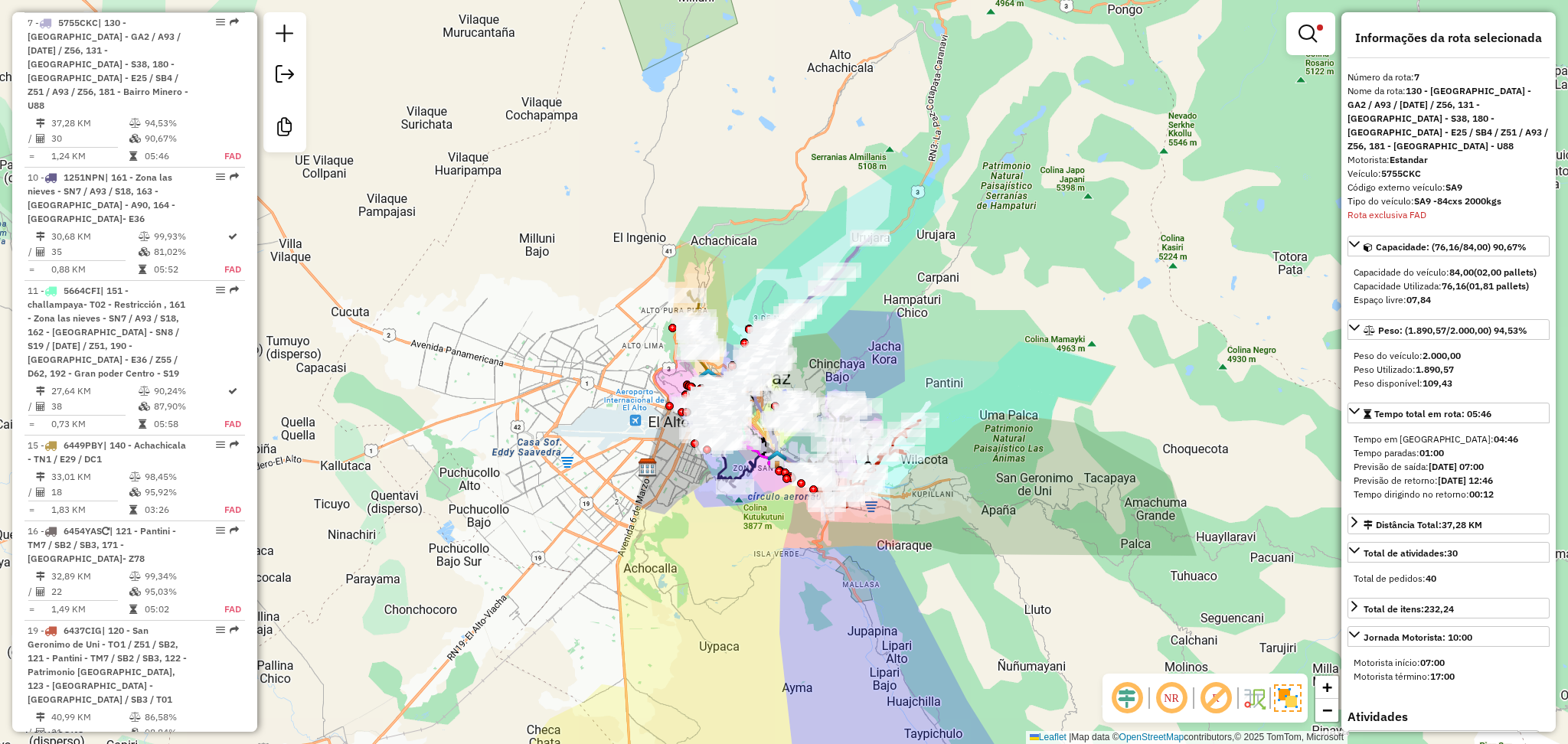
drag, startPoint x: 821, startPoint y: 273, endPoint x: 871, endPoint y: 336, distance: 80.4
click at [871, 336] on div "Limpar filtros Janela de atendimento Grade de atendimento Capacidade Transporta…" at bounding box center [784, 372] width 1568 height 744
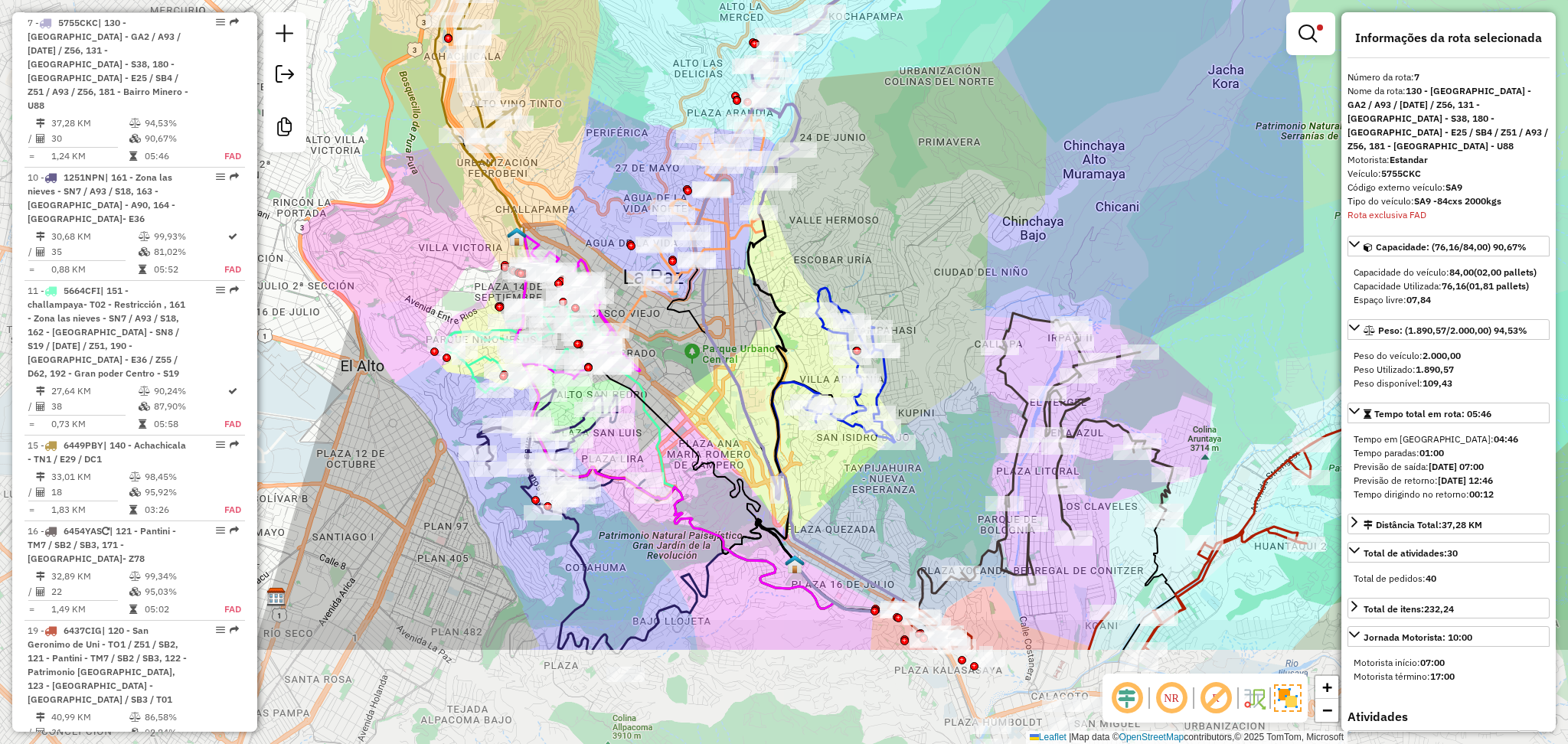
drag, startPoint x: 777, startPoint y: 464, endPoint x: 983, endPoint y: 283, distance: 274.2
click at [983, 283] on div "Limpar filtros Janela de atendimento Grade de atendimento Capacidade Transporta…" at bounding box center [784, 372] width 1568 height 744
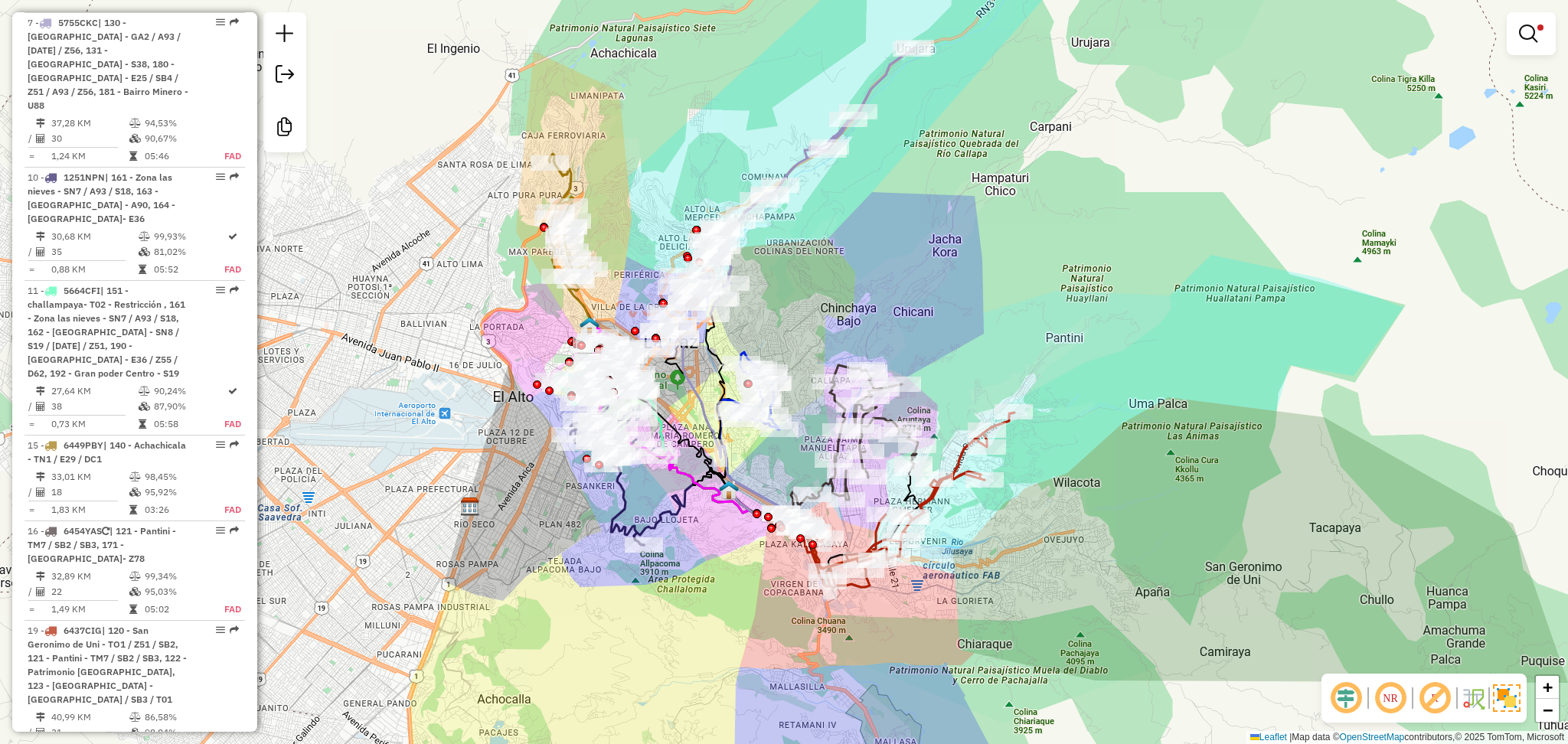
drag, startPoint x: 712, startPoint y: 528, endPoint x: 690, endPoint y: 511, distance: 27.8
click at [690, 511] on div "Limpar filtros Janela de atendimento Grade de atendimento Capacidade Transporta…" at bounding box center [784, 372] width 1568 height 744
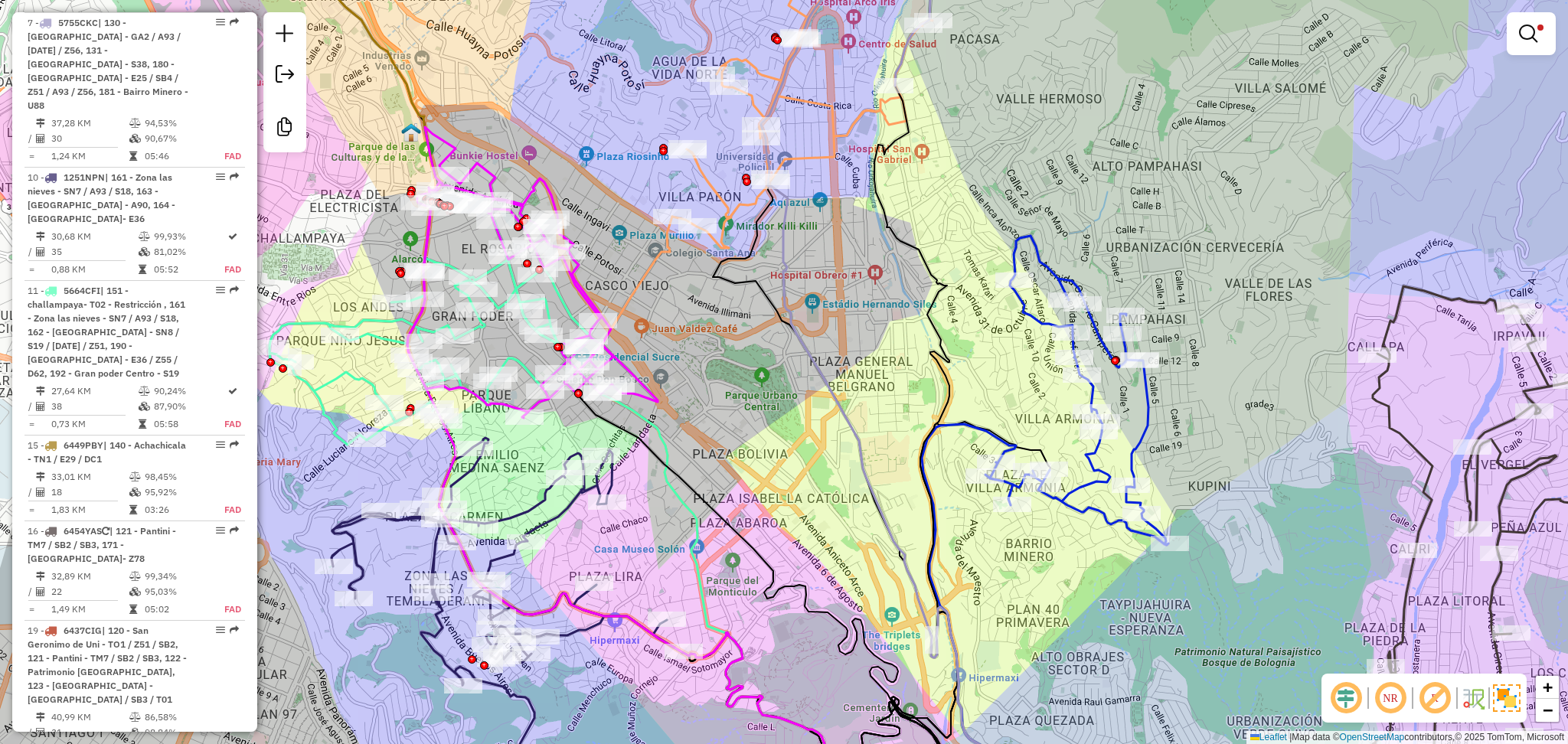
click at [573, 276] on icon at bounding box center [532, 272] width 251 height 291
select select "**********"
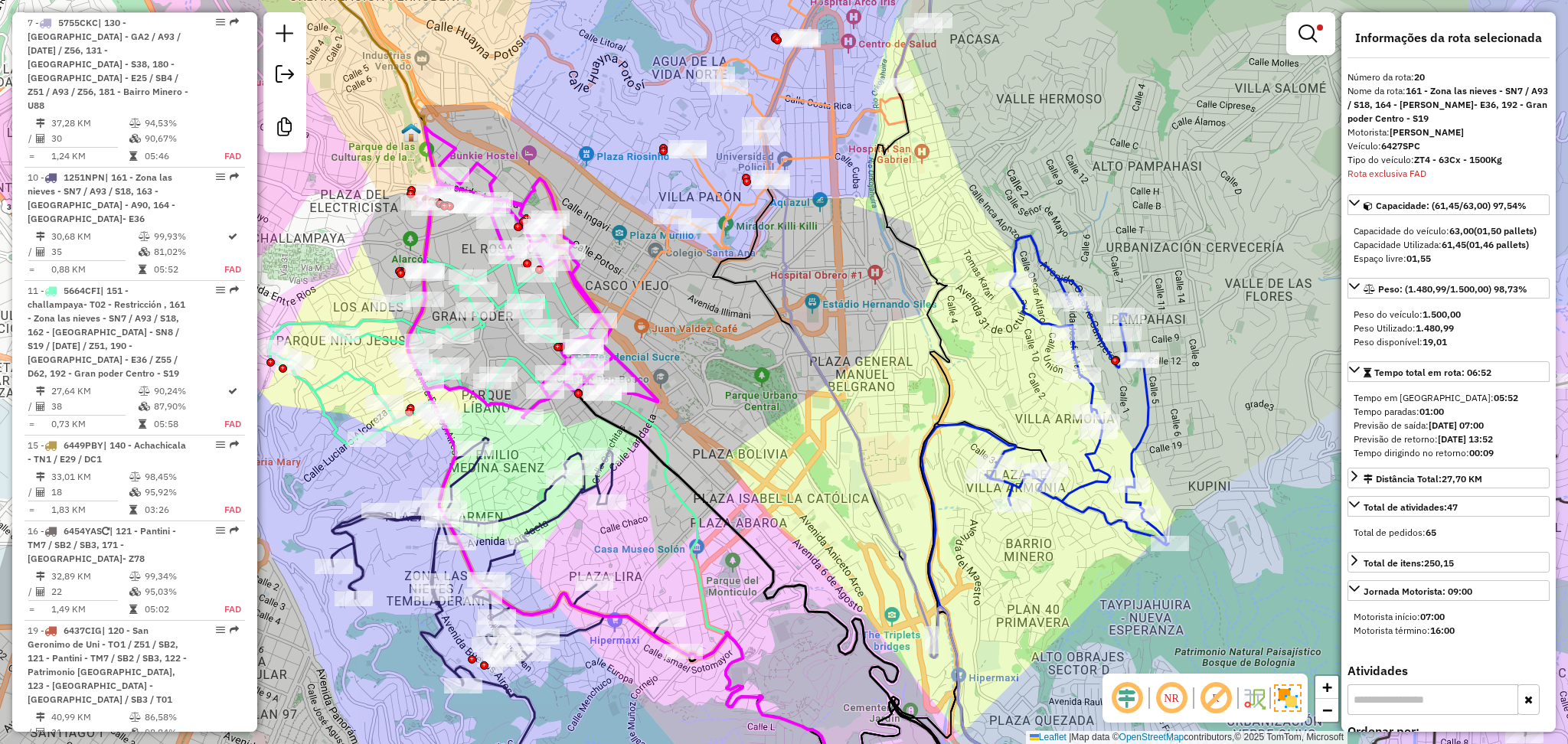
scroll to position [1207, 0]
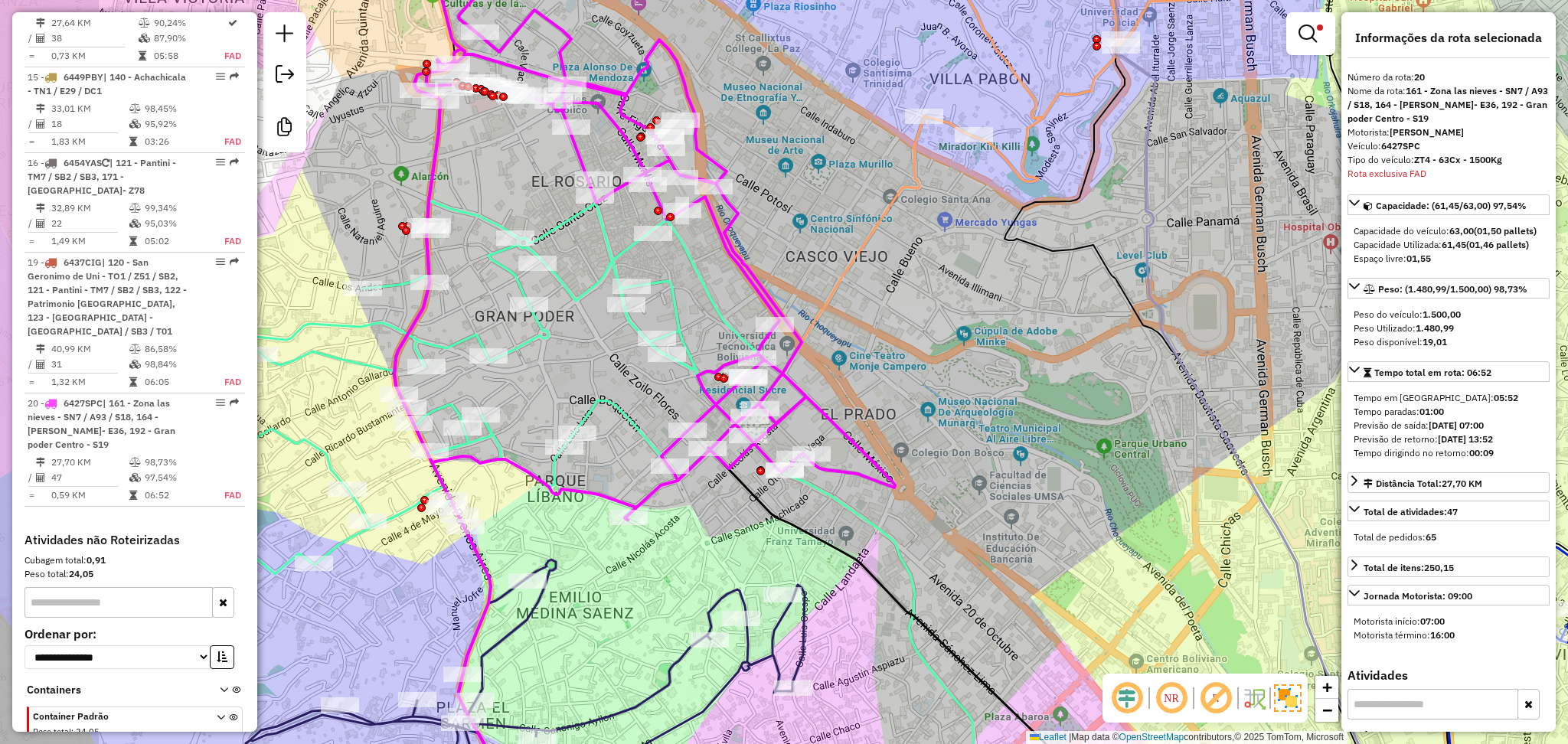
drag, startPoint x: 611, startPoint y: 159, endPoint x: 774, endPoint y: 215, distance: 172.4
click at [774, 215] on div "Limpar filtros Janela de atendimento Grade de atendimento Capacidade Transporta…" at bounding box center [784, 372] width 1568 height 744
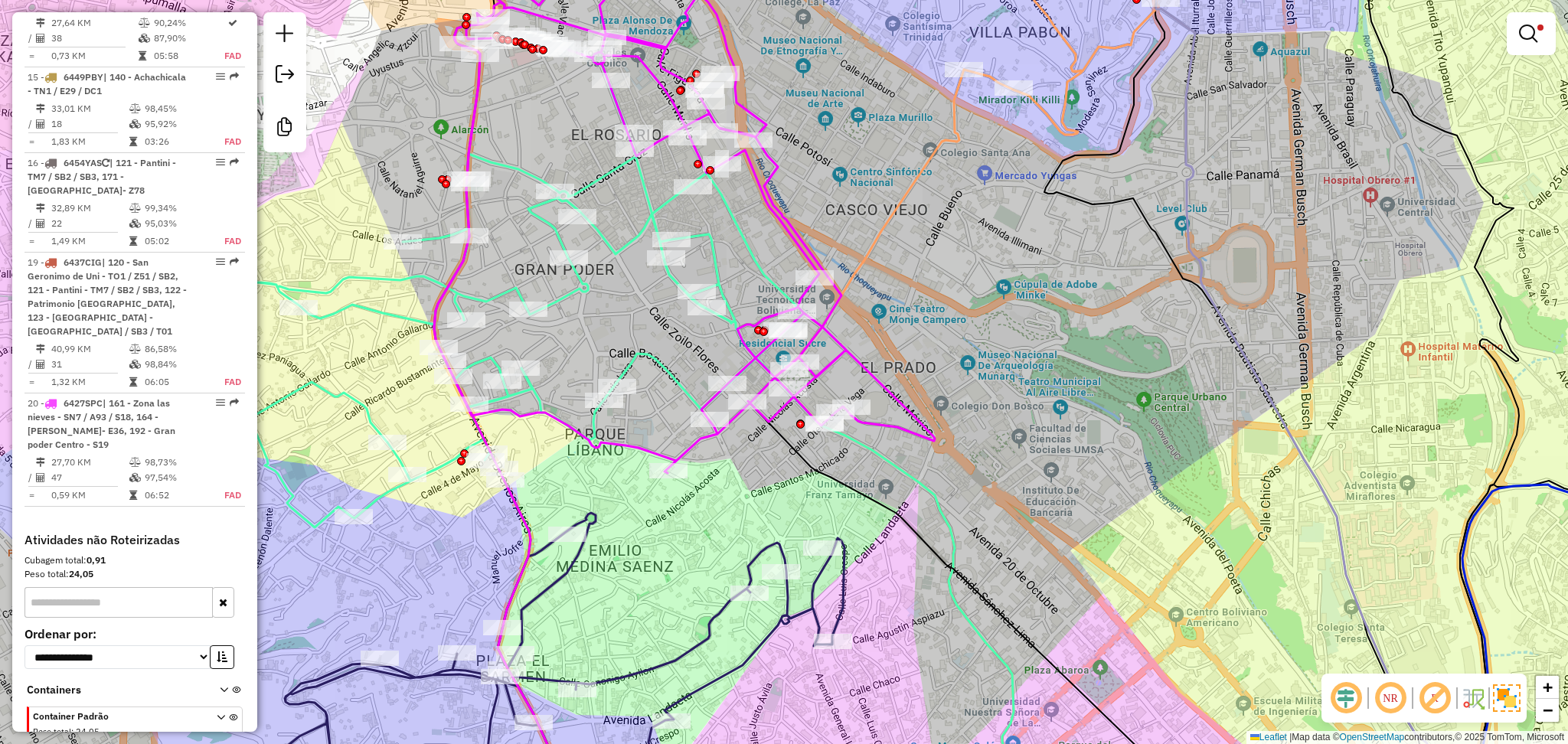
drag, startPoint x: 935, startPoint y: 592, endPoint x: 960, endPoint y: 546, distance: 52.4
click at [960, 546] on icon at bounding box center [824, 461] width 379 height 621
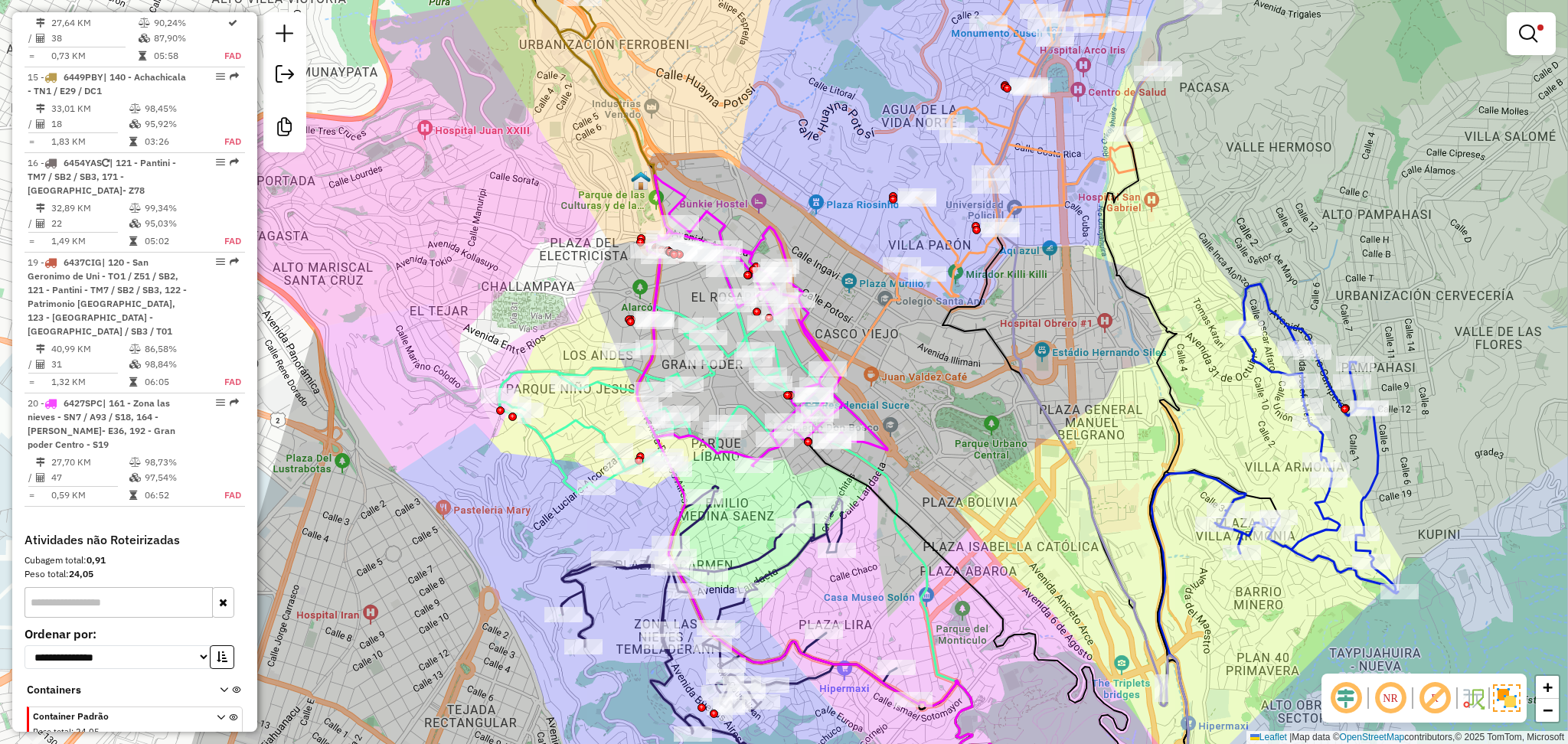
drag, startPoint x: 1010, startPoint y: 476, endPoint x: 898, endPoint y: 366, distance: 157.0
click at [898, 366] on div "Limpar filtros Janela de atendimento Grade de atendimento Capacidade Transporta…" at bounding box center [784, 372] width 1568 height 744
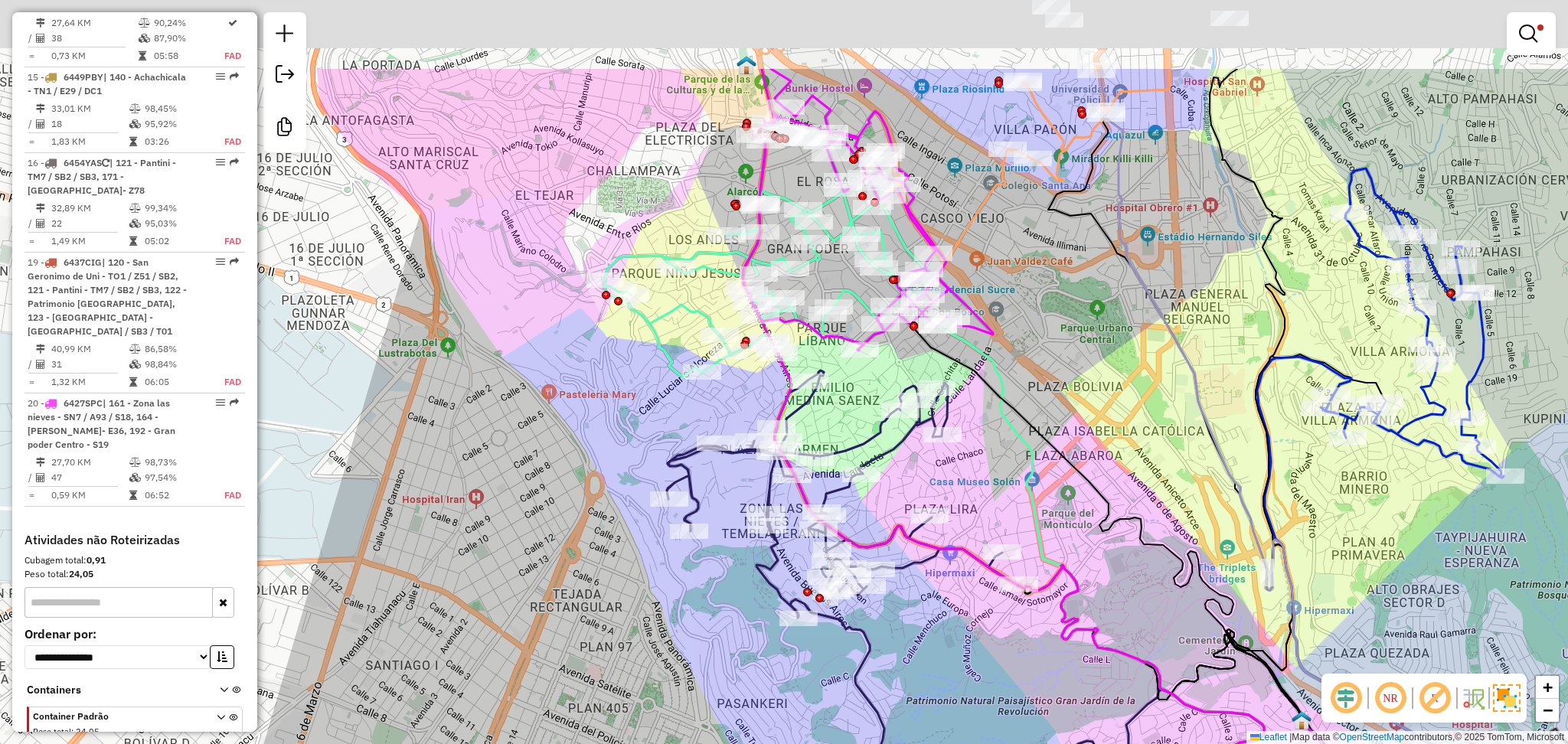
drag, startPoint x: 498, startPoint y: 275, endPoint x: 558, endPoint y: 456, distance: 190.7
click at [558, 456] on div "Limpar filtros Janela de atendimento Grade de atendimento Capacidade Transporta…" at bounding box center [784, 372] width 1568 height 744
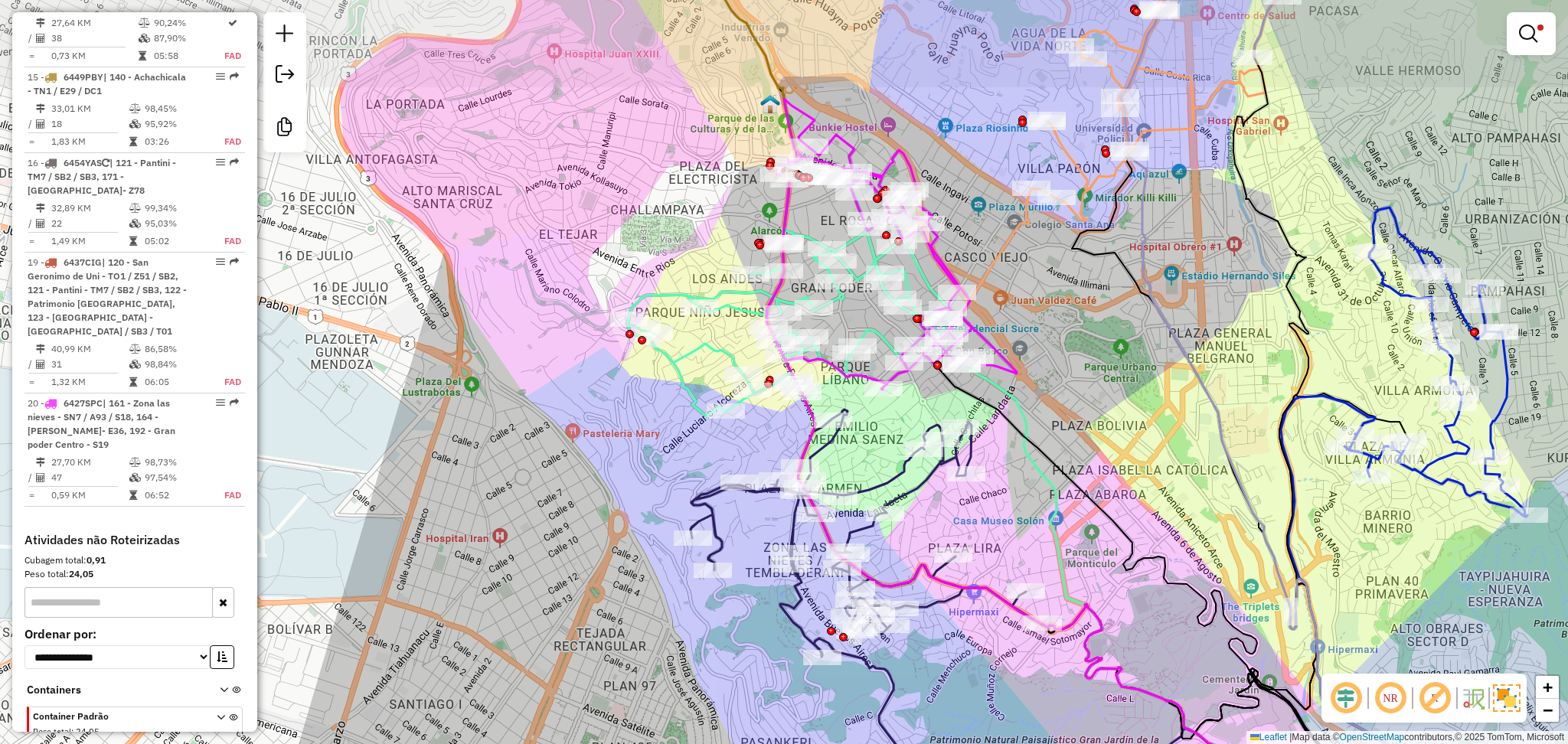
click at [558, 456] on div "Limpar filtros Janela de atendimento Grade de atendimento Capacidade Transporta…" at bounding box center [784, 372] width 1568 height 744
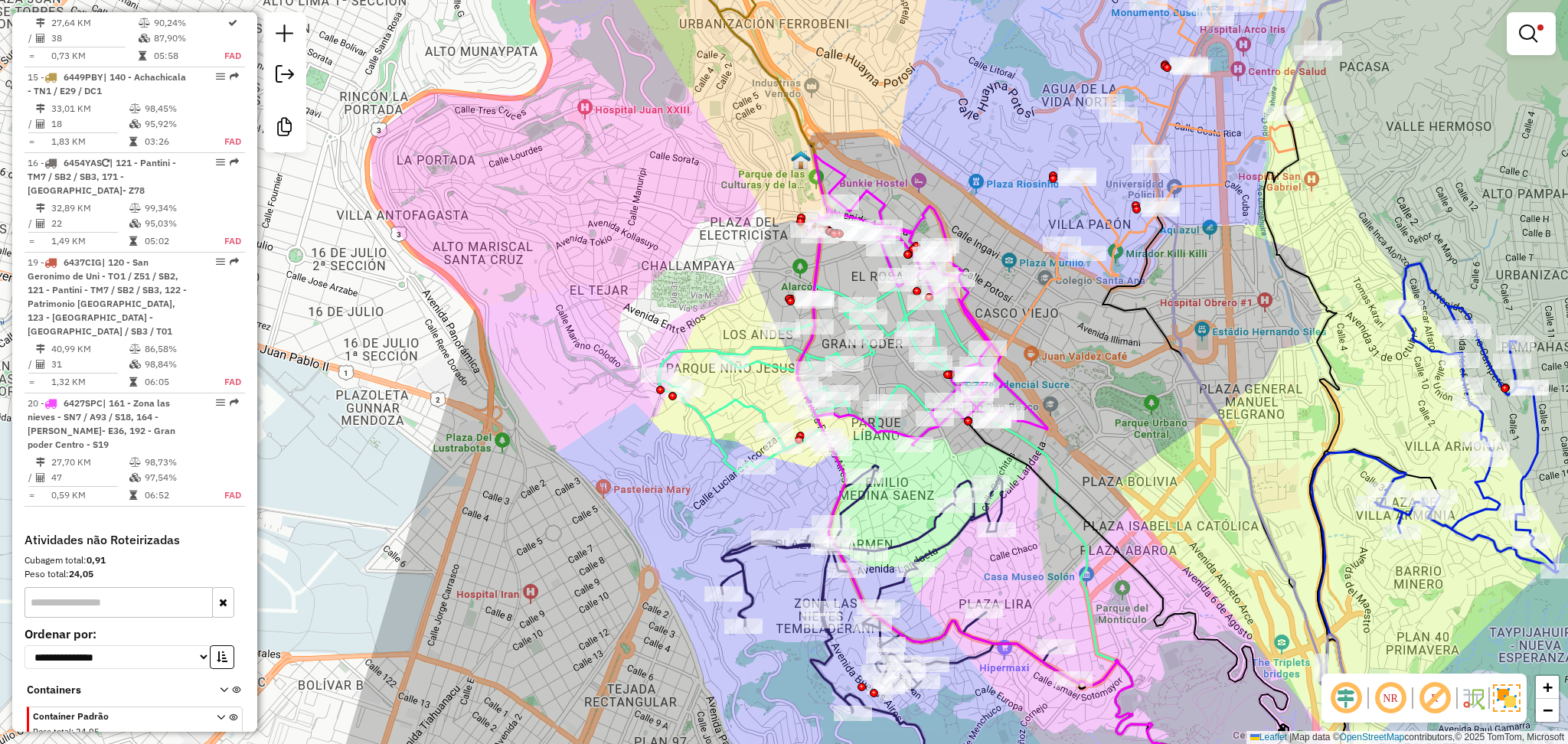
drag, startPoint x: 584, startPoint y: 385, endPoint x: 570, endPoint y: 334, distance: 52.9
click at [617, 443] on div "Limpar filtros Janela de atendimento Grade de atendimento Capacidade Transporta…" at bounding box center [784, 372] width 1568 height 744
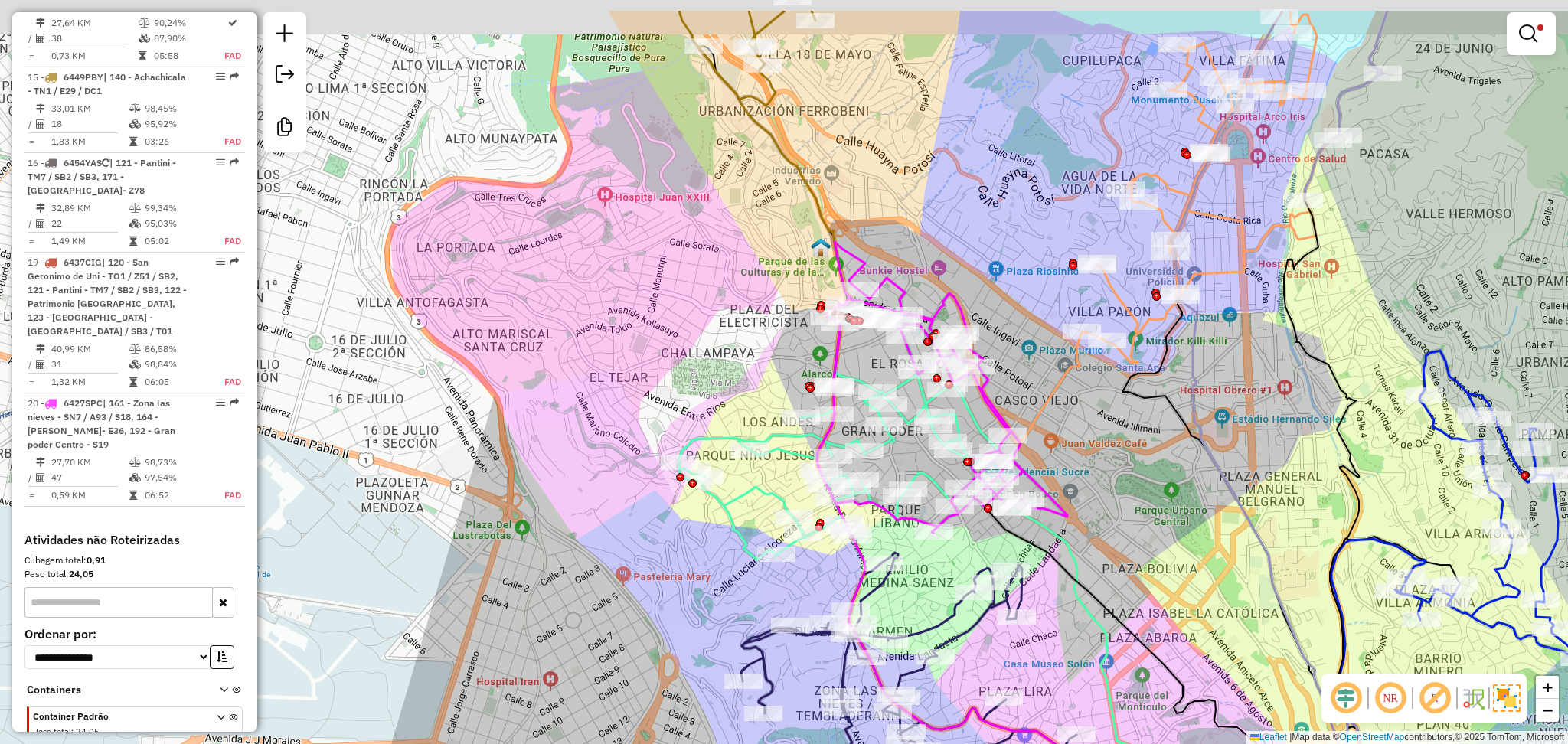
drag, startPoint x: 649, startPoint y: 275, endPoint x: 666, endPoint y: 312, distance: 40.7
click at [664, 312] on div "Limpar filtros Janela de atendimento Grade de atendimento Capacidade Transporta…" at bounding box center [784, 372] width 1568 height 744
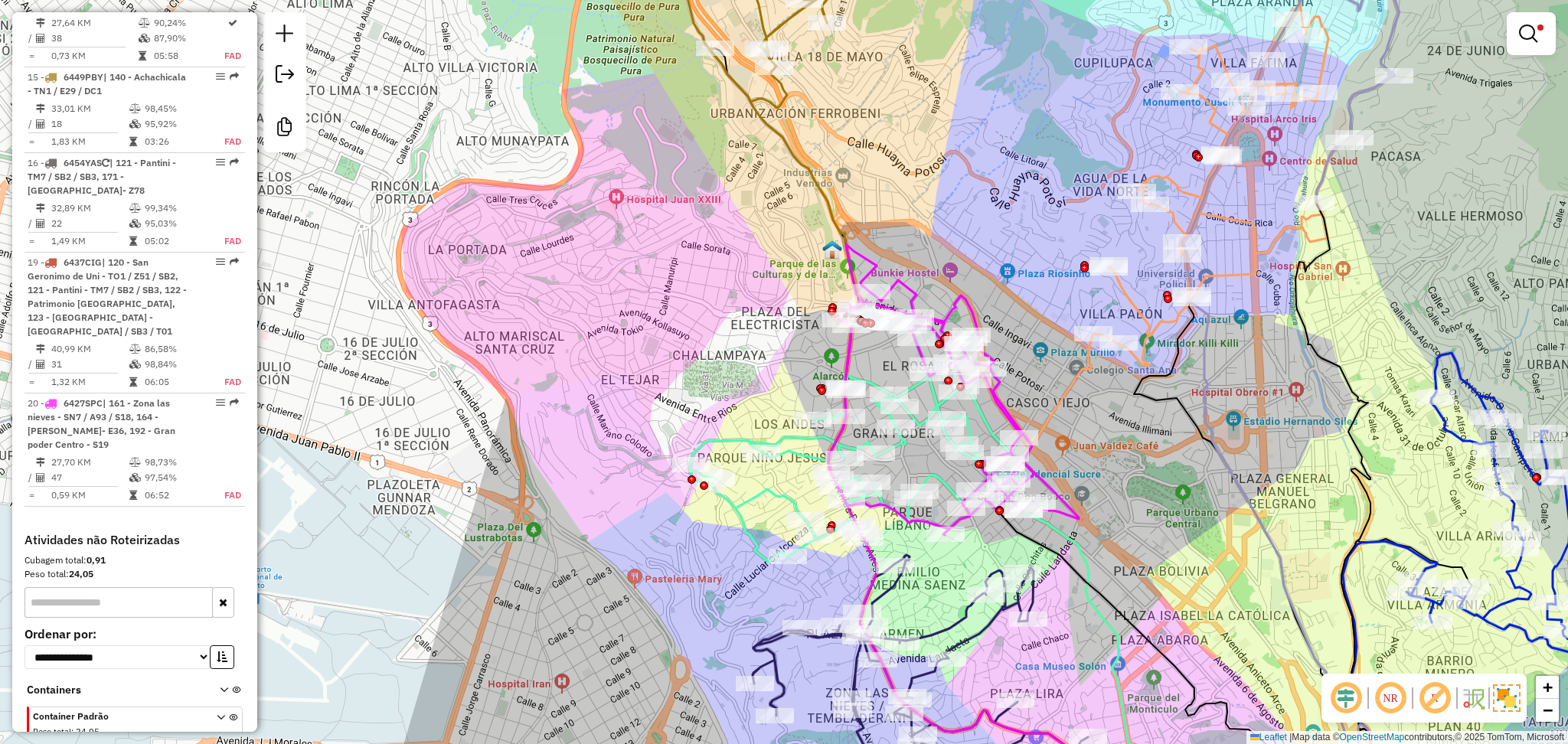
drag, startPoint x: 644, startPoint y: 349, endPoint x: 641, endPoint y: 313, distance: 36.1
click at [641, 313] on div "Limpar filtros Janela de atendimento Grade de atendimento Capacidade Transporta…" at bounding box center [784, 372] width 1568 height 744
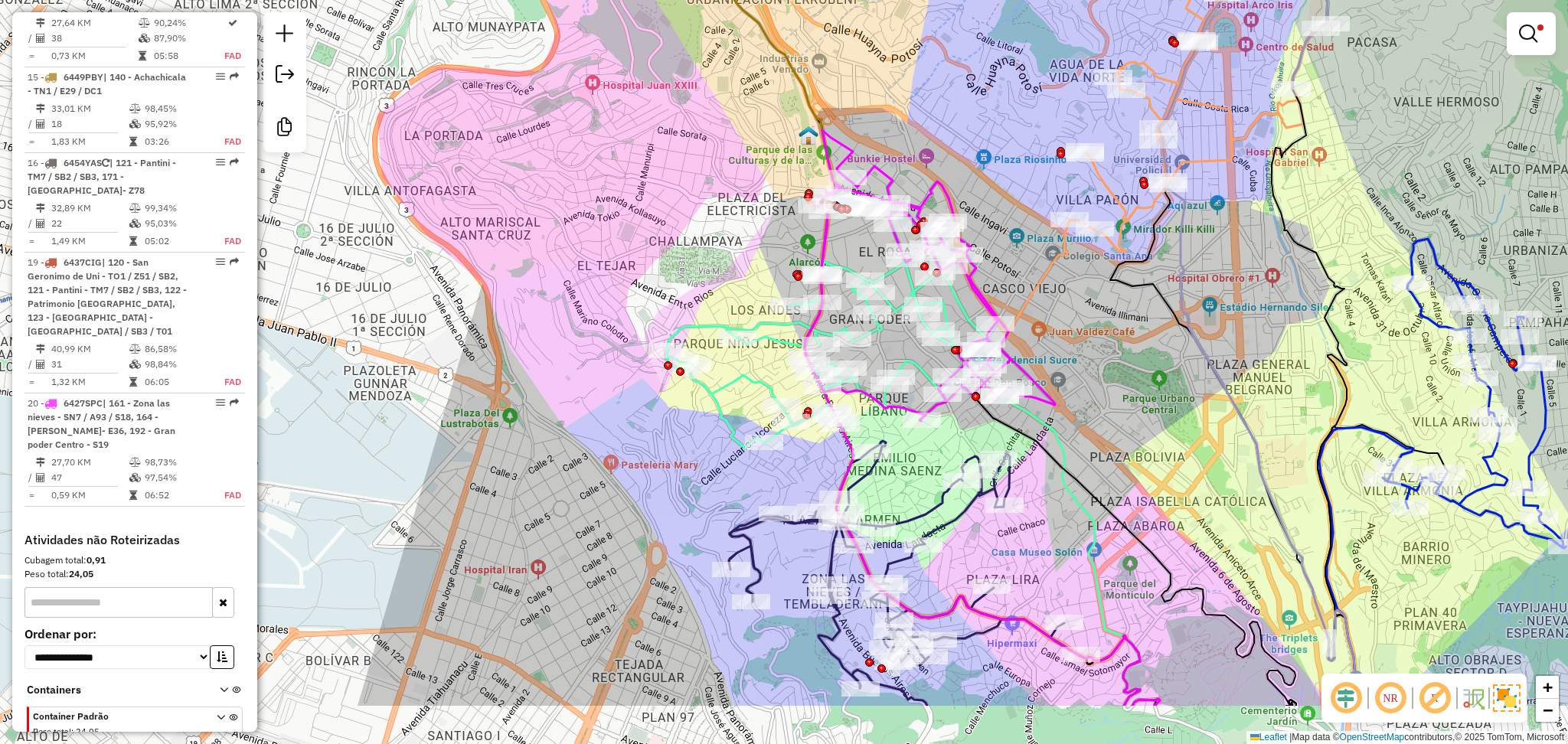
drag, startPoint x: 649, startPoint y: 349, endPoint x: 687, endPoint y: 294, distance: 66.9
click at [621, 230] on div "Limpar filtros Janela de atendimento Grade de atendimento Capacidade Transporta…" at bounding box center [784, 372] width 1568 height 744
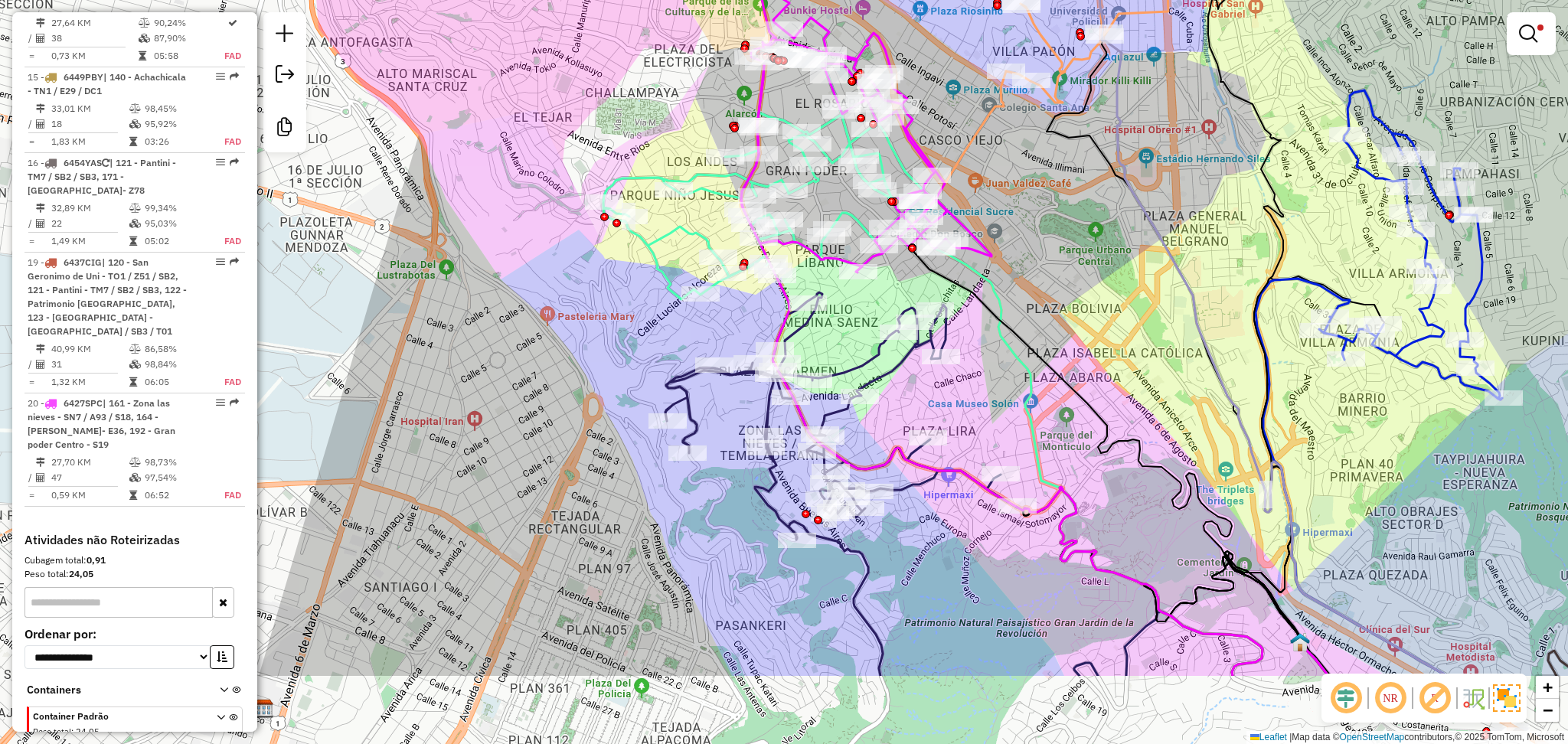
drag, startPoint x: 801, startPoint y: 682, endPoint x: 730, endPoint y: 514, distance: 182.4
click at [730, 514] on div "Limpar filtros Janela de atendimento Grade de atendimento Capacidade Transporta…" at bounding box center [784, 372] width 1568 height 744
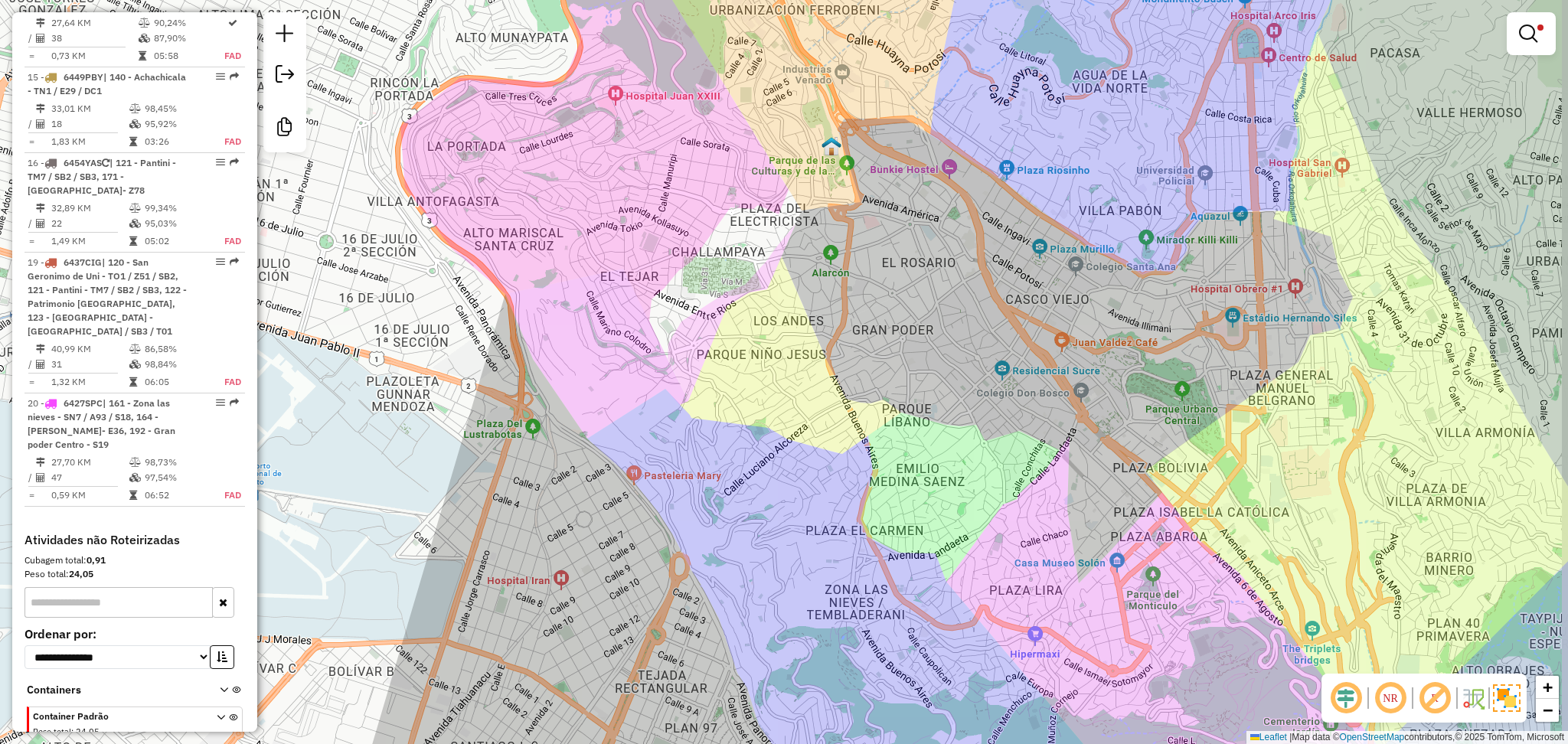
drag, startPoint x: 1146, startPoint y: 335, endPoint x: 1063, endPoint y: 377, distance: 93.0
click at [1063, 377] on div "Limpar filtros Janela de atendimento Grade de atendimento Capacidade Transporta…" at bounding box center [784, 372] width 1568 height 744
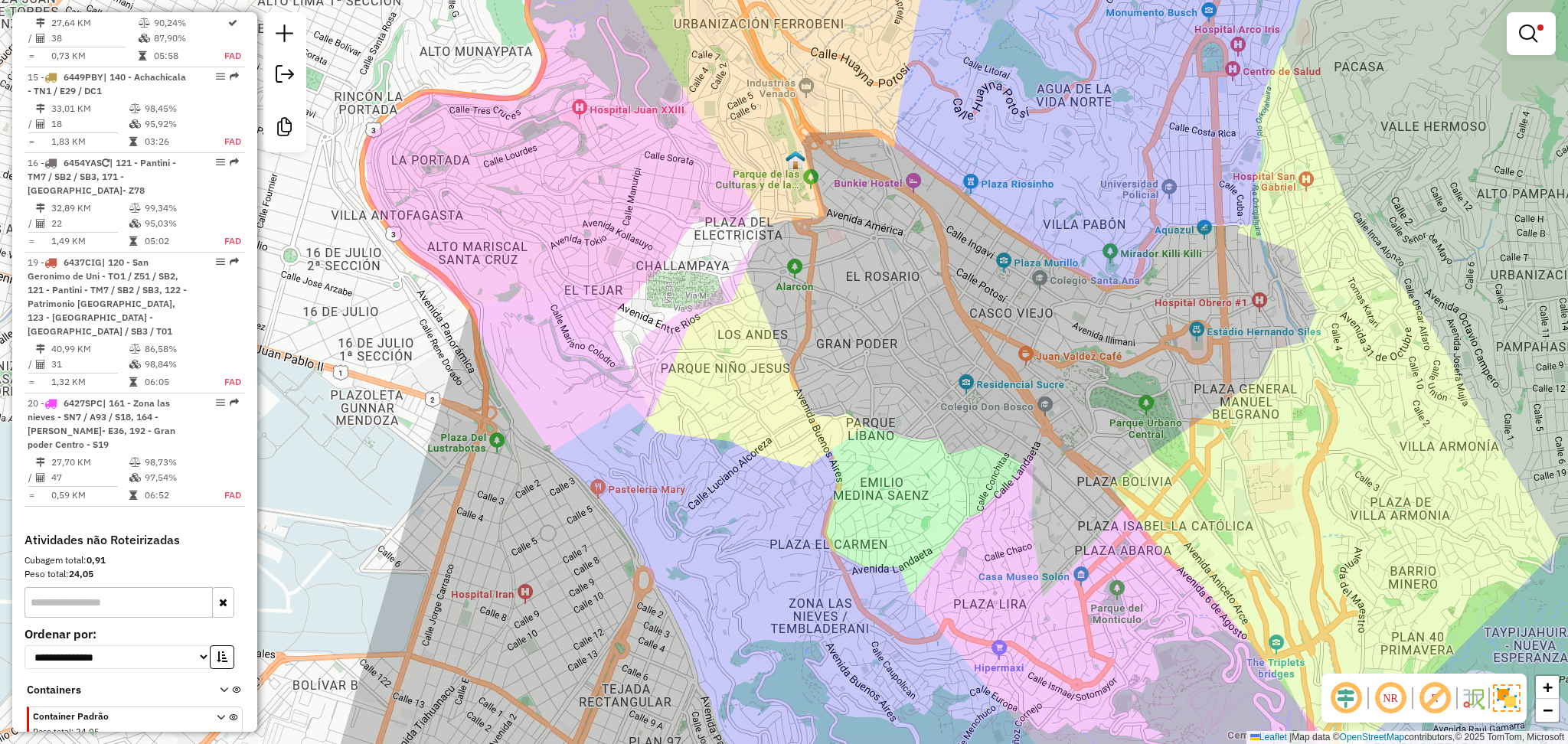
drag, startPoint x: 958, startPoint y: 477, endPoint x: 934, endPoint y: 499, distance: 32.6
click at [934, 499] on div "Limpar filtros Janela de atendimento Grade de atendimento Capacidade Transporta…" at bounding box center [784, 372] width 1568 height 744
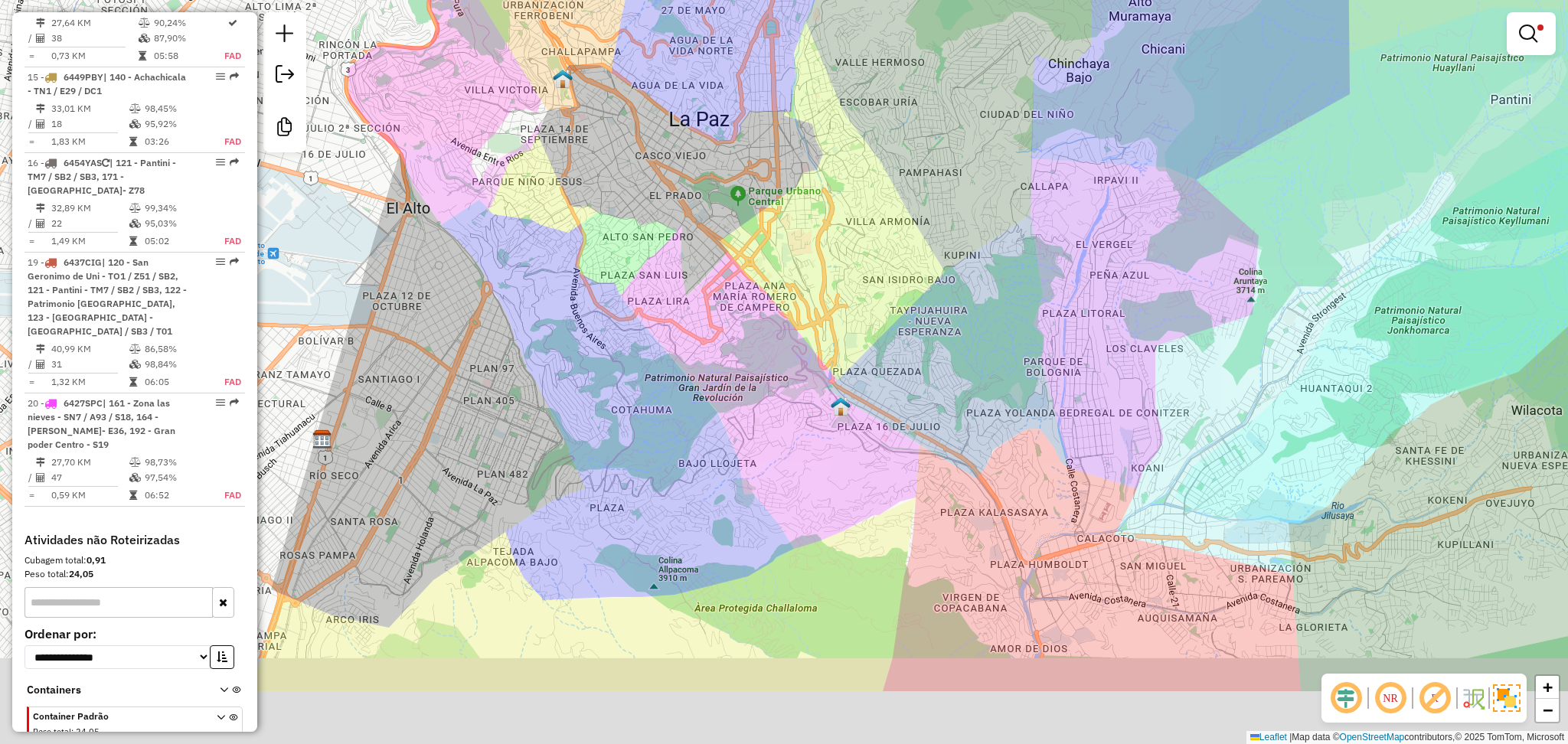
drag, startPoint x: 916, startPoint y: 624, endPoint x: 791, endPoint y: 491, distance: 182.5
click at [791, 491] on div "Limpar filtros Janela de atendimento Grade de atendimento Capacidade Transporta…" at bounding box center [784, 372] width 1568 height 744
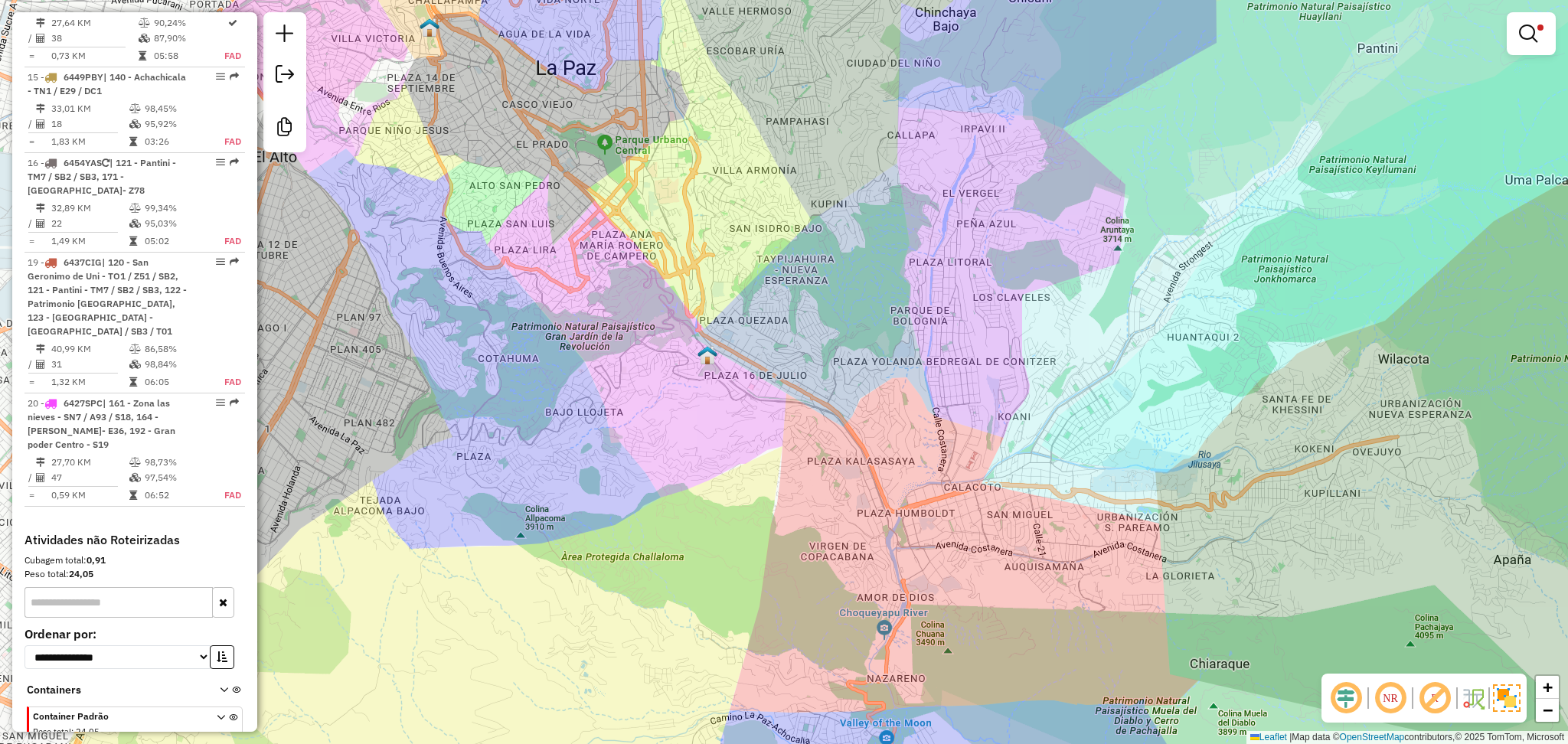
drag, startPoint x: 606, startPoint y: 276, endPoint x: 779, endPoint y: 287, distance: 173.3
click at [760, 299] on div "Limpar filtros Janela de atendimento Grade de atendimento Capacidade Transporta…" at bounding box center [784, 372] width 1568 height 744
click at [779, 287] on div "Limpar filtros Janela de atendimento Grade de atendimento Capacidade Transporta…" at bounding box center [784, 372] width 1568 height 744
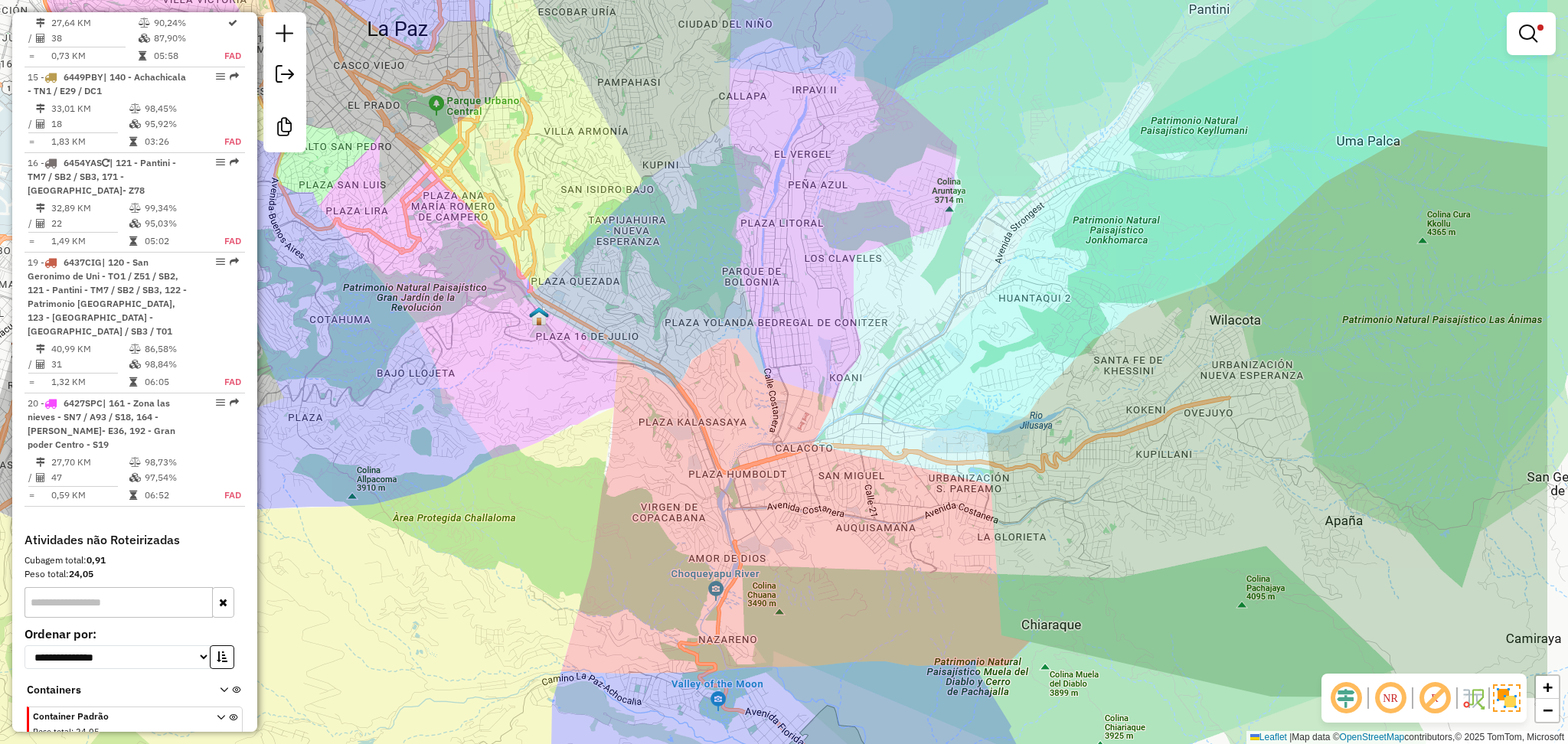
drag, startPoint x: 1384, startPoint y: 537, endPoint x: 1202, endPoint y: 509, distance: 184.1
click at [1202, 509] on div "Limpar filtros Janela de atendimento Grade de atendimento Capacidade Transporta…" at bounding box center [784, 372] width 1568 height 744
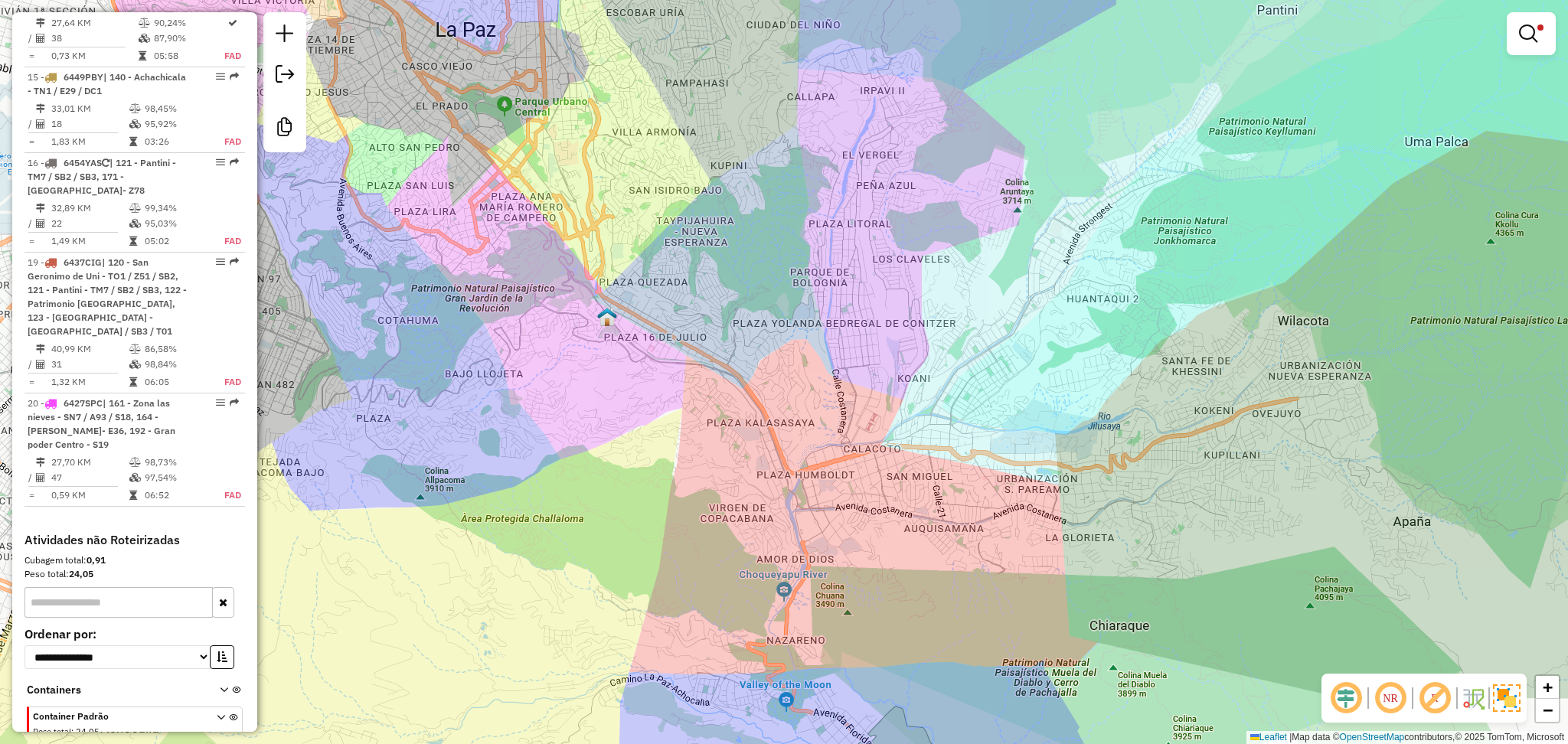
drag, startPoint x: 1121, startPoint y: 499, endPoint x: 1190, endPoint y: 496, distance: 69.1
click at [1190, 496] on div "Limpar filtros Janela de atendimento Grade de atendimento Capacidade Transporta…" at bounding box center [784, 372] width 1568 height 744
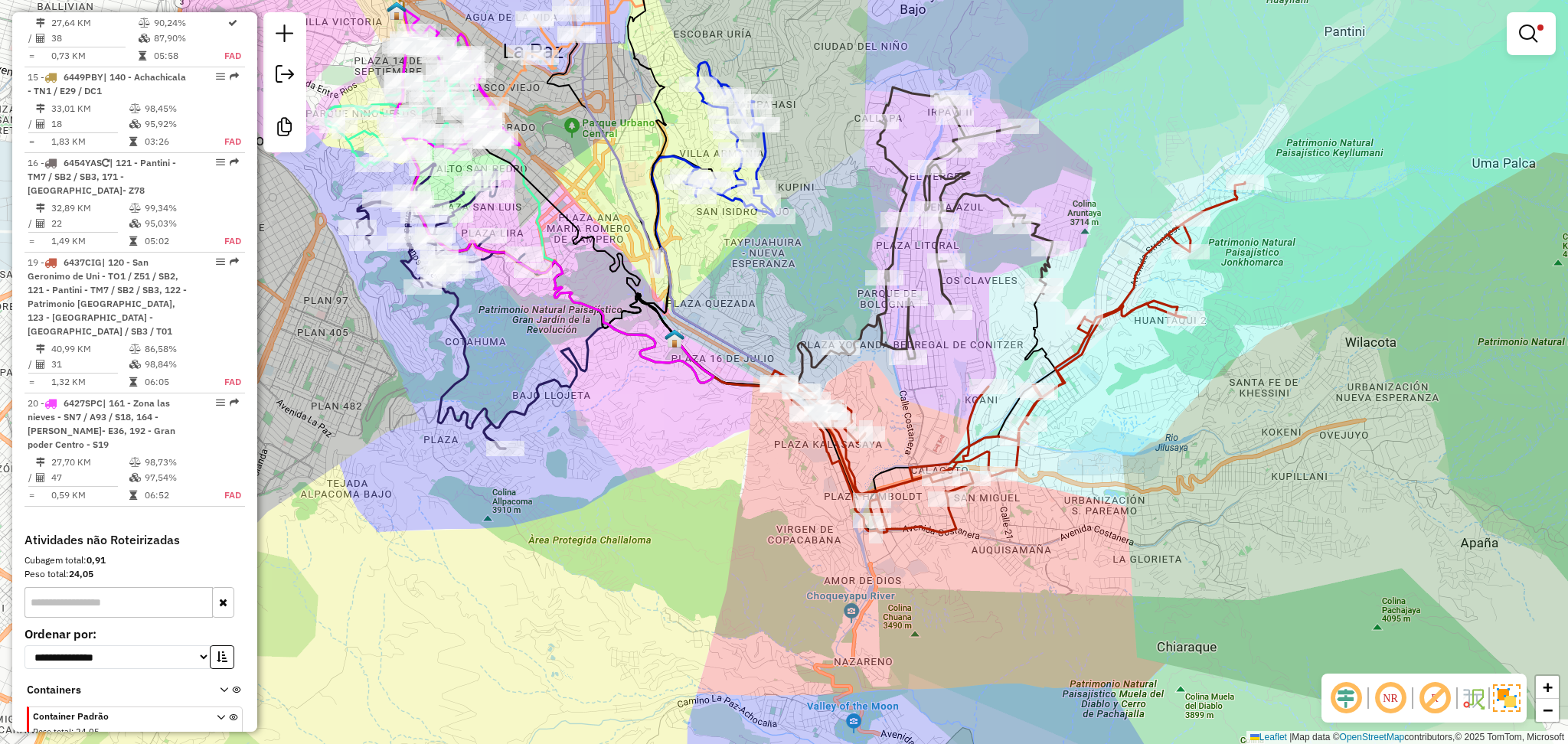
drag, startPoint x: 890, startPoint y: 334, endPoint x: 1000, endPoint y: 382, distance: 120.0
click at [998, 380] on div "Limpar filtros Janela de atendimento Grade de atendimento Capacidade Transporta…" at bounding box center [784, 372] width 1568 height 744
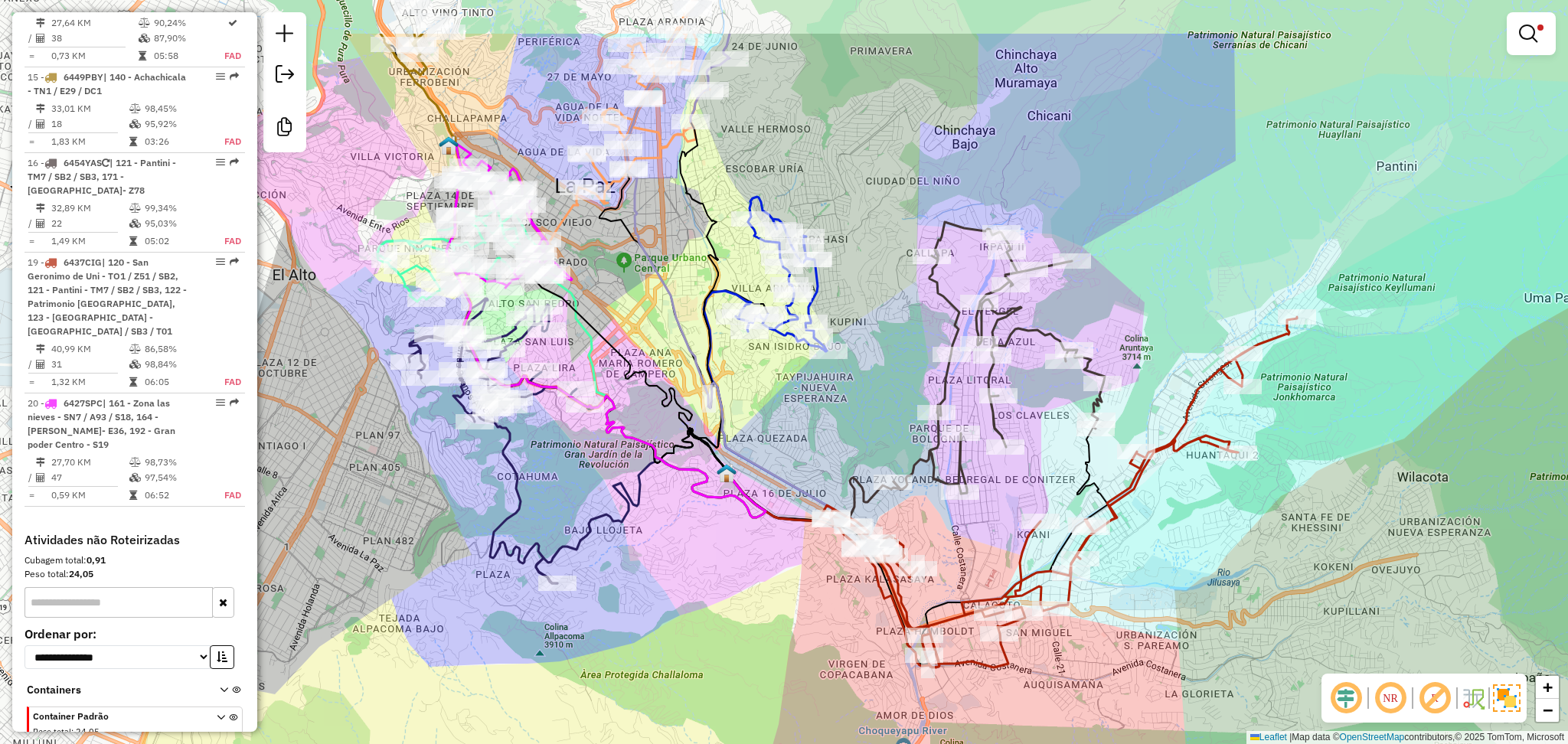
drag, startPoint x: 1104, startPoint y: 234, endPoint x: 1118, endPoint y: 312, distance: 79.2
click at [1118, 313] on div "Limpar filtros Janela de atendimento Grade de atendimento Capacidade Transporta…" at bounding box center [784, 372] width 1568 height 744
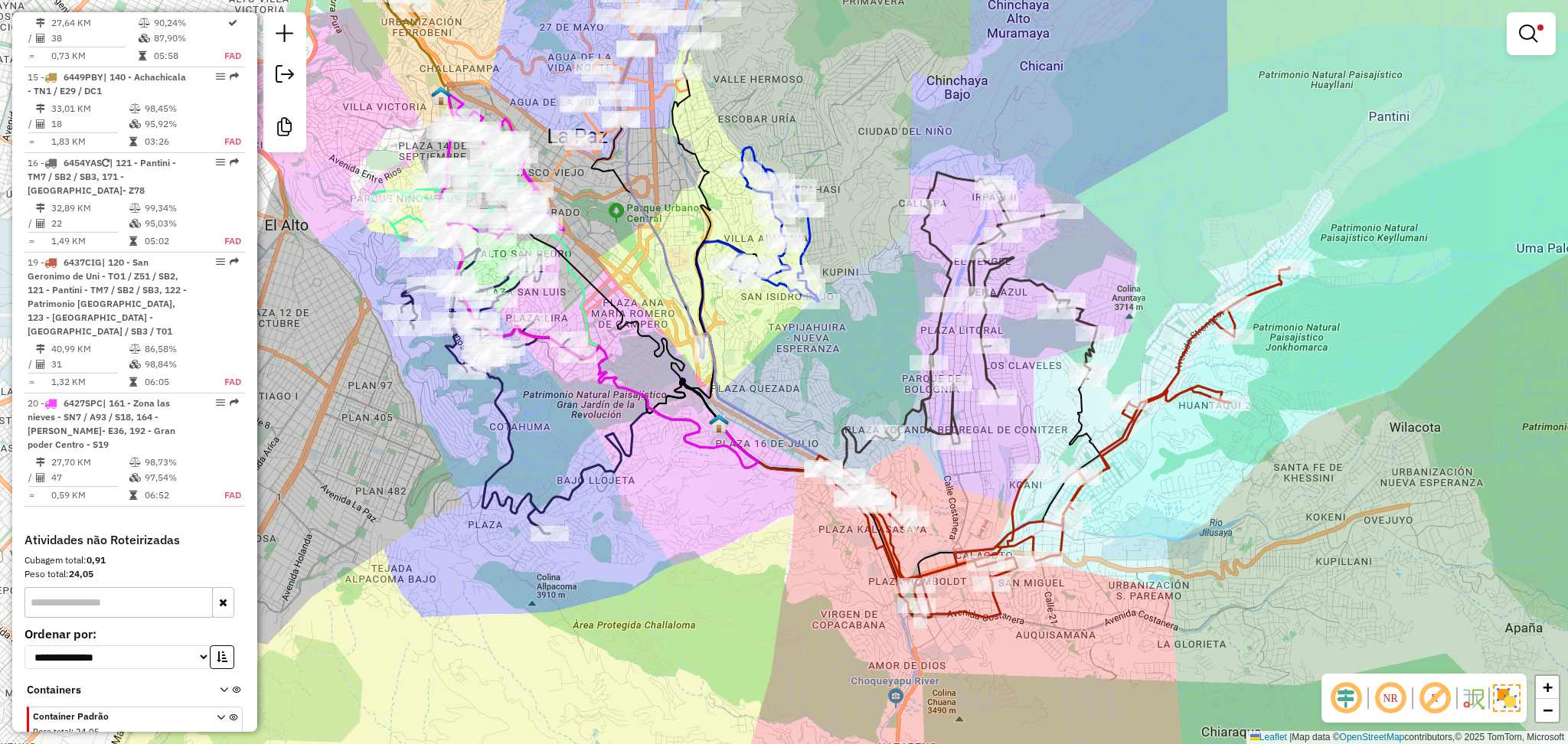
drag, startPoint x: 975, startPoint y: 557, endPoint x: 960, endPoint y: 499, distance: 59.9
click at [960, 499] on div "Limpar filtros Janela de atendimento Grade de atendimento Capacidade Transporta…" at bounding box center [784, 372] width 1568 height 744
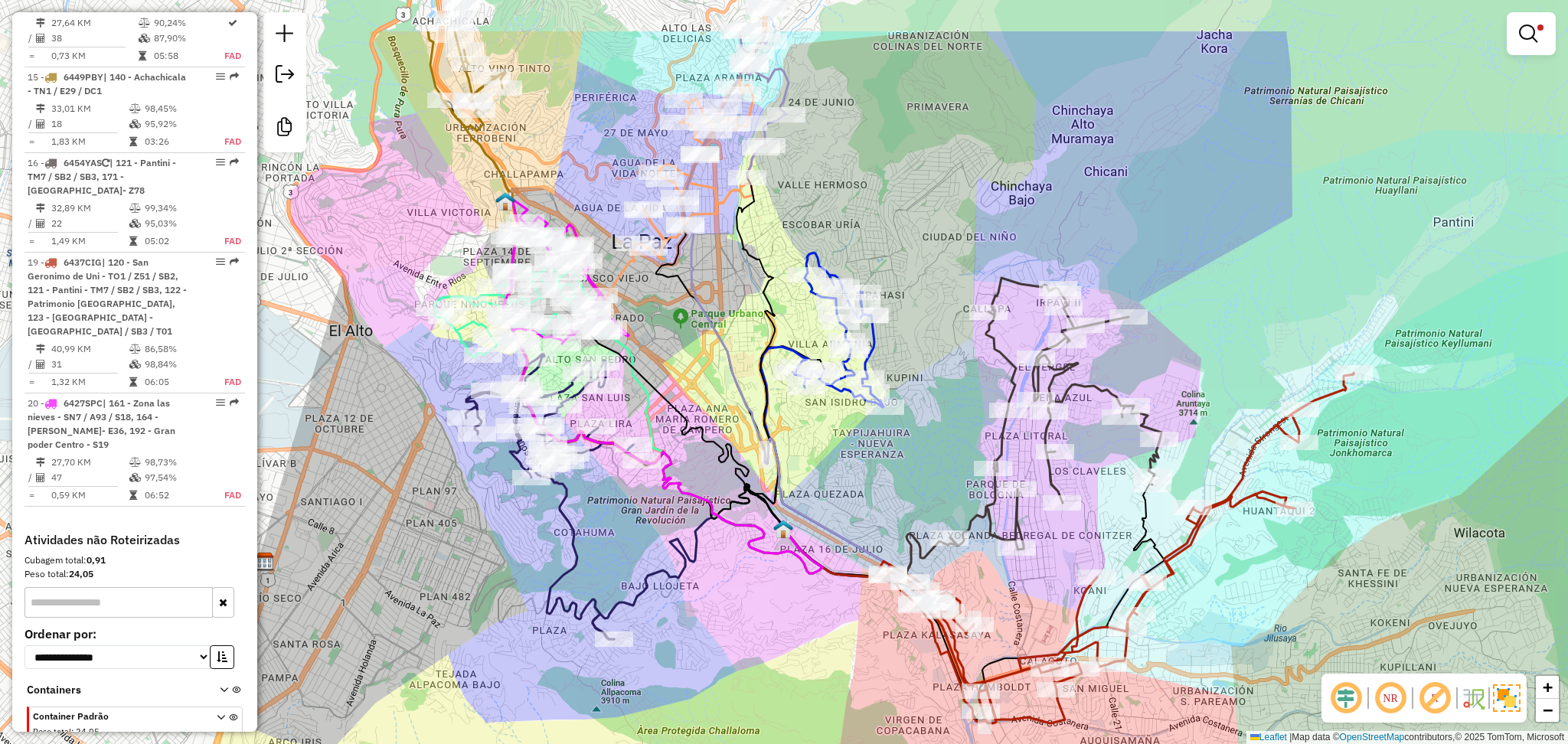
drag, startPoint x: 715, startPoint y: 503, endPoint x: 781, endPoint y: 608, distance: 124.0
click at [781, 609] on div "Limpar filtros Janela de atendimento Grade de atendimento Capacidade Transporta…" at bounding box center [784, 372] width 1568 height 744
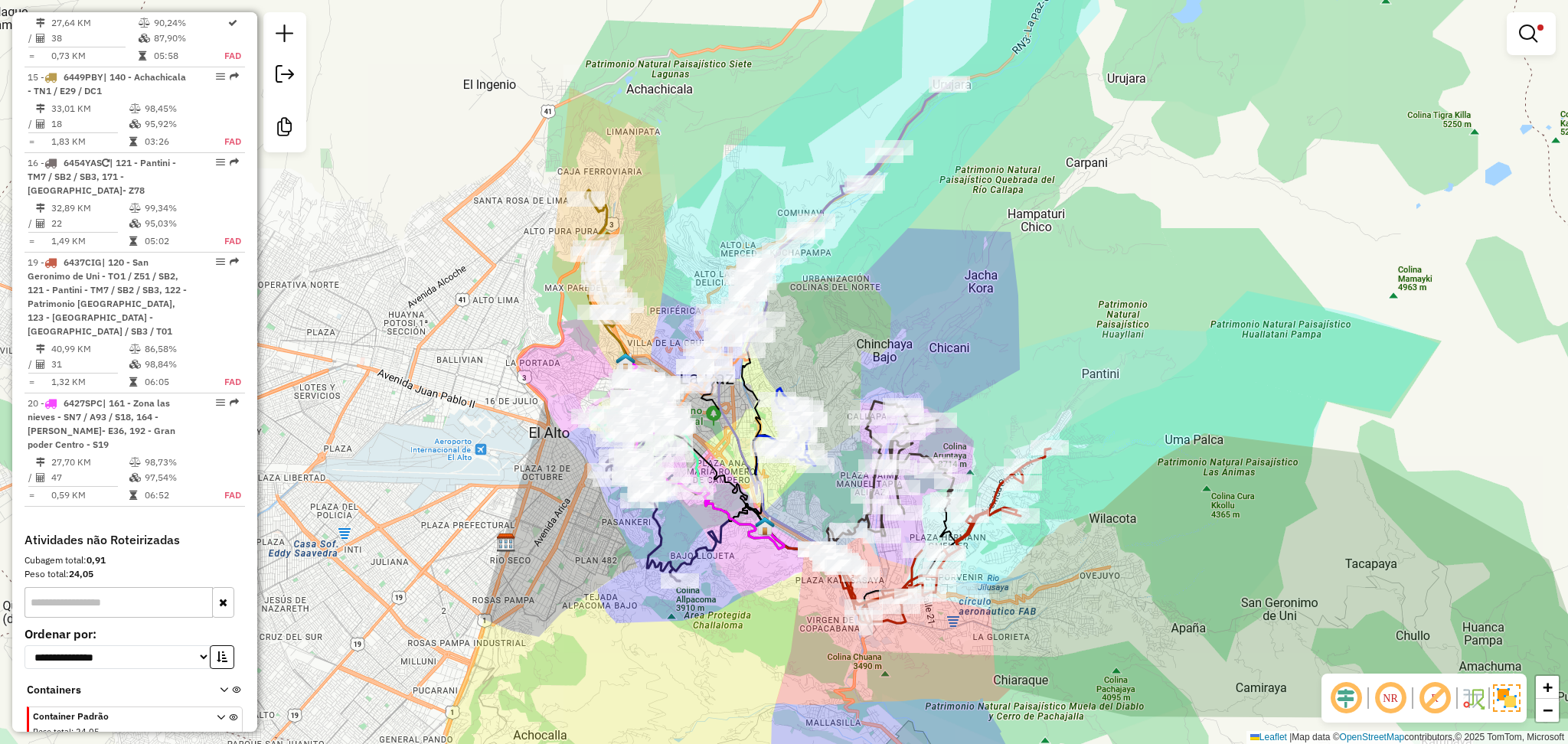
drag, startPoint x: 792, startPoint y: 668, endPoint x: 767, endPoint y: 612, distance: 61.3
click at [767, 612] on div "Limpar filtros Janela de atendimento Grade de atendimento Capacidade Transporta…" at bounding box center [784, 372] width 1568 height 744
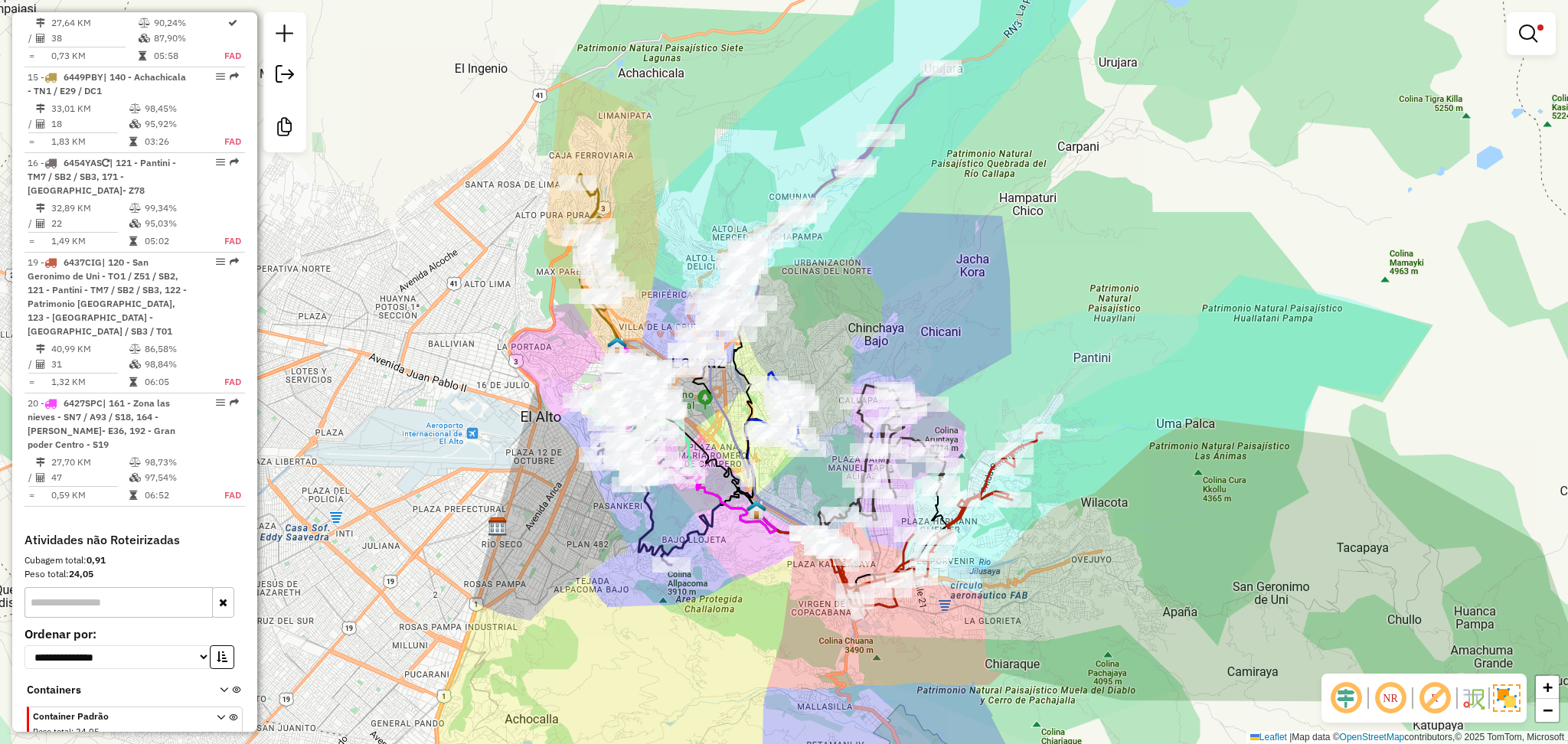
click at [326, 711] on div "Limpar filtros Janela de atendimento Grade de atendimento Capacidade Transporta…" at bounding box center [784, 372] width 1568 height 744
